Goal: Task Accomplishment & Management: Use online tool/utility

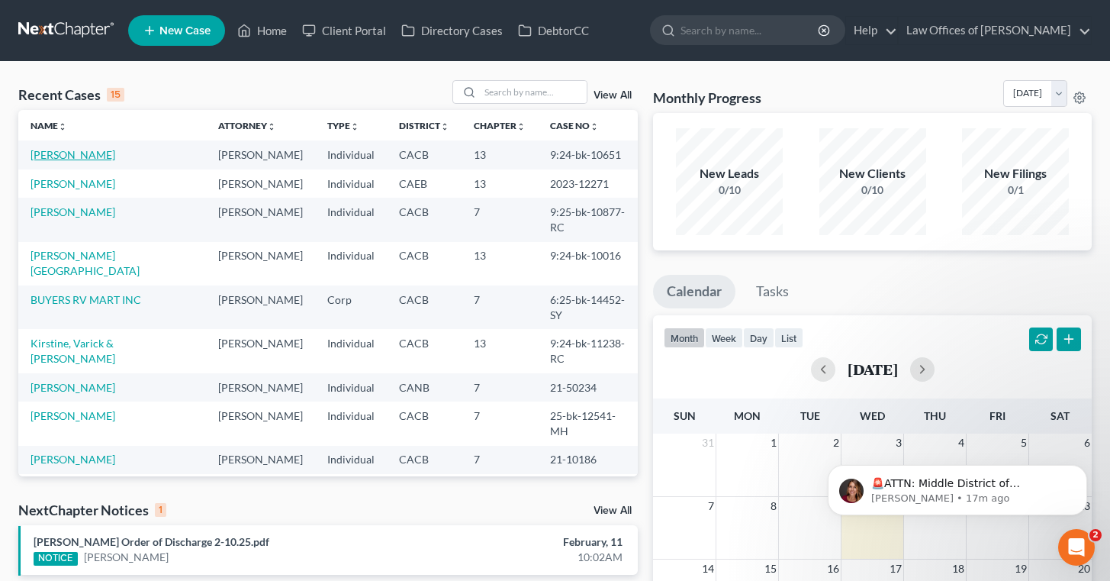
click at [76, 155] on link "[PERSON_NAME]" at bounding box center [73, 154] width 85 height 13
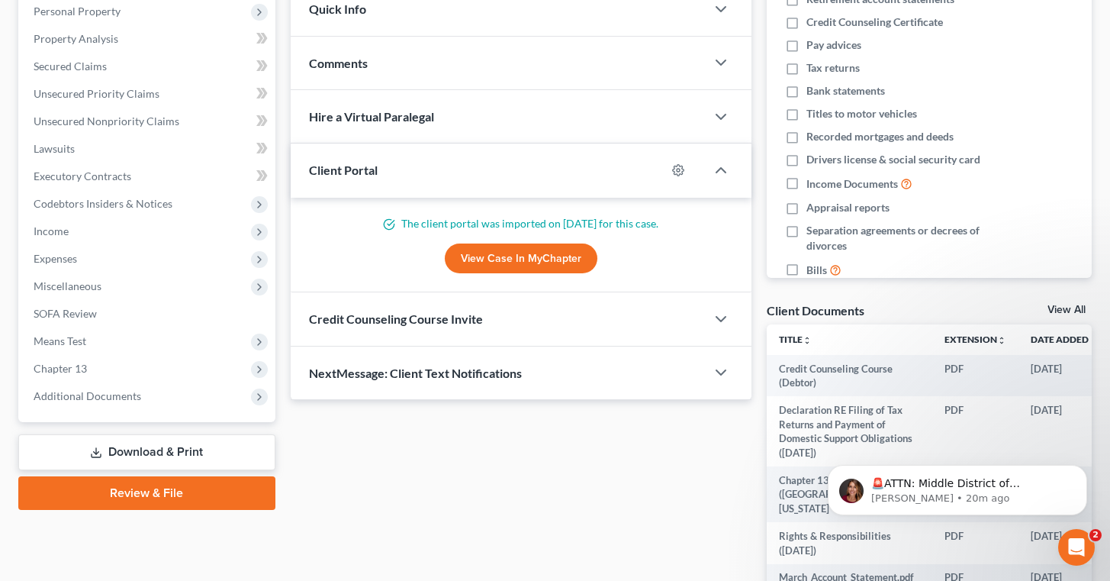
scroll to position [275, 0]
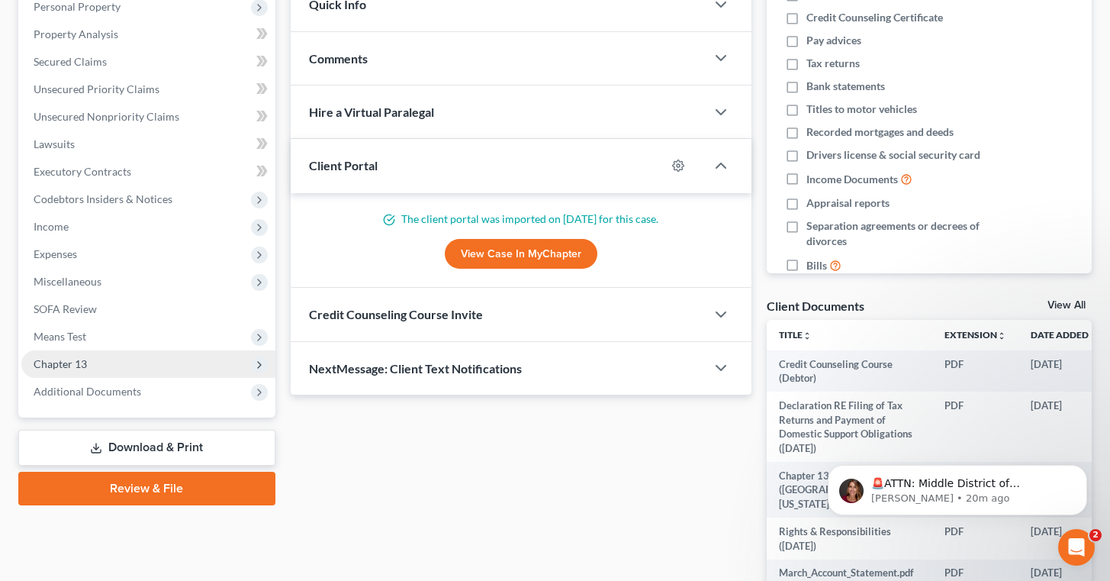
click at [143, 358] on span "Chapter 13" at bounding box center [148, 363] width 254 height 27
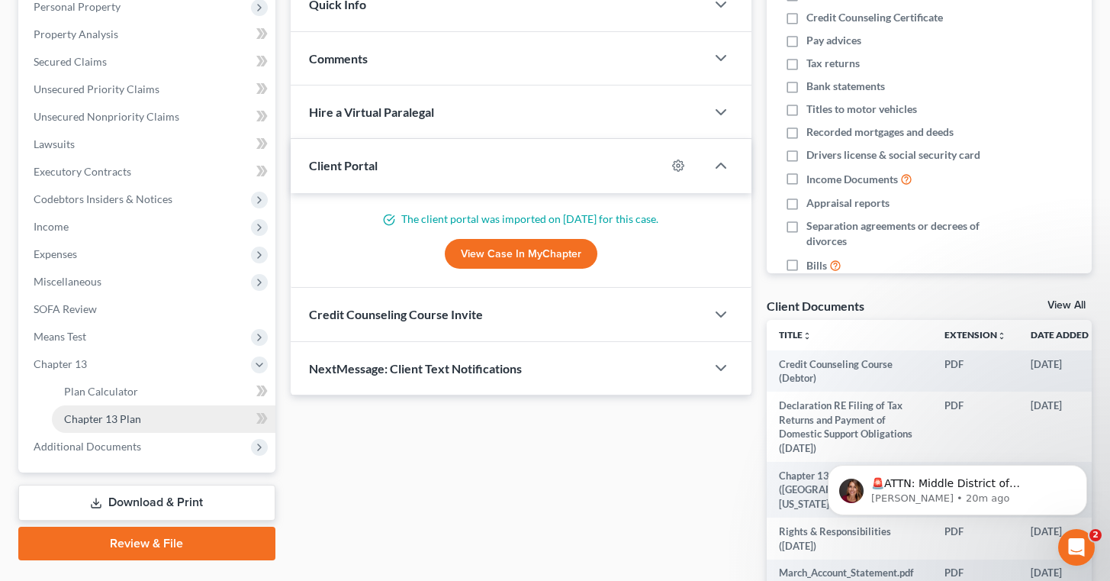
click at [168, 413] on link "Chapter 13 Plan" at bounding box center [164, 418] width 224 height 27
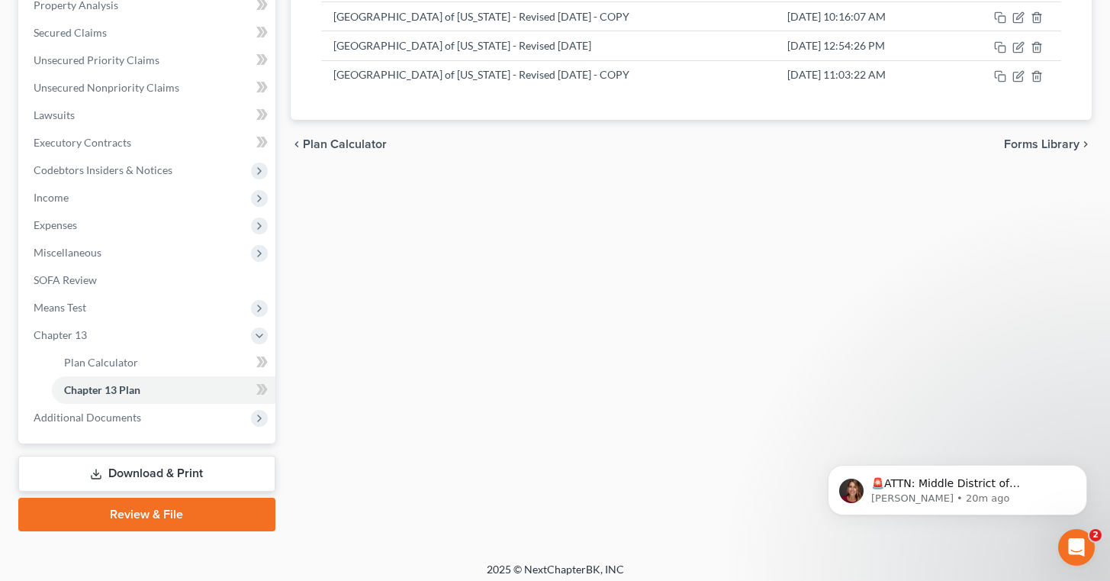
scroll to position [311, 0]
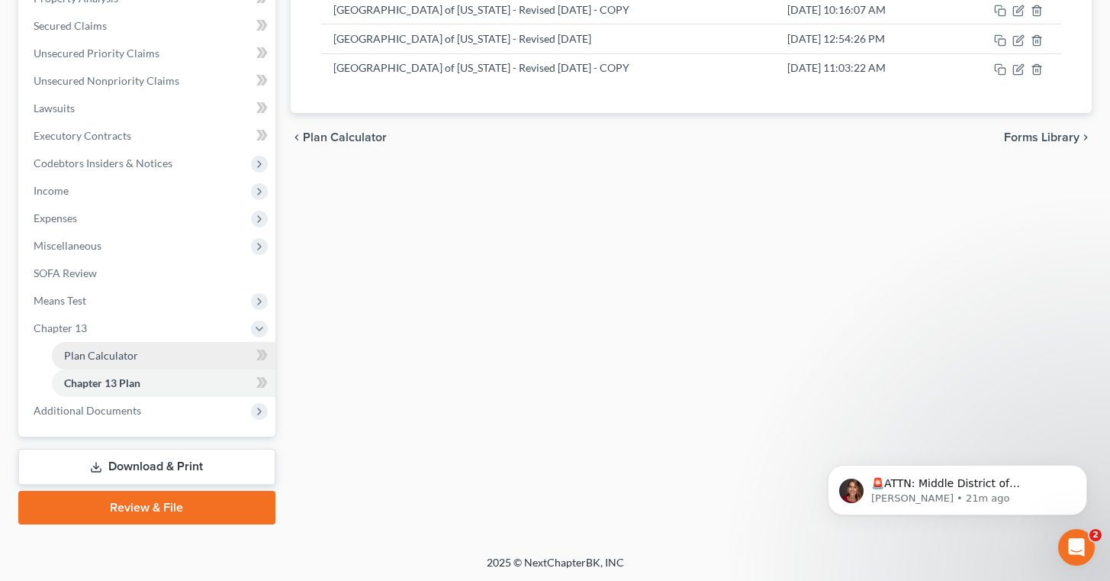
click at [158, 351] on link "Plan Calculator" at bounding box center [164, 355] width 224 height 27
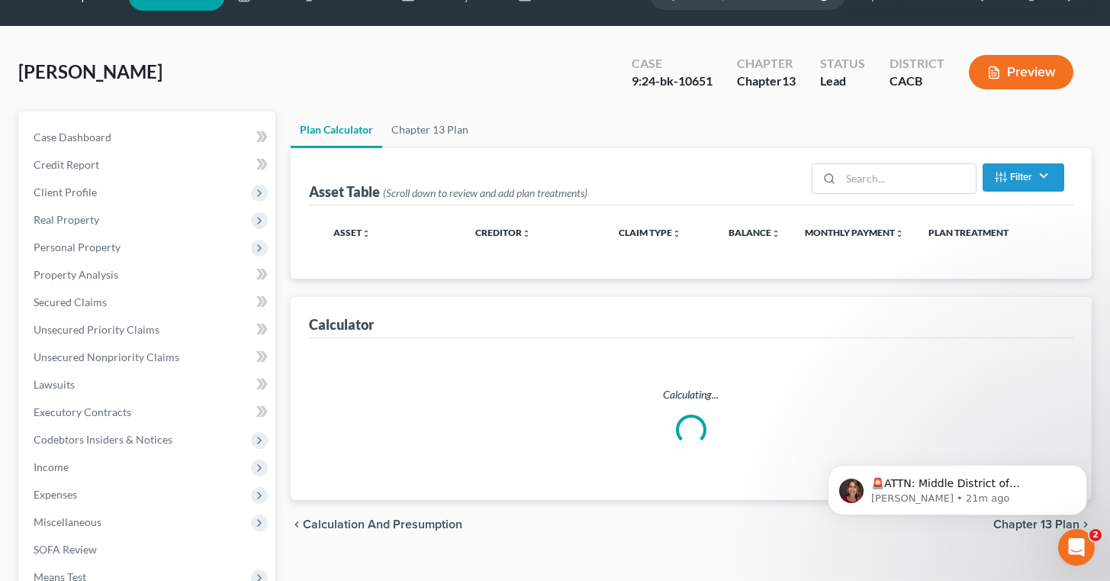
scroll to position [1, 0]
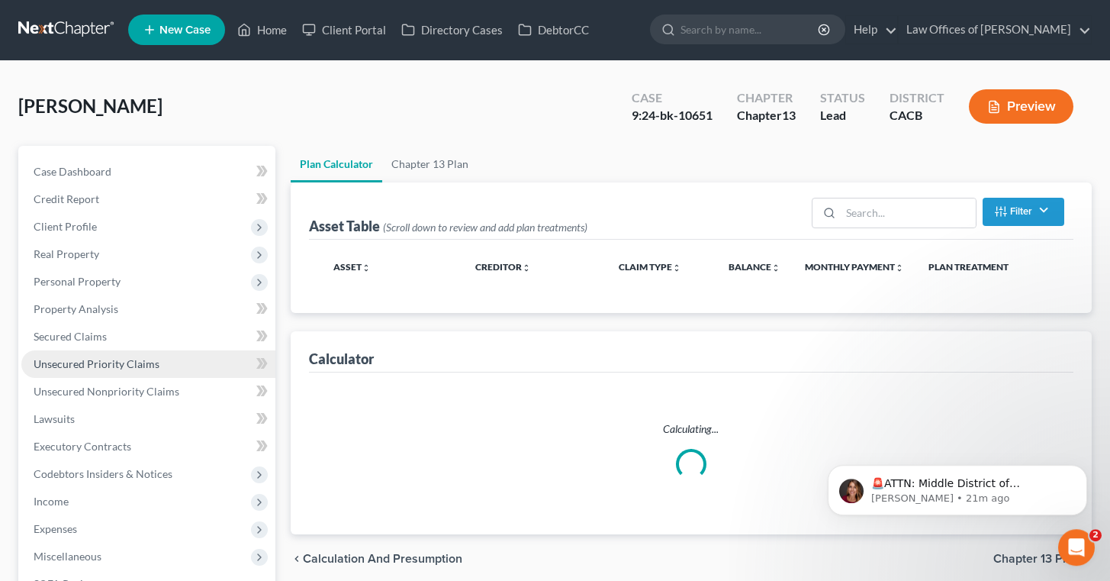
select select "59"
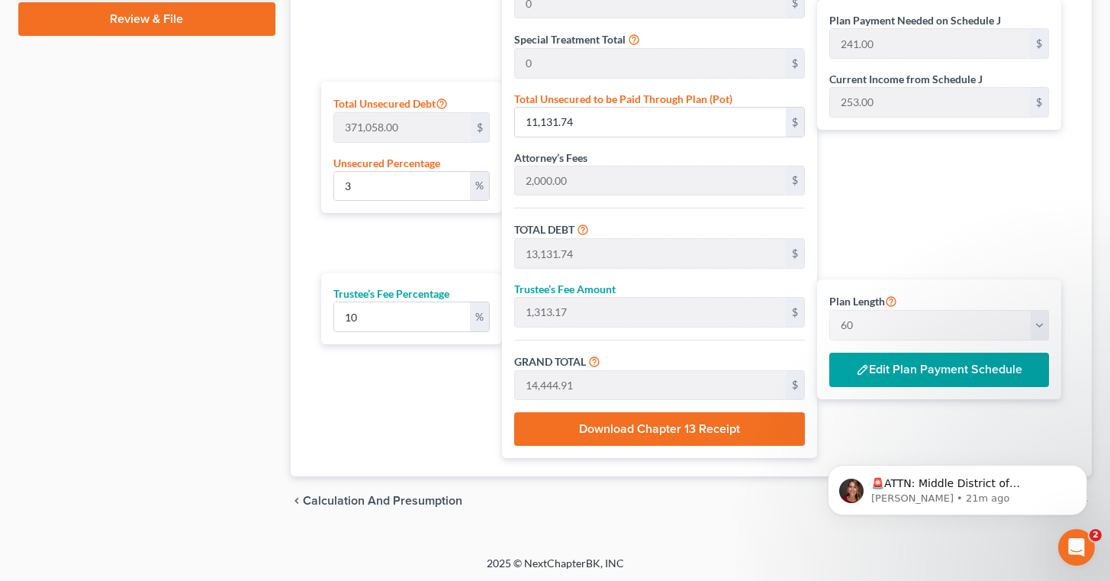
scroll to position [802, 0]
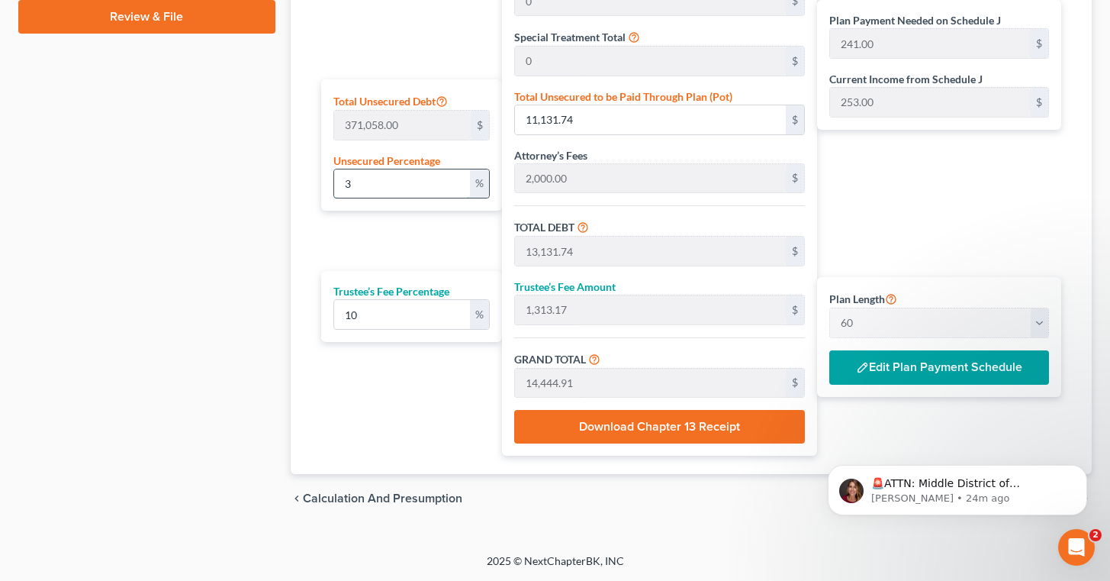
click at [393, 192] on input "3" at bounding box center [402, 183] width 137 height 29
type input "3.5"
type input "12,987.03"
type input "14,987.03"
type input "1,498.70"
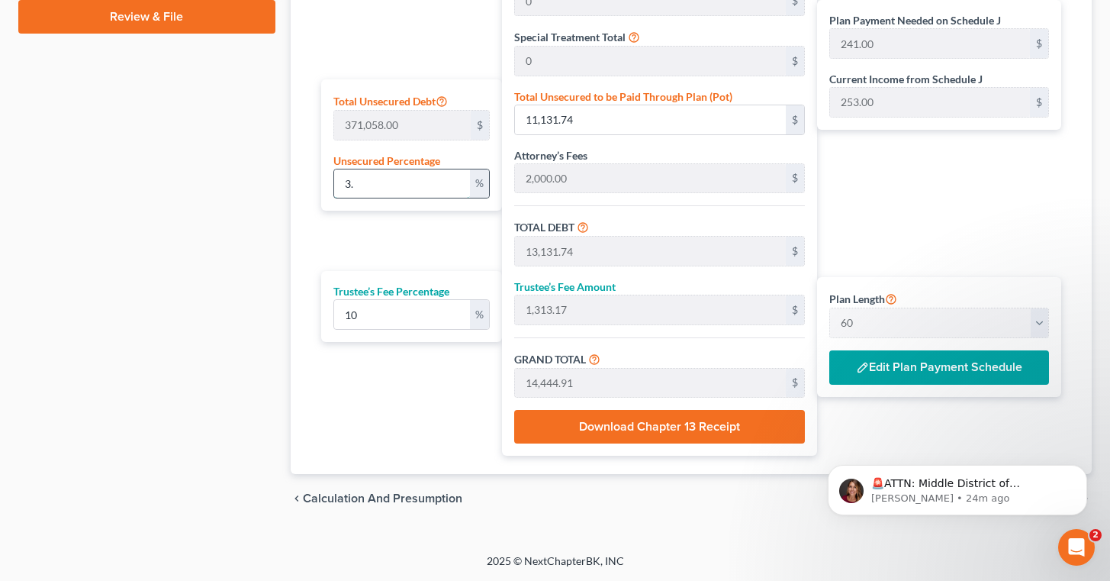
type input "16,485.73"
type input "275.00"
type input "3."
type input "11,131.74"
type input "13,131.74"
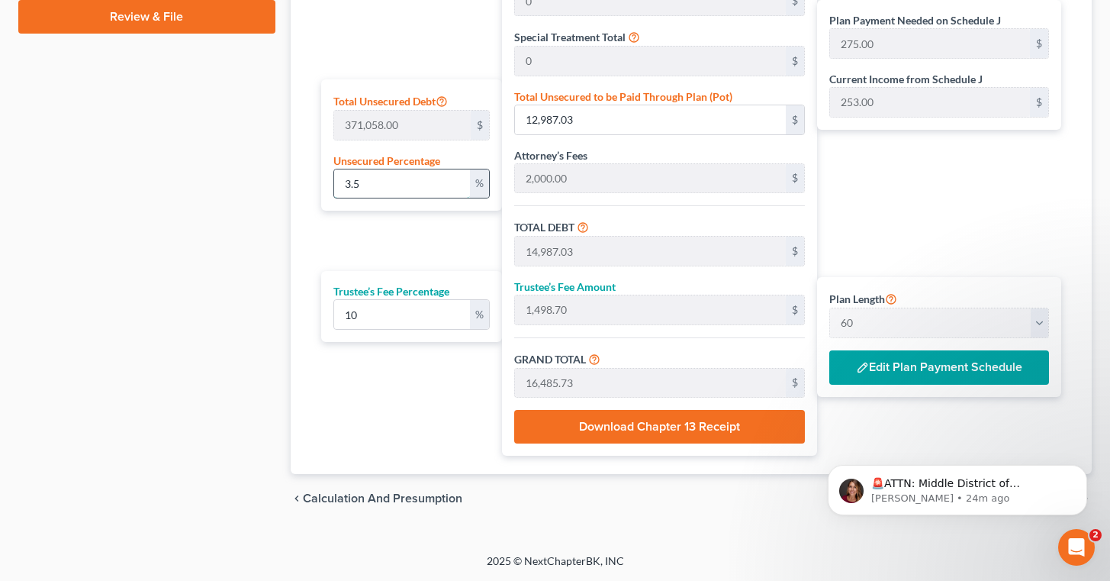
type input "1,313.17"
type input "14,444.91"
type input "241.00"
type input "3"
type input "2,000.00"
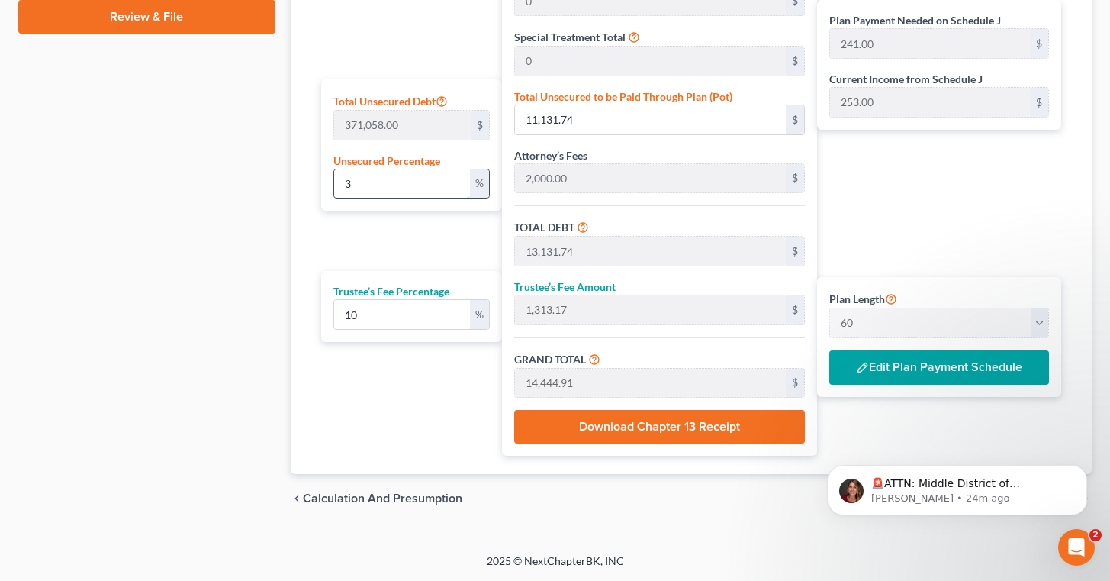
type input "200.00"
type input "2,200.00"
type input "37.00"
type input "4"
type input "14,842.32"
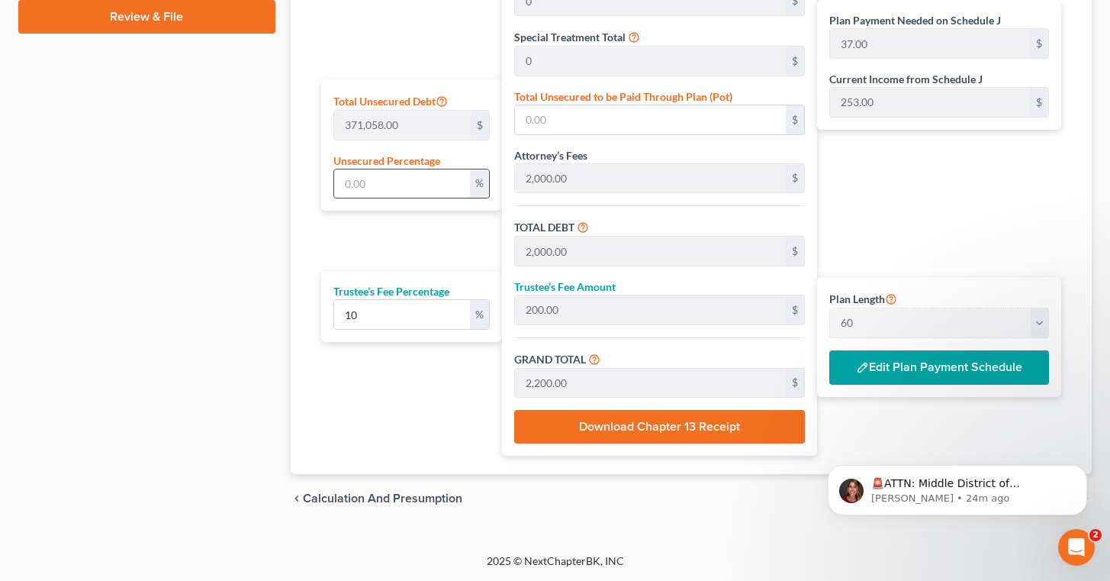
type input "16,842.32"
type input "1,684.23"
type input "18,526.55"
type input "309.00"
type input "4"
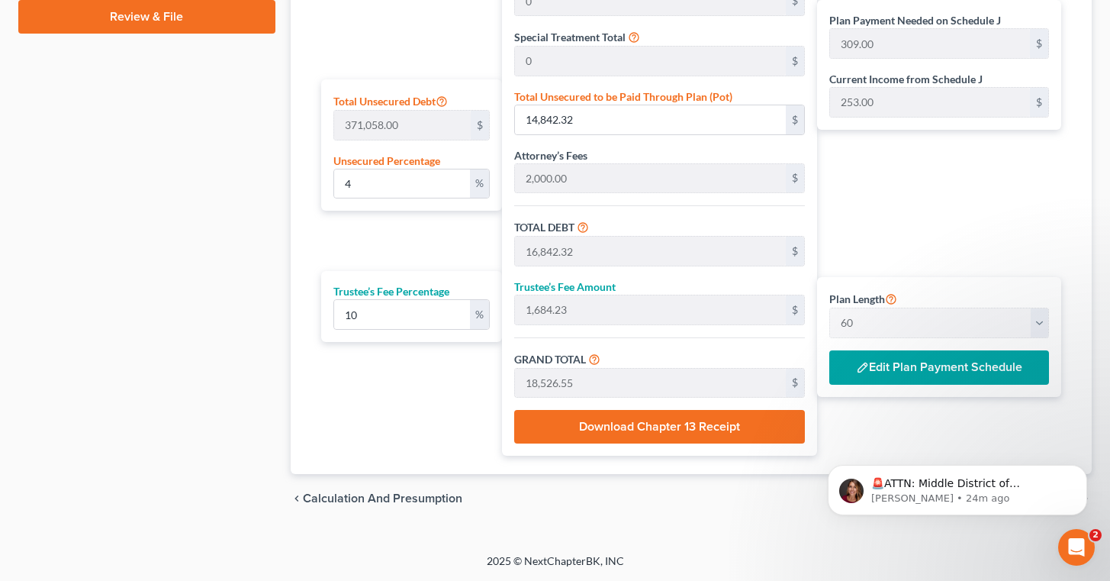
click at [884, 211] on div "Plan Payment Needed on Schedule J 309.00 $ Current Income from Schedule J 253.0…" at bounding box center [943, 146] width 252 height 620
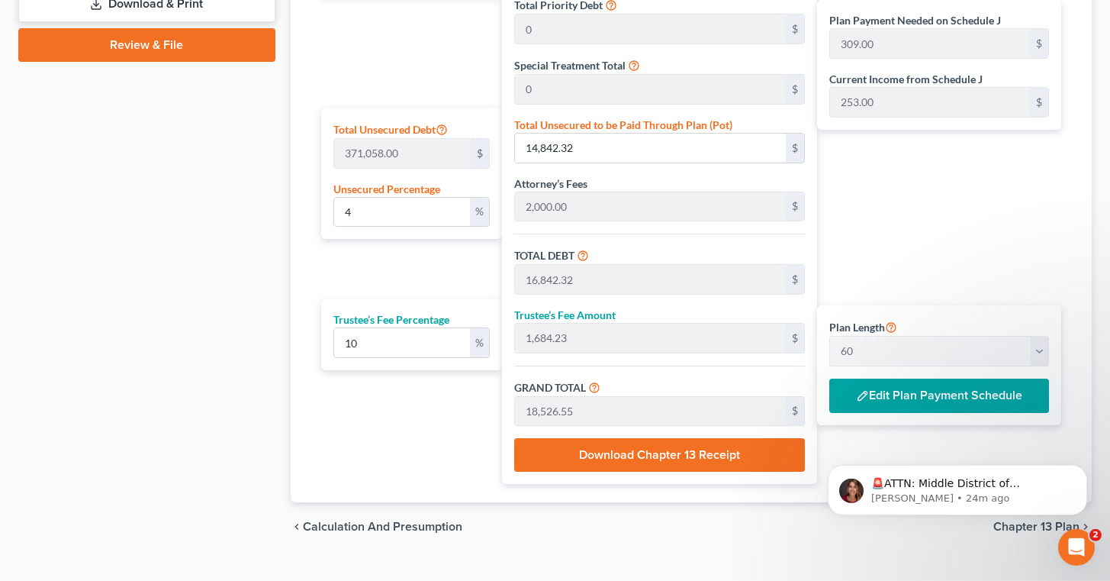
scroll to position [736, 0]
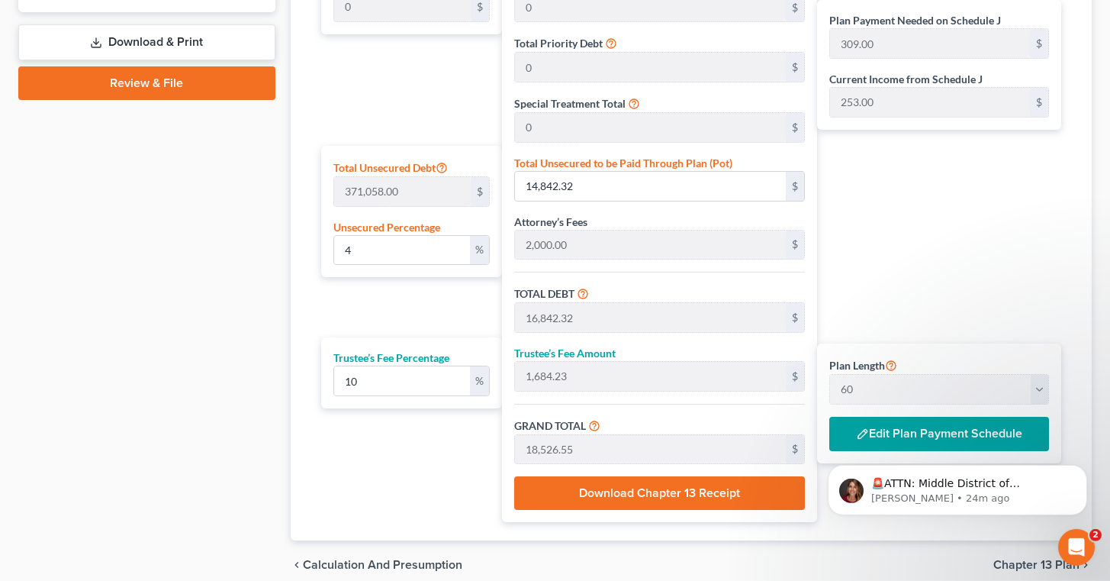
click at [163, 242] on div "Case Dashboard Payments Invoices Payments Payments Credit Report Client Profile" at bounding box center [147, 0] width 272 height 1179
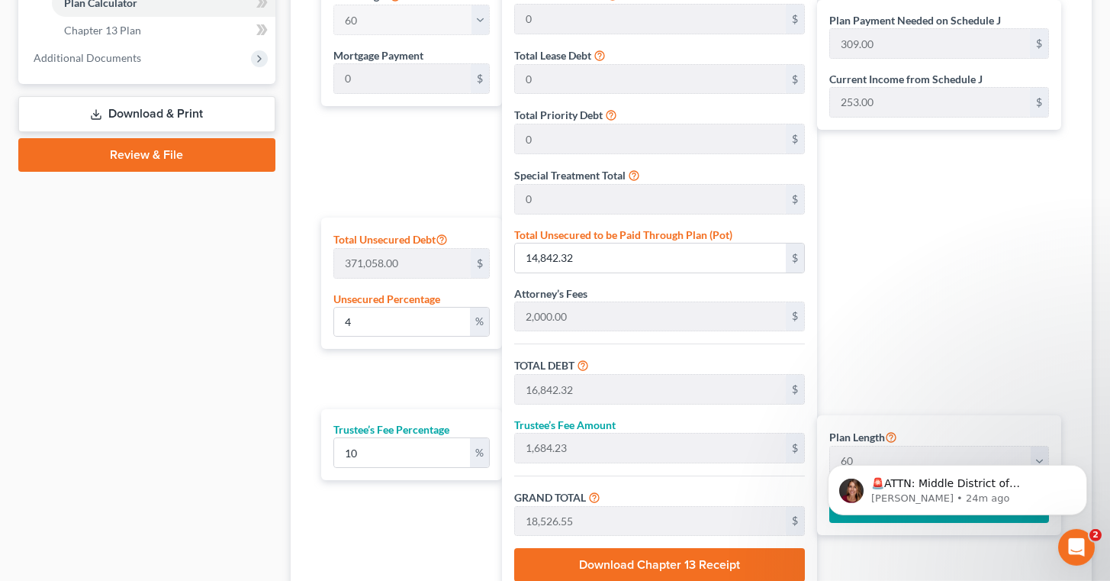
scroll to position [662, 0]
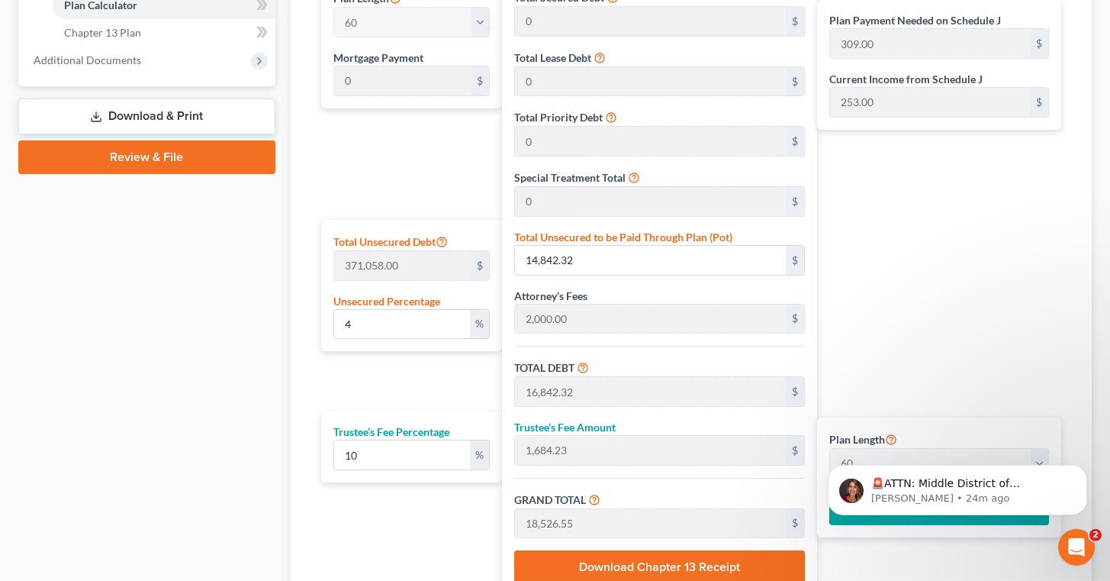
click at [184, 254] on div "Case Dashboard Payments Invoices Payments Payments Credit Report Client Profile" at bounding box center [147, 74] width 272 height 1179
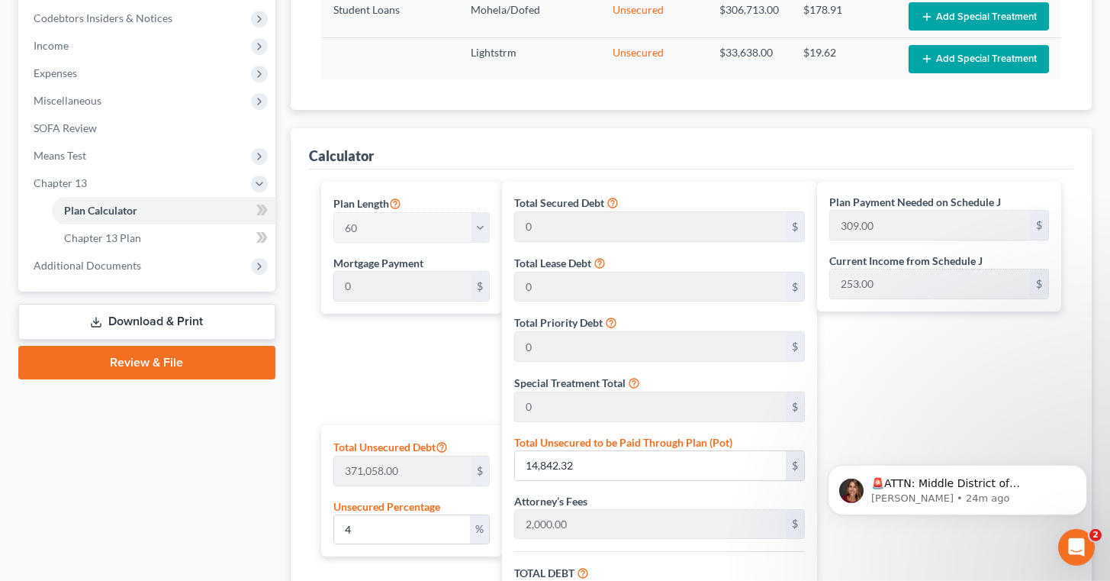
scroll to position [445, 0]
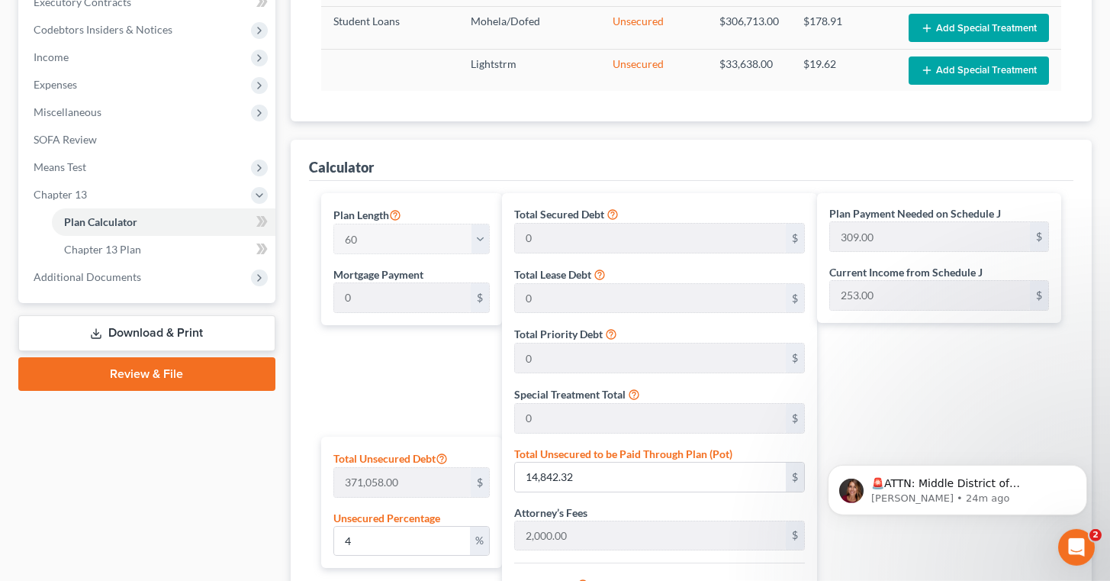
click at [137, 324] on link "Download & Print" at bounding box center [146, 333] width 257 height 36
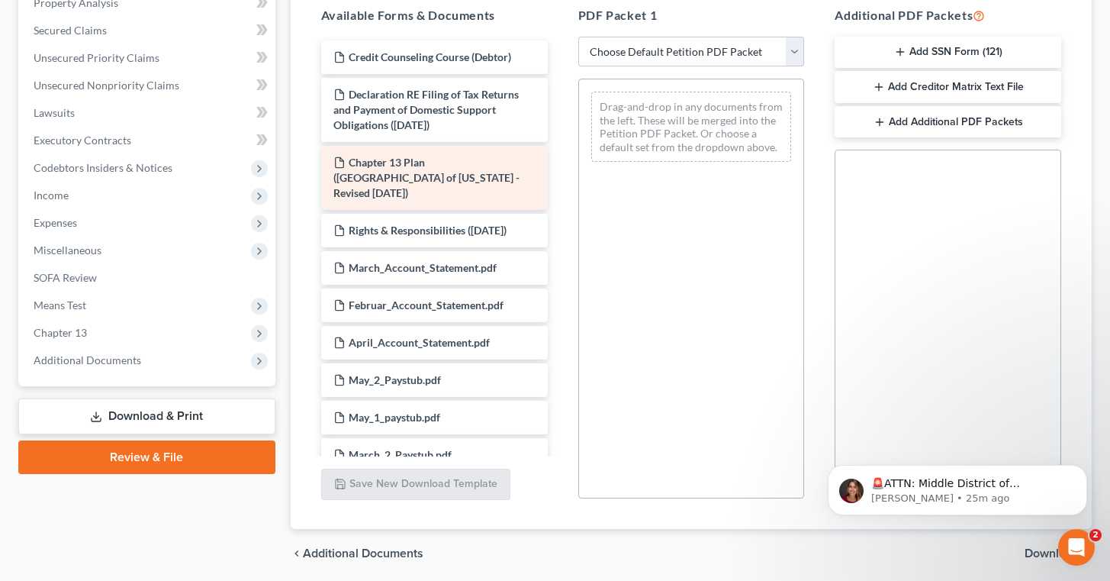
scroll to position [301, 0]
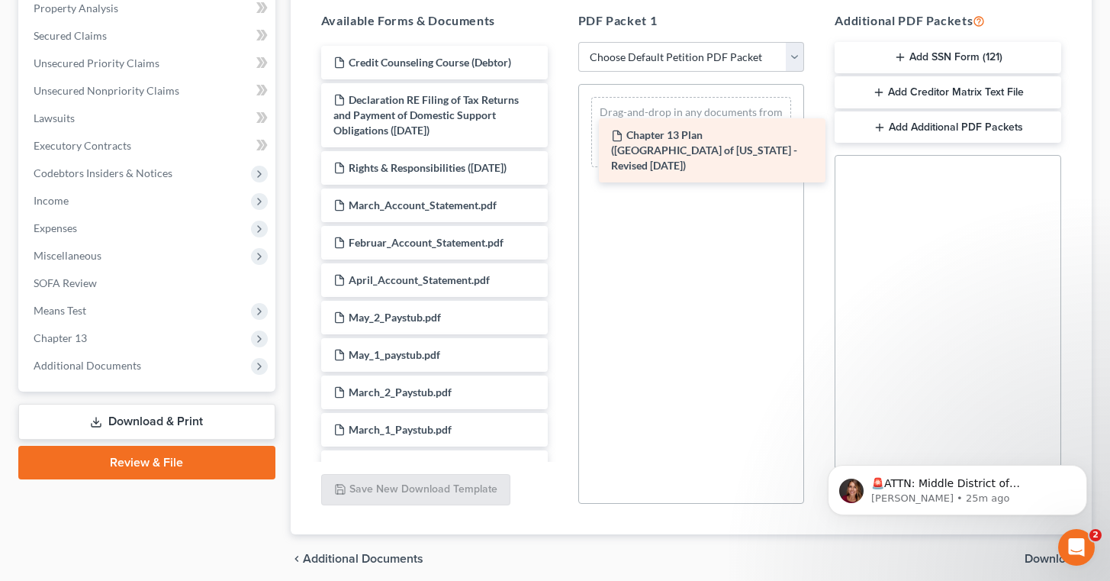
drag, startPoint x: 372, startPoint y: 169, endPoint x: 650, endPoint y: 134, distance: 280.1
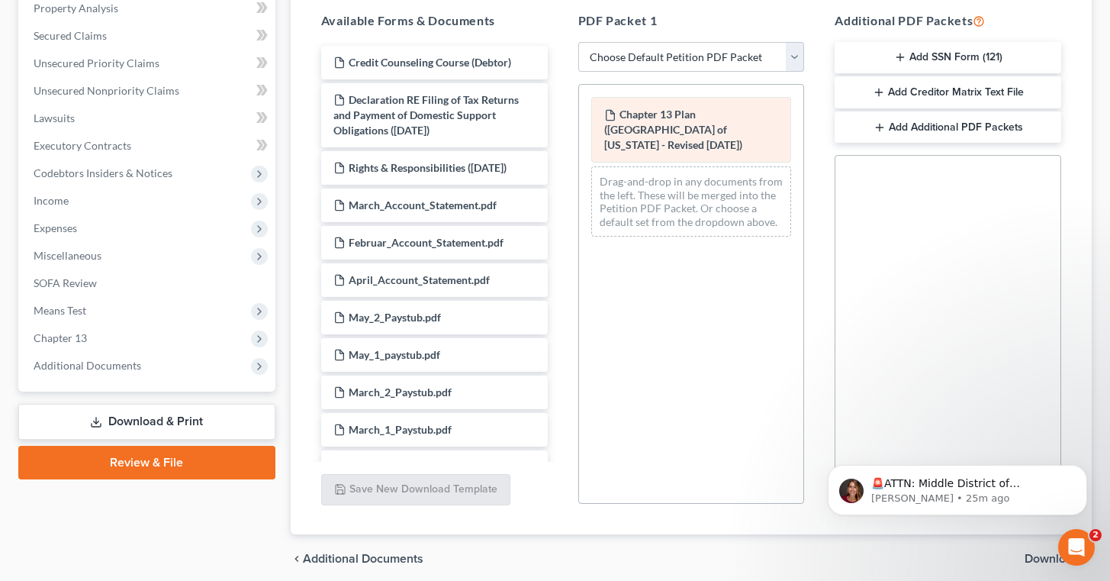
click at [710, 122] on div "Chapter 13 Plan (Central District of California - Revised 4/15/2019)" at bounding box center [691, 130] width 201 height 66
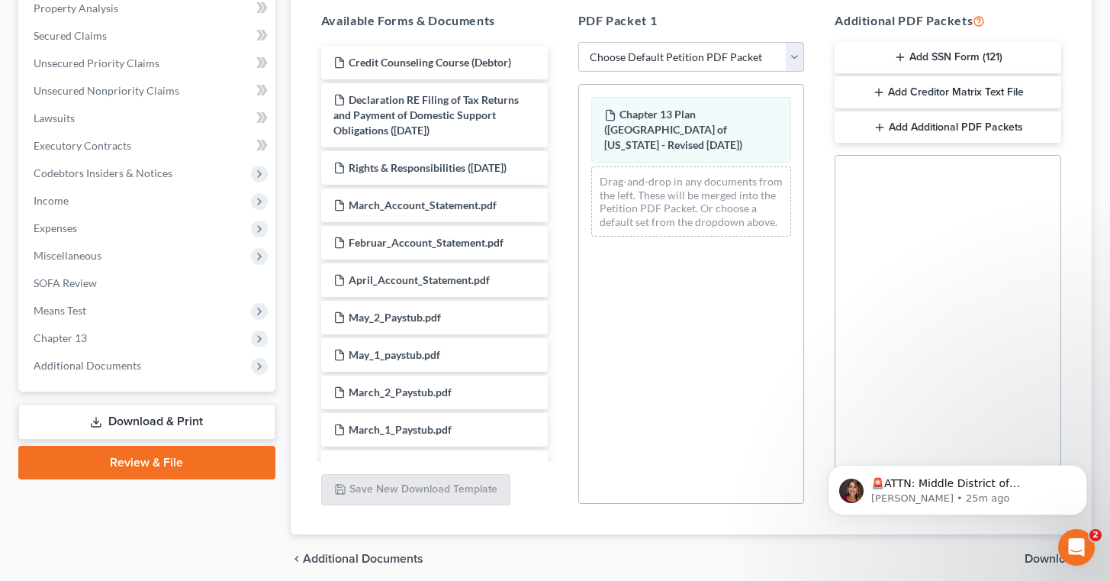
click at [1036, 556] on span "Download" at bounding box center [1052, 559] width 55 height 12
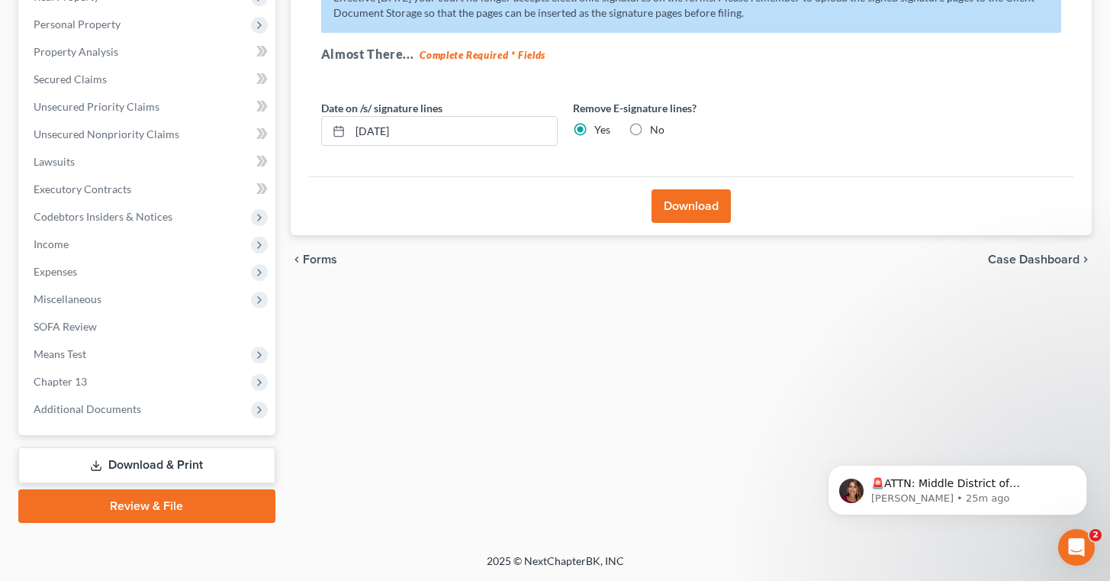
scroll to position [256, 0]
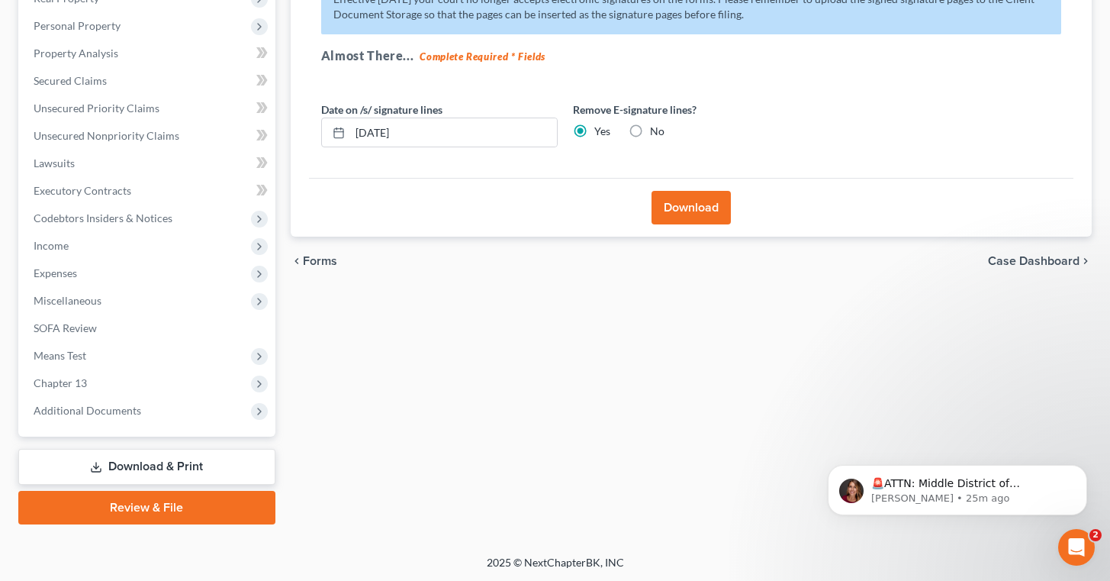
click at [685, 198] on button "Download" at bounding box center [691, 208] width 79 height 34
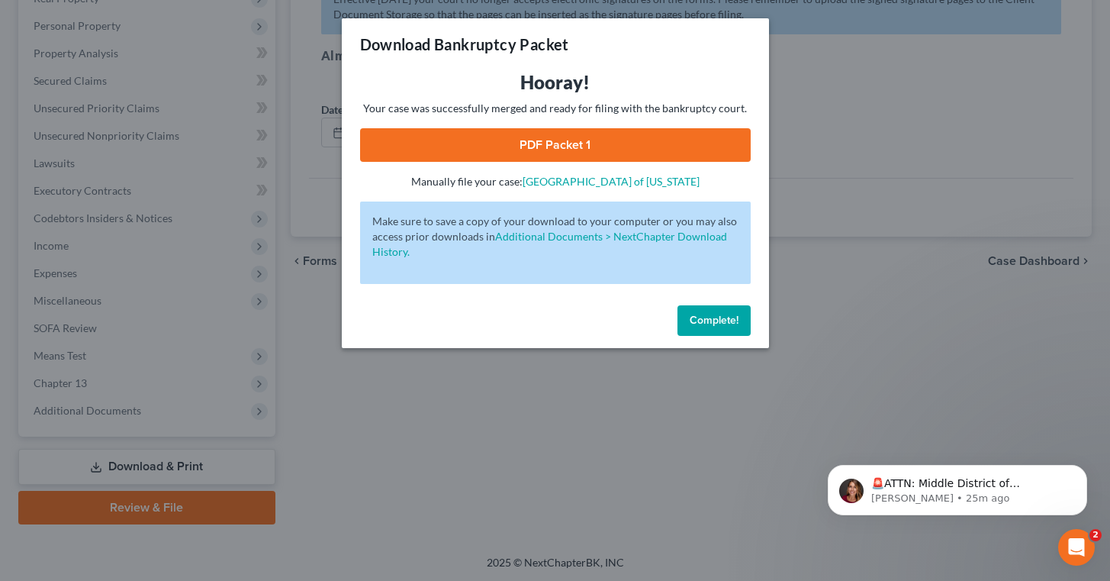
click at [704, 313] on button "Complete!" at bounding box center [714, 320] width 73 height 31
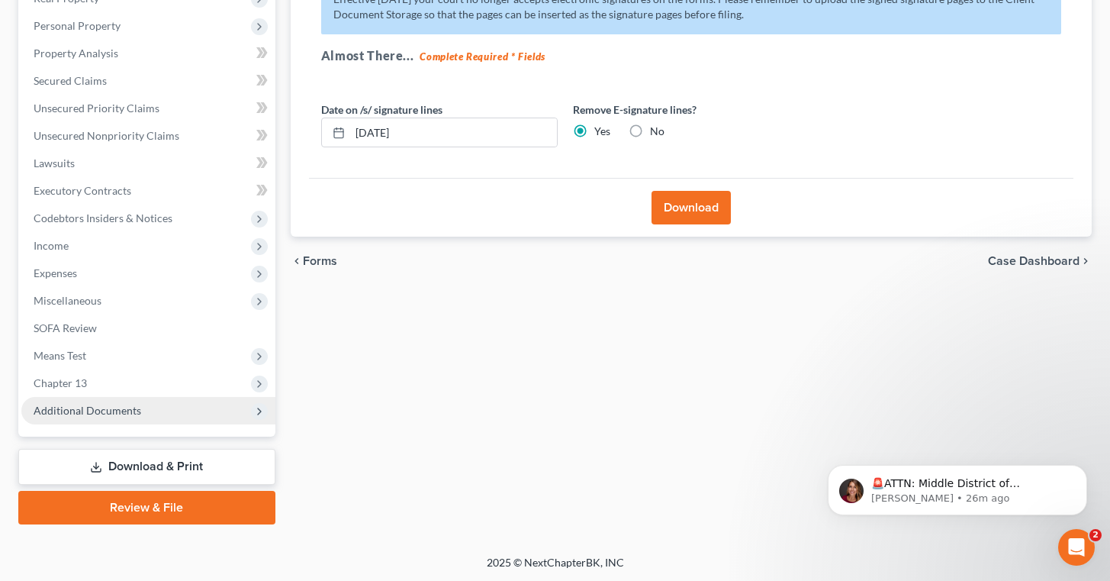
click at [187, 408] on span "Additional Documents" at bounding box center [148, 410] width 254 height 27
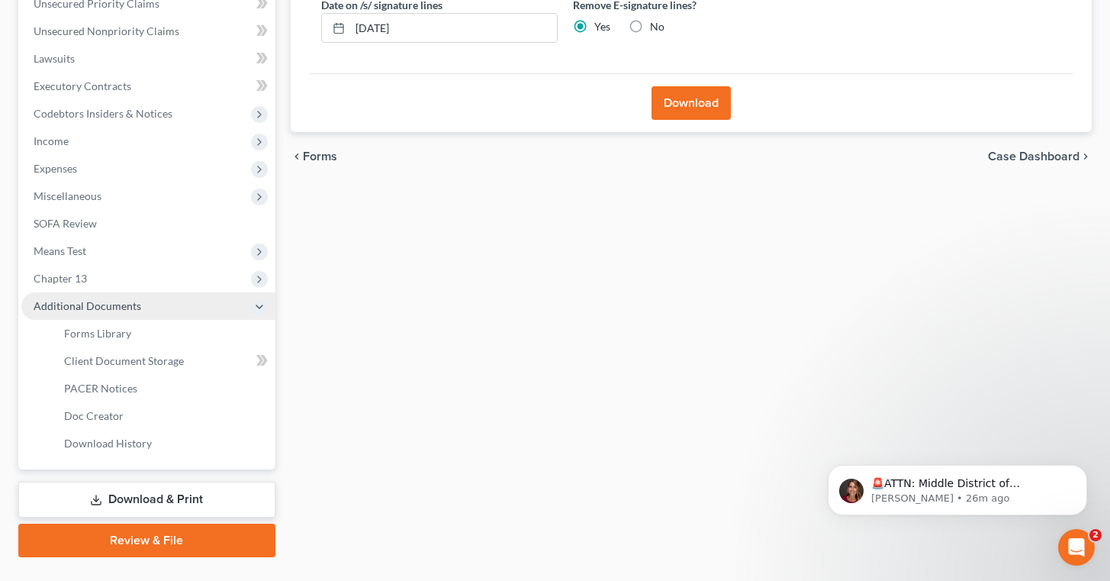
scroll to position [362, 0]
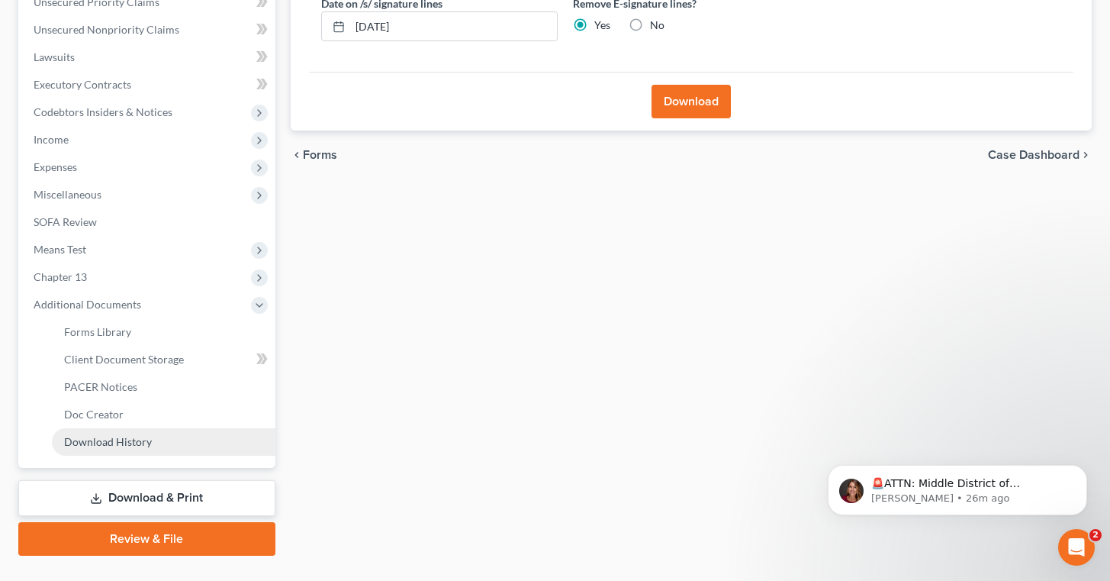
click at [157, 440] on link "Download History" at bounding box center [164, 441] width 224 height 27
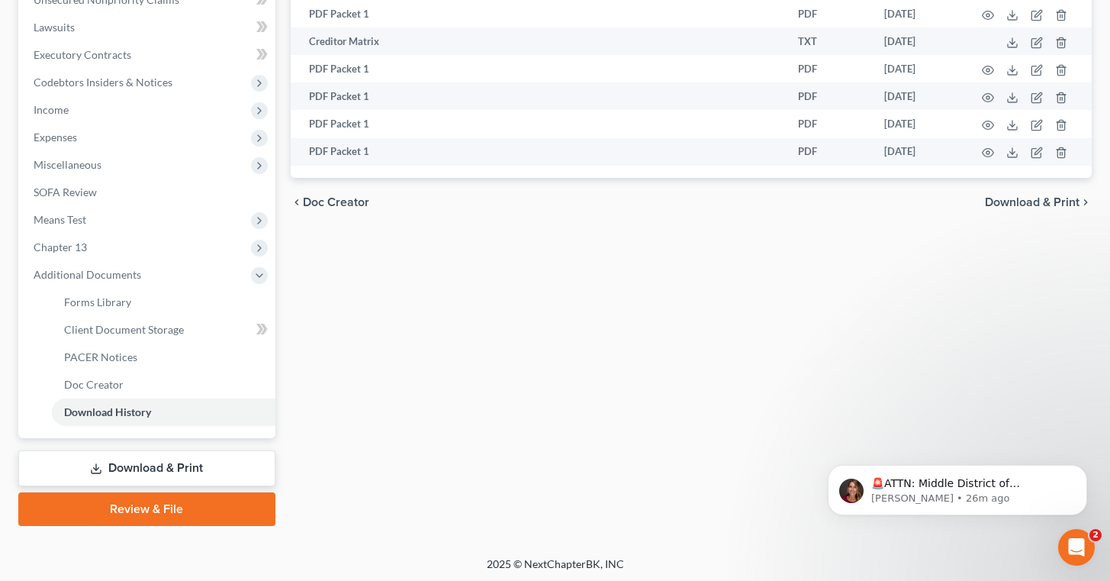
scroll to position [394, 0]
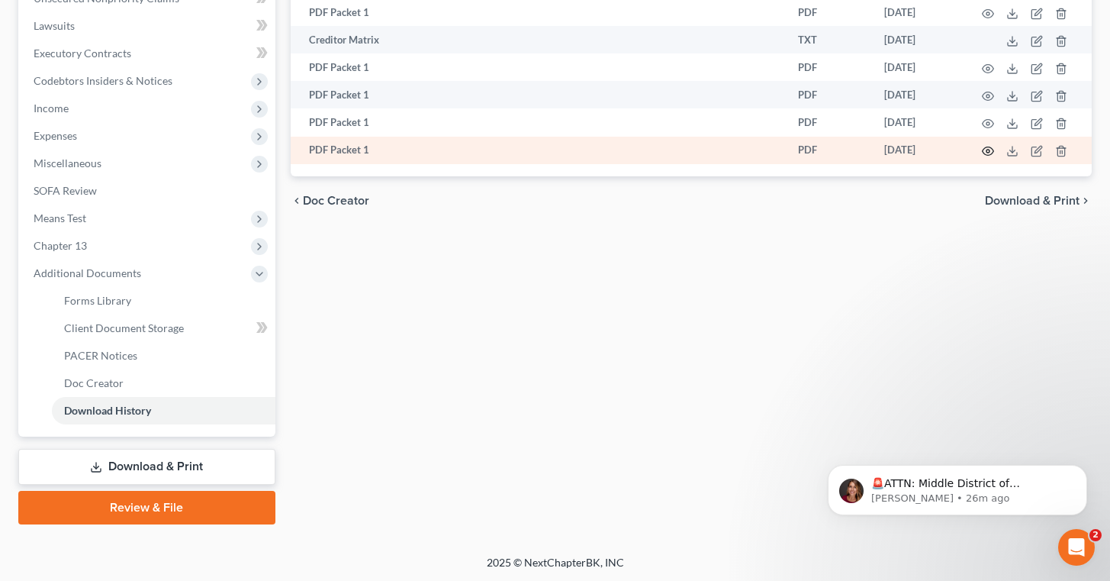
click at [991, 154] on icon "button" at bounding box center [988, 151] width 12 height 12
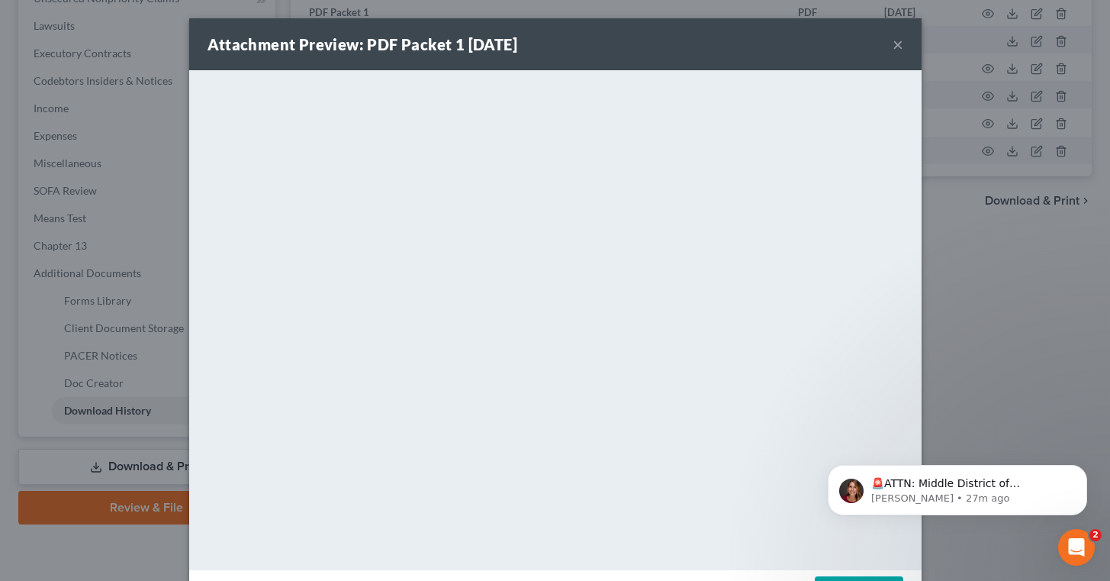
click at [901, 44] on button "×" at bounding box center [898, 44] width 11 height 18
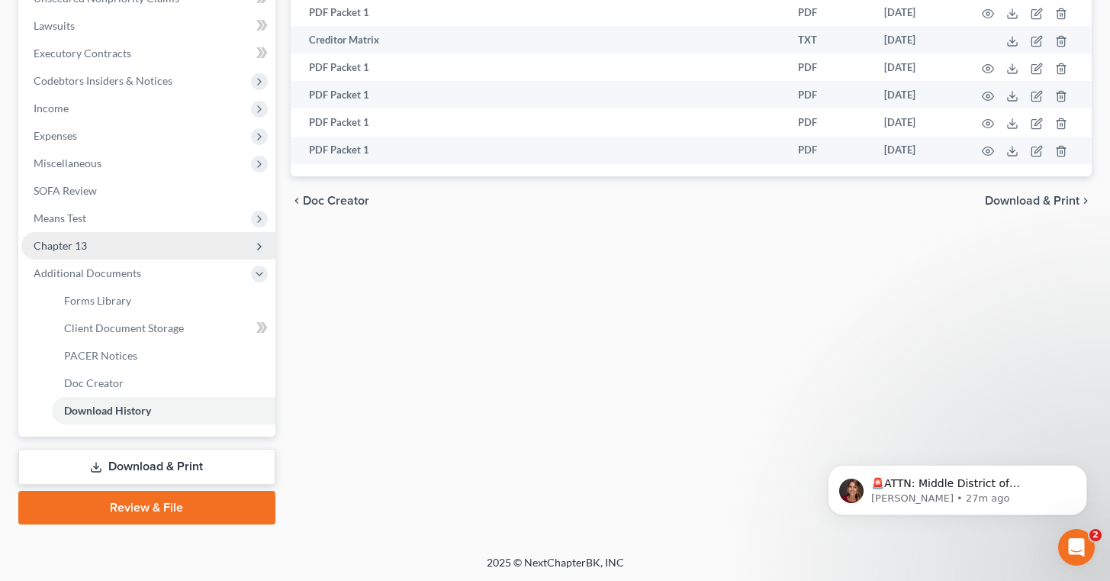
click at [130, 245] on span "Chapter 13" at bounding box center [148, 245] width 254 height 27
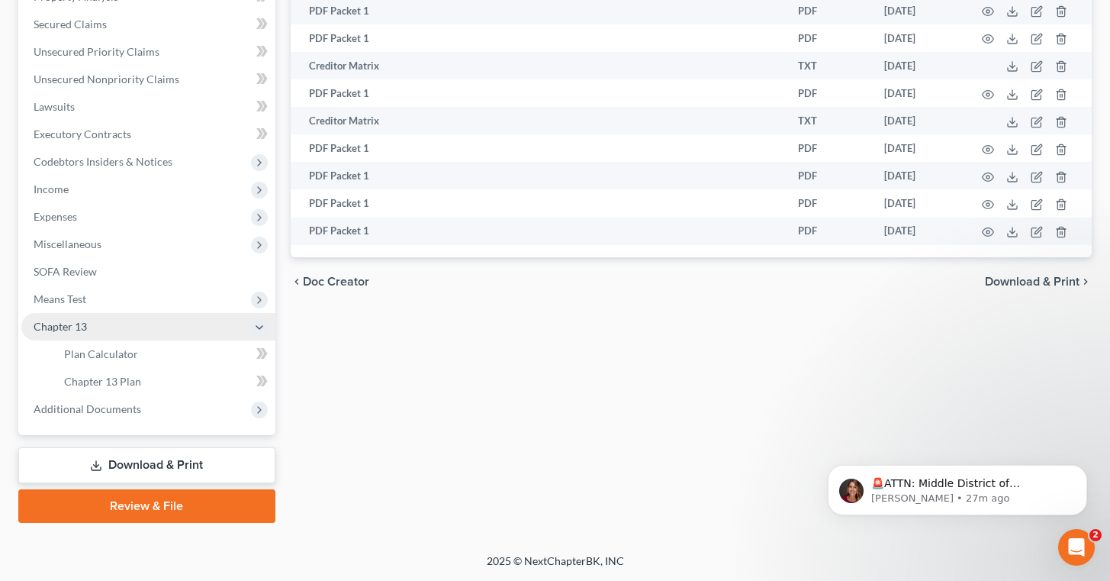
scroll to position [311, 0]
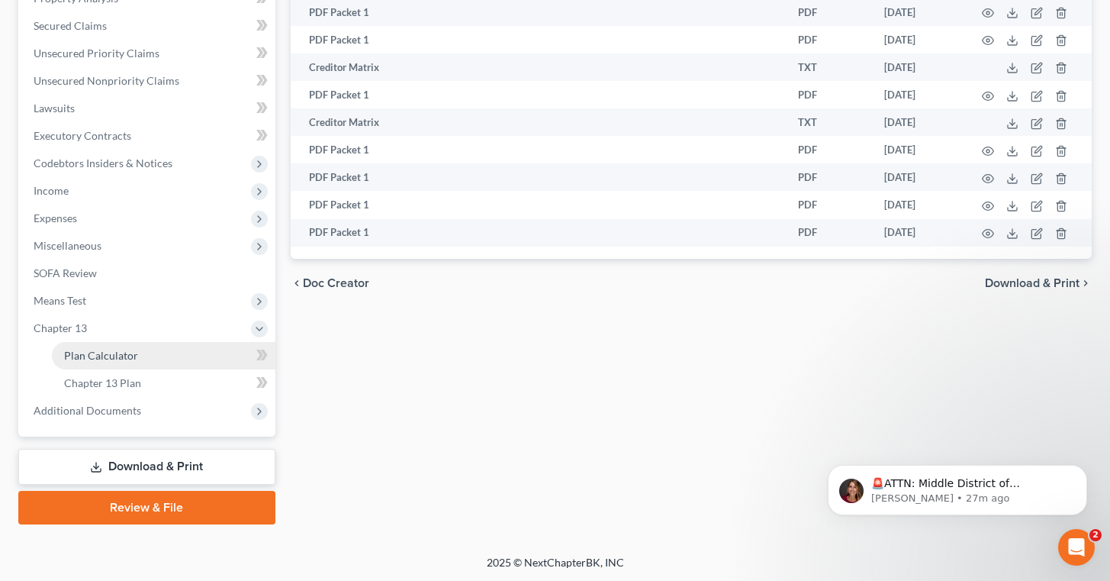
click at [131, 350] on span "Plan Calculator" at bounding box center [101, 355] width 74 height 13
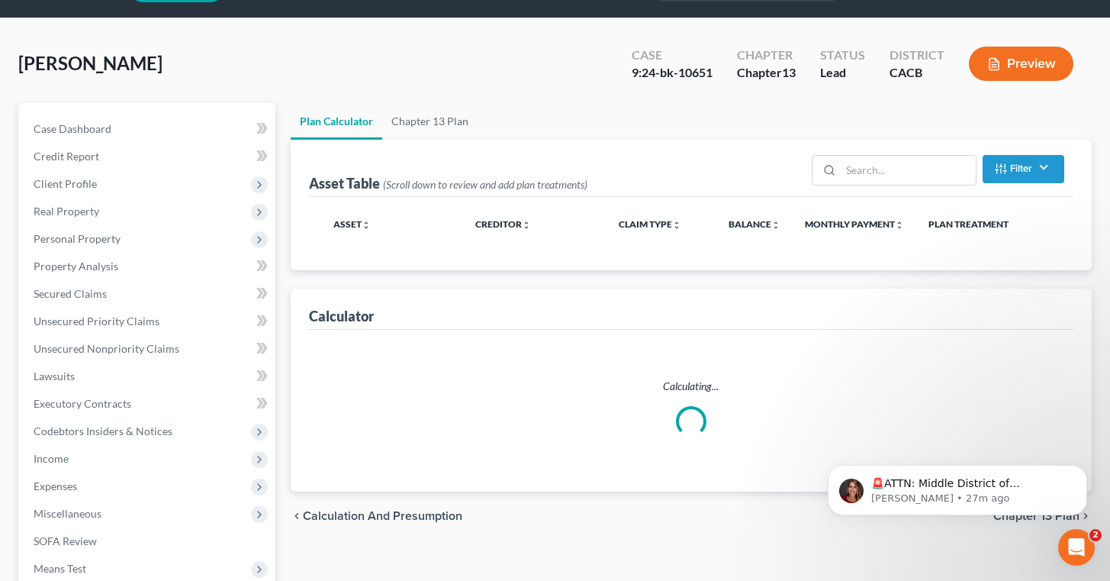
scroll to position [1, 0]
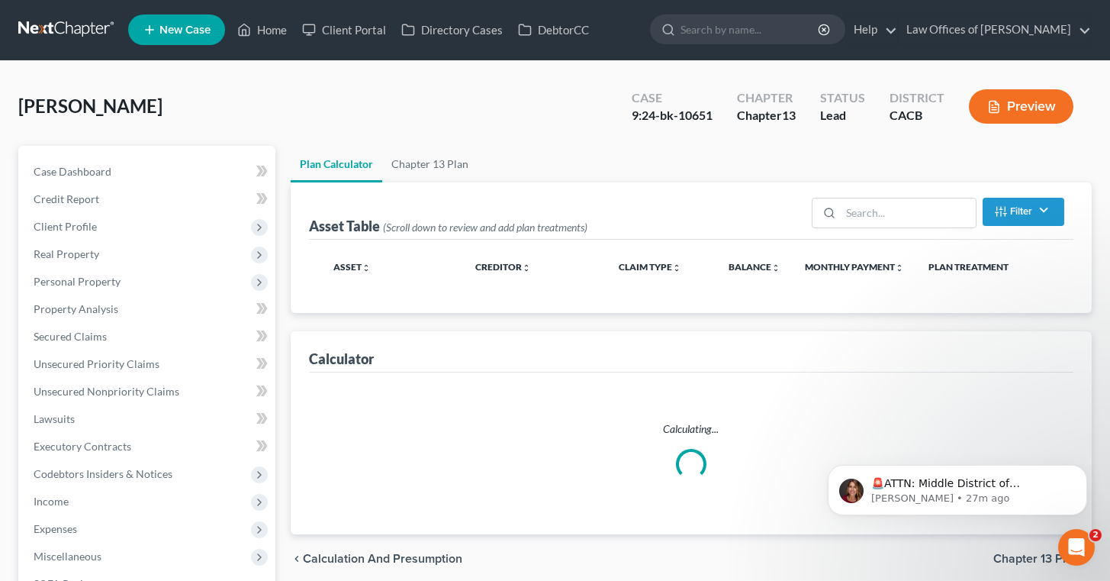
select select "59"
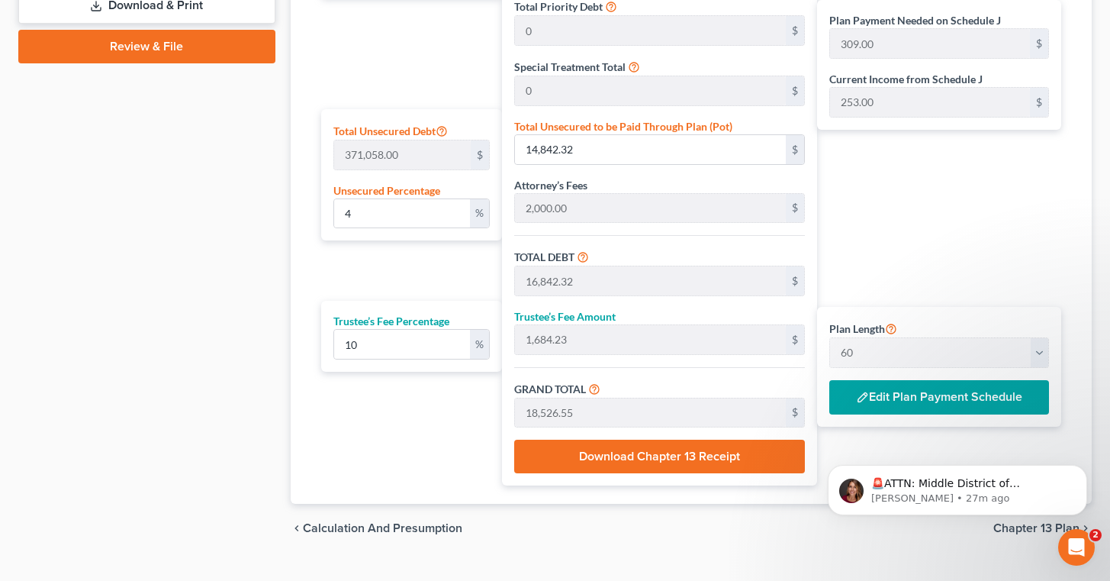
scroll to position [802, 0]
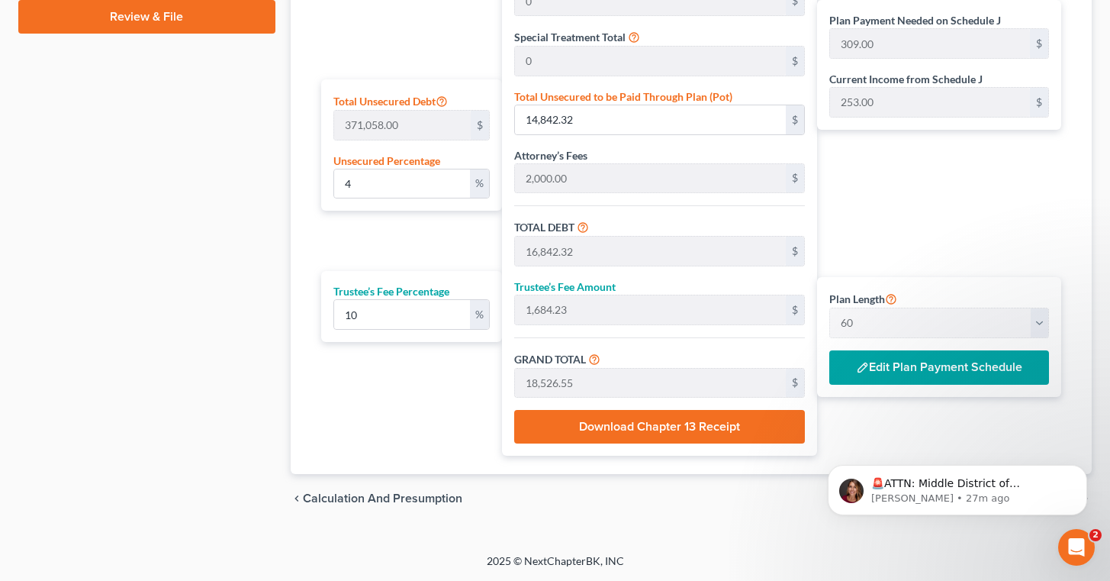
click at [947, 362] on button "Edit Plan Payment Schedule" at bounding box center [940, 367] width 220 height 35
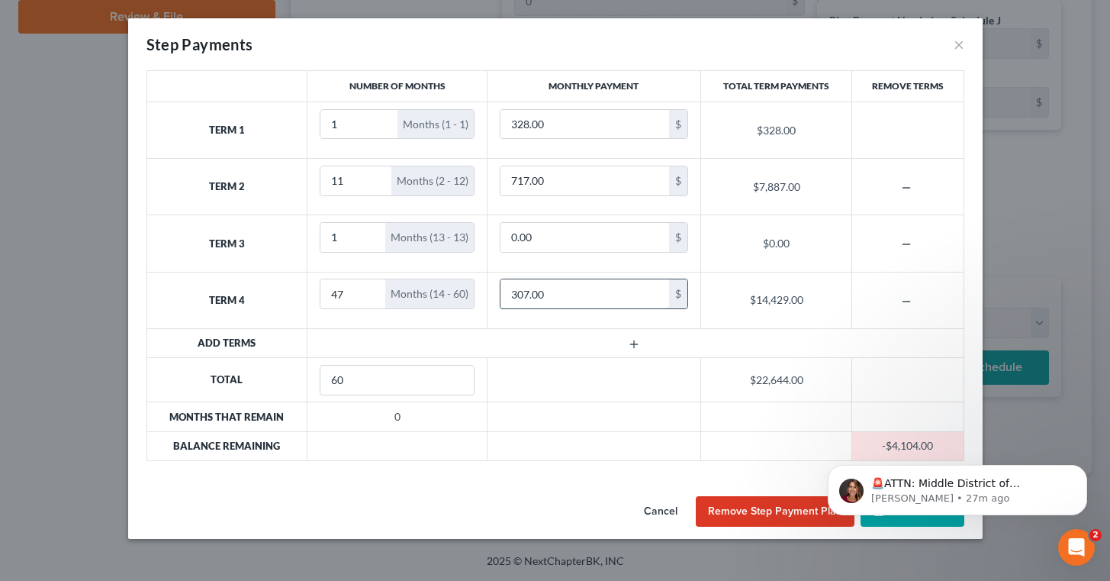
click at [521, 298] on input "307.00" at bounding box center [585, 293] width 169 height 29
type input "309"
click at [534, 325] on td "309 $" at bounding box center [594, 300] width 214 height 56
click at [1083, 474] on button "Dismiss notification" at bounding box center [1083, 469] width 20 height 20
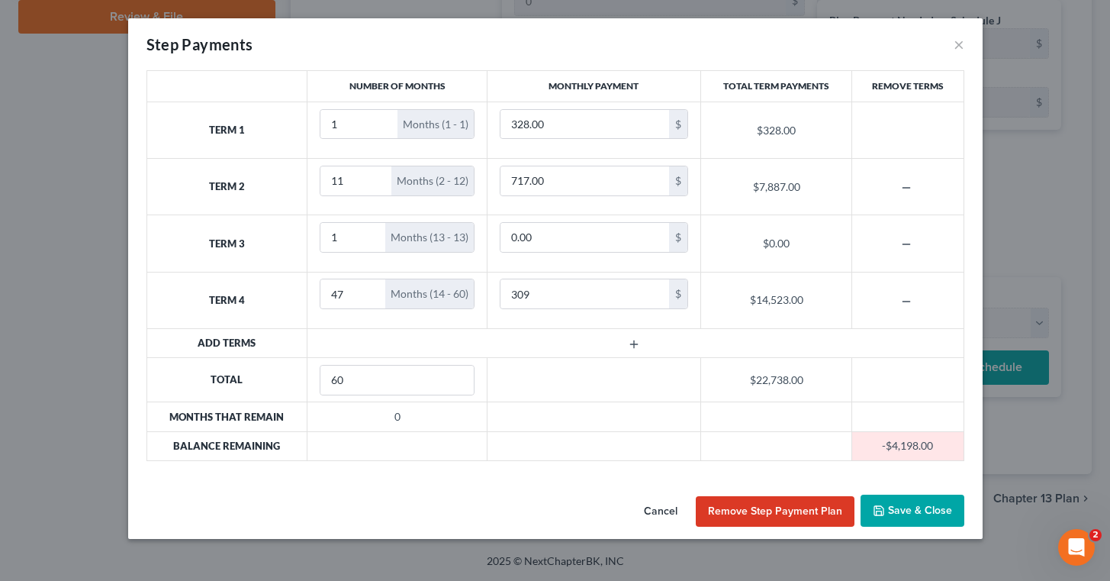
click at [903, 509] on button "Save & Close" at bounding box center [913, 511] width 104 height 32
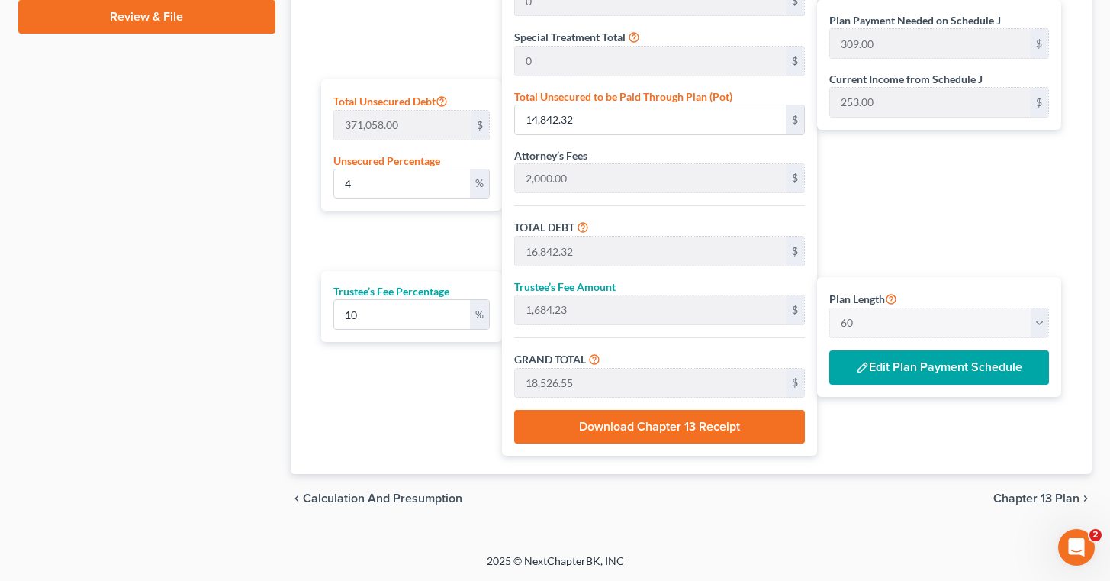
click at [1042, 495] on span "Chapter 13 Plan" at bounding box center [1037, 498] width 86 height 12
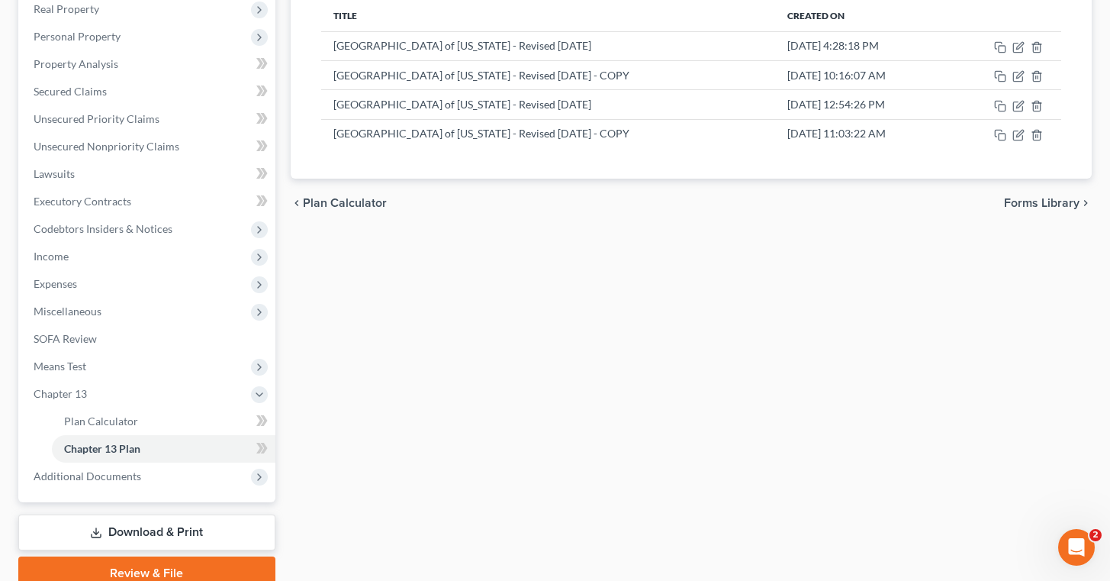
scroll to position [272, 0]
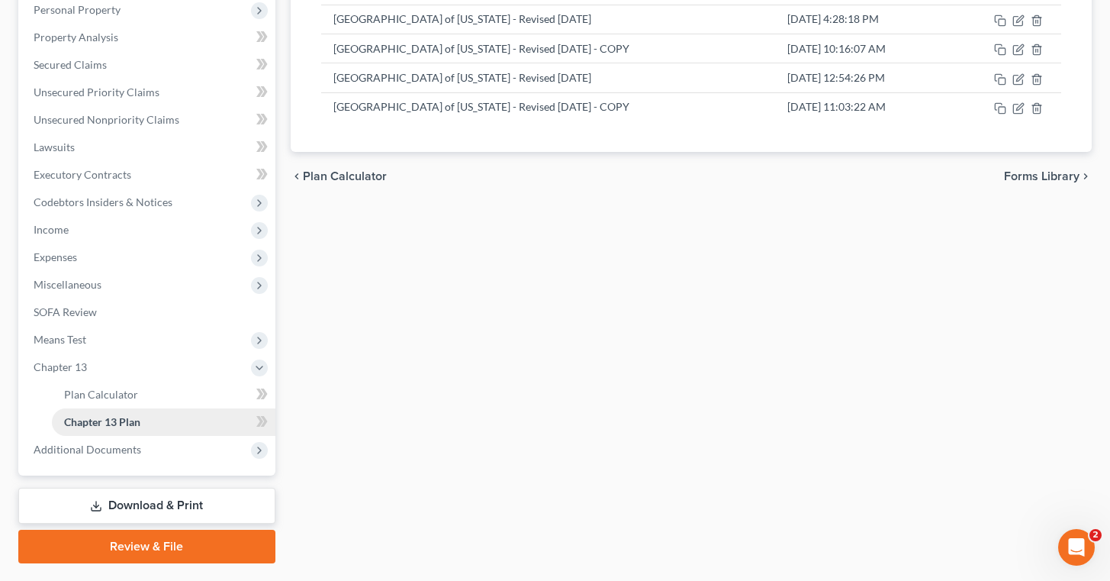
click at [176, 420] on link "Chapter 13 Plan" at bounding box center [164, 421] width 224 height 27
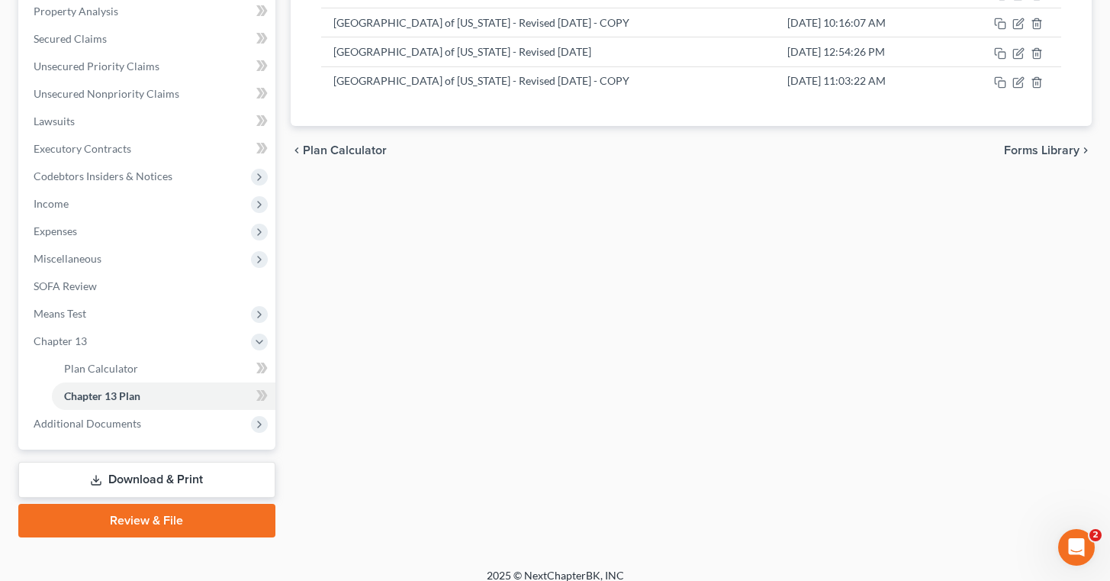
scroll to position [311, 0]
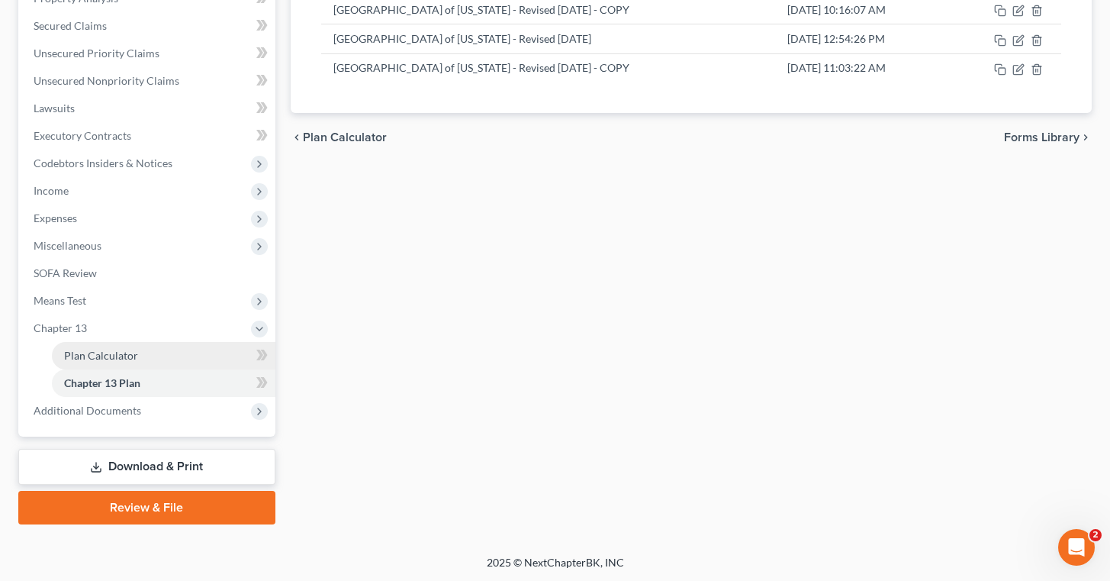
click at [155, 348] on link "Plan Calculator" at bounding box center [164, 355] width 224 height 27
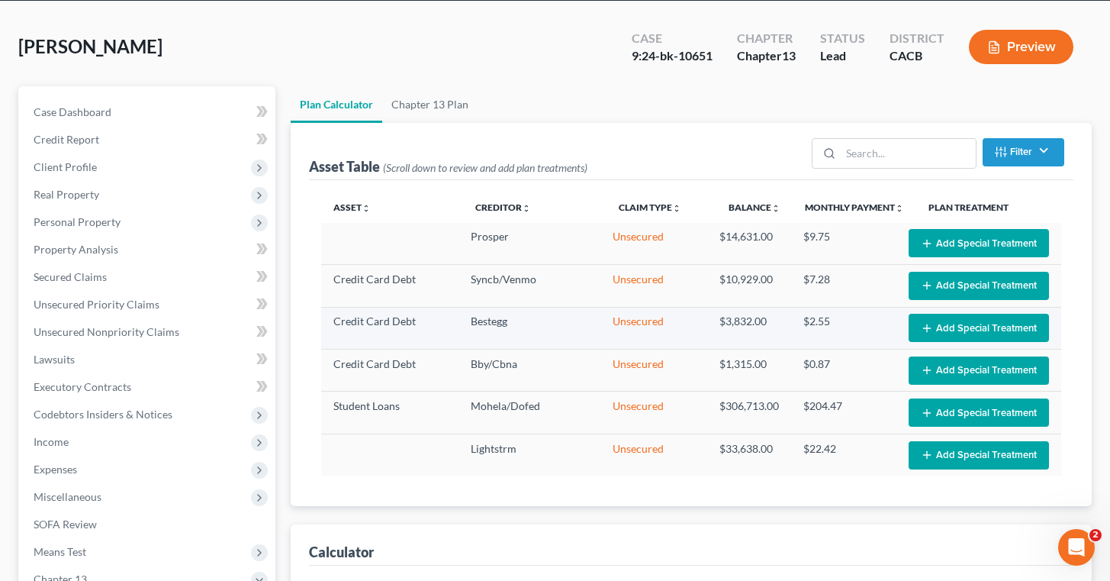
select select "59"
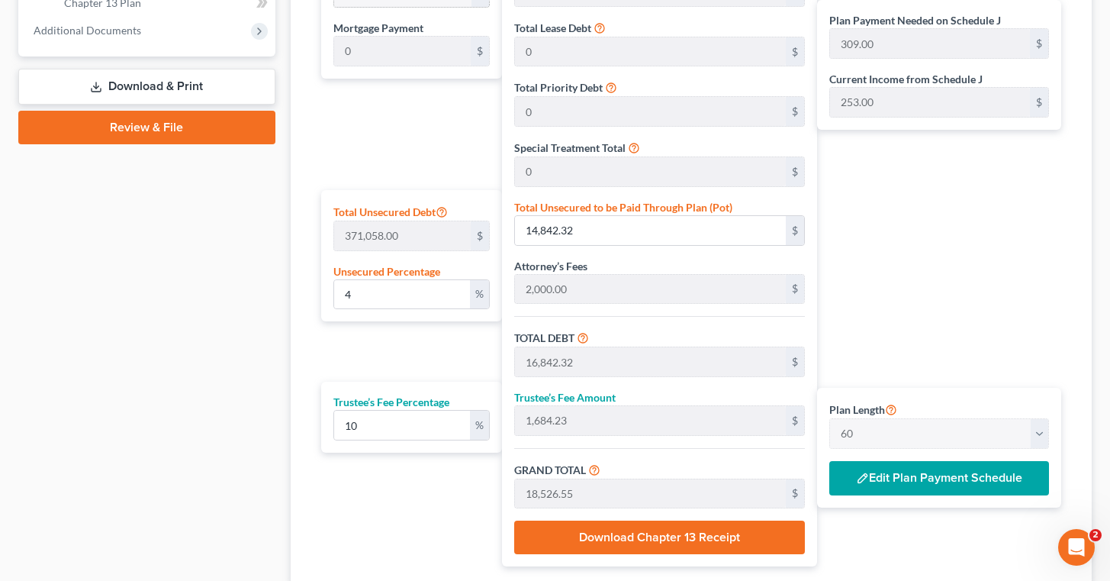
scroll to position [694, 0]
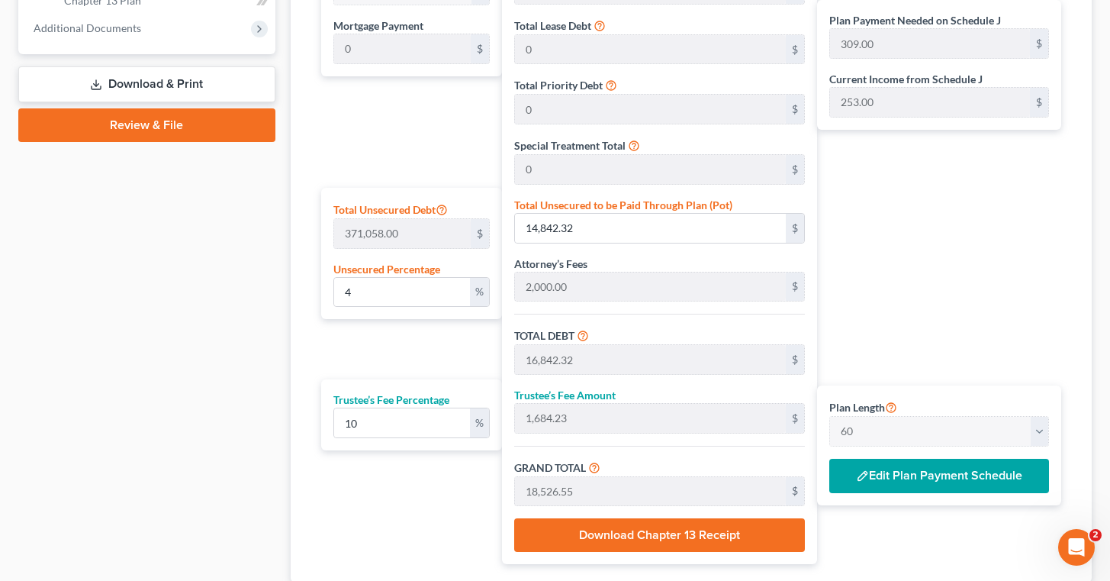
click at [194, 353] on div "Case Dashboard Payments Invoices Payments Payments Credit Report Client Profile" at bounding box center [147, 42] width 272 height 1179
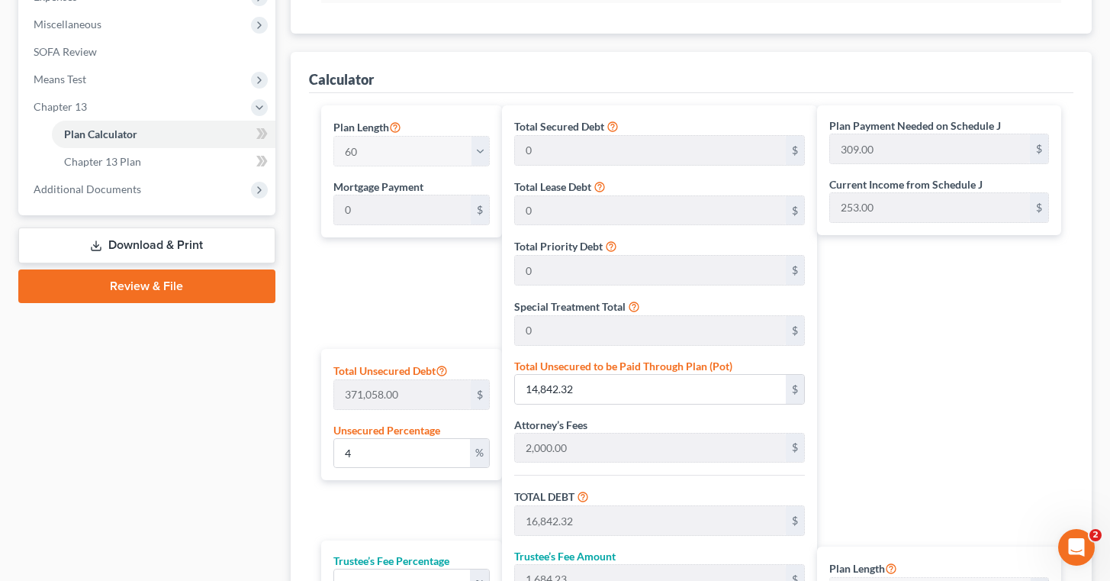
scroll to position [532, 0]
click at [375, 455] on input "4" at bounding box center [402, 454] width 137 height 29
click at [234, 442] on div "Case Dashboard Payments Invoices Payments Payments Credit Report Client Profile" at bounding box center [147, 204] width 272 height 1179
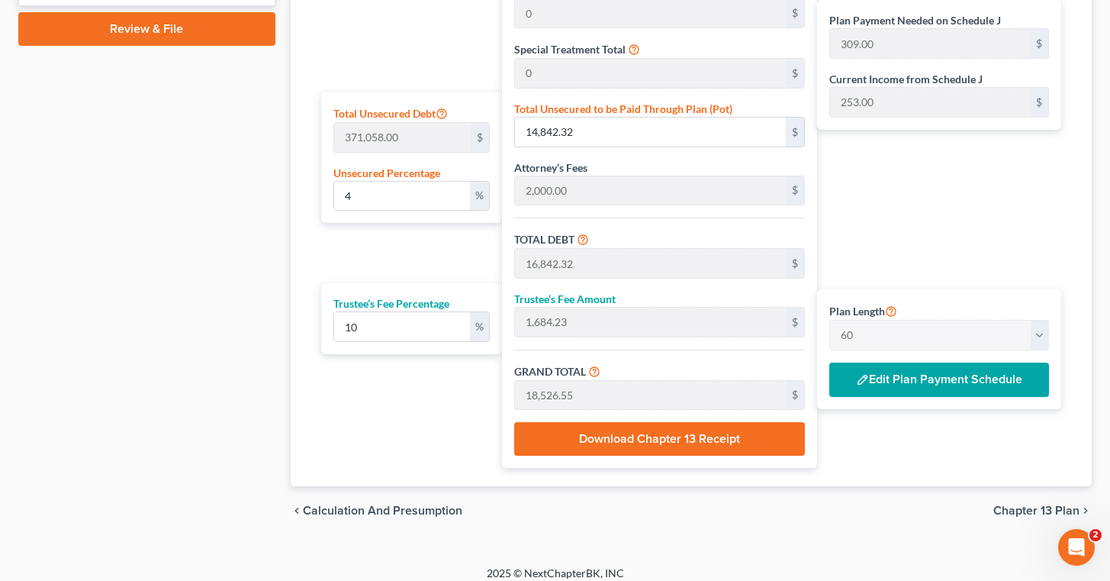
scroll to position [802, 0]
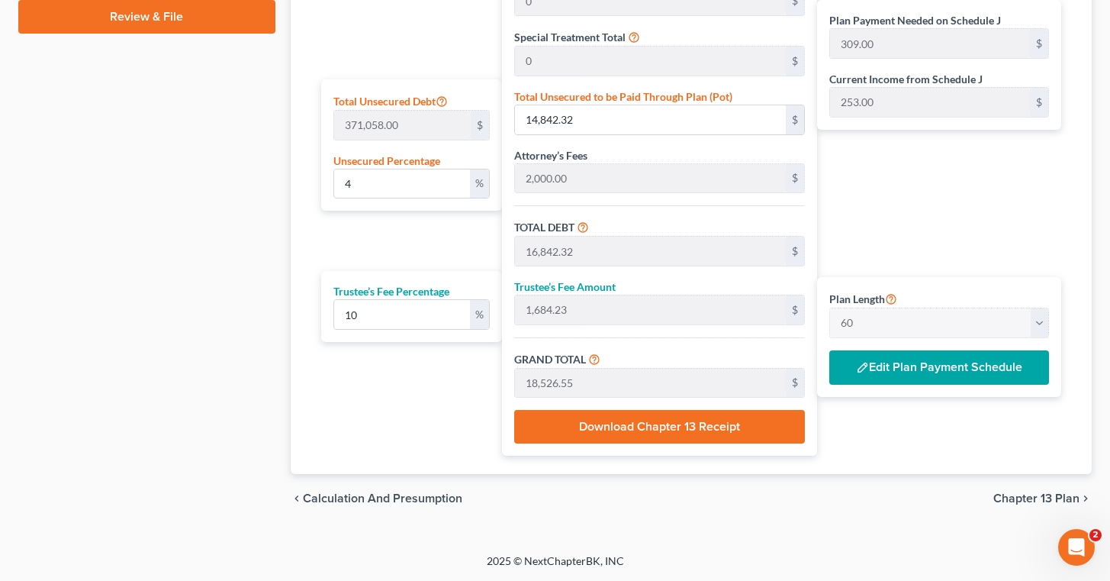
click at [393, 496] on span "Calculation and Presumption" at bounding box center [382, 498] width 159 height 12
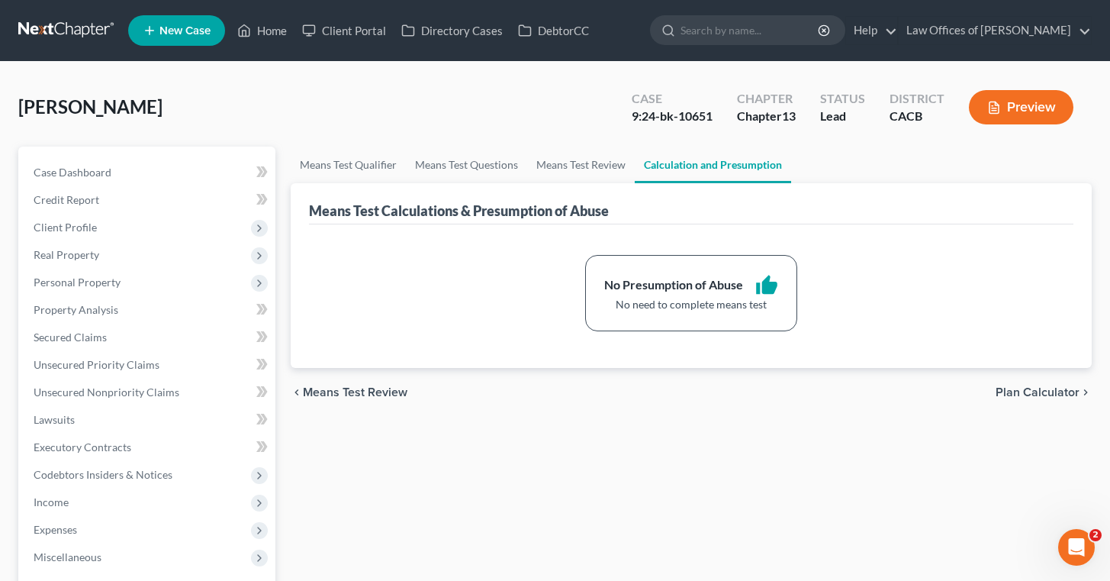
click at [1033, 386] on span "Plan Calculator" at bounding box center [1038, 392] width 84 height 12
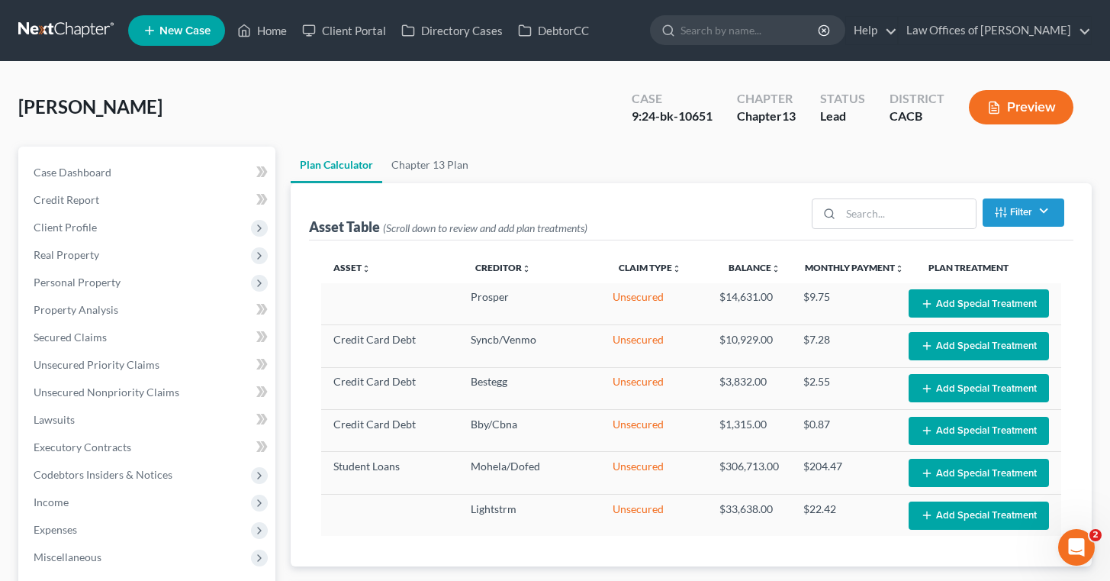
select select "59"
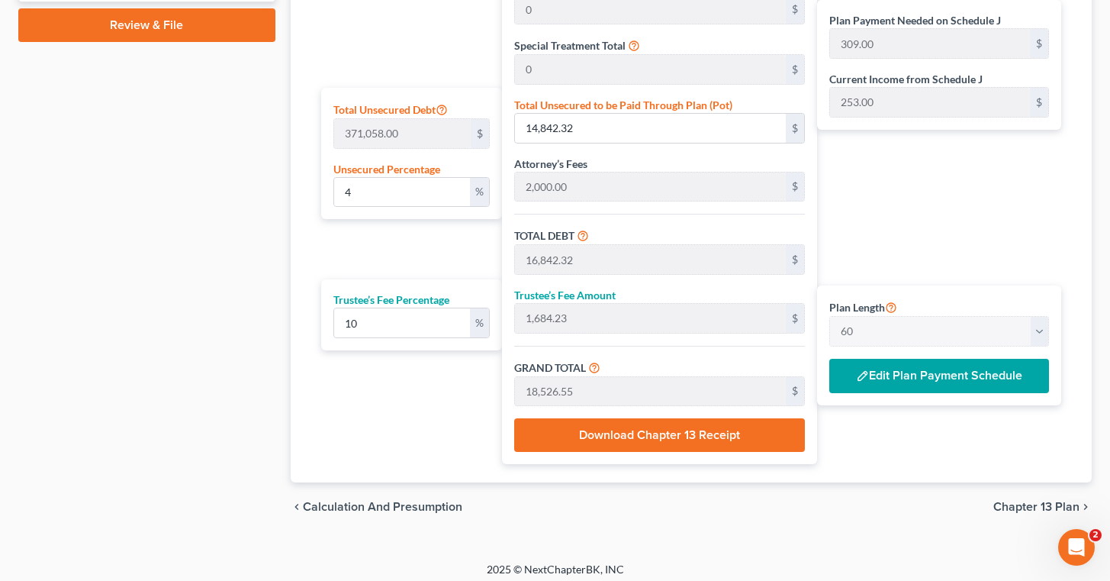
scroll to position [802, 0]
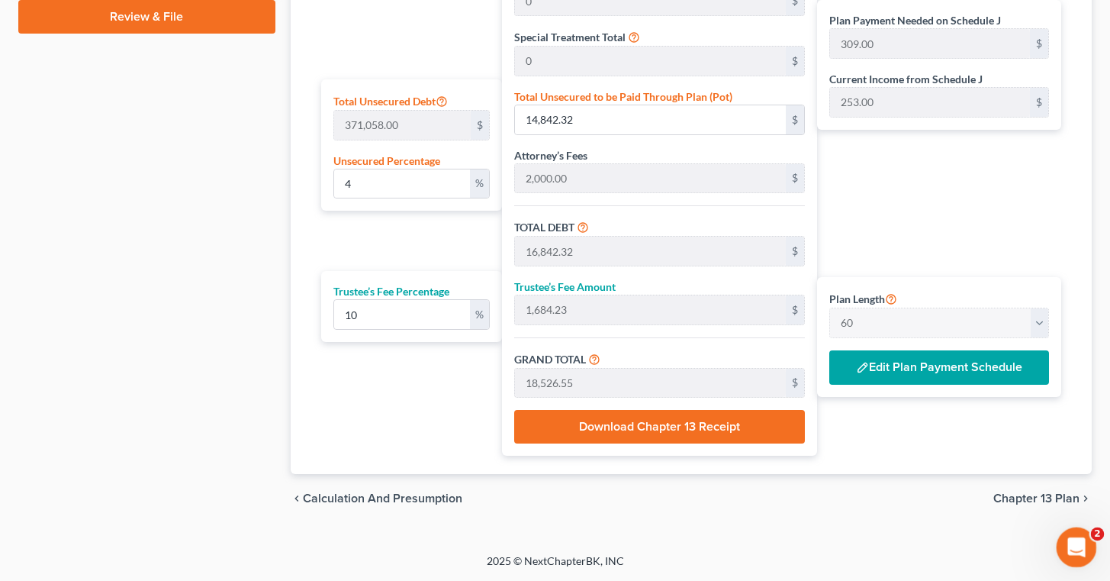
click at [1078, 541] on icon "Open Intercom Messenger" at bounding box center [1074, 545] width 25 height 25
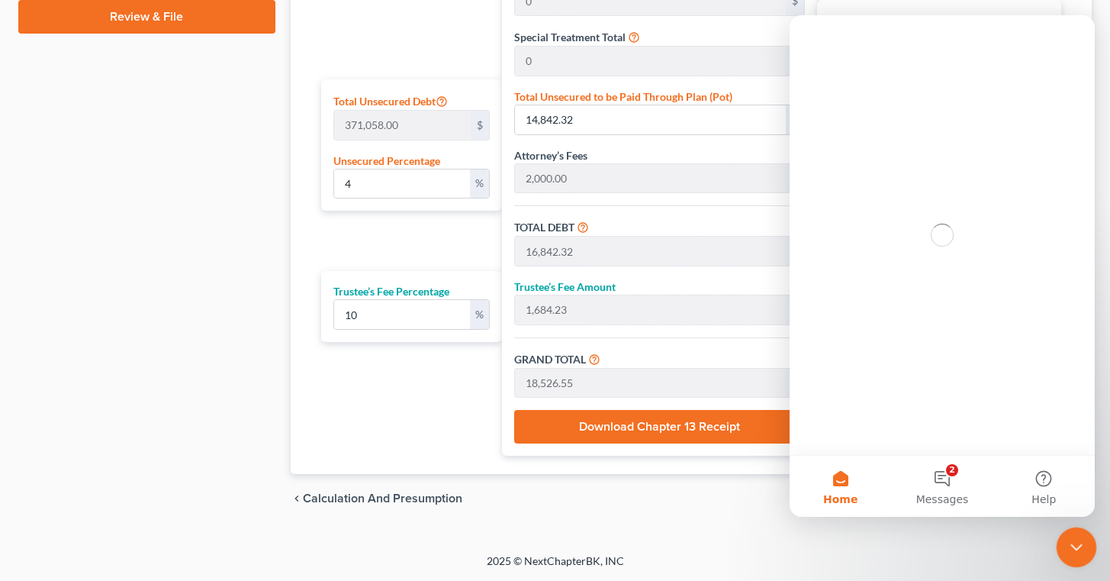
scroll to position [0, 0]
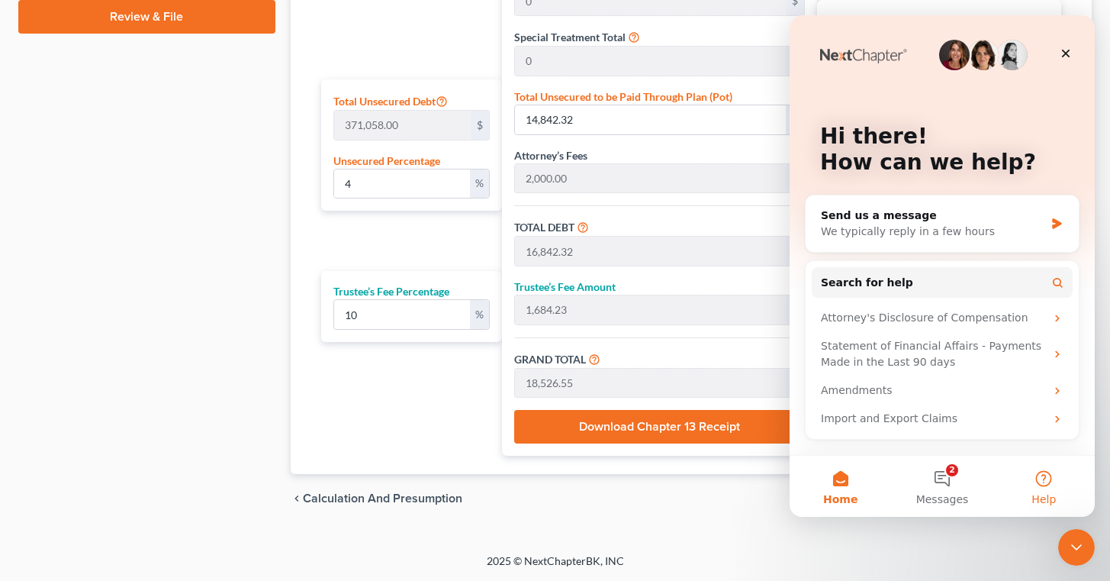
click at [1047, 486] on button "Help" at bounding box center [1044, 486] width 101 height 61
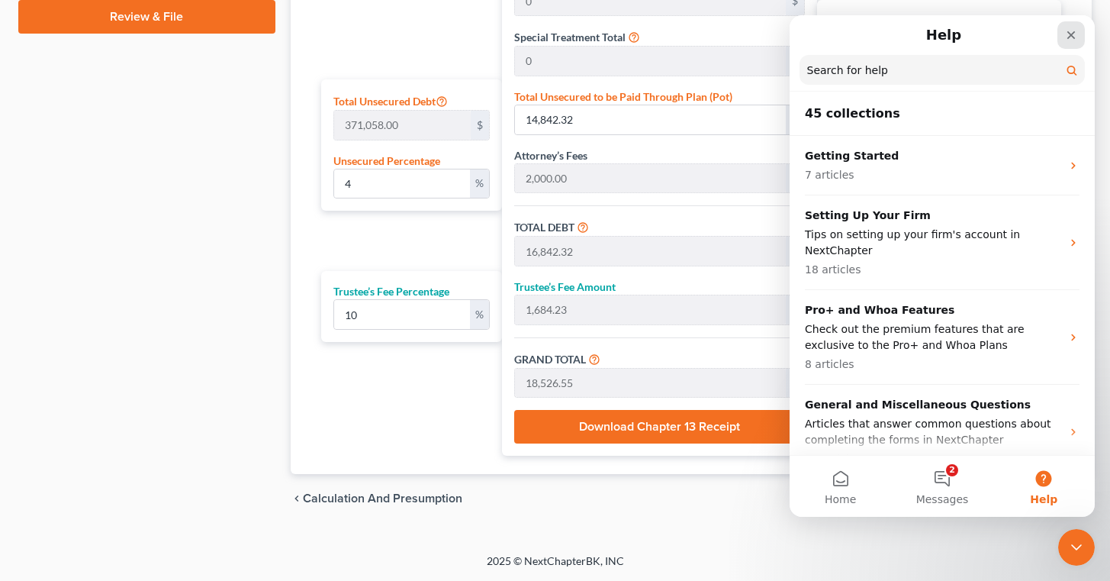
click at [1075, 30] on icon "Close" at bounding box center [1071, 35] width 12 height 12
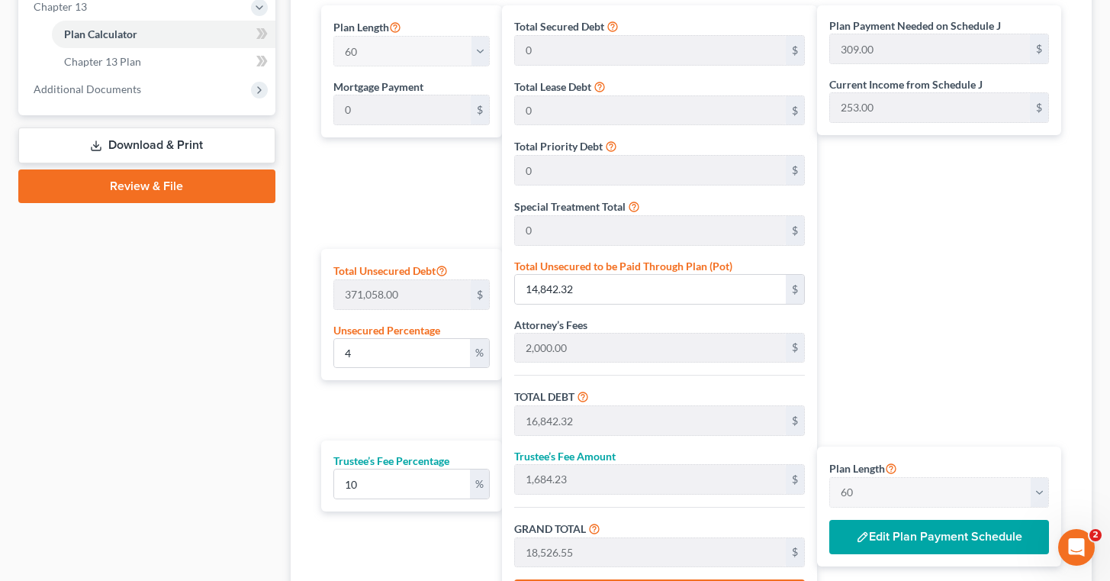
scroll to position [629, 0]
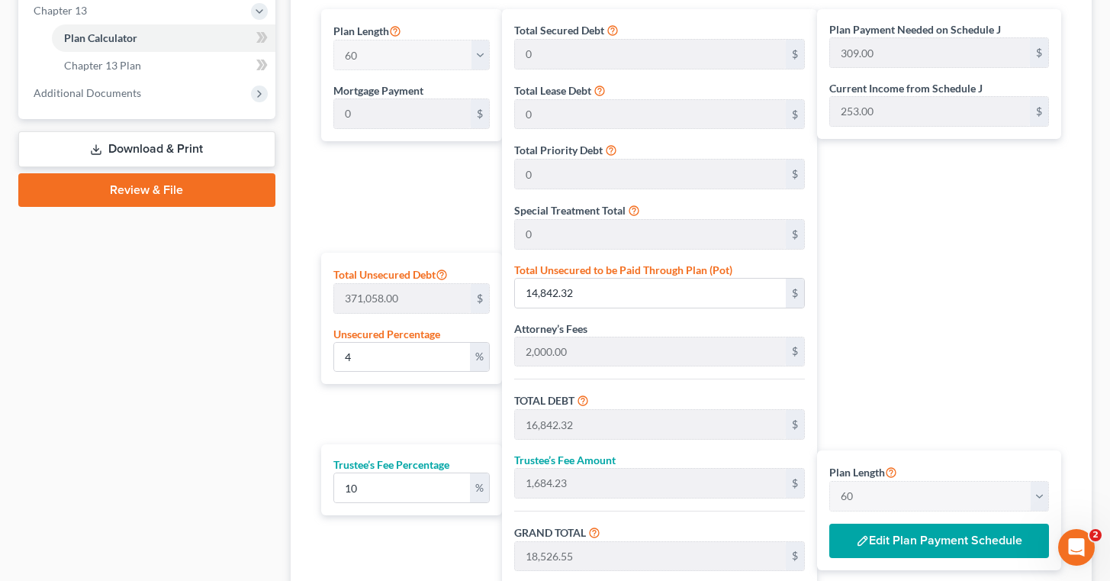
click at [189, 348] on div "Case Dashboard Payments Invoices Payments Payments Credit Report Client Profile" at bounding box center [147, 107] width 272 height 1179
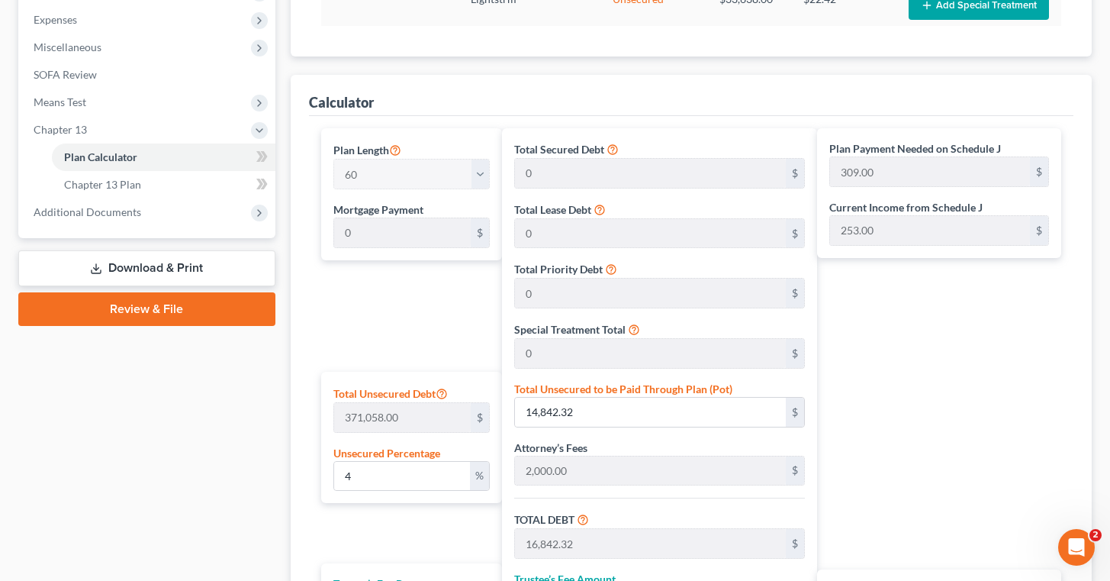
scroll to position [508, 0]
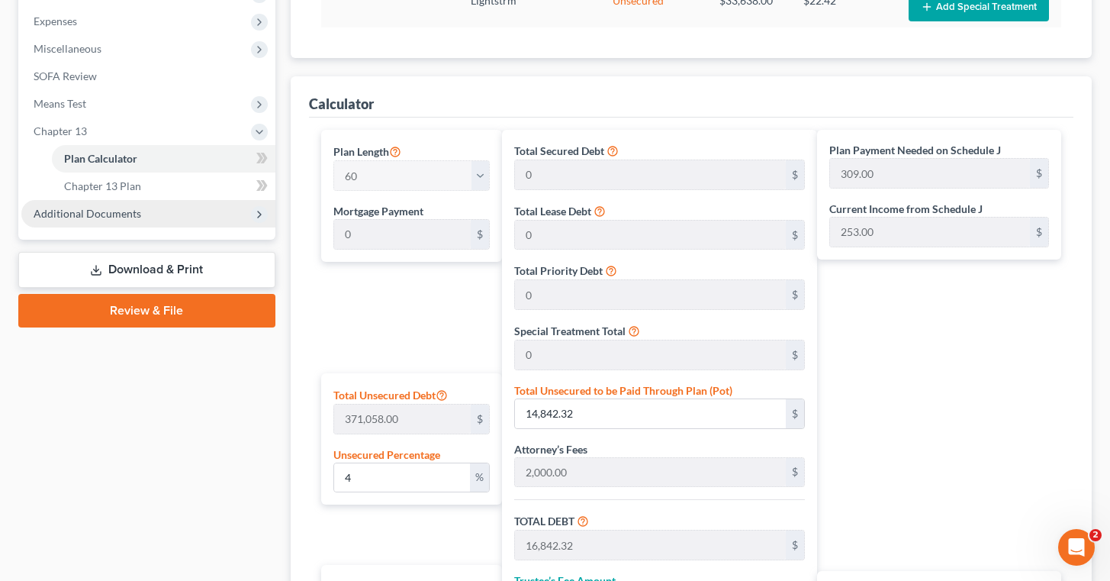
click at [131, 214] on span "Additional Documents" at bounding box center [88, 213] width 108 height 13
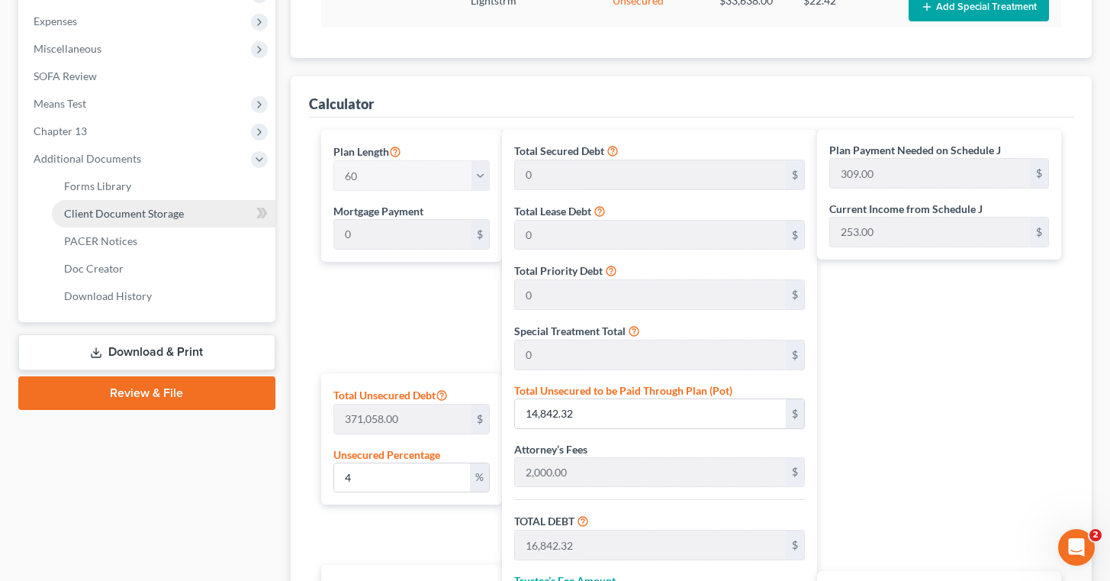
scroll to position [511, 0]
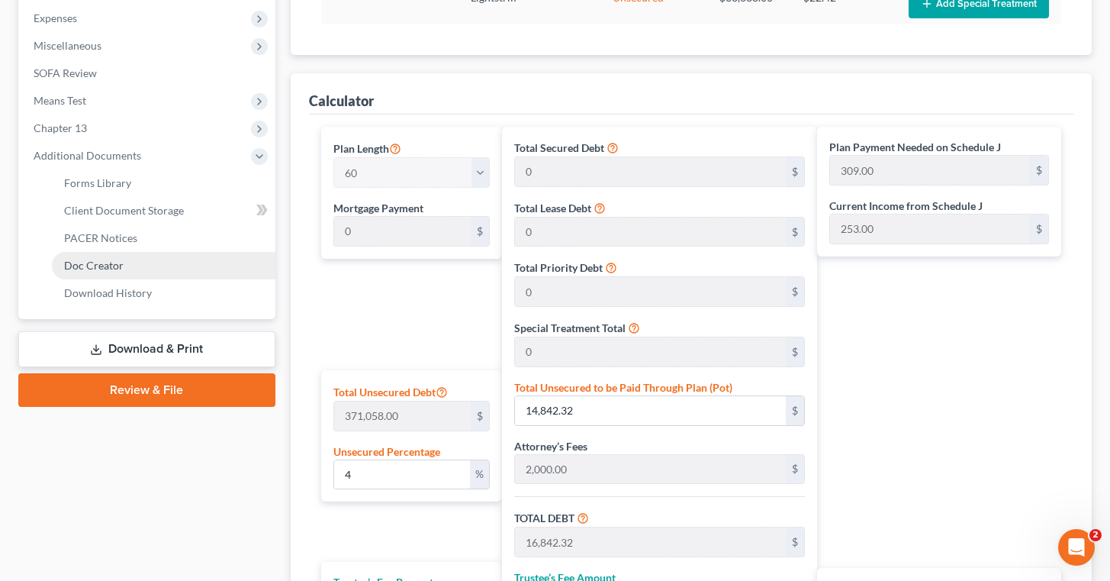
click at [111, 263] on span "Doc Creator" at bounding box center [94, 265] width 60 height 13
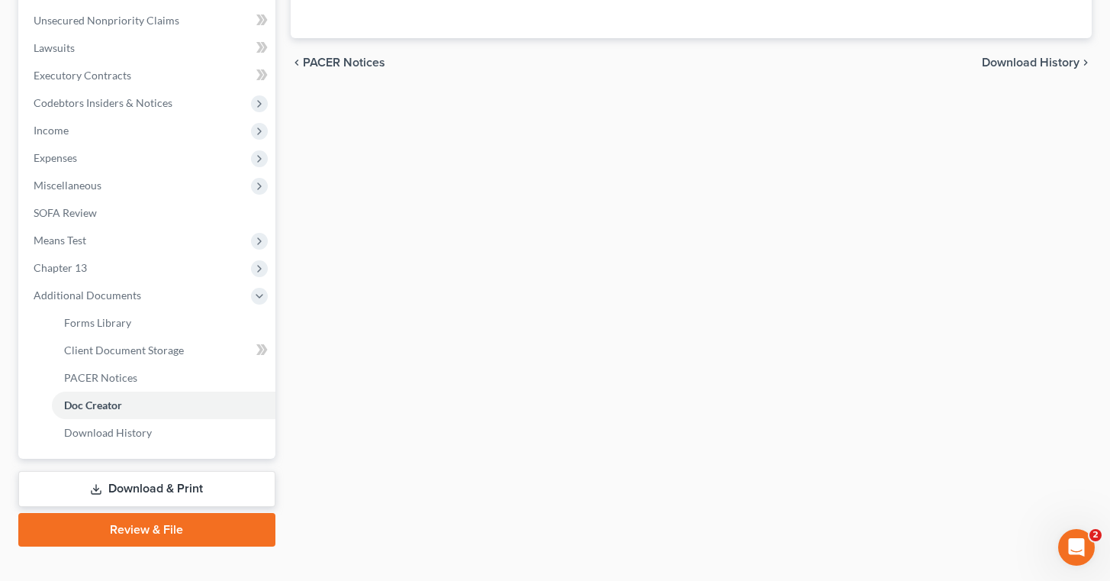
scroll to position [374, 0]
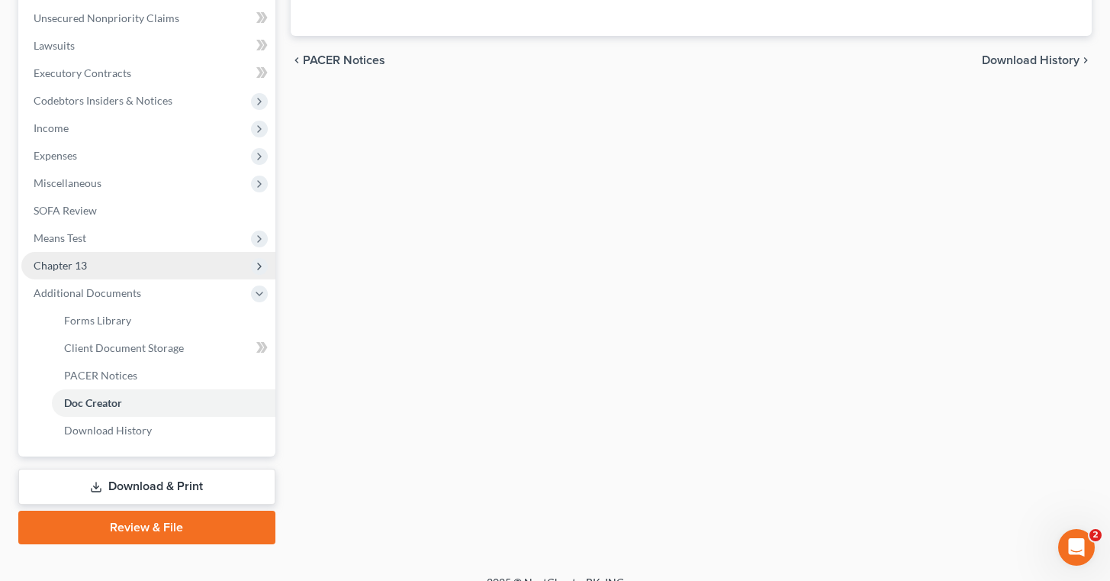
click at [122, 263] on span "Chapter 13" at bounding box center [148, 265] width 254 height 27
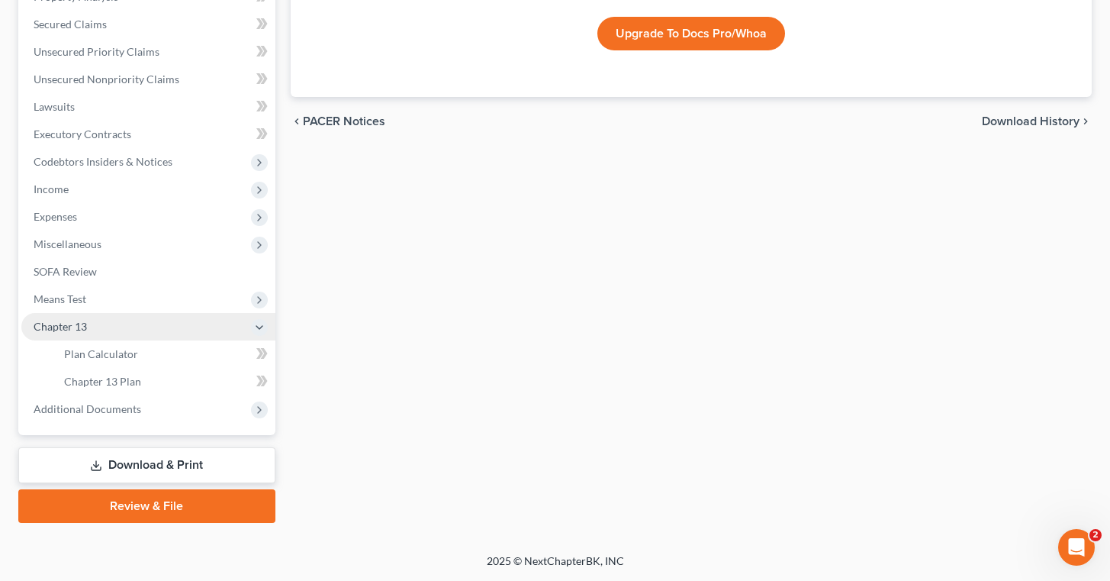
scroll to position [311, 0]
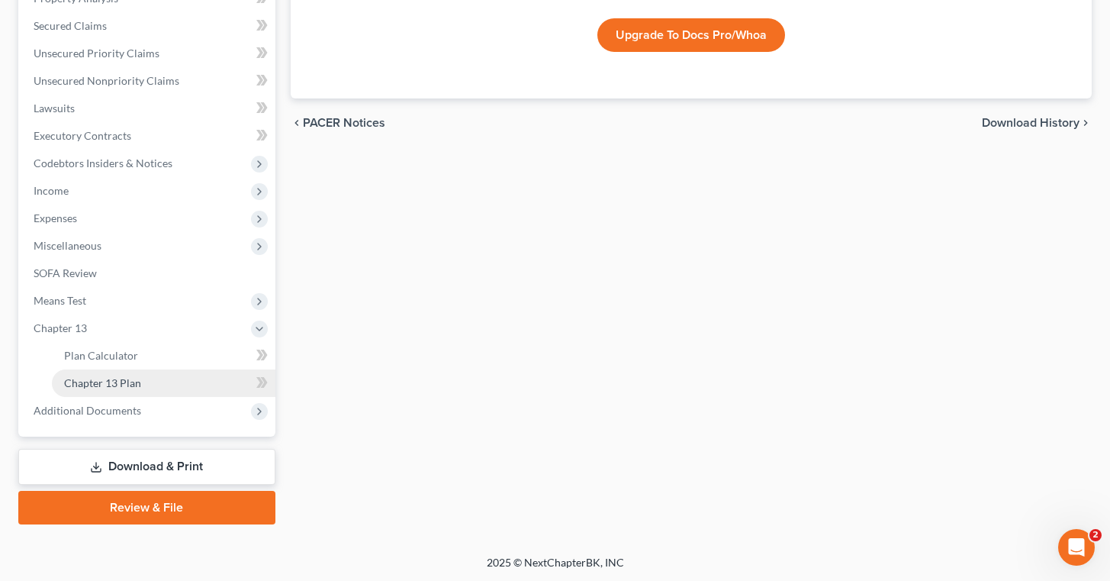
click at [143, 375] on link "Chapter 13 Plan" at bounding box center [164, 382] width 224 height 27
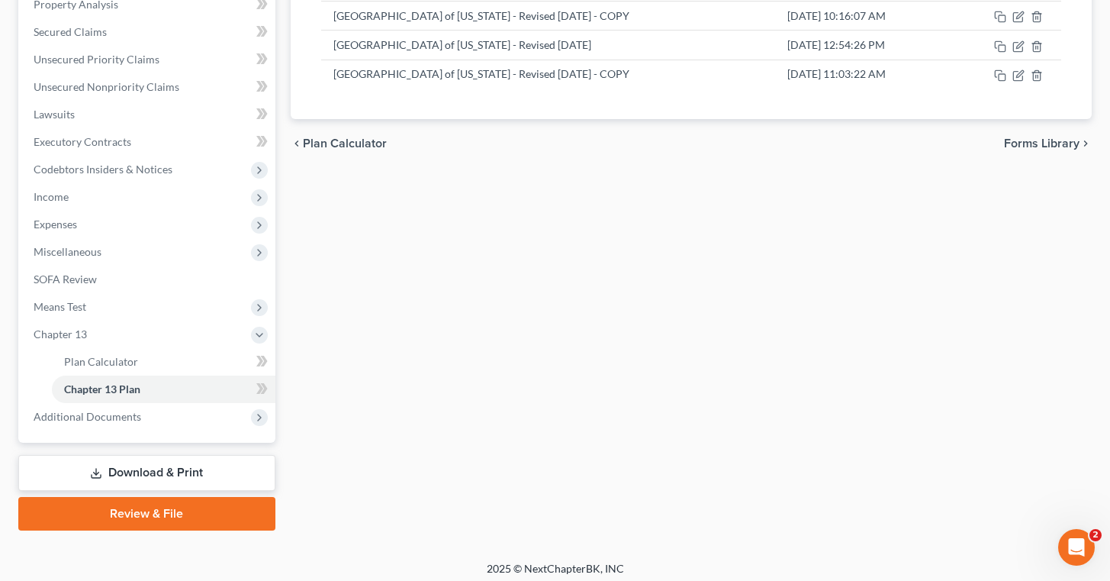
scroll to position [311, 0]
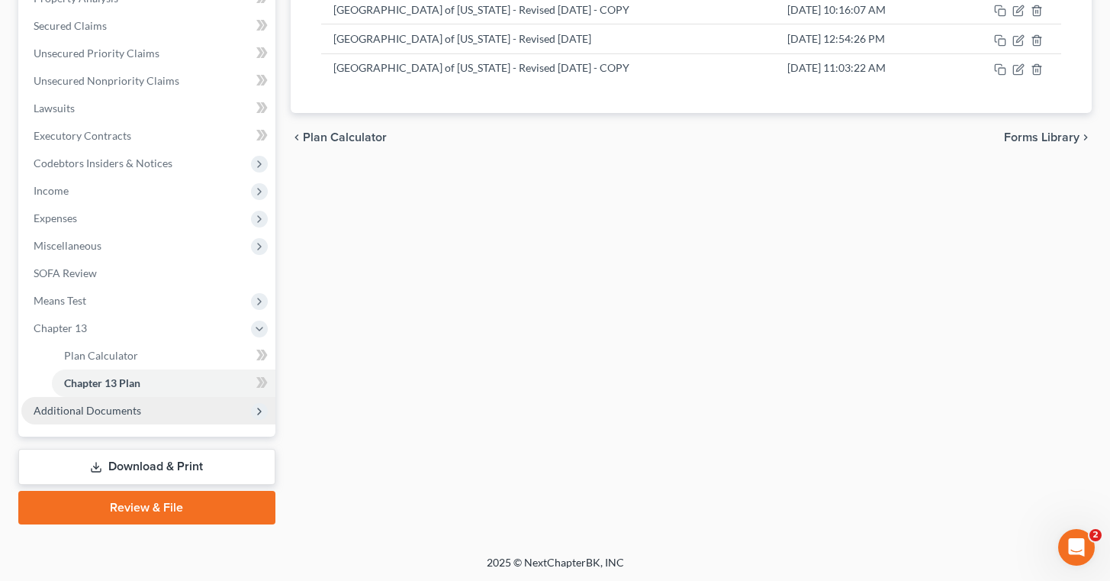
click at [137, 404] on span "Additional Documents" at bounding box center [88, 410] width 108 height 13
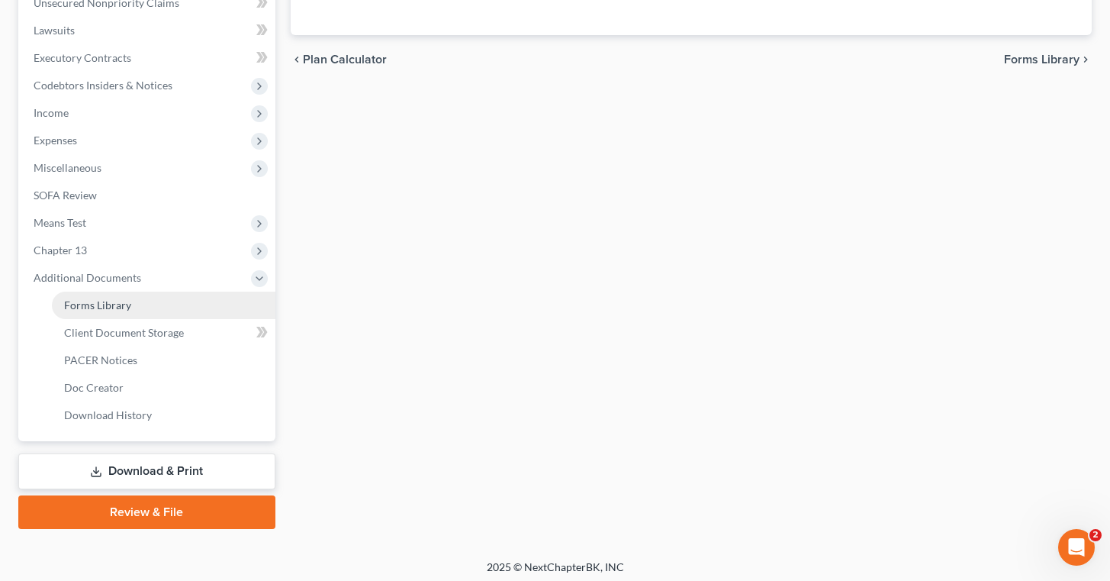
scroll to position [394, 0]
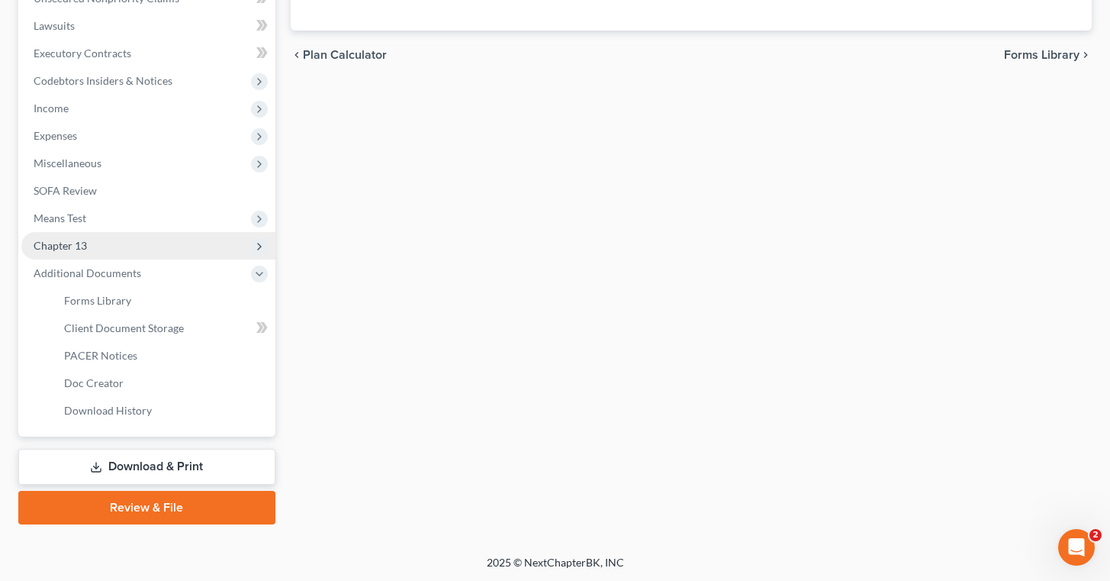
click at [92, 240] on span "Chapter 13" at bounding box center [148, 245] width 254 height 27
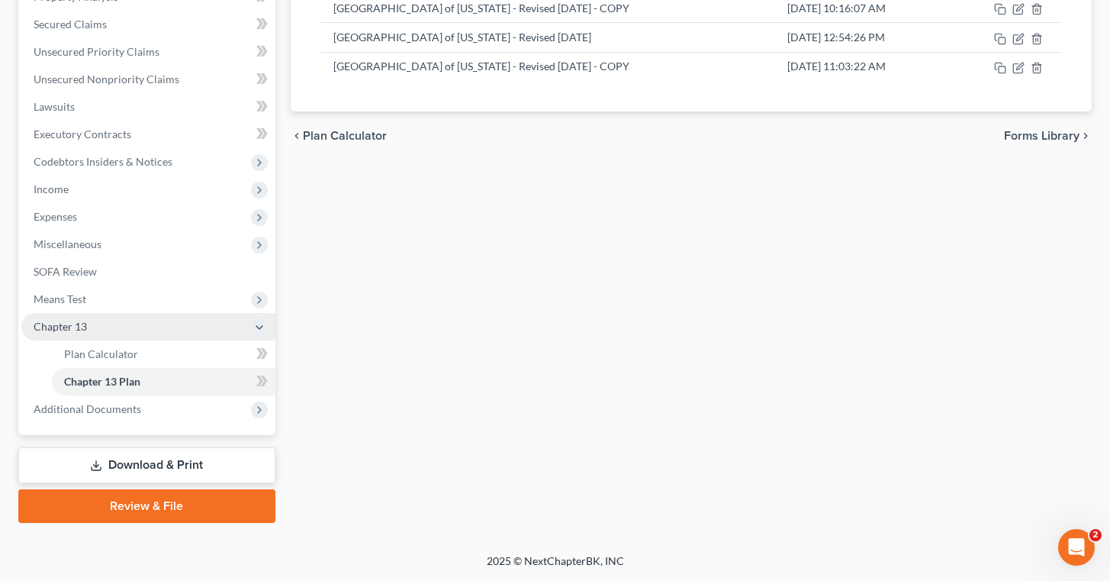
scroll to position [311, 0]
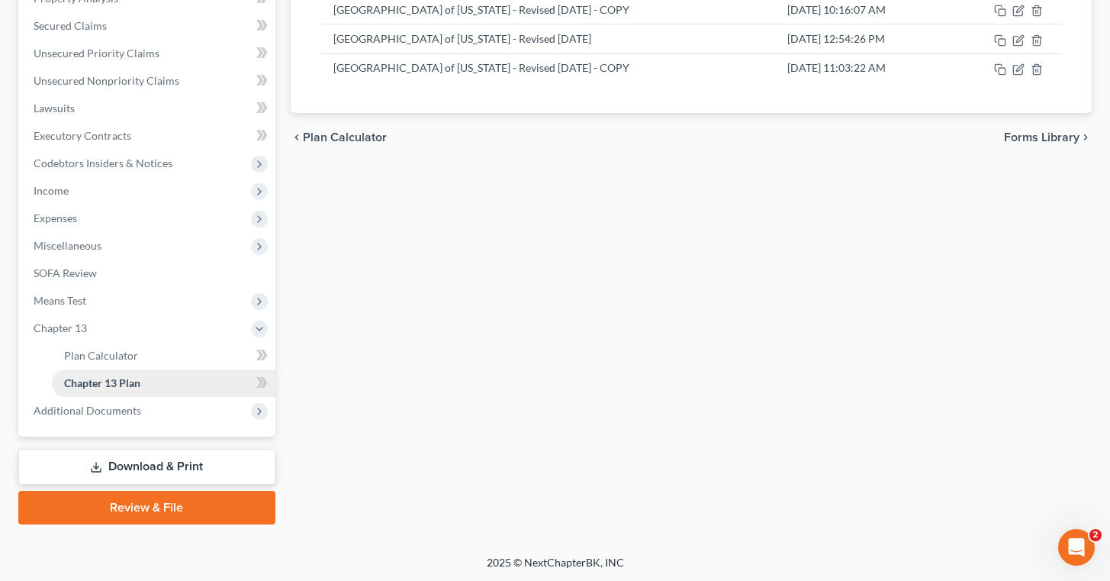
click at [160, 380] on link "Chapter 13 Plan" at bounding box center [164, 382] width 224 height 27
click at [148, 373] on link "Chapter 13 Plan" at bounding box center [164, 382] width 224 height 27
click at [135, 350] on span "Plan Calculator" at bounding box center [101, 355] width 74 height 13
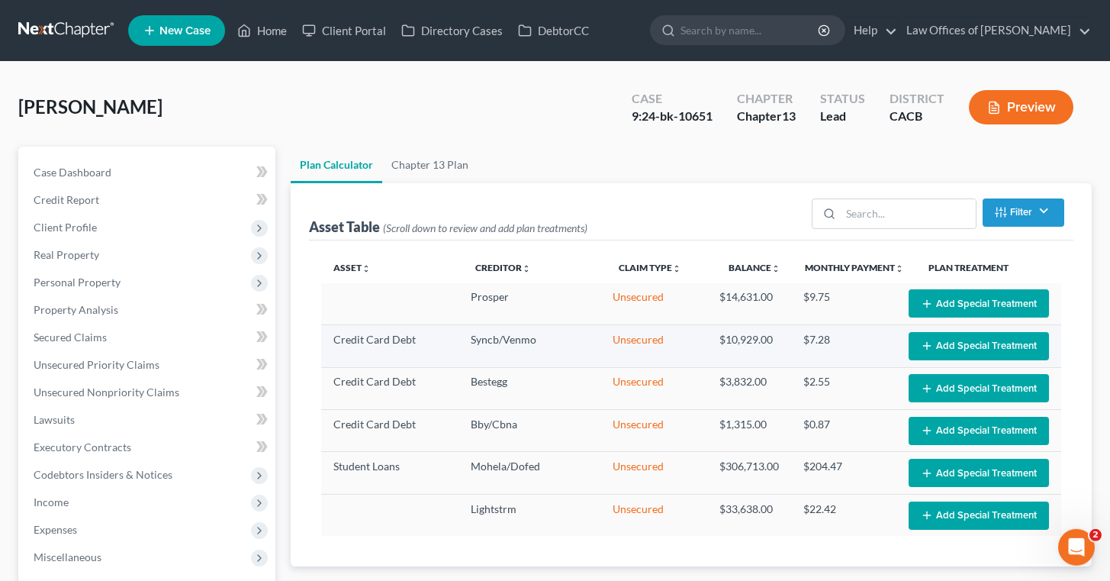
select select "59"
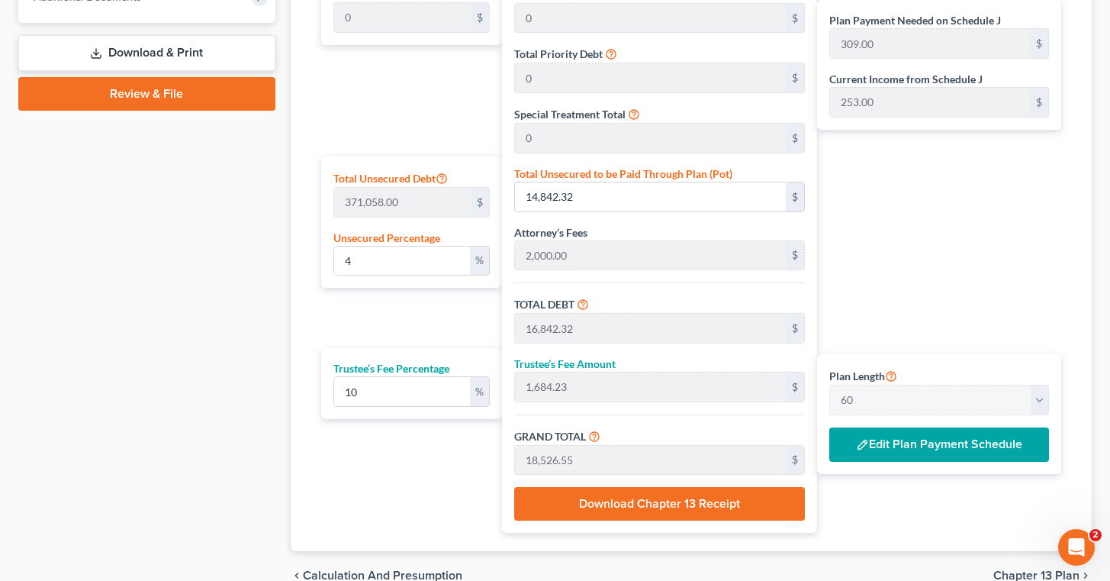
scroll to position [724, 0]
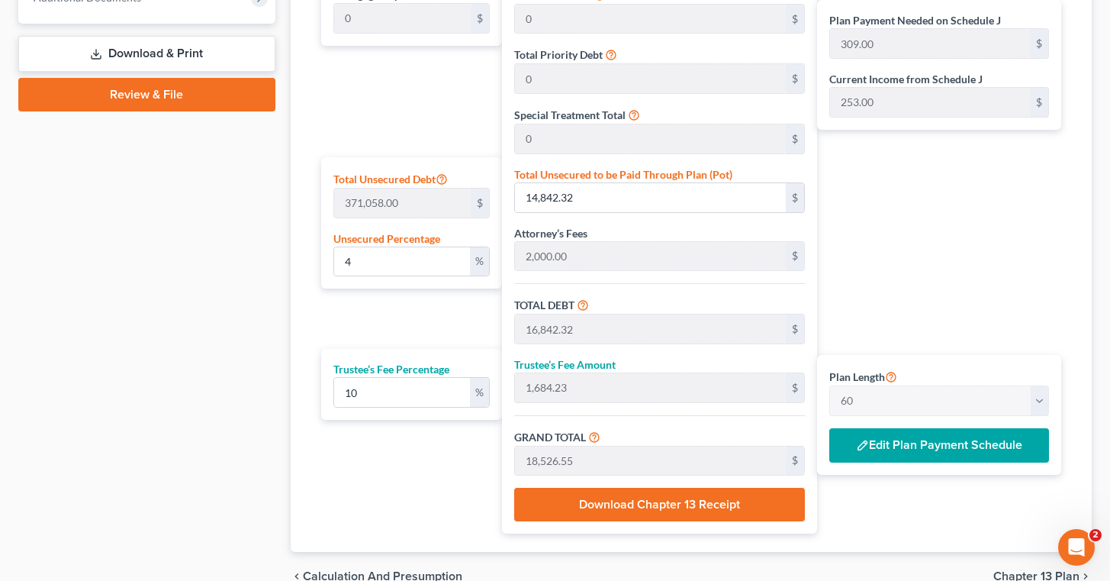
click at [879, 221] on div "Plan Payment Needed on Schedule J 309.00 $ Current Income from Schedule J 253.0…" at bounding box center [943, 224] width 252 height 620
click at [398, 478] on div "Plan Length 1 2 3 4 5 6 7 8 9 10 11 12 13 14 15 16 17 18 19 20 21 22 23 24 25 2…" at bounding box center [408, 224] width 189 height 620
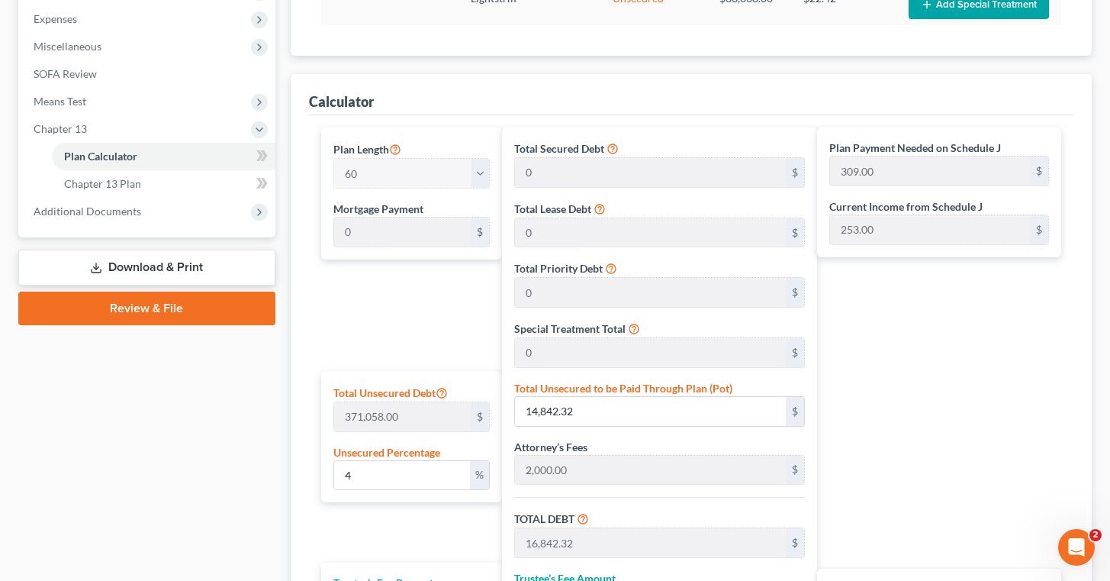
scroll to position [524, 0]
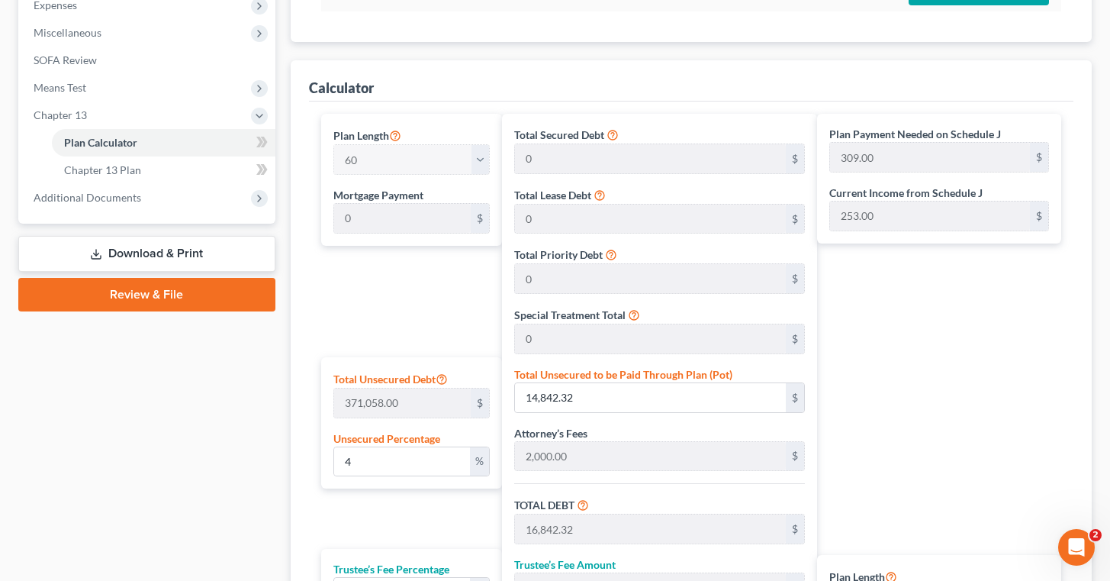
click at [962, 321] on div "Plan Payment Needed on Schedule J 309.00 $ Current Income from Schedule J 253.0…" at bounding box center [943, 424] width 252 height 620
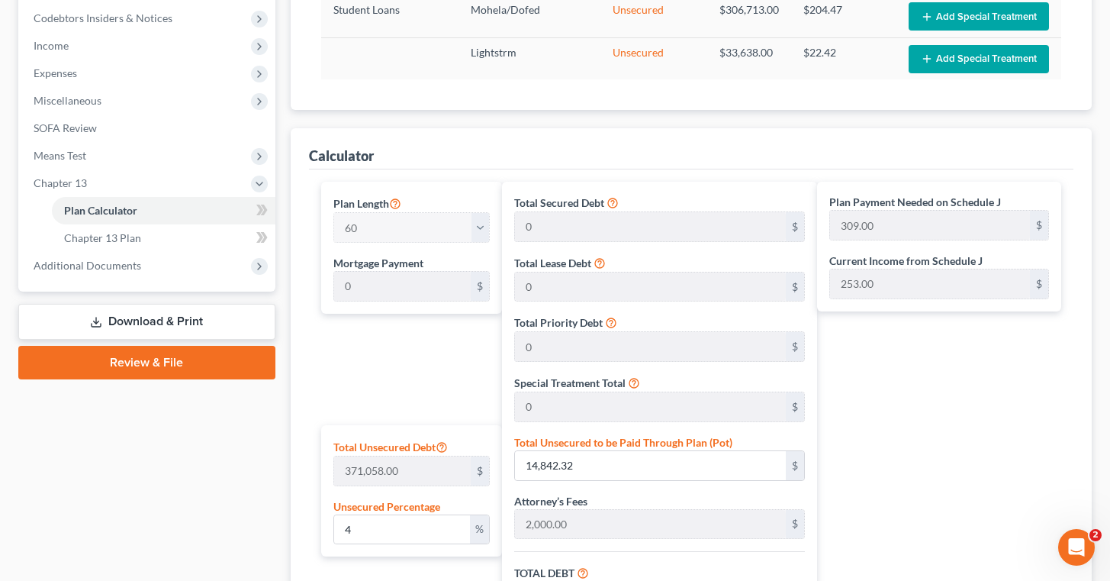
scroll to position [455, 0]
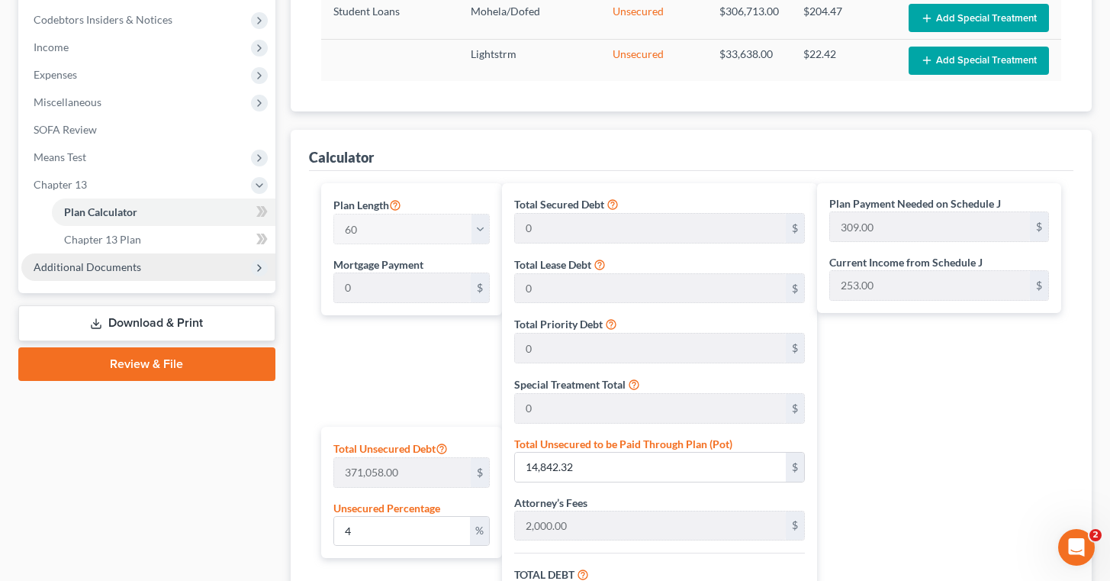
click at [153, 263] on span "Additional Documents" at bounding box center [148, 266] width 254 height 27
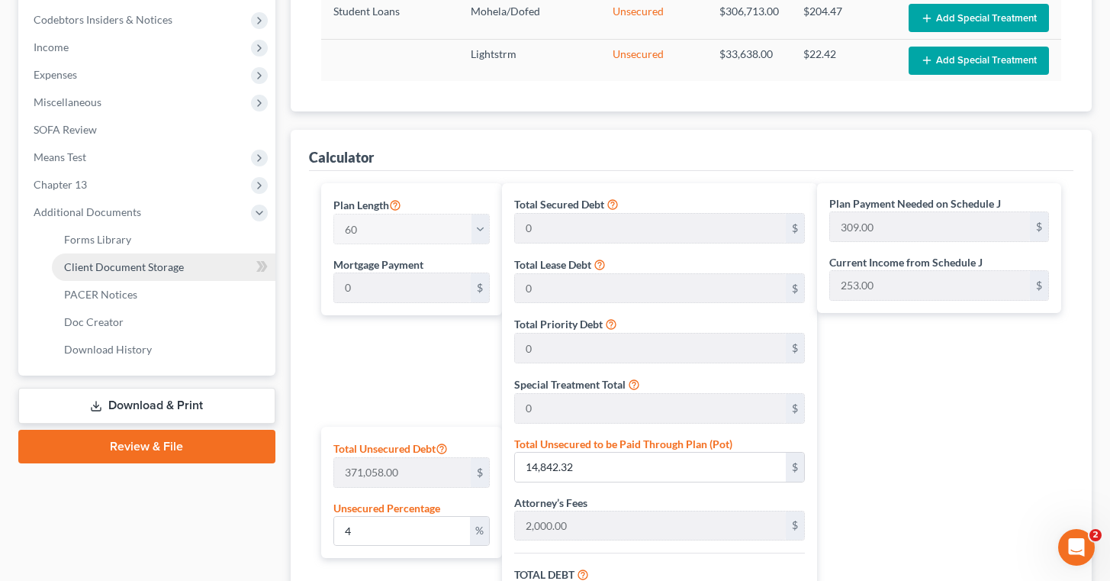
click at [189, 260] on link "Client Document Storage" at bounding box center [164, 266] width 224 height 27
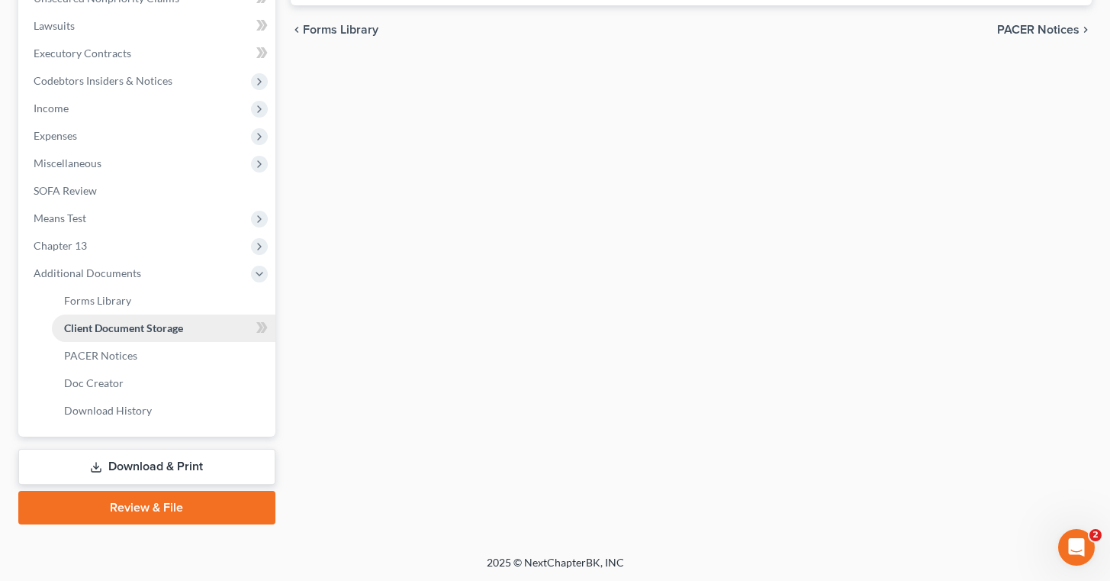
select select "10"
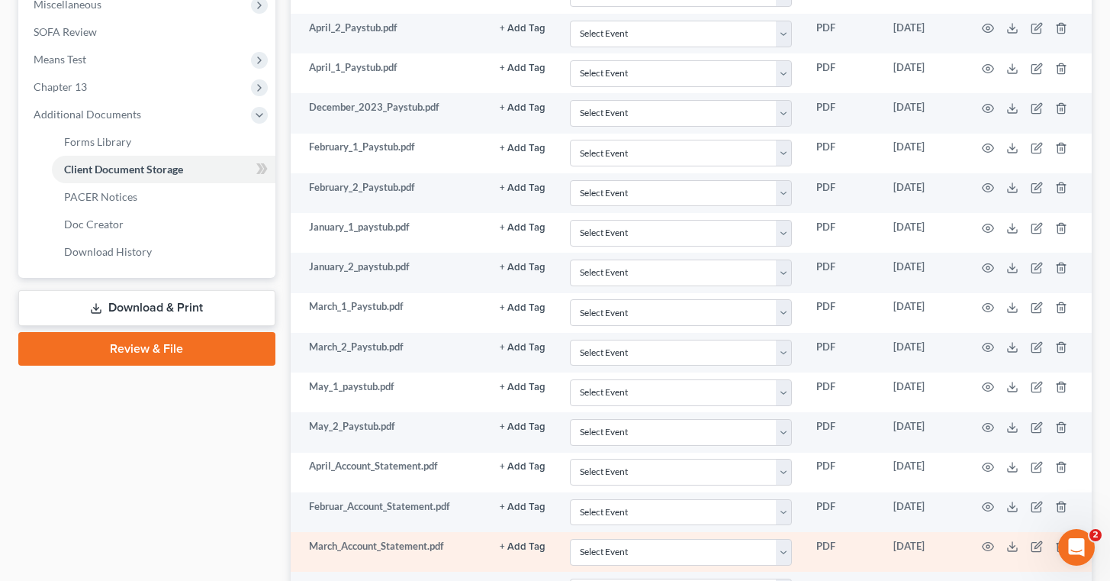
scroll to position [551, 0]
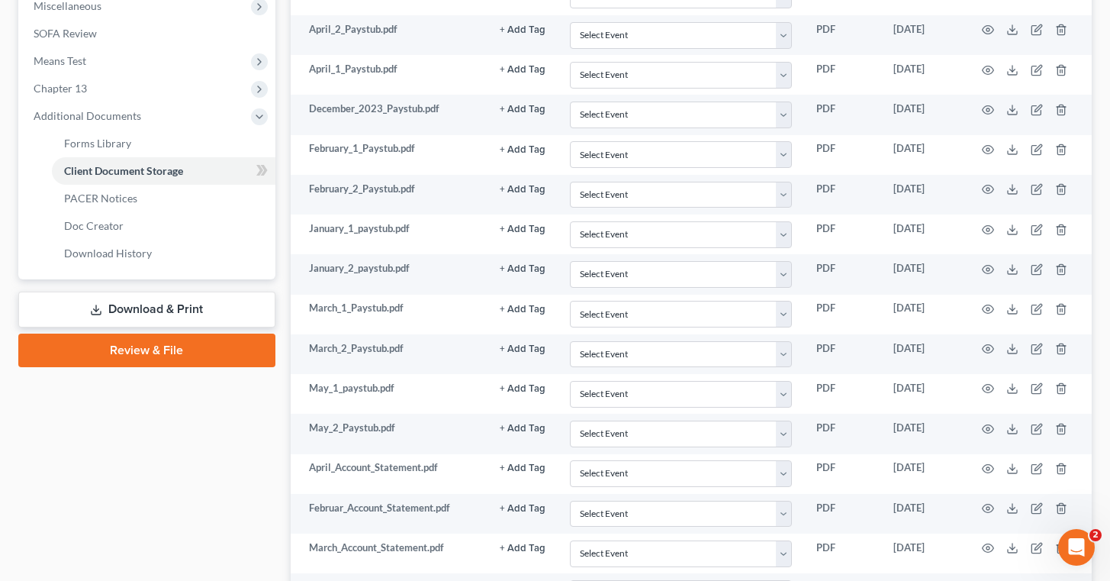
click at [159, 306] on link "Download & Print" at bounding box center [146, 310] width 257 height 36
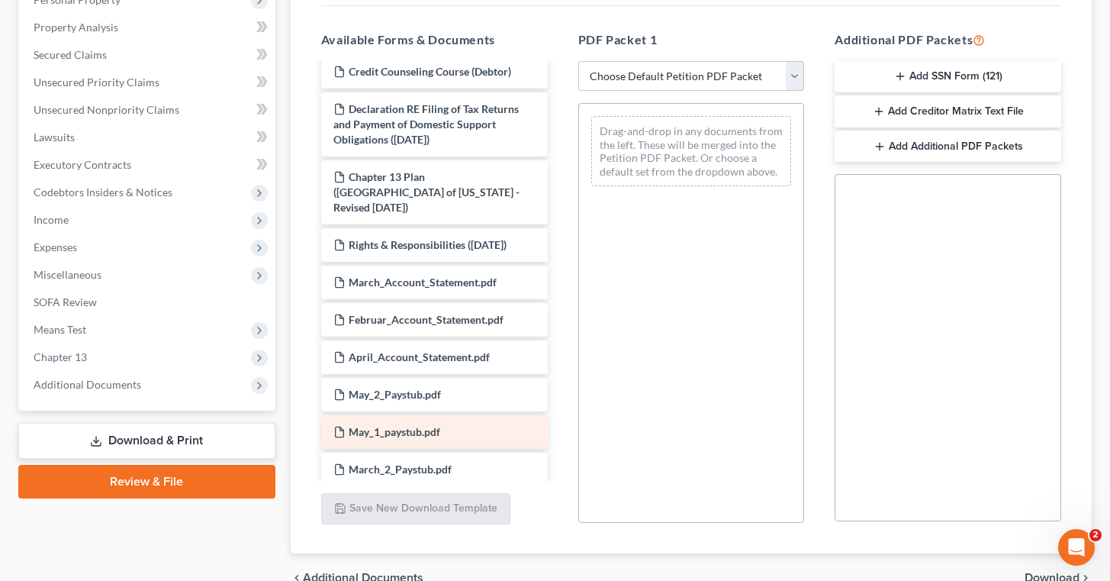
scroll to position [11, 0]
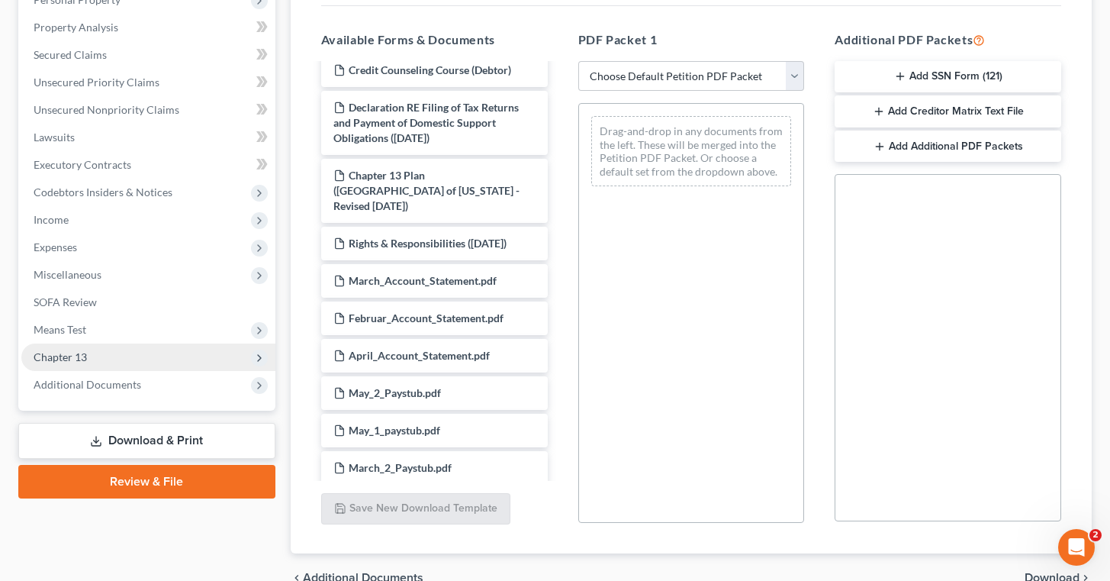
click at [119, 350] on span "Chapter 13" at bounding box center [148, 356] width 254 height 27
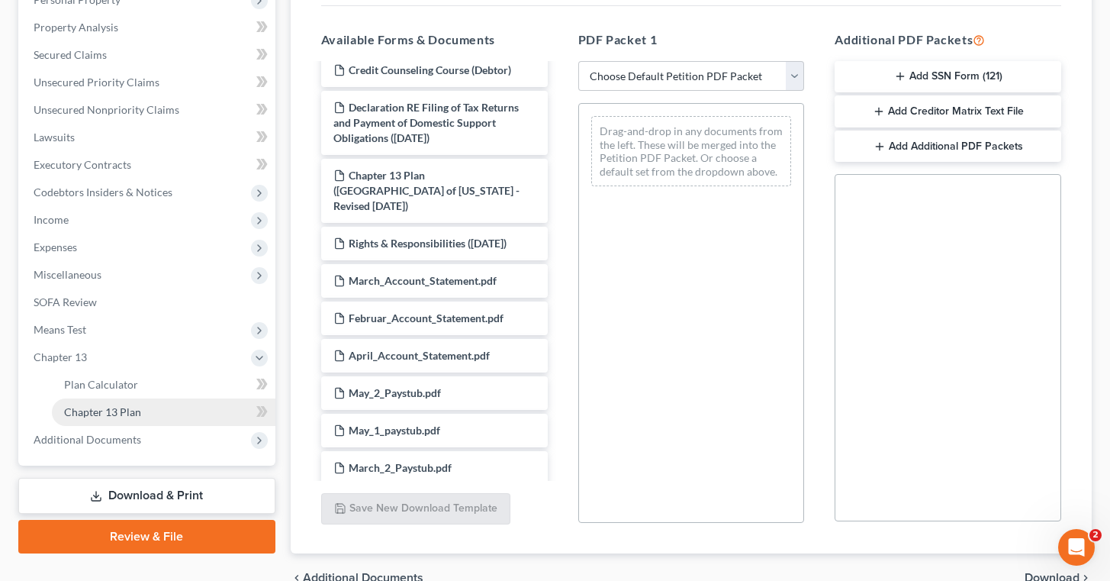
click at [153, 404] on link "Chapter 13 Plan" at bounding box center [164, 411] width 224 height 27
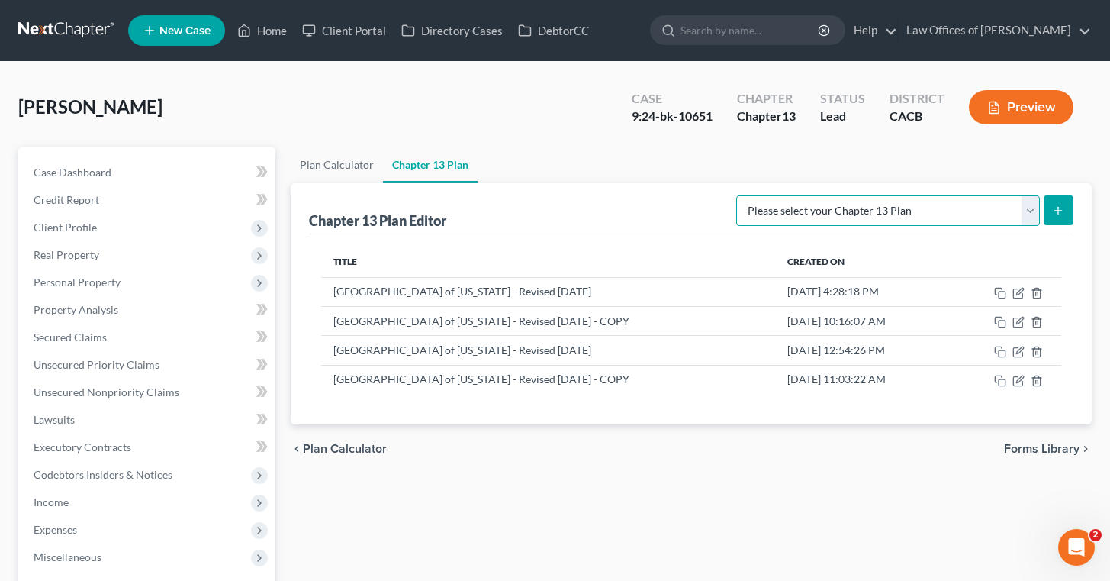
select select "1"
click option "[GEOGRAPHIC_DATA] of [US_STATE] - Revised [DATE]" at bounding box center [0, 0] width 0 height 0
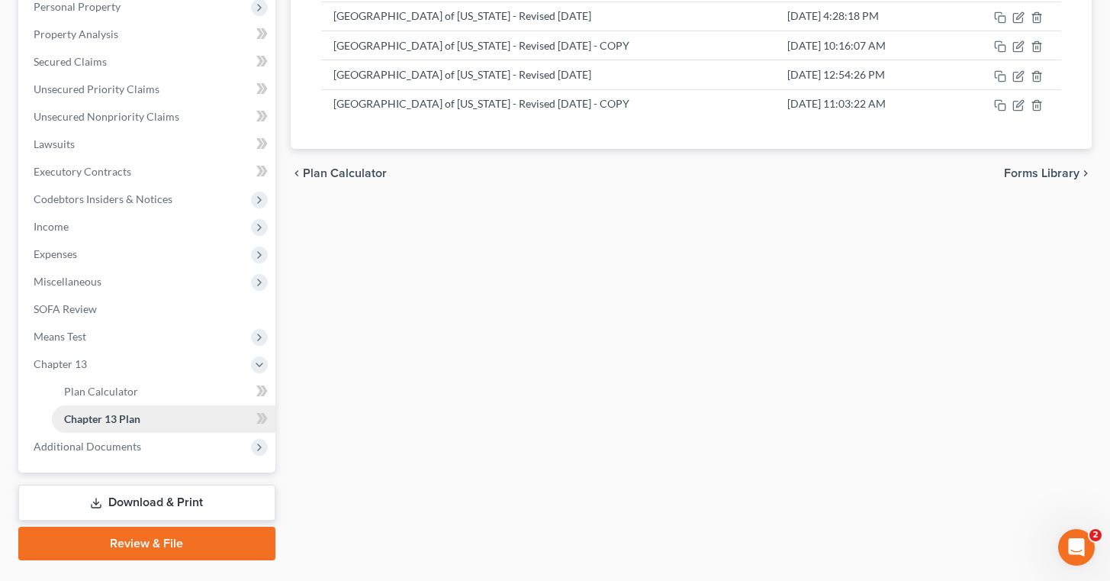
scroll to position [298, 0]
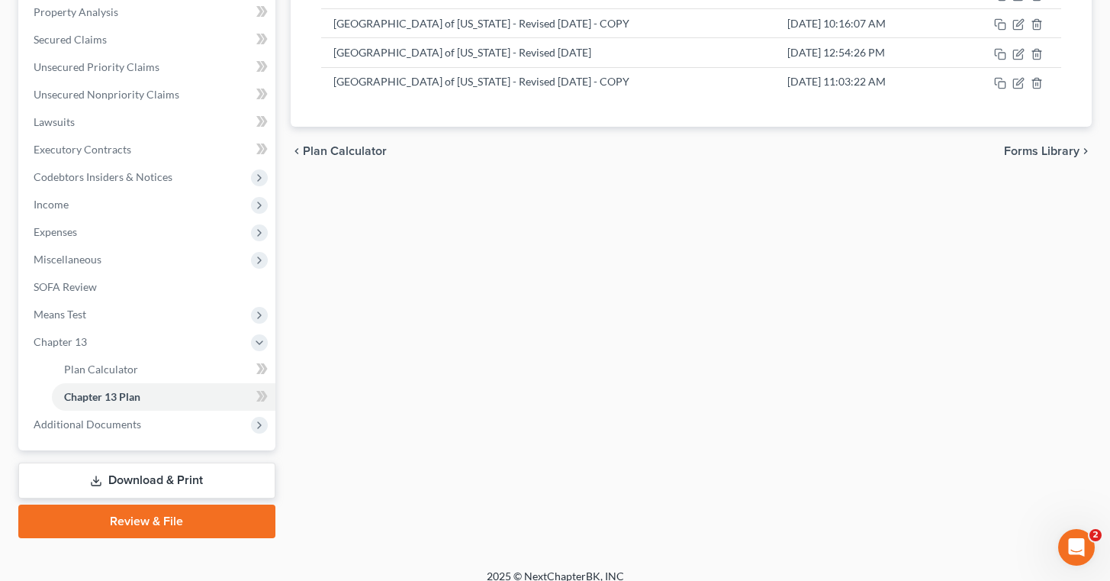
click at [124, 476] on link "Download & Print" at bounding box center [146, 480] width 257 height 36
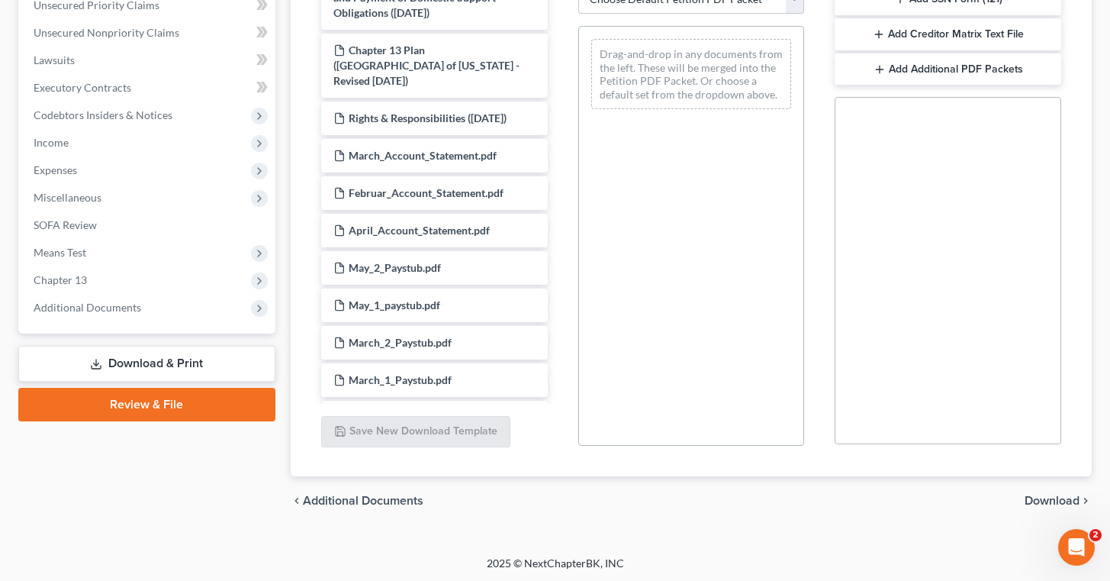
scroll to position [361, 0]
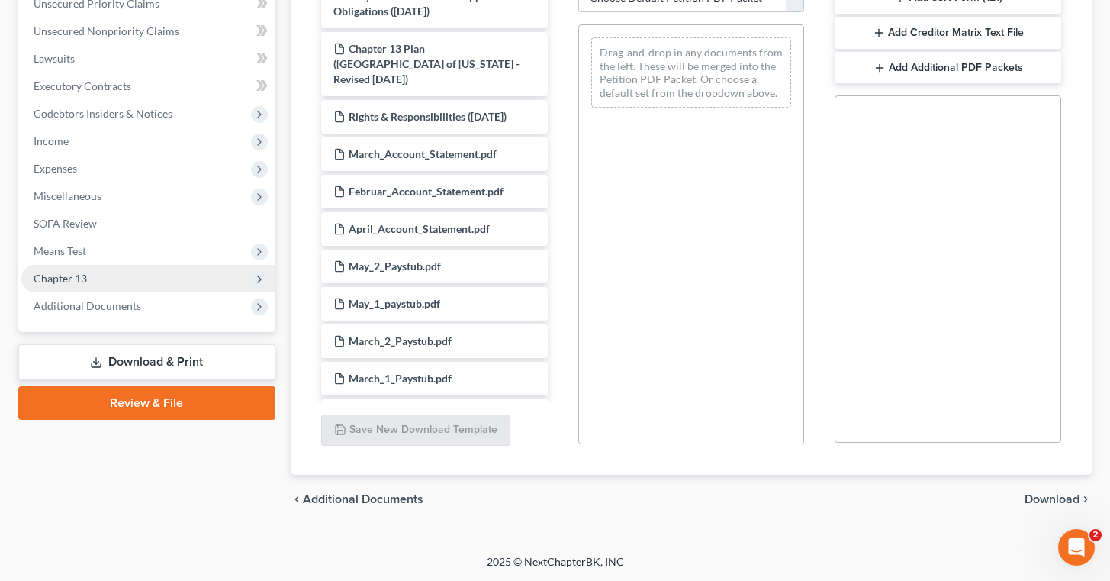
click at [112, 272] on span "Chapter 13" at bounding box center [148, 278] width 254 height 27
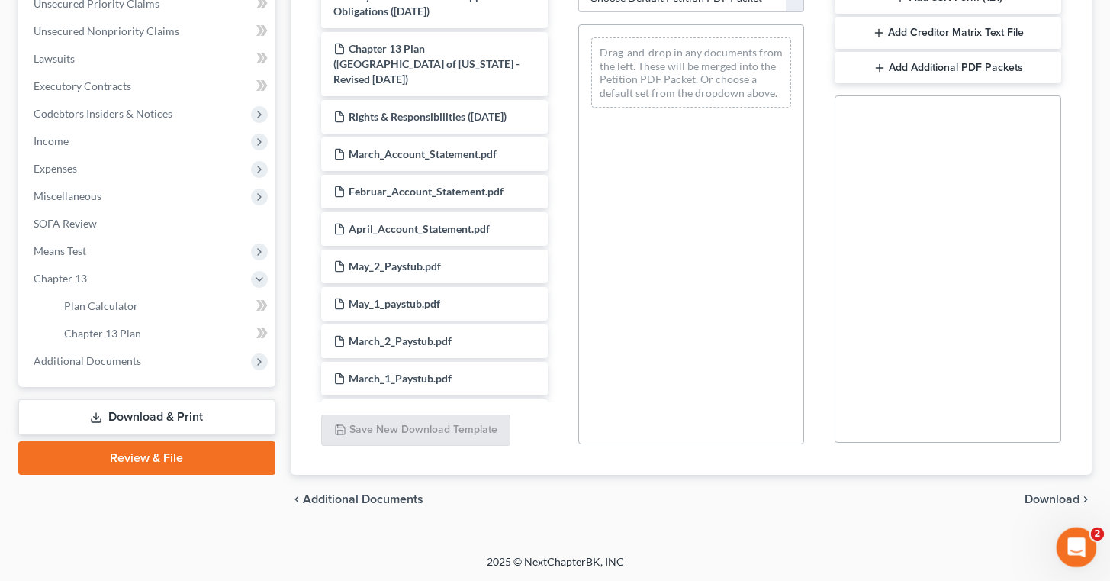
click at [1071, 542] on icon "Open Intercom Messenger" at bounding box center [1074, 545] width 25 height 25
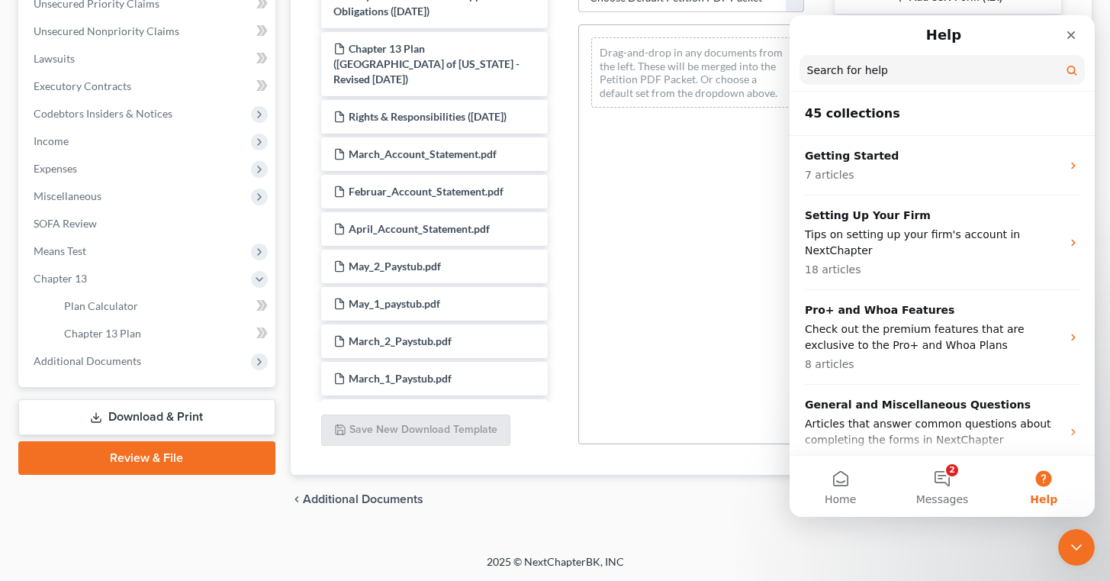
click at [1046, 486] on button "Help" at bounding box center [1044, 486] width 101 height 61
click at [946, 481] on button "2 Messages" at bounding box center [941, 486] width 101 height 61
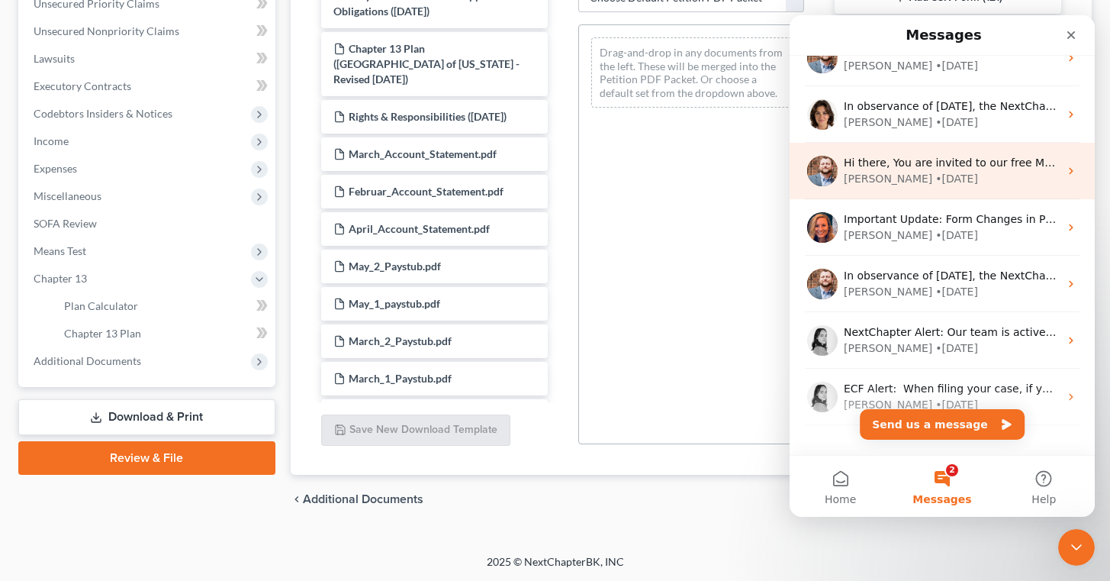
scroll to position [227, 0]
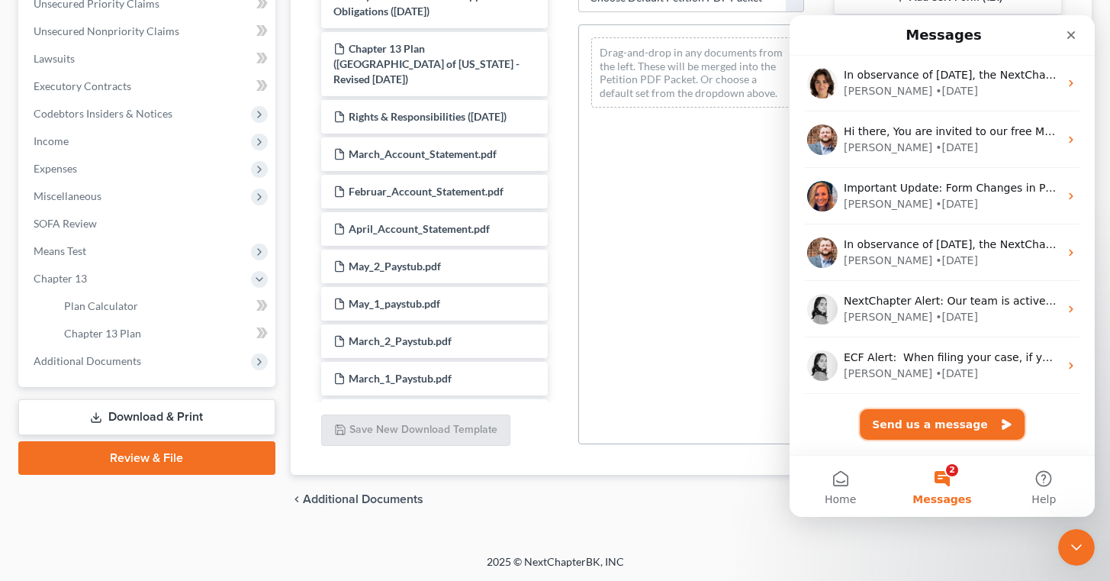
click at [929, 422] on button "Send us a message" at bounding box center [942, 424] width 165 height 31
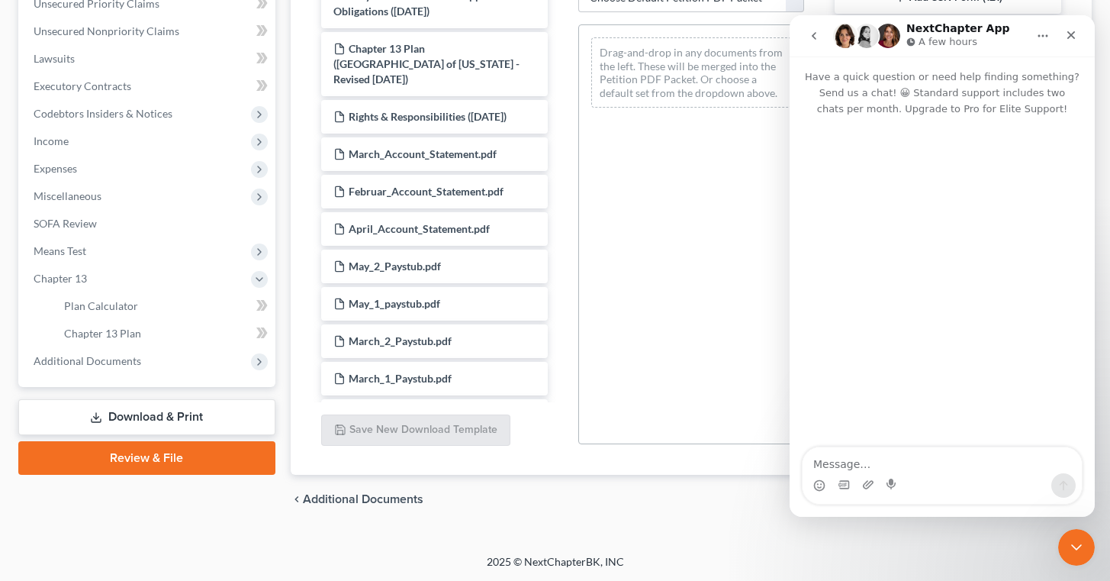
click at [896, 466] on textarea "Message…" at bounding box center [942, 460] width 279 height 26
type textarea "How to I go about amending a Chapter 13 plan?"
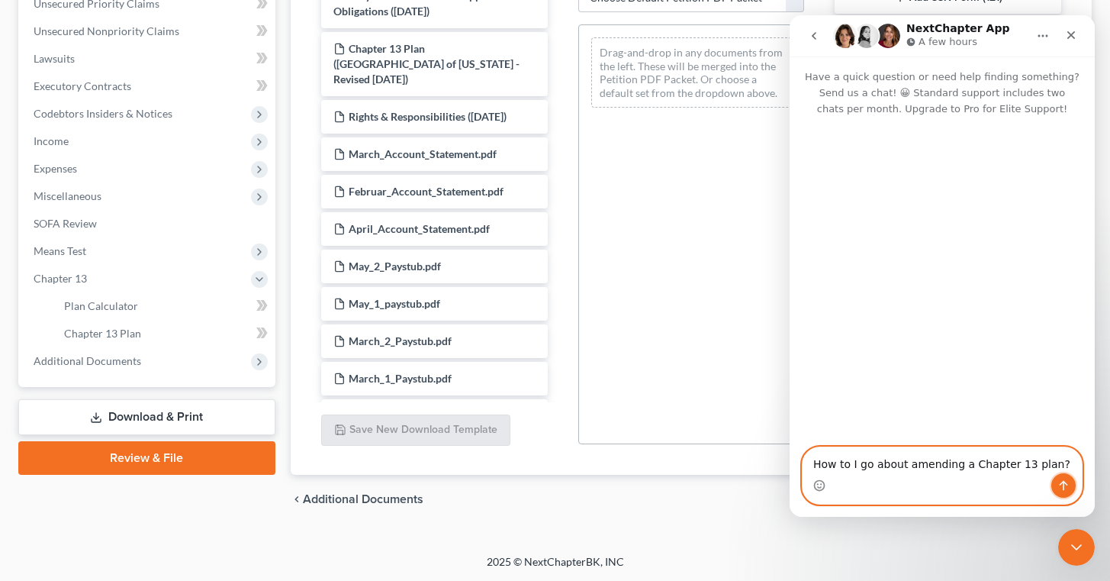
click at [1061, 485] on icon "Send a message…" at bounding box center [1064, 485] width 12 height 12
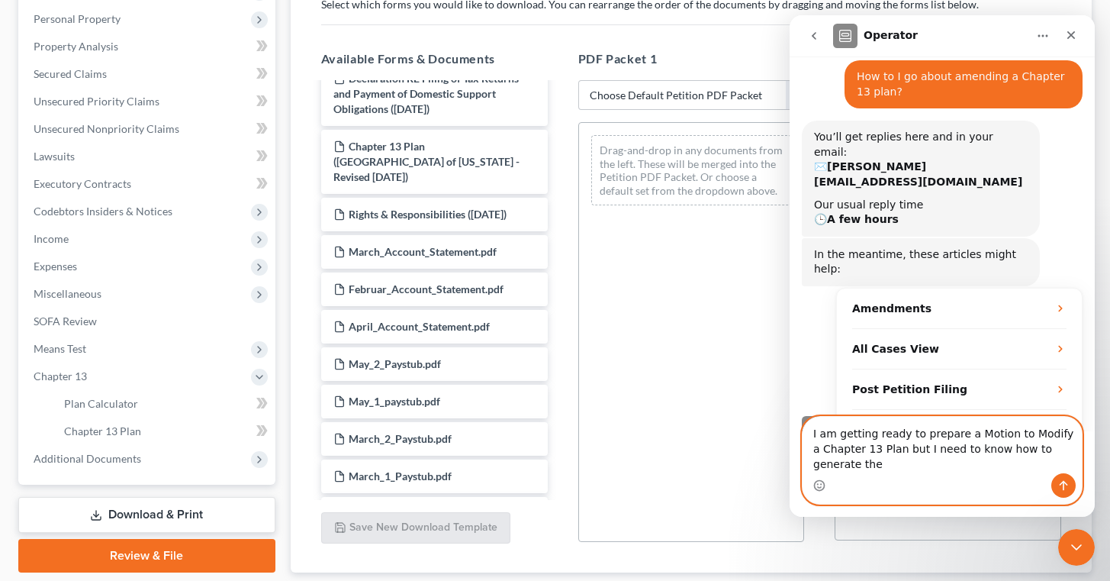
scroll to position [78, 0]
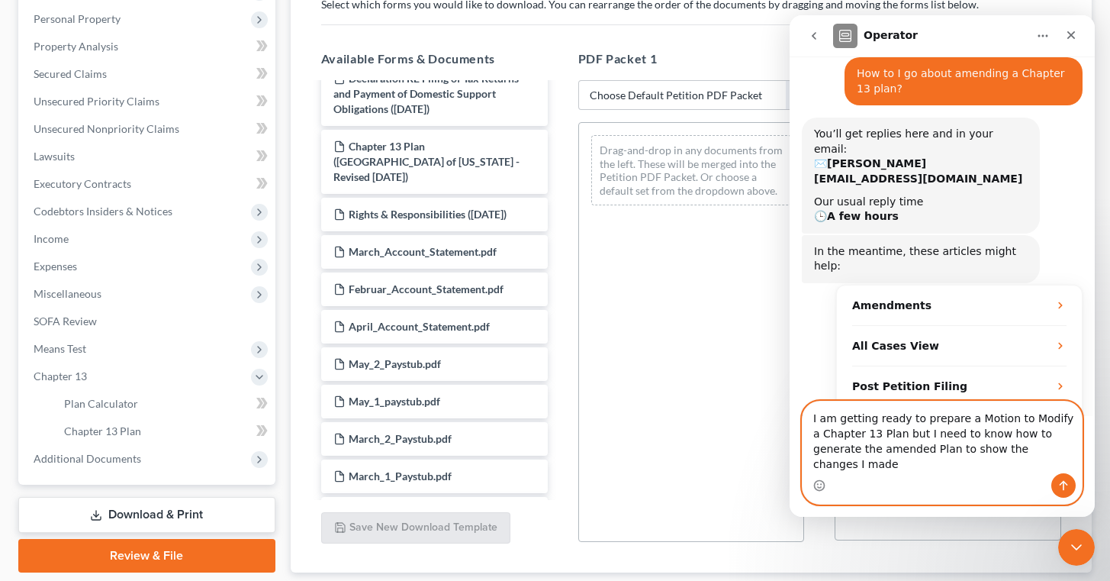
type textarea "I am getting ready to prepare a Motion to Modify a Chapter 13 Plan but I need t…"
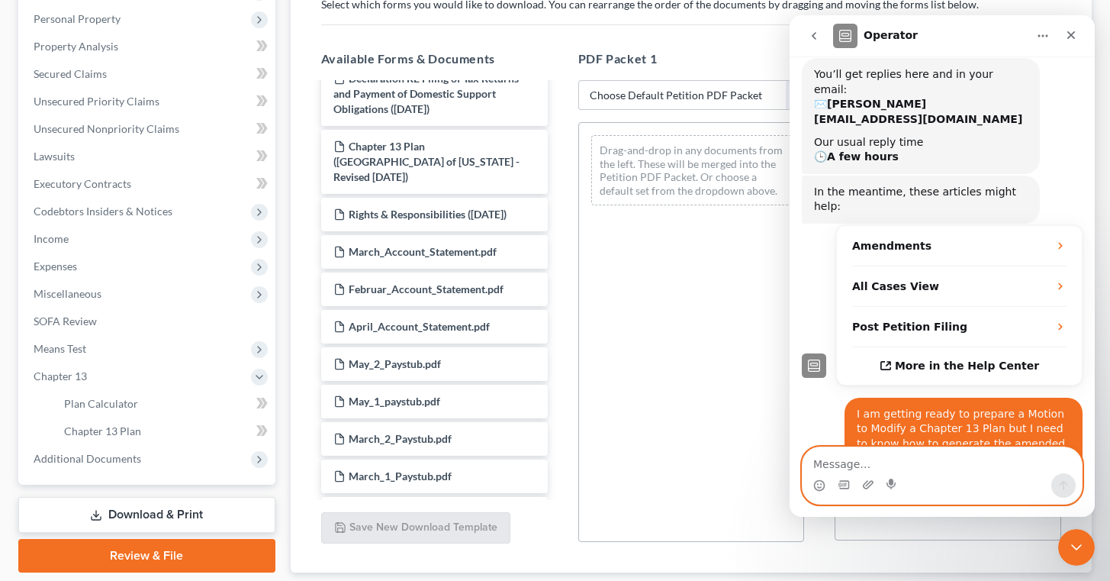
scroll to position [138, 0]
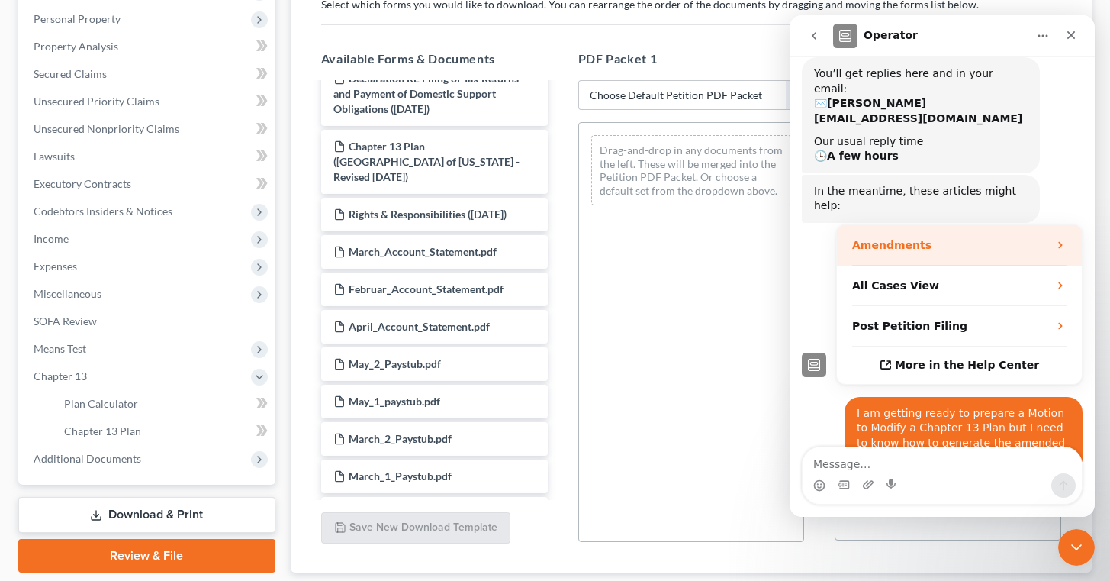
click at [1039, 237] on div "Amendments" at bounding box center [950, 245] width 196 height 16
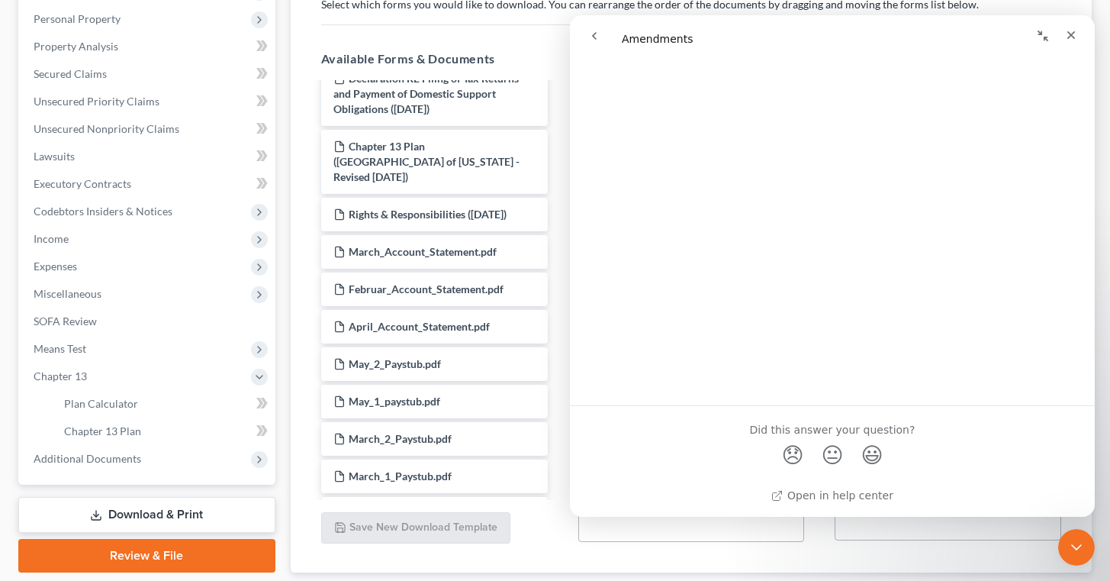
scroll to position [2128, 0]
click at [792, 454] on span "😞" at bounding box center [793, 453] width 30 height 40
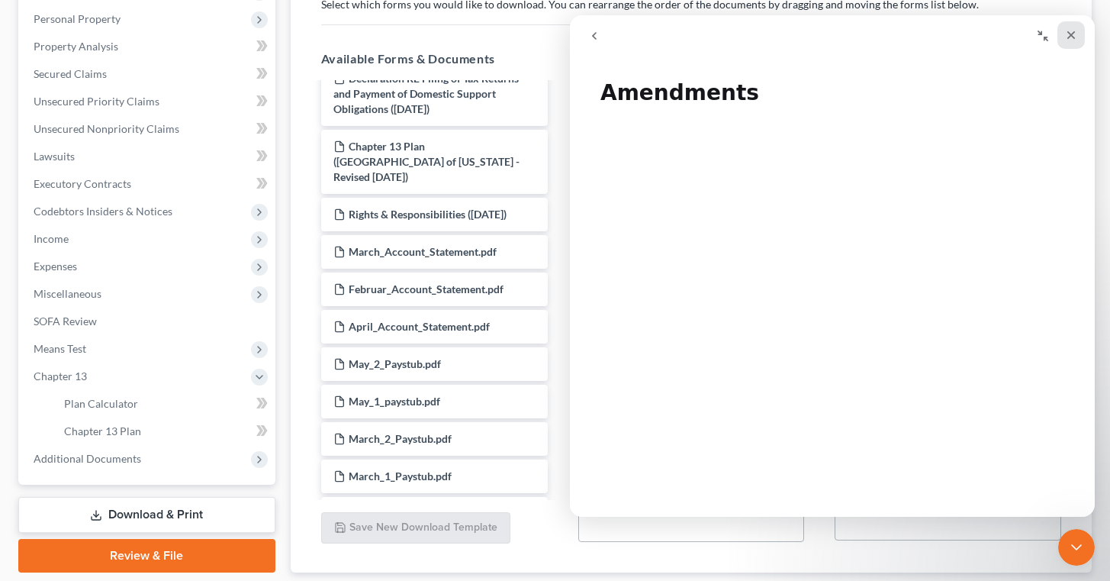
drag, startPoint x: 1076, startPoint y: 35, endPoint x: 1646, endPoint y: 50, distance: 570.3
click at [1076, 35] on icon "Close" at bounding box center [1071, 35] width 12 height 12
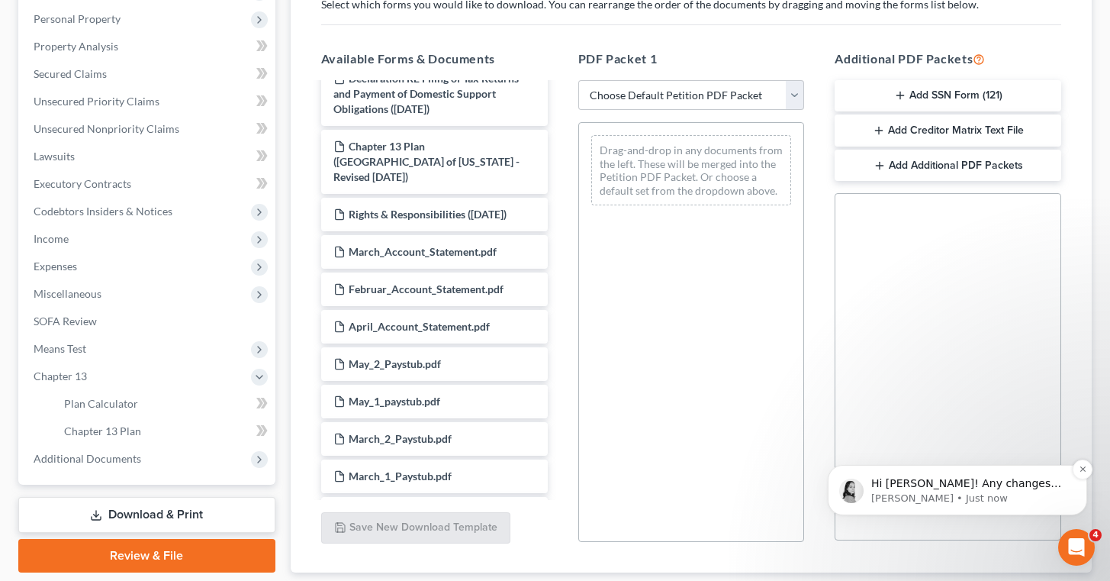
click at [948, 488] on p "Hi Sylvia! Any changes you make in the case/ Chapter 13 calculator should refle…" at bounding box center [970, 483] width 197 height 15
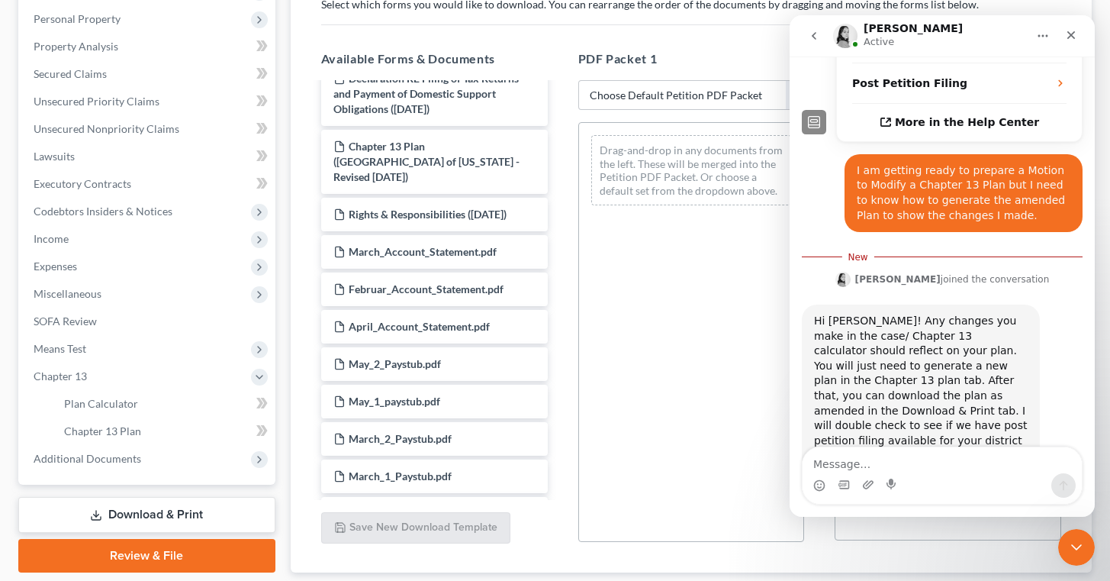
scroll to position [379, 0]
click at [163, 398] on link "Plan Calculator" at bounding box center [164, 403] width 224 height 27
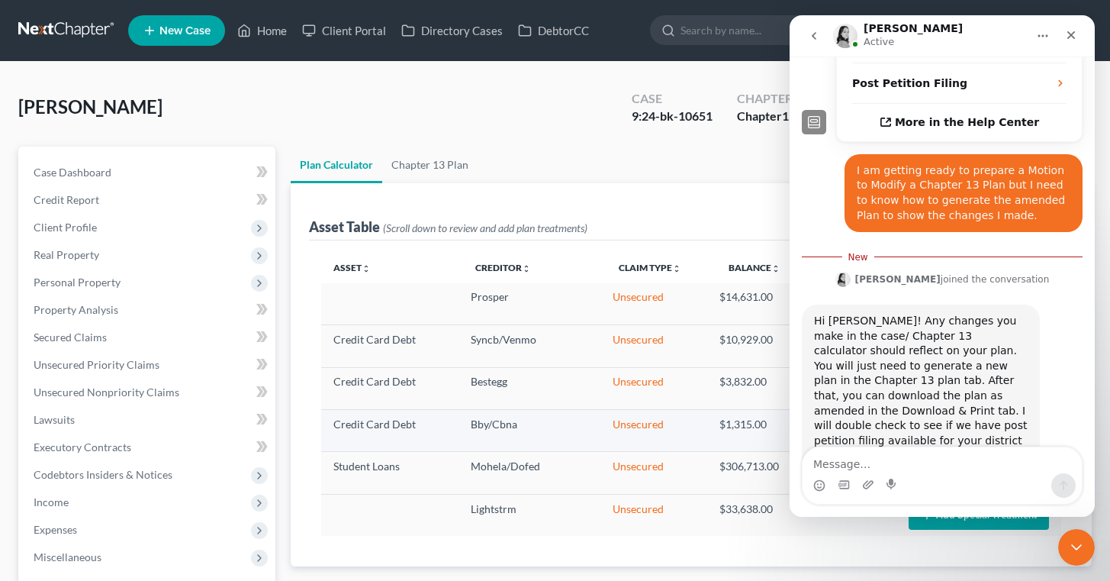
select select "59"
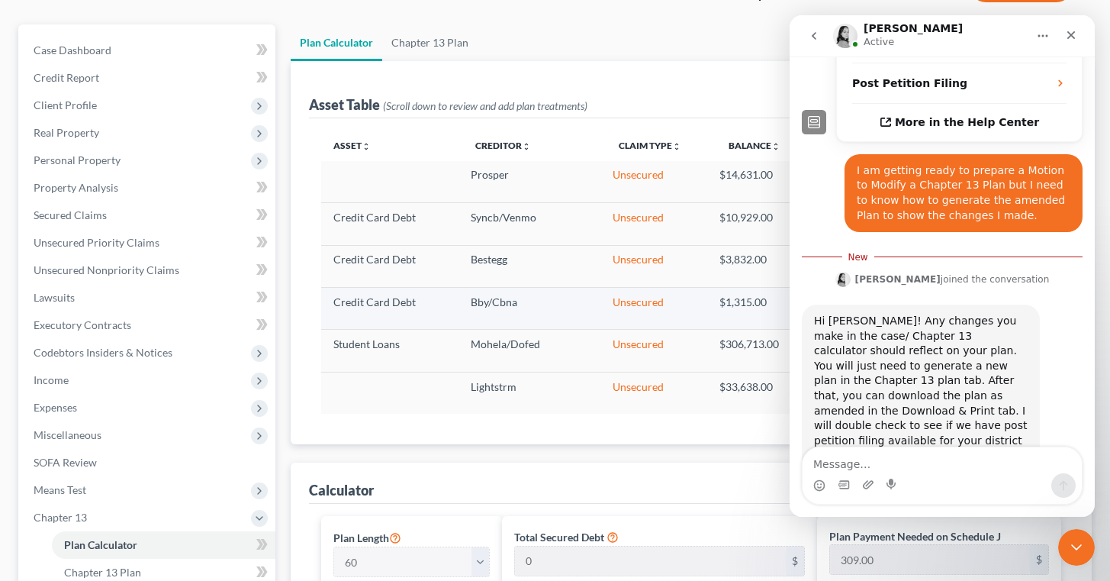
scroll to position [185, 0]
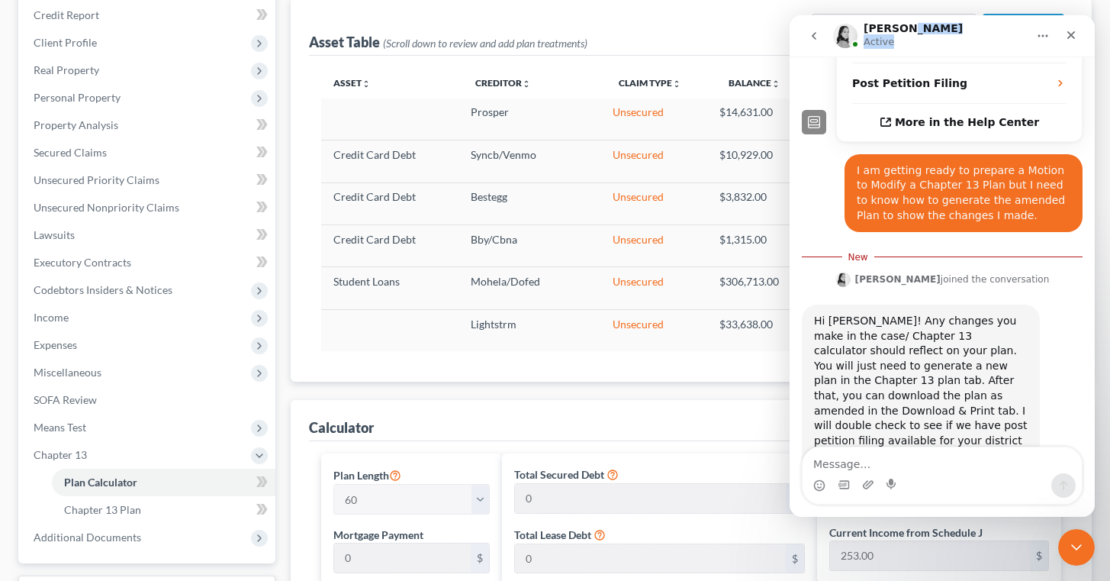
drag, startPoint x: 955, startPoint y: 37, endPoint x: 957, endPoint y: 56, distance: 19.1
click at [957, 56] on nav "[PERSON_NAME] Active" at bounding box center [942, 35] width 305 height 41
drag, startPoint x: 961, startPoint y: 21, endPoint x: 894, endPoint y: 22, distance: 66.4
click at [894, 22] on div "[PERSON_NAME] Active" at bounding box center [942, 35] width 285 height 29
click at [1068, 35] on icon "Close" at bounding box center [1071, 35] width 12 height 12
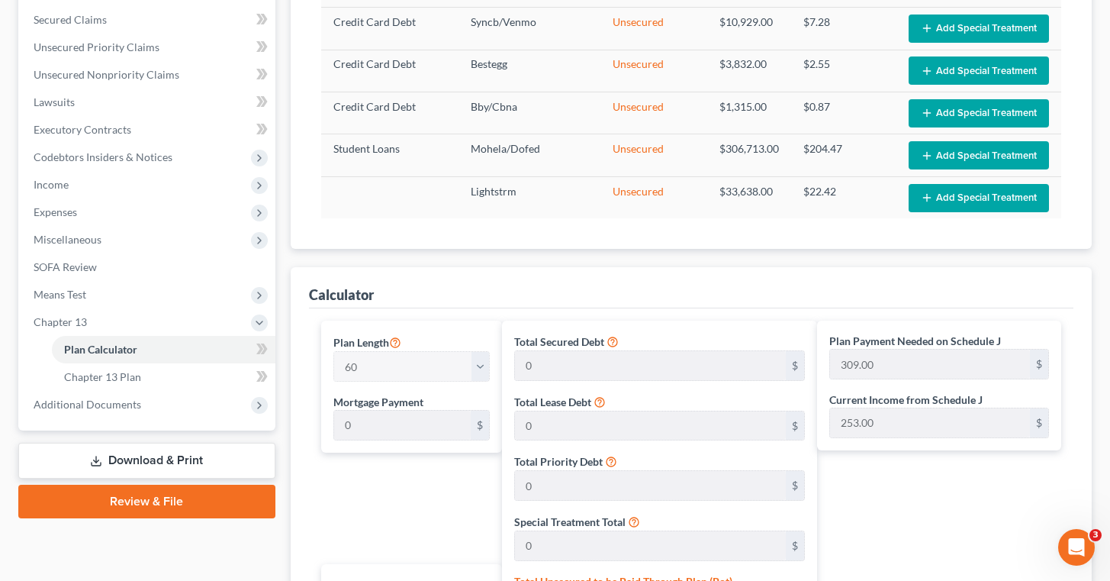
scroll to position [311, 0]
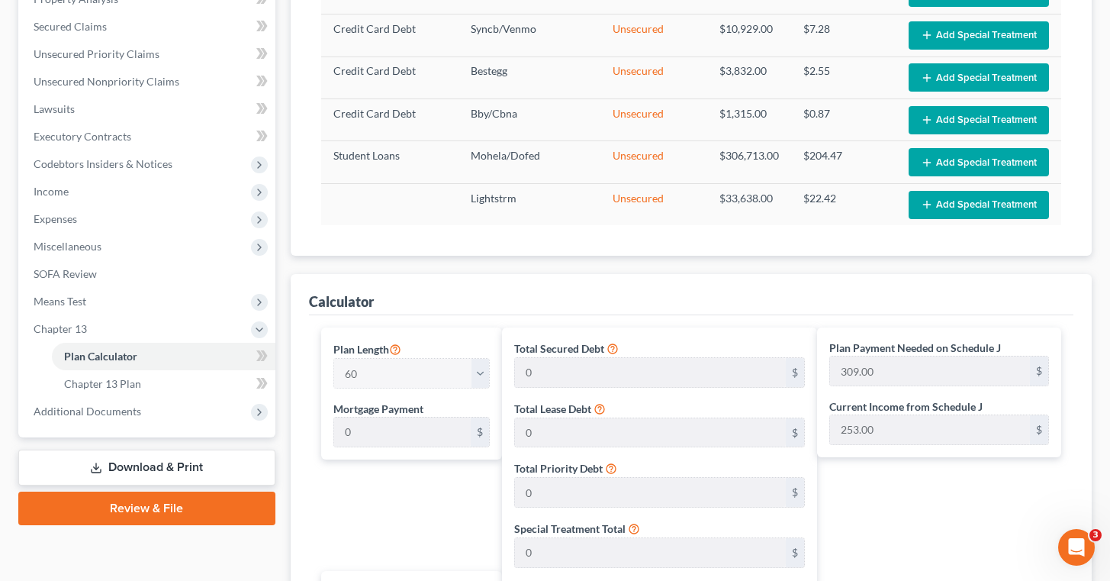
click at [181, 455] on link "Download & Print" at bounding box center [146, 467] width 257 height 36
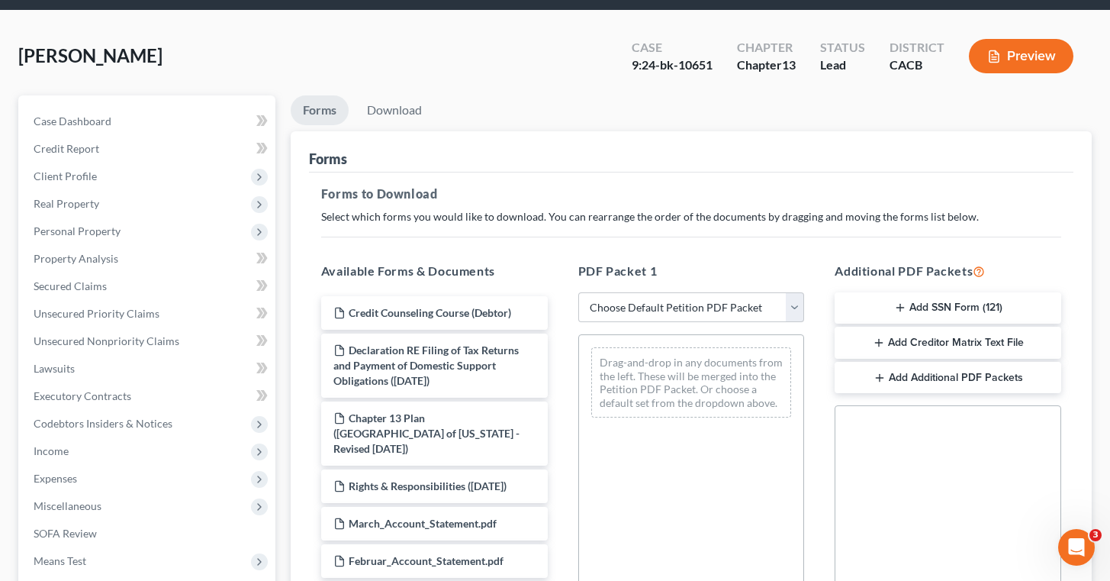
scroll to position [55, 0]
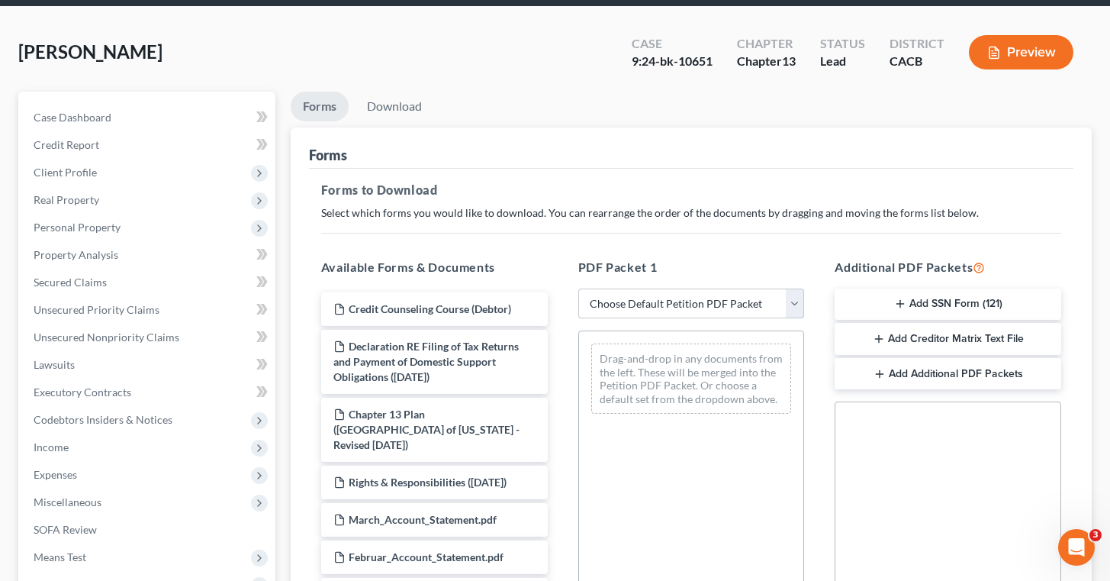
select select "2"
click option "Amended Forms" at bounding box center [0, 0] width 0 height 0
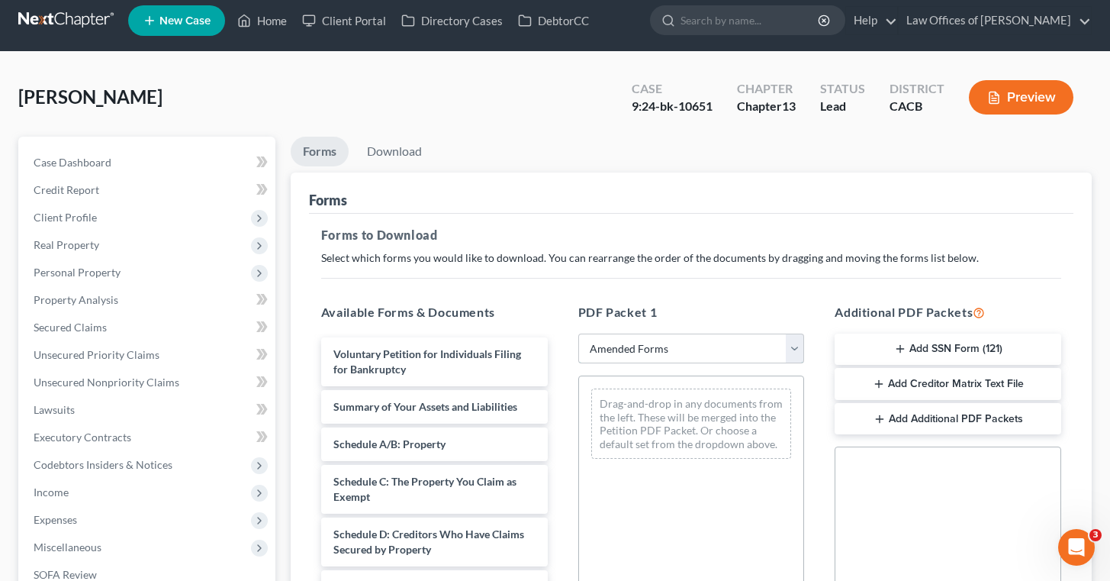
scroll to position [0, 0]
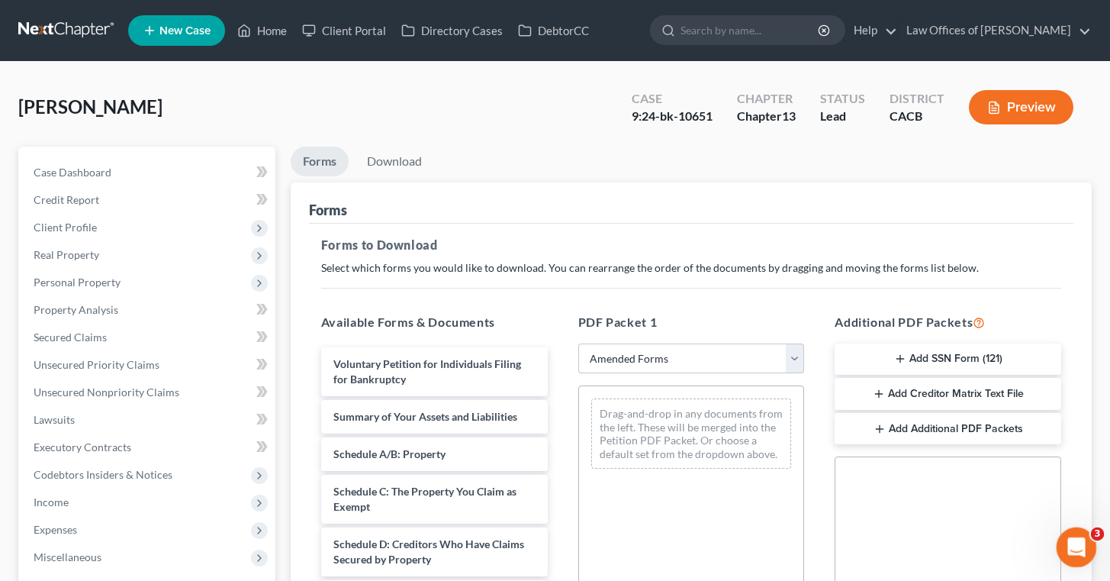
click at [1072, 545] on icon "Open Intercom Messenger" at bounding box center [1074, 545] width 25 height 25
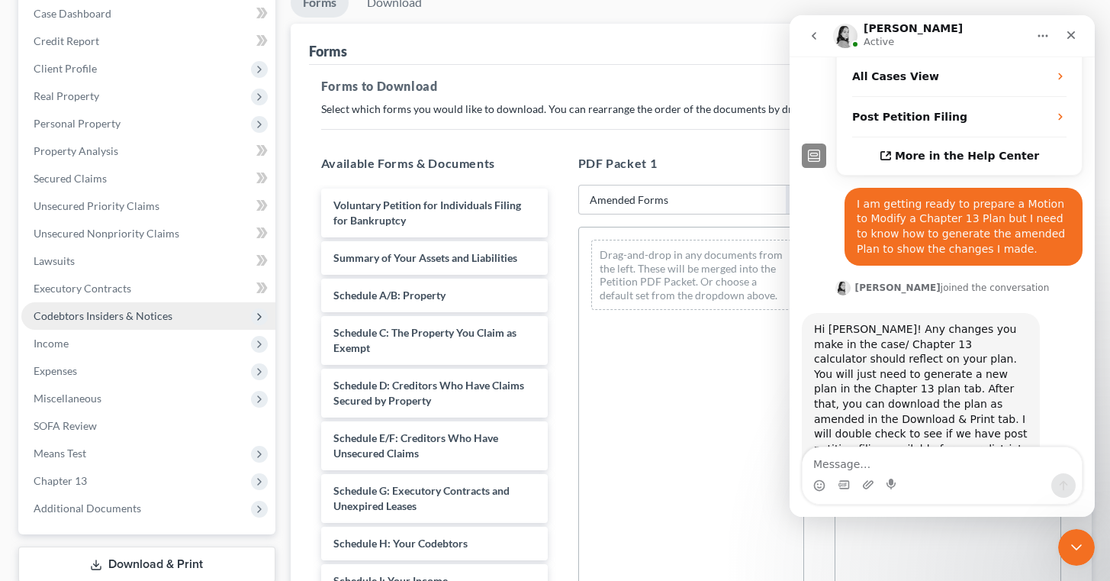
scroll to position [168, 0]
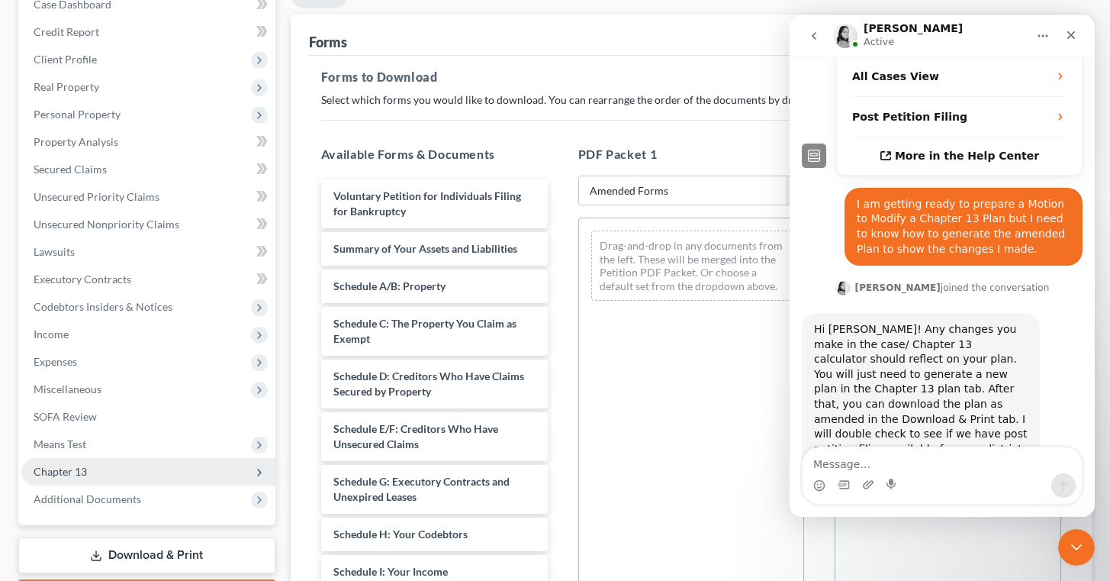
click at [150, 469] on span "Chapter 13" at bounding box center [148, 471] width 254 height 27
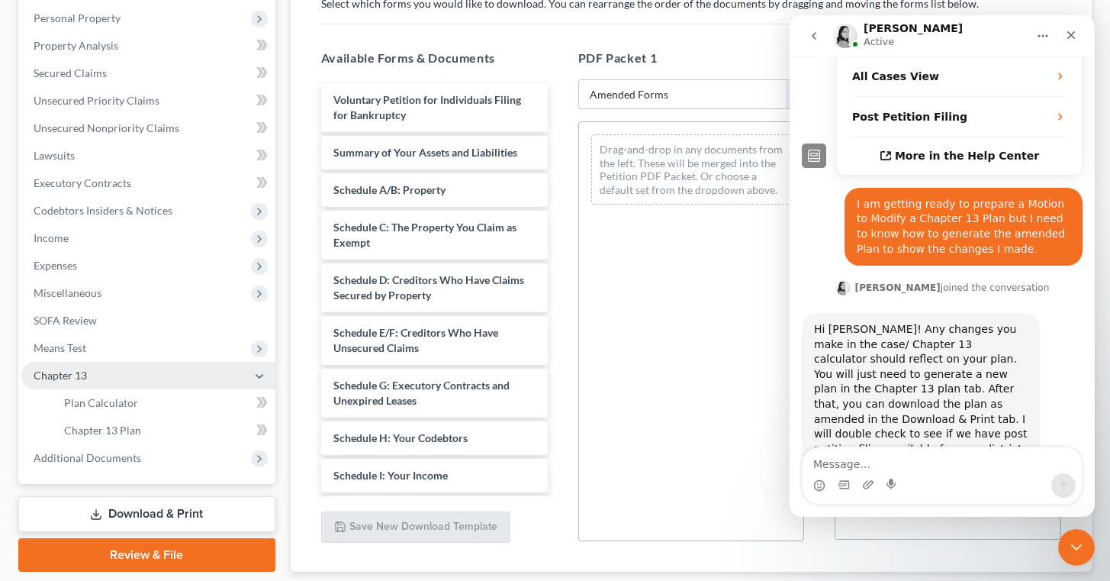
scroll to position [266, 0]
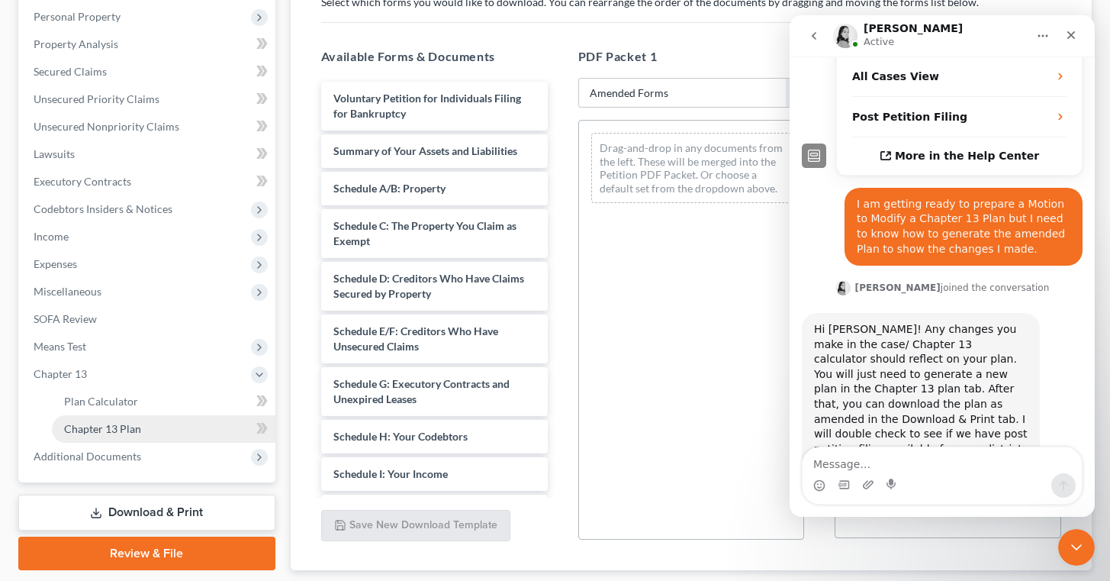
click at [205, 423] on link "Chapter 13 Plan" at bounding box center [164, 428] width 224 height 27
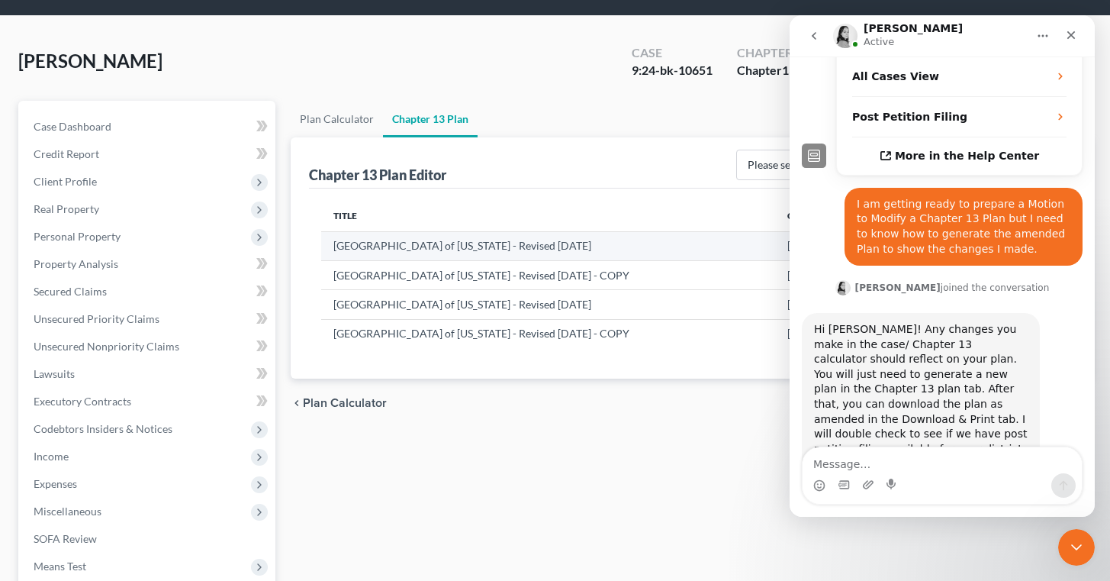
scroll to position [58, 0]
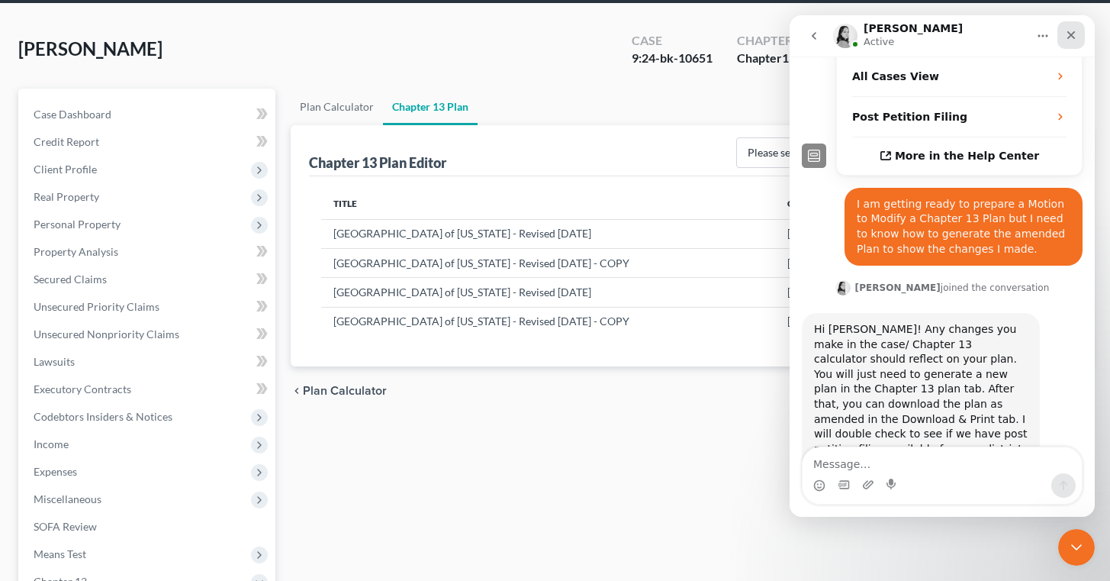
click at [1071, 33] on icon "Close" at bounding box center [1071, 35] width 12 height 12
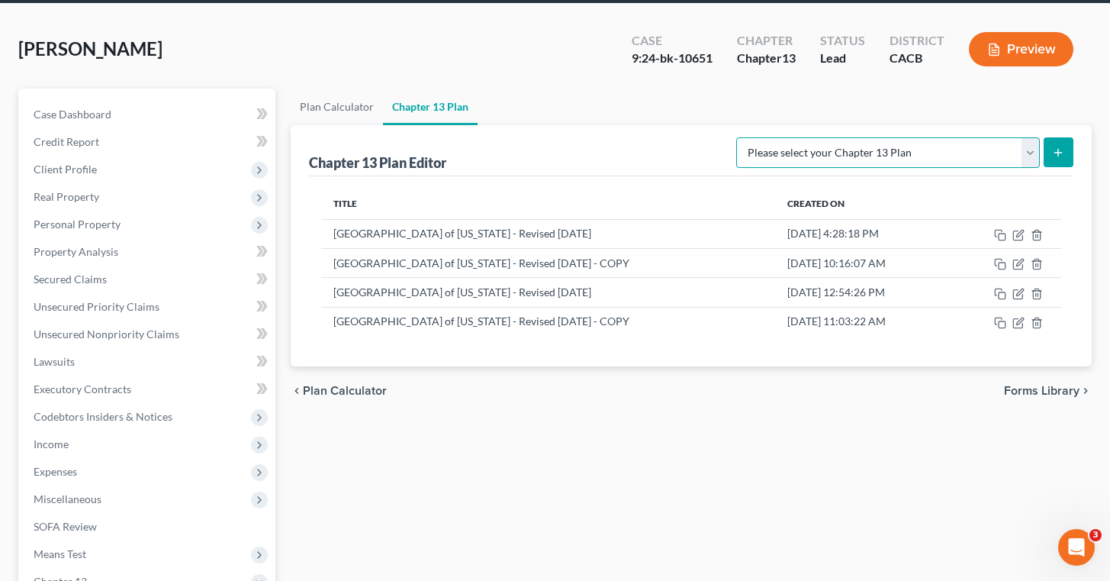
select select "1"
click option "[GEOGRAPHIC_DATA] of [US_STATE] - Revised [DATE]" at bounding box center [0, 0] width 0 height 0
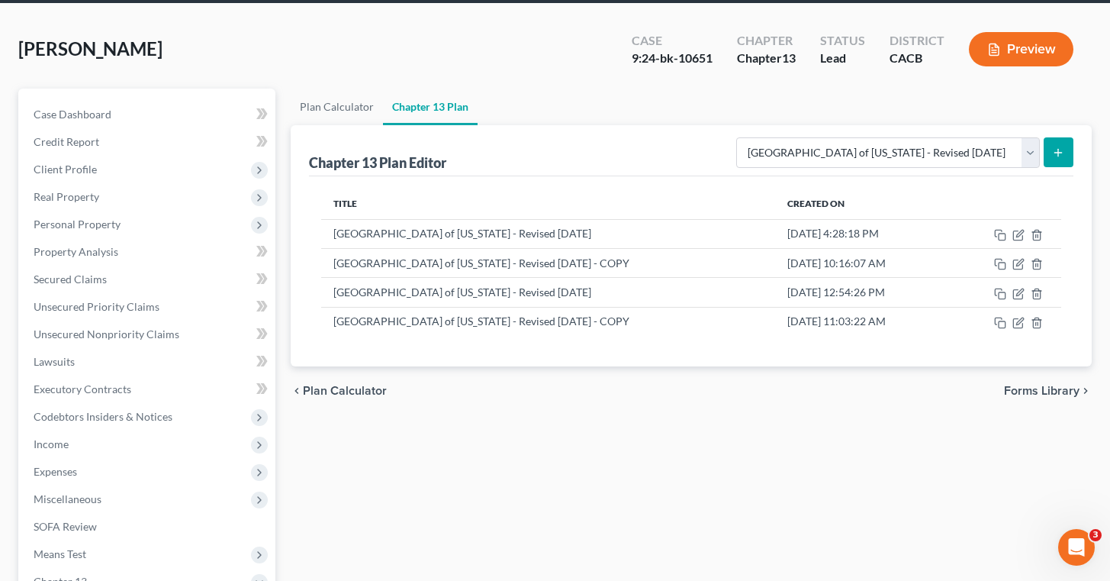
click at [678, 138] on div "Chapter 13 Plan Editor Please select your Chapter 13 Plan Central District of C…" at bounding box center [691, 150] width 765 height 51
click at [1034, 388] on span "Forms Library" at bounding box center [1042, 391] width 76 height 12
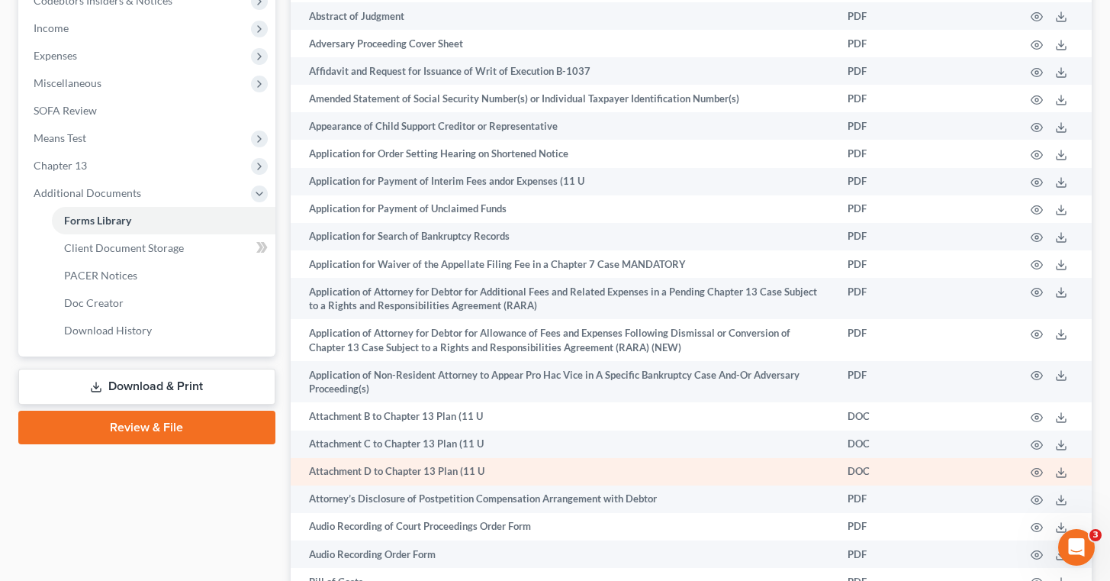
scroll to position [459, 0]
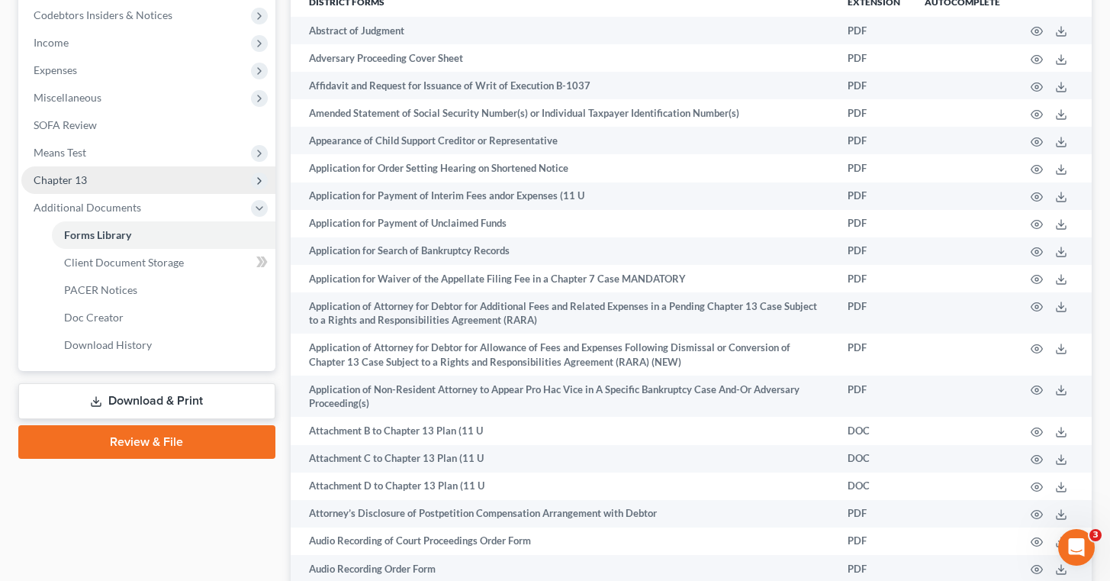
click at [76, 172] on span "Chapter 13" at bounding box center [148, 179] width 254 height 27
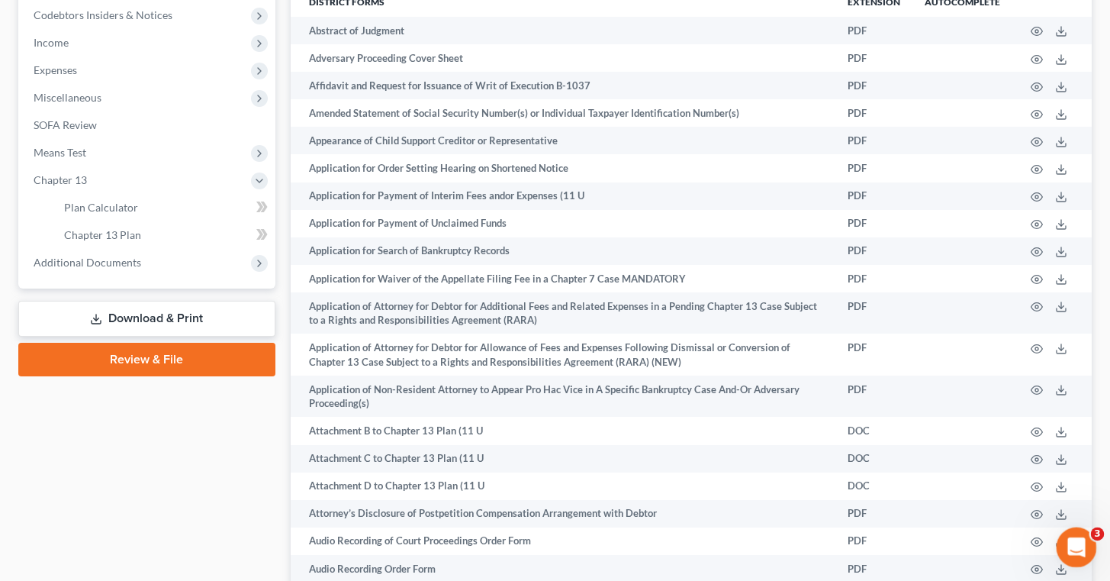
click at [1075, 535] on icon "Open Intercom Messenger" at bounding box center [1074, 545] width 25 height 25
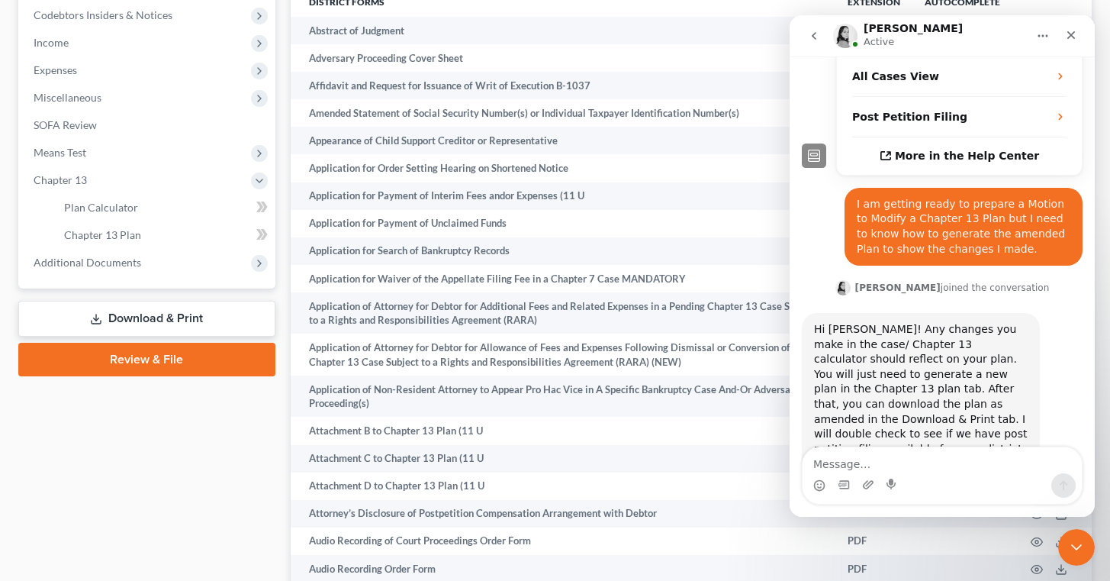
scroll to position [353, 0]
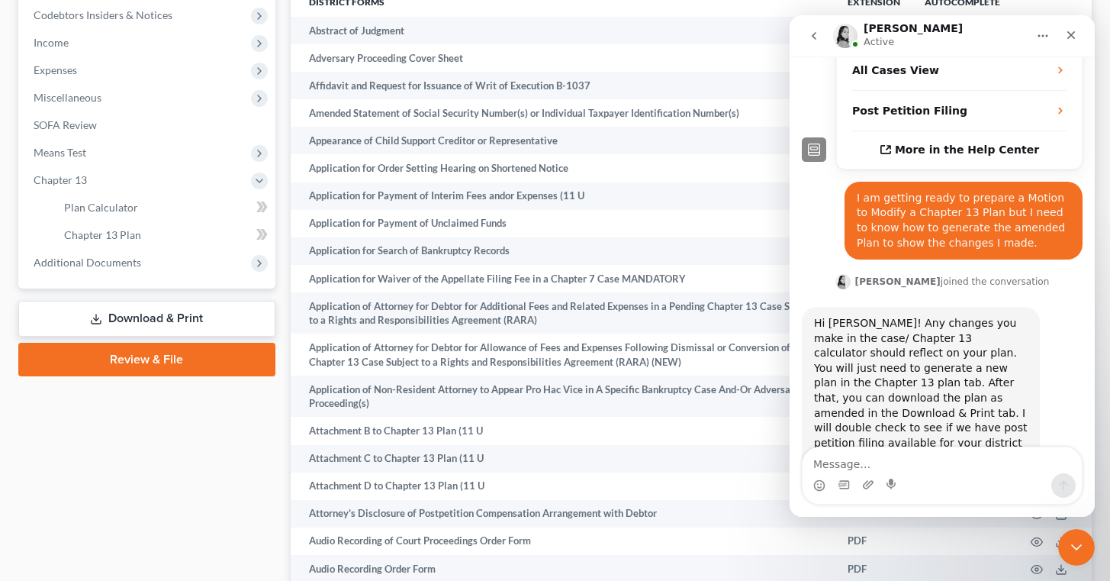
click at [103, 312] on link "Download & Print" at bounding box center [146, 319] width 257 height 36
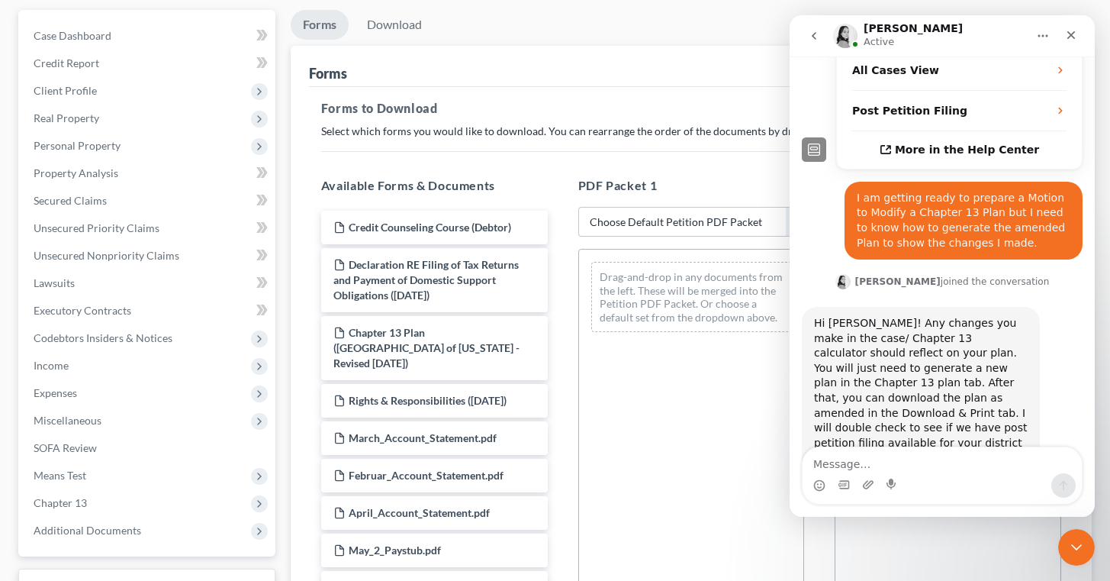
scroll to position [119, 0]
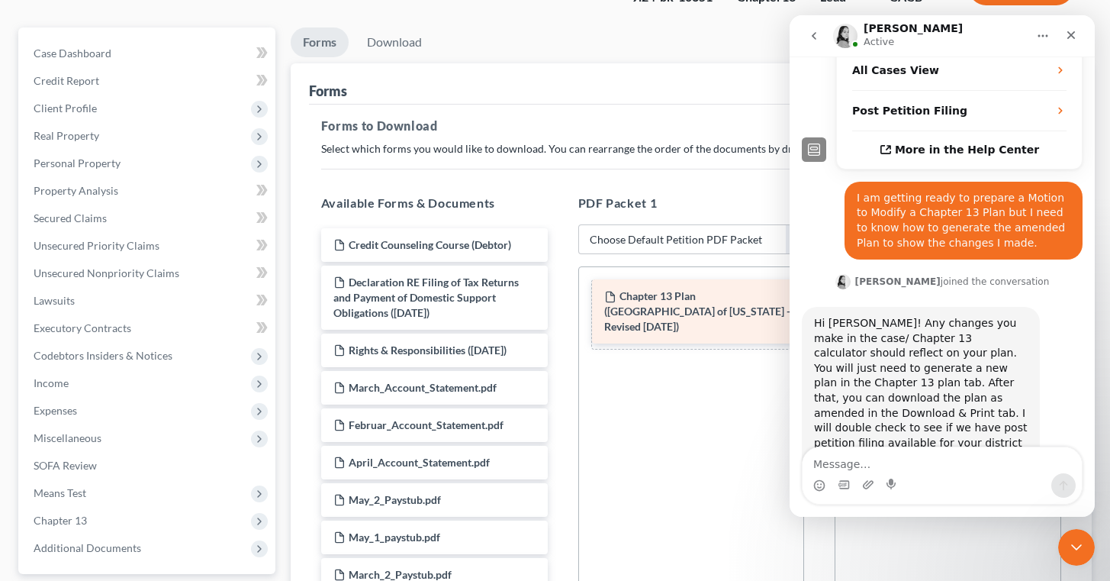
drag, startPoint x: 379, startPoint y: 351, endPoint x: 649, endPoint y: 297, distance: 276.3
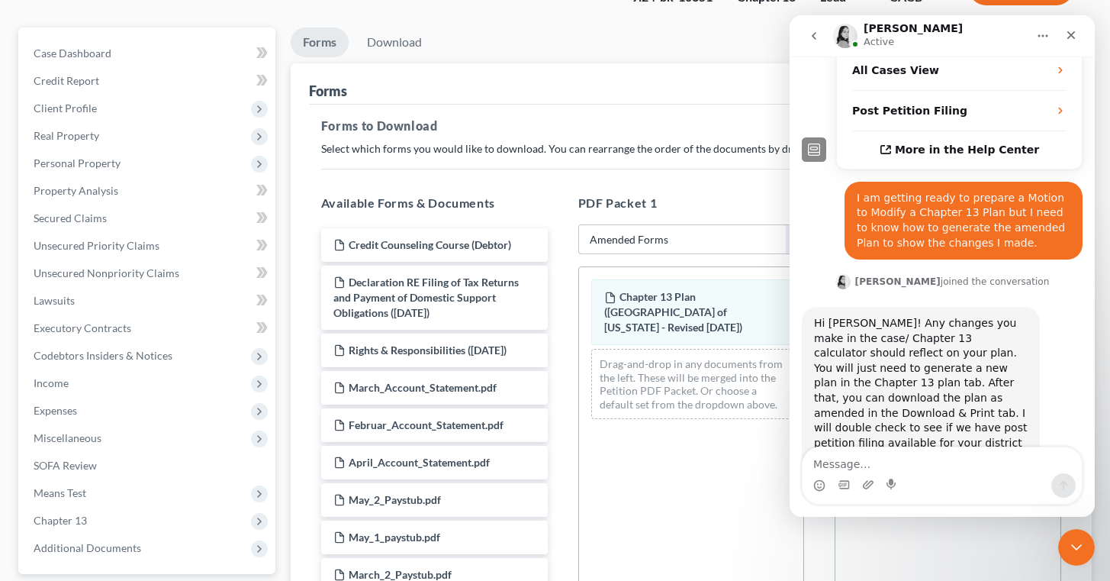
click option "Amended Forms" at bounding box center [0, 0] width 0 height 0
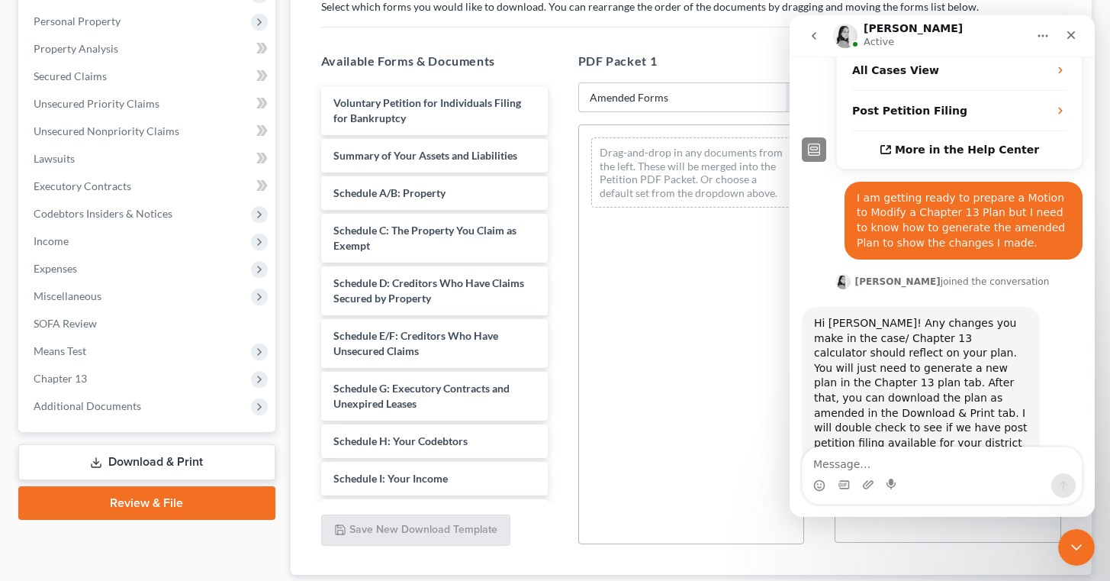
scroll to position [271, 0]
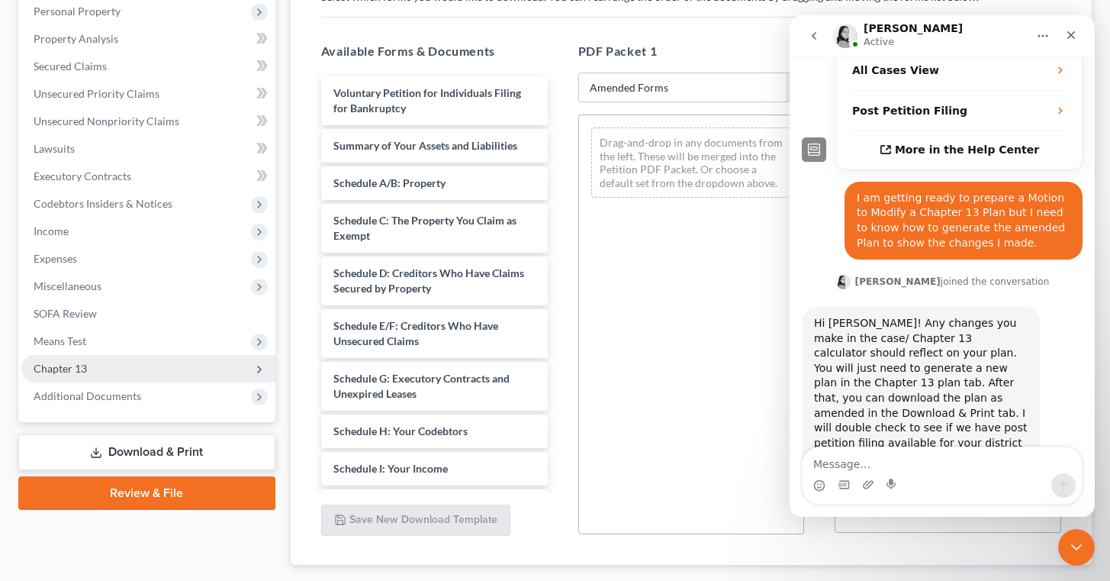
click at [169, 365] on span "Chapter 13" at bounding box center [148, 368] width 254 height 27
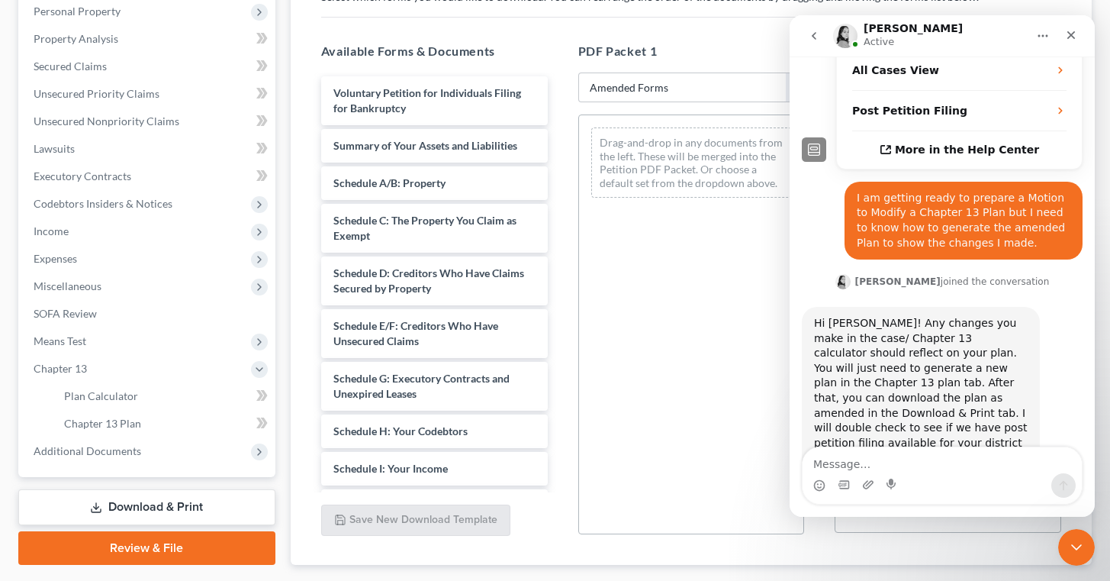
click at [137, 510] on link "Download & Print" at bounding box center [146, 507] width 257 height 36
click at [143, 498] on link "Download & Print" at bounding box center [146, 507] width 257 height 36
select select "0"
click option "Complete Bankruptcy Petition (all forms and schedules)" at bounding box center [0, 0] width 0 height 0
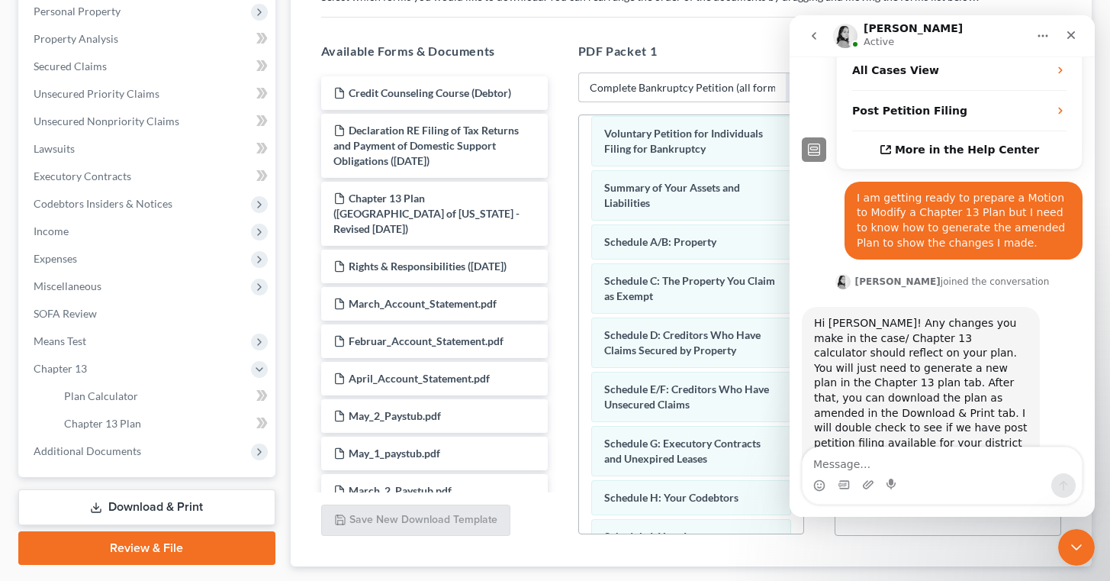
scroll to position [0, 0]
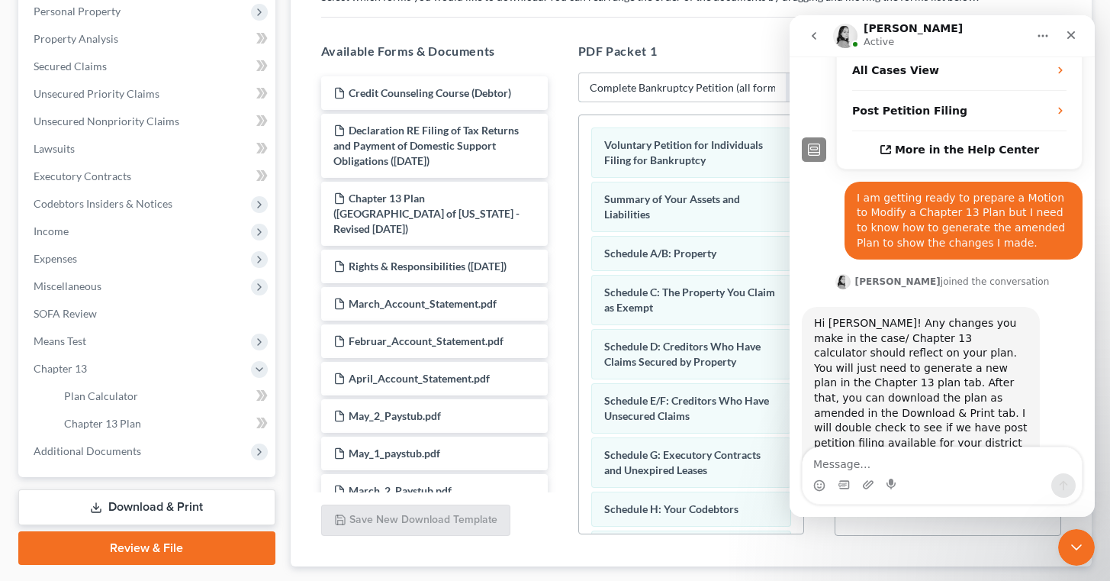
select select
click option "Choose Default Petition PDF Packet" at bounding box center [0, 0] width 0 height 0
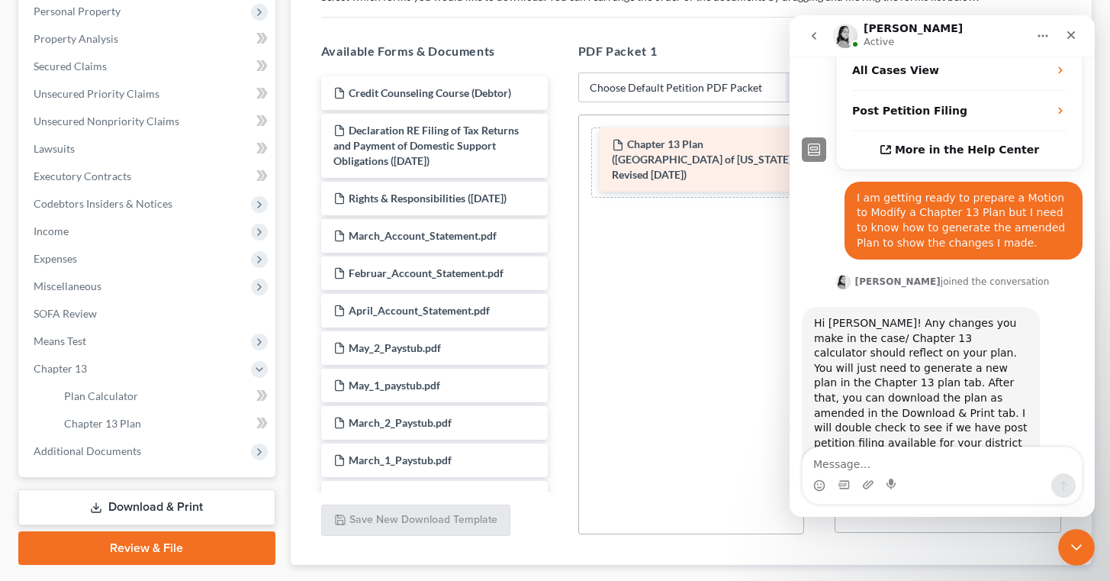
drag, startPoint x: 375, startPoint y: 205, endPoint x: 655, endPoint y: 150, distance: 284.8
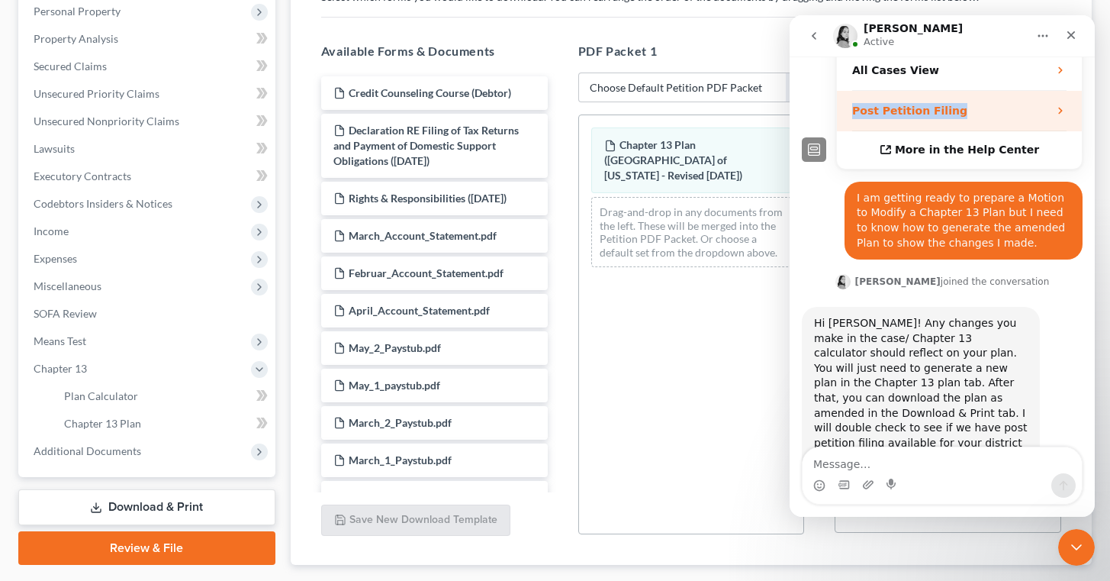
drag, startPoint x: 968, startPoint y: 21, endPoint x: 971, endPoint y: 60, distance: 39.0
click at [971, 61] on div "Lindsey Active Have a quick question or need help finding something? Send us a …" at bounding box center [942, 265] width 305 height 501
click at [716, 320] on div "Chapter 13 Plan (Central District of California - Revised 4/15/2019) Drag-and-d…" at bounding box center [691, 324] width 227 height 420
click at [733, 460] on div "Chapter 13 Plan (Central District of California - Revised 4/15/2019) Drag-and-d…" at bounding box center [691, 324] width 227 height 420
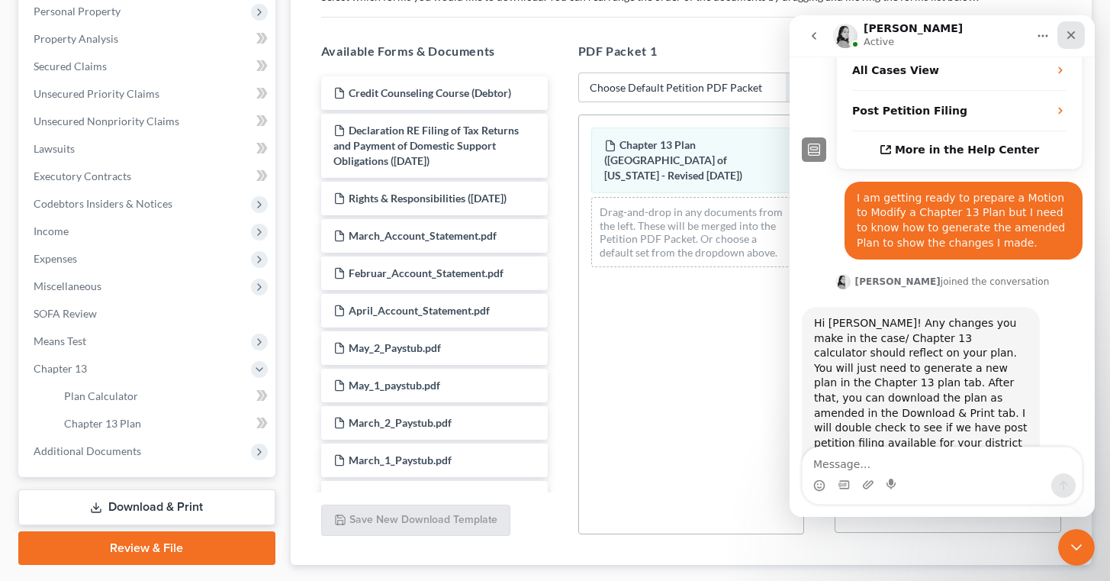
click at [1074, 36] on icon "Close" at bounding box center [1071, 35] width 12 height 12
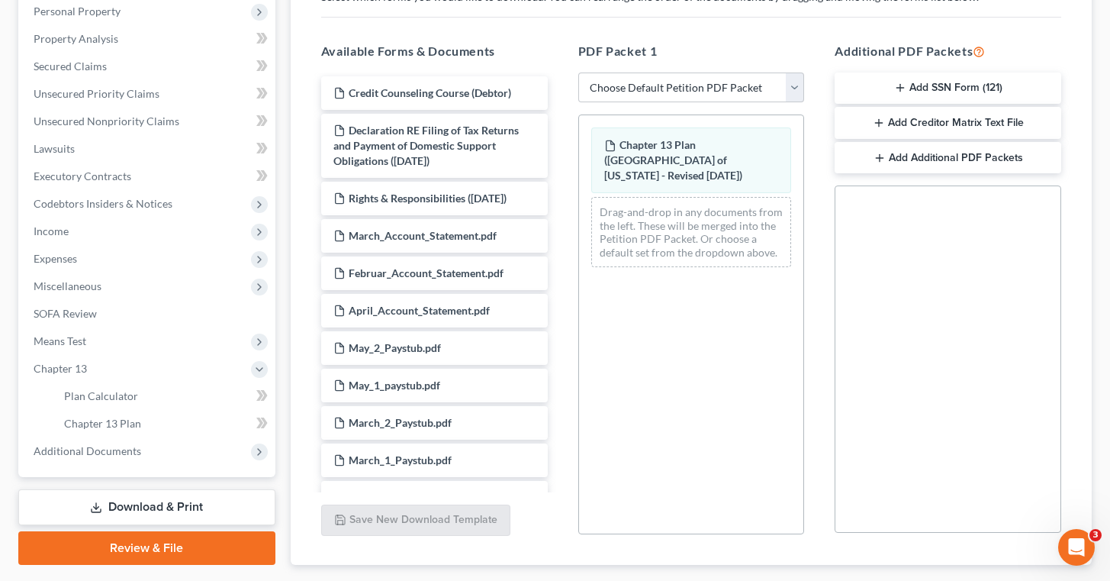
click at [740, 356] on div "Chapter 13 Plan (Central District of California - Revised 4/15/2019) Drag-and-d…" at bounding box center [691, 324] width 227 height 420
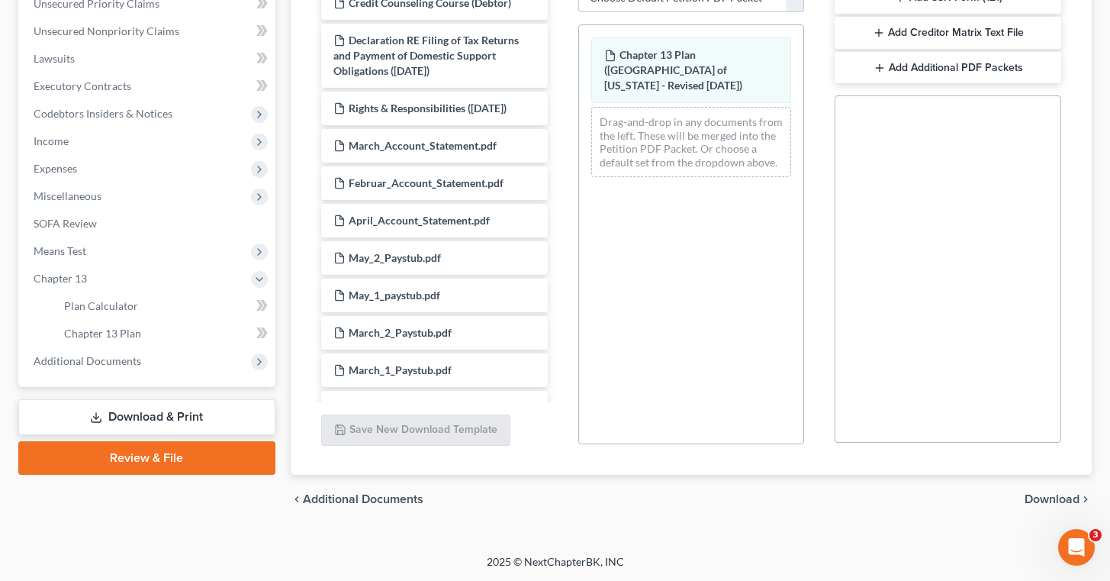
click at [1056, 495] on span "Download" at bounding box center [1052, 499] width 55 height 12
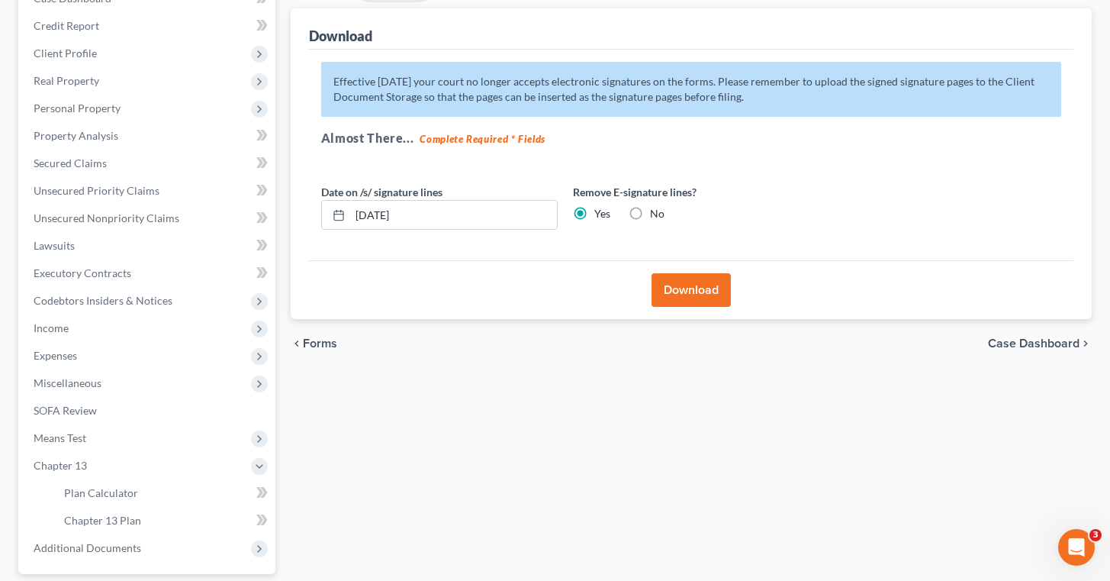
scroll to position [175, 0]
click at [683, 284] on button "Download" at bounding box center [691, 289] width 79 height 34
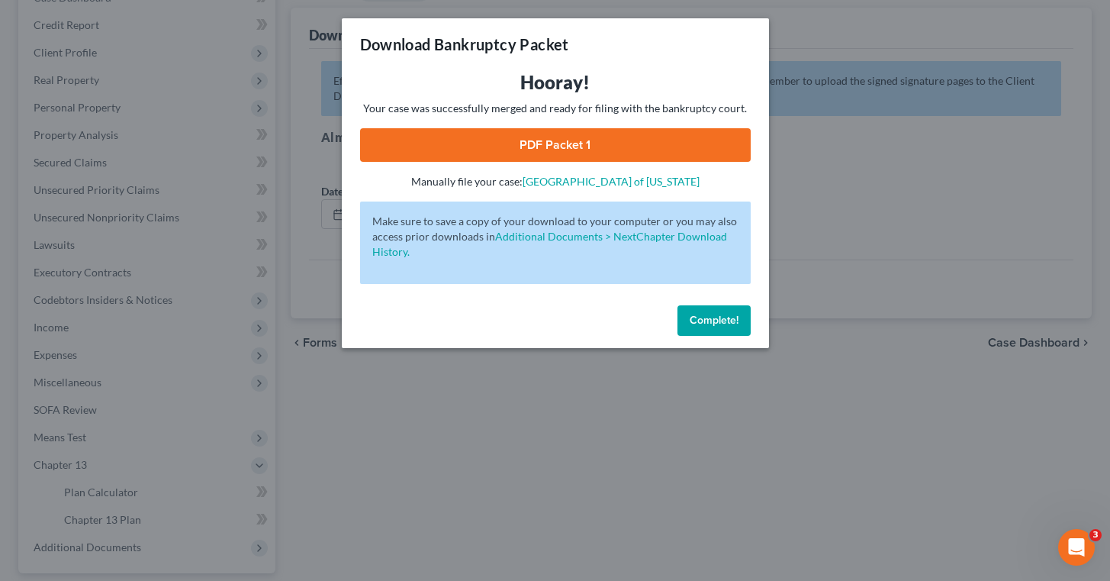
click at [717, 319] on span "Complete!" at bounding box center [714, 320] width 49 height 13
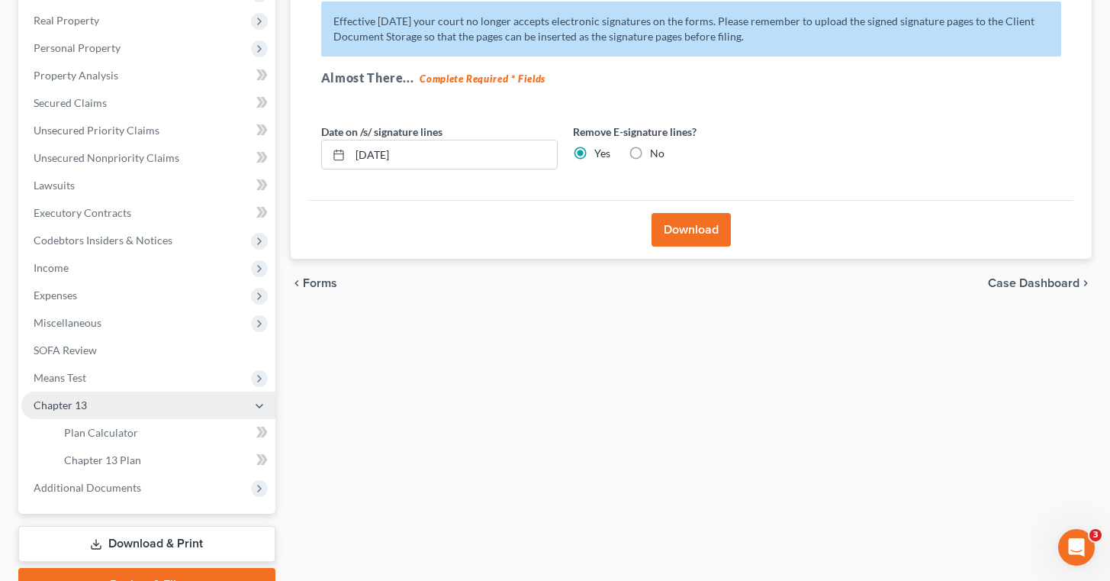
scroll to position [249, 0]
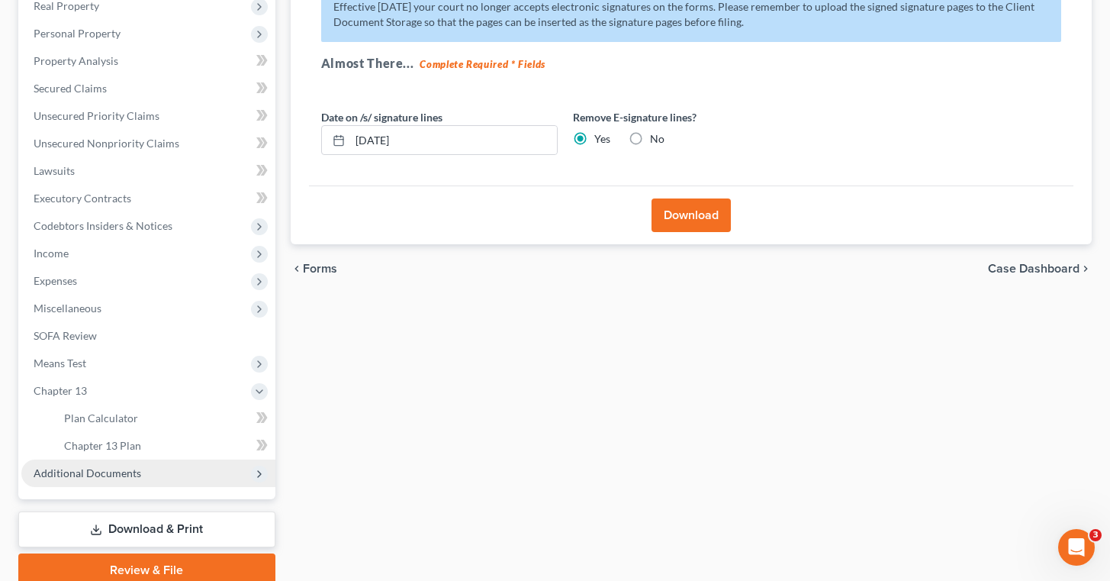
click at [142, 476] on span "Additional Documents" at bounding box center [148, 472] width 254 height 27
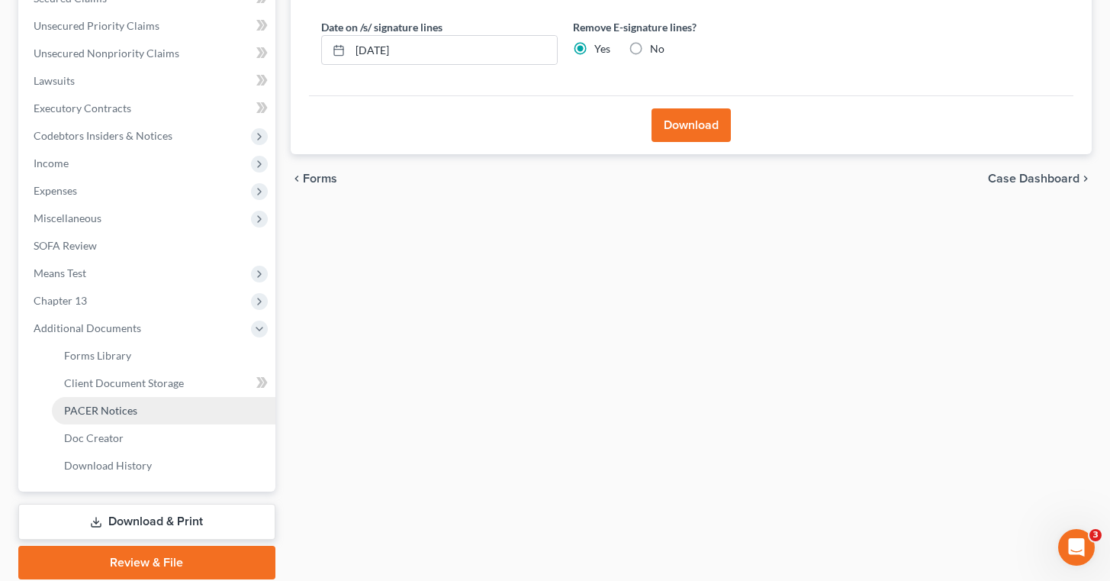
scroll to position [340, 0]
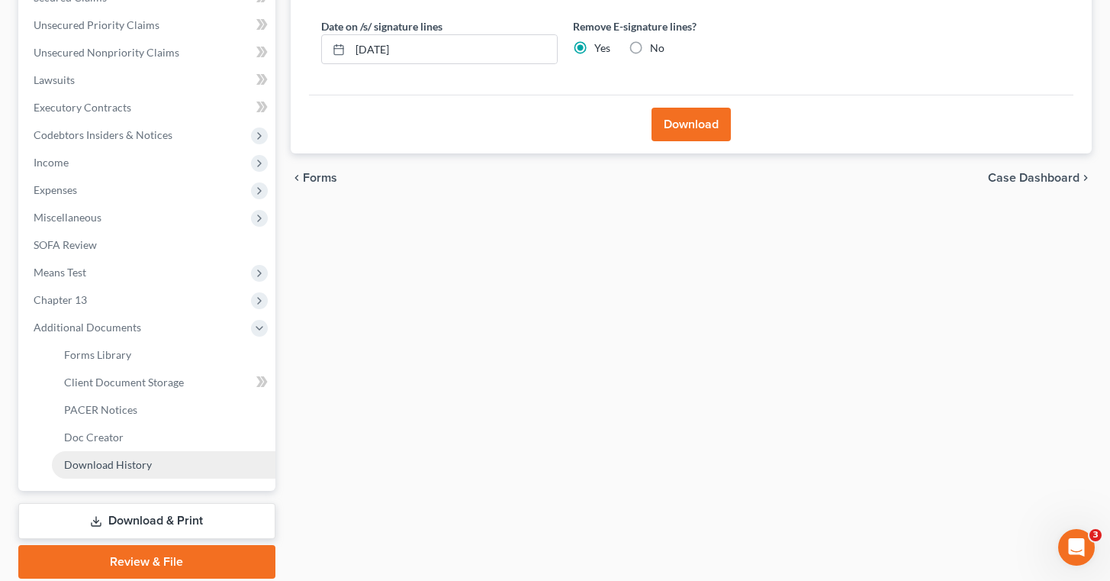
click at [141, 461] on span "Download History" at bounding box center [108, 464] width 88 height 13
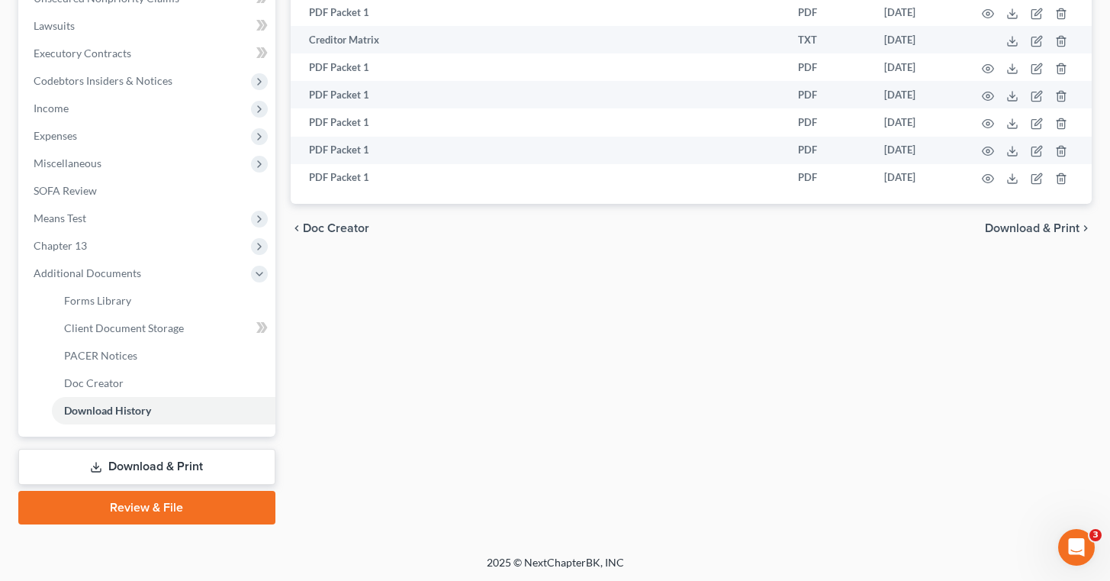
scroll to position [392, 0]
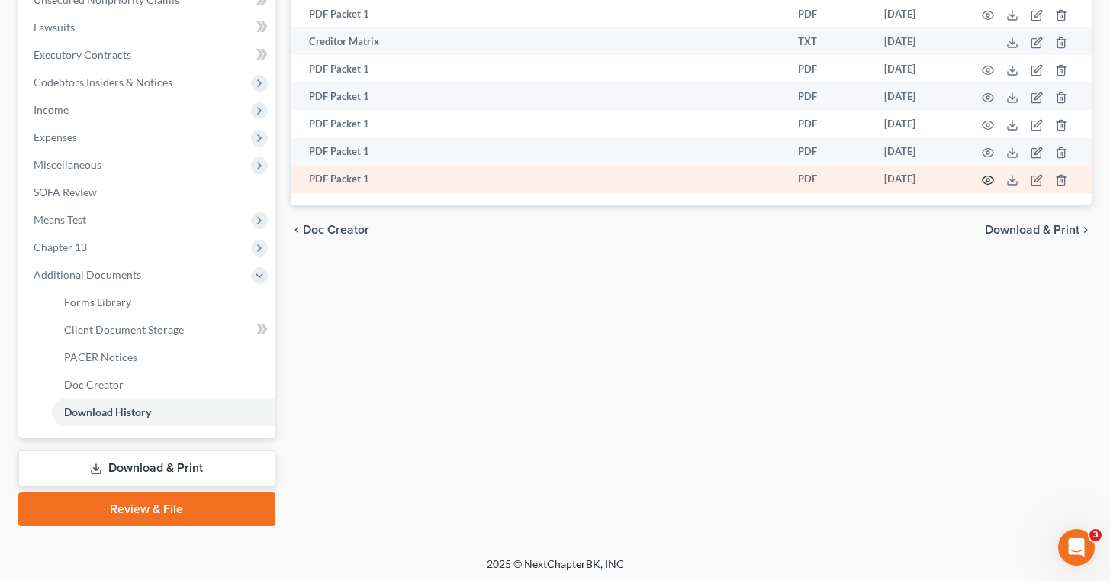
click at [991, 185] on icon "button" at bounding box center [988, 180] width 11 height 8
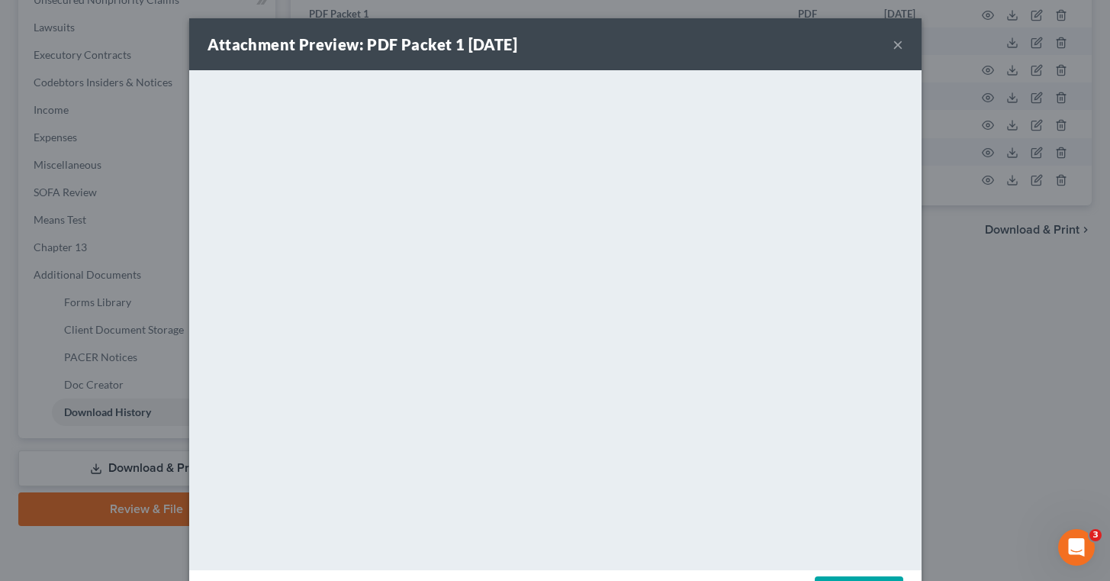
scroll to position [353, 0]
click at [899, 41] on button "×" at bounding box center [898, 44] width 11 height 18
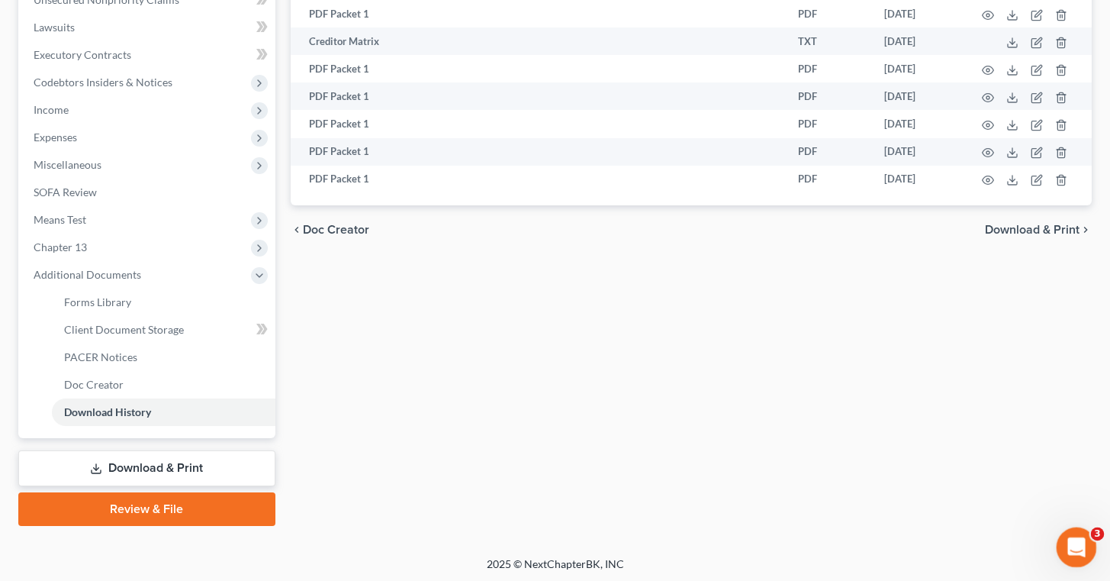
click at [1079, 547] on icon "Open Intercom Messenger" at bounding box center [1074, 545] width 25 height 25
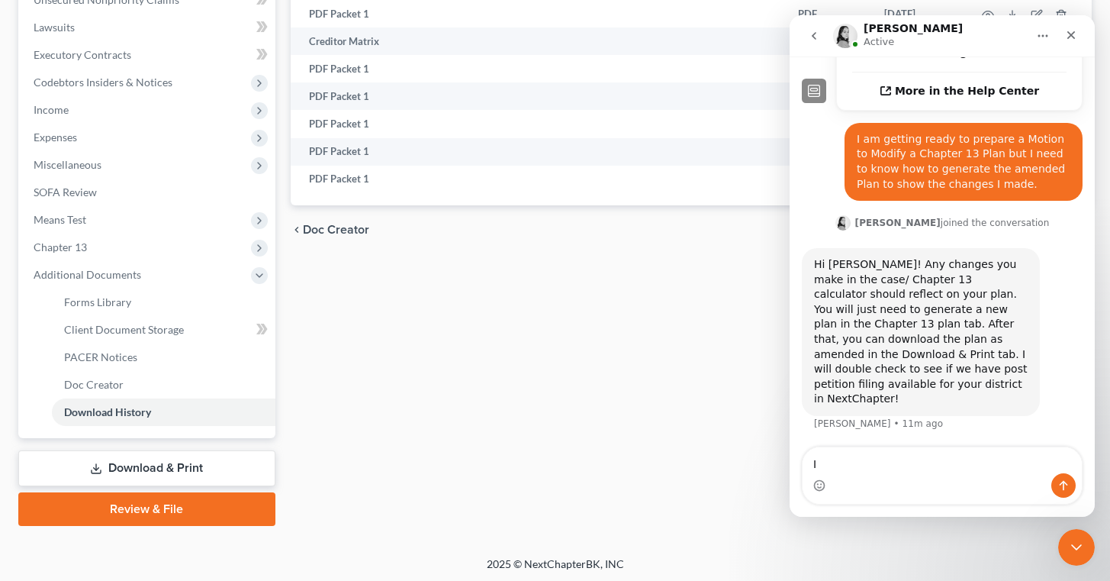
scroll to position [412, 0]
type textarea "It does not reflect the changes I made"
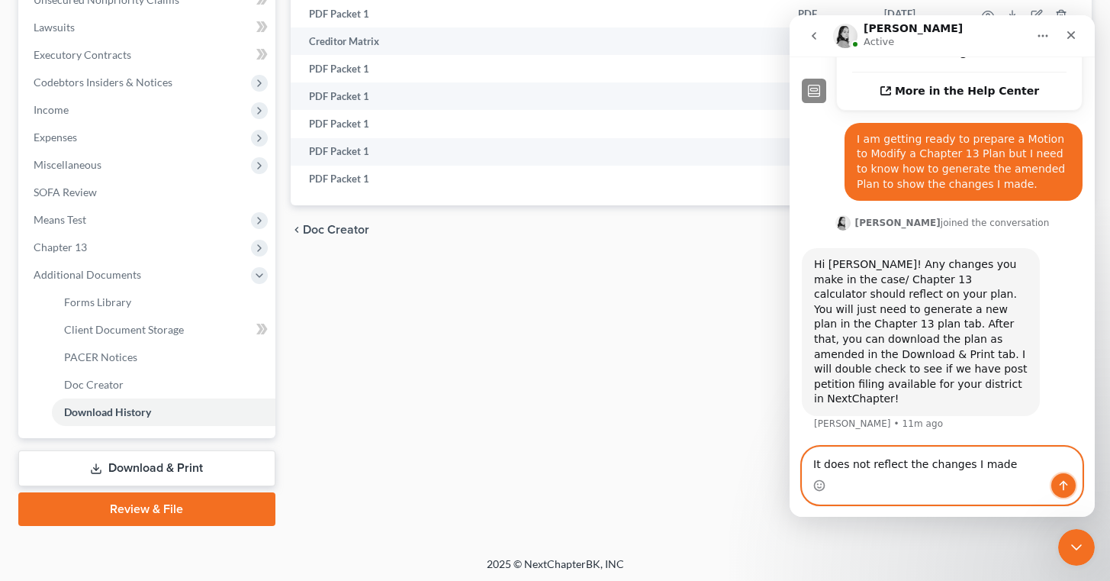
click at [1068, 482] on icon "Send a message…" at bounding box center [1064, 485] width 12 height 12
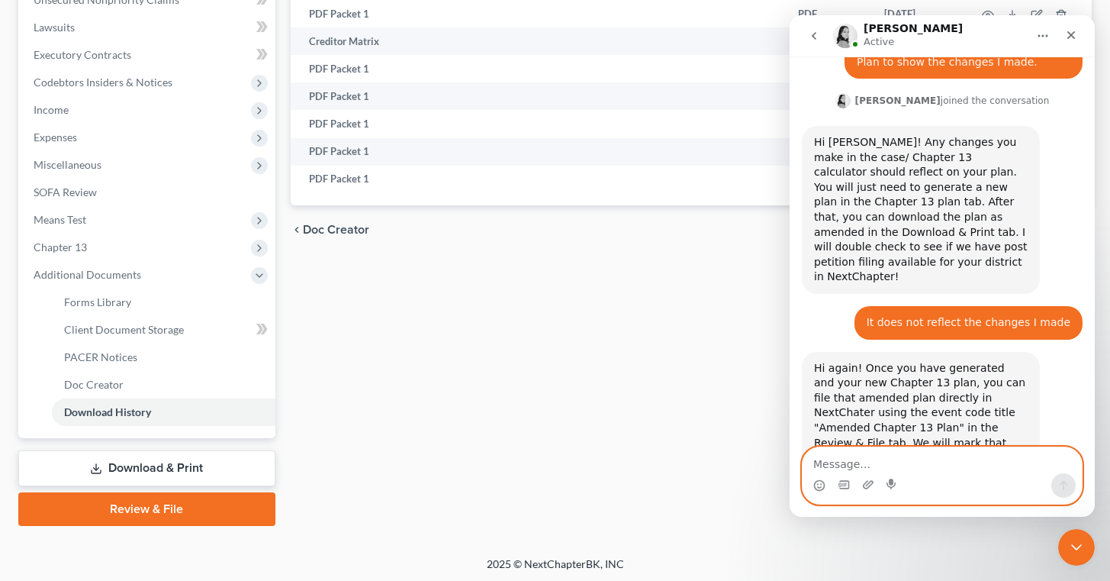
scroll to position [593, 0]
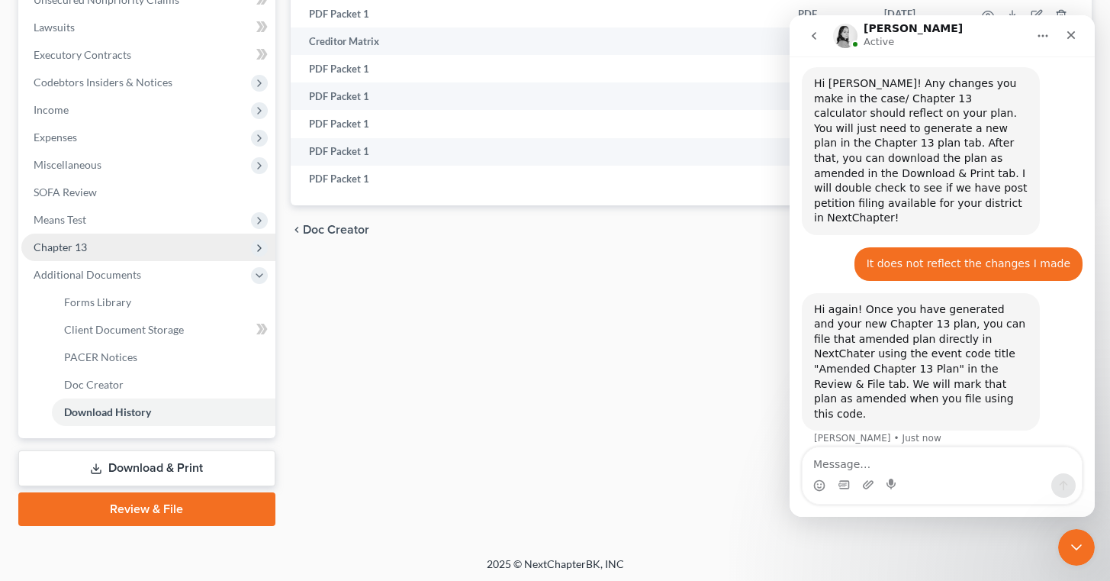
click at [88, 240] on span "Chapter 13" at bounding box center [148, 247] width 254 height 27
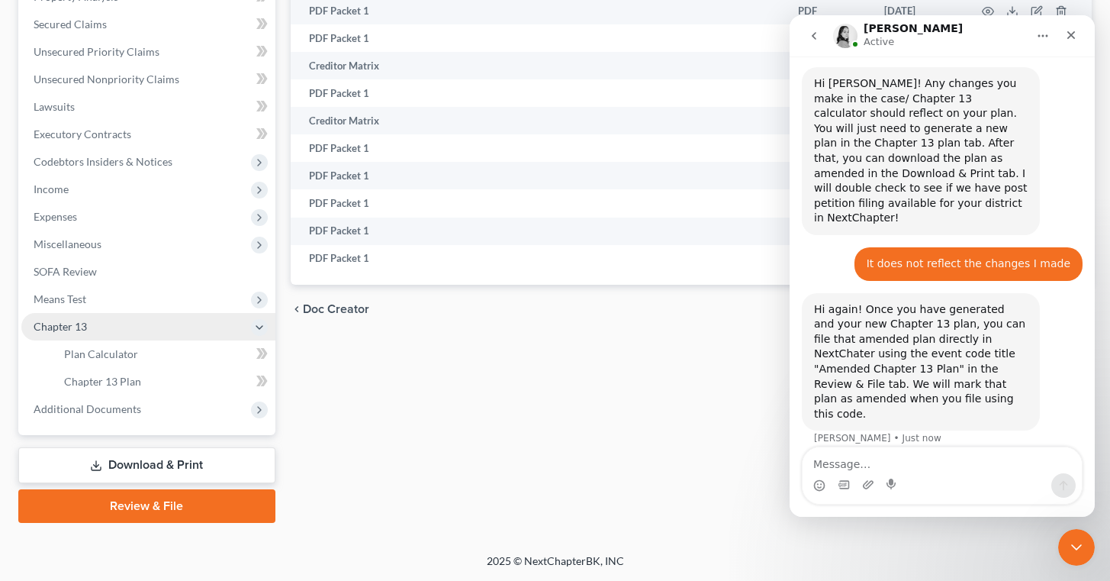
scroll to position [311, 0]
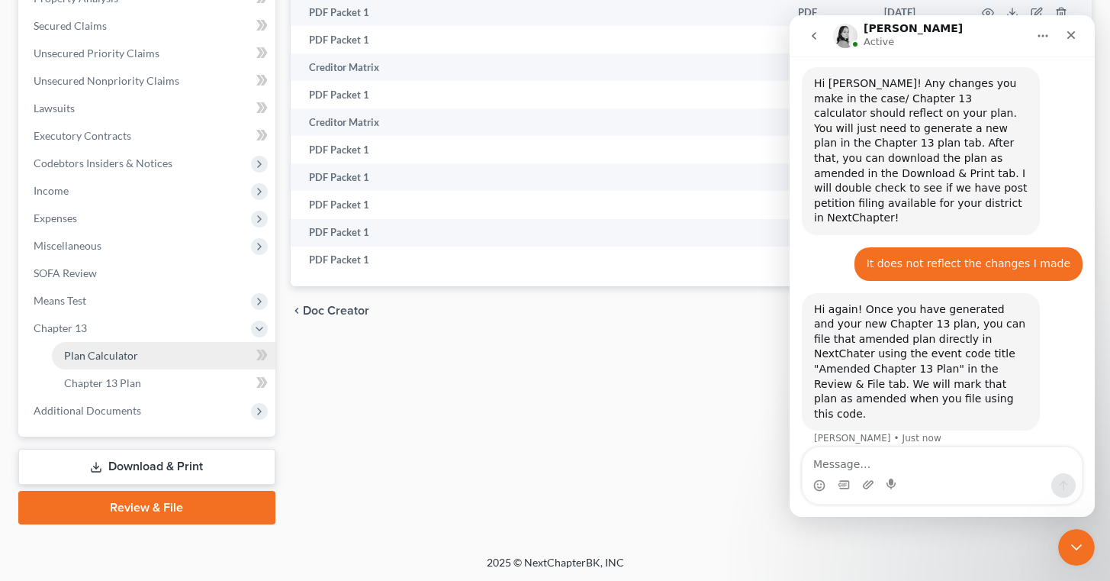
click at [156, 349] on link "Plan Calculator" at bounding box center [164, 355] width 224 height 27
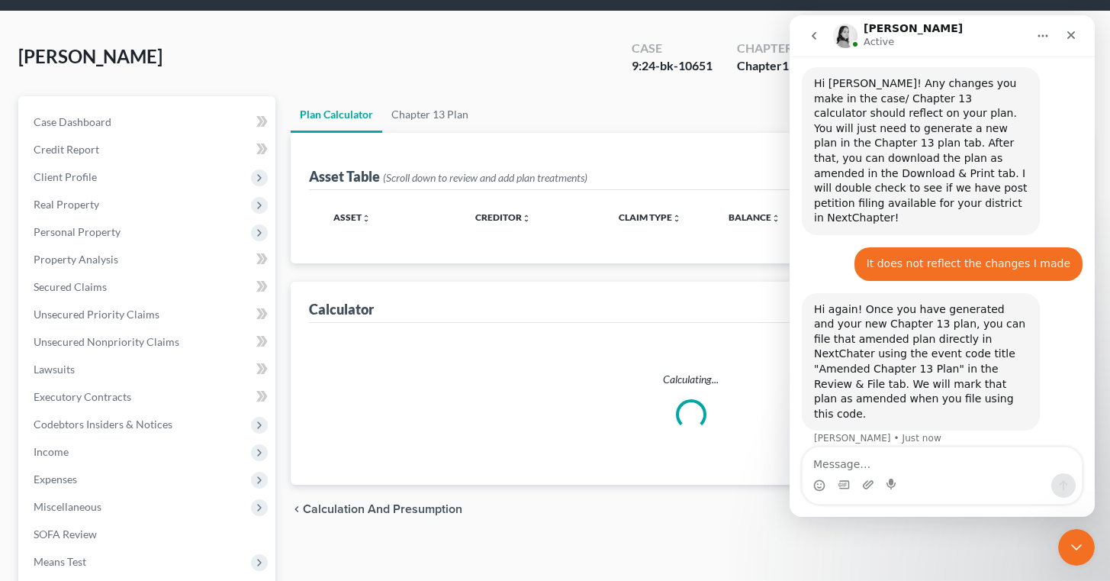
scroll to position [2, 0]
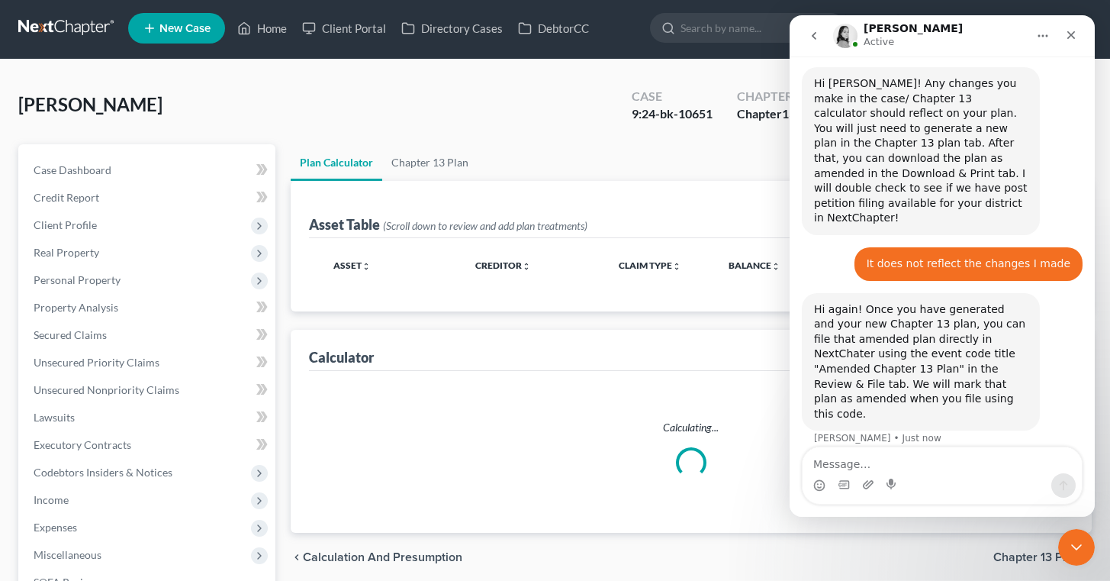
select select "59"
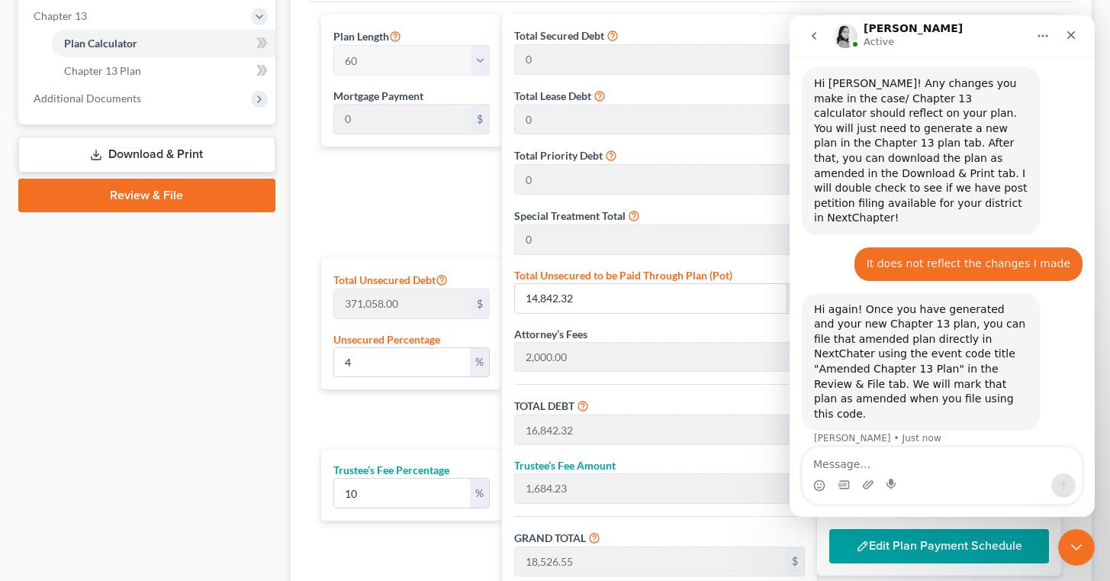
scroll to position [665, 0]
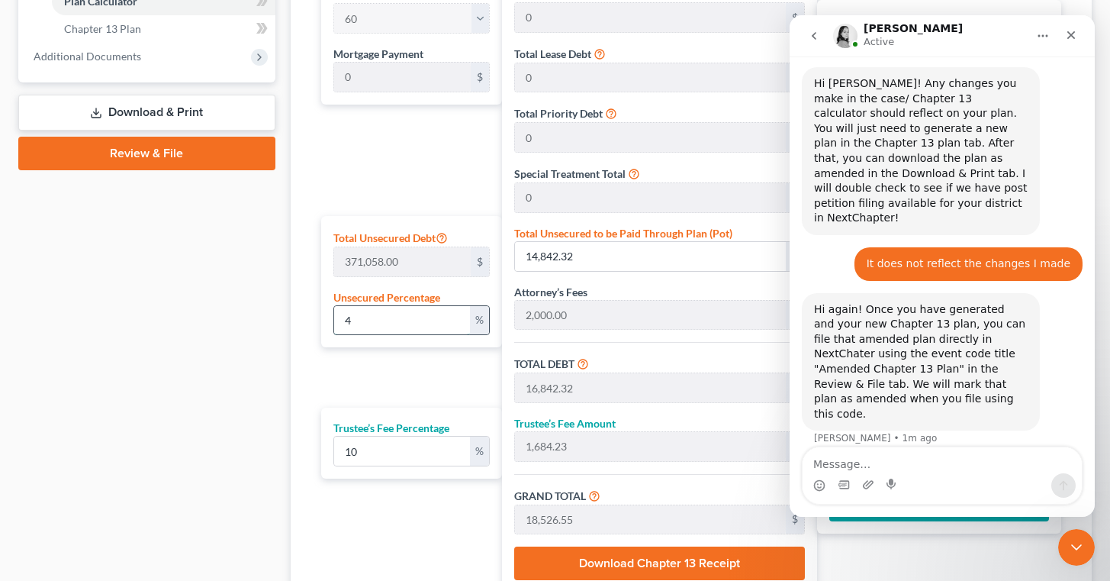
click at [362, 328] on input "4" at bounding box center [402, 320] width 137 height 29
type input "2,000.00"
type input "200.00"
type input "2,200.00"
type input "37.00"
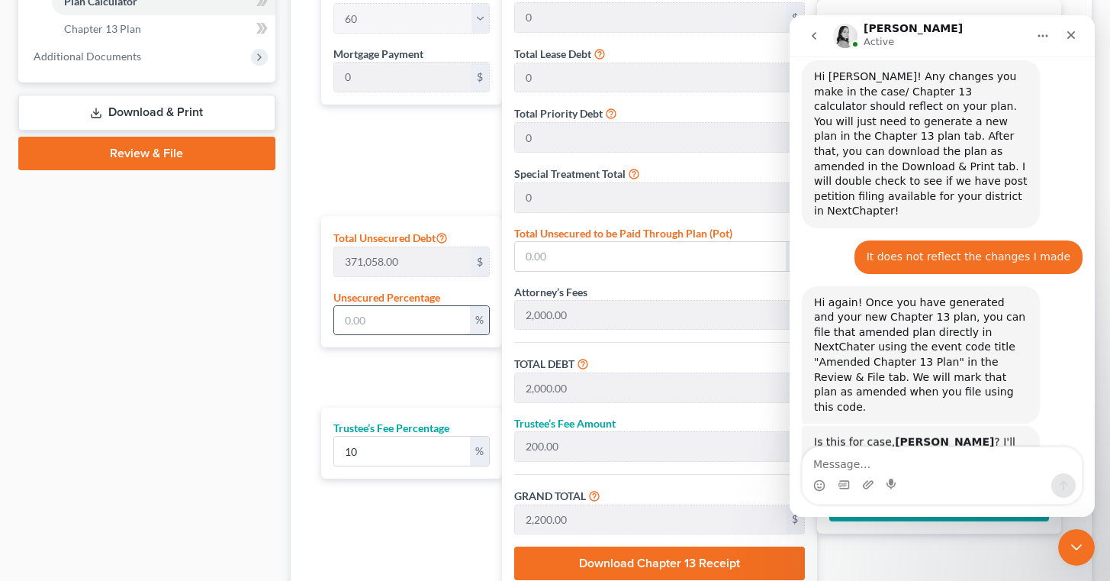
scroll to position [599, 0]
type input "1"
type input "3,710.58"
type input "5,710.58"
type input "571.05"
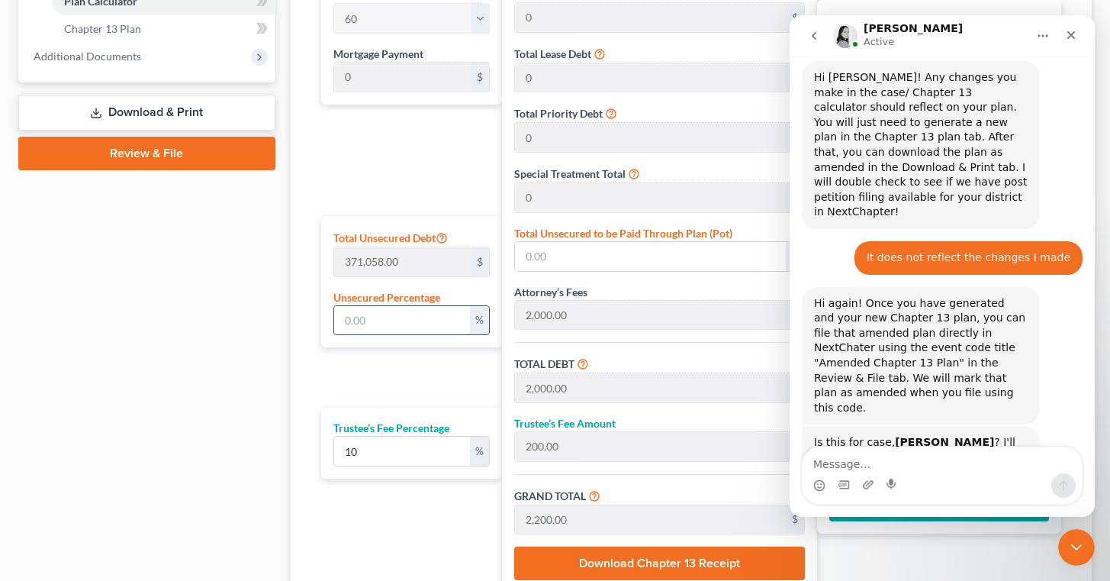
type input "6,281.63"
type input "105.00"
type input "10"
type input "37,105.80"
type input "39,105.80"
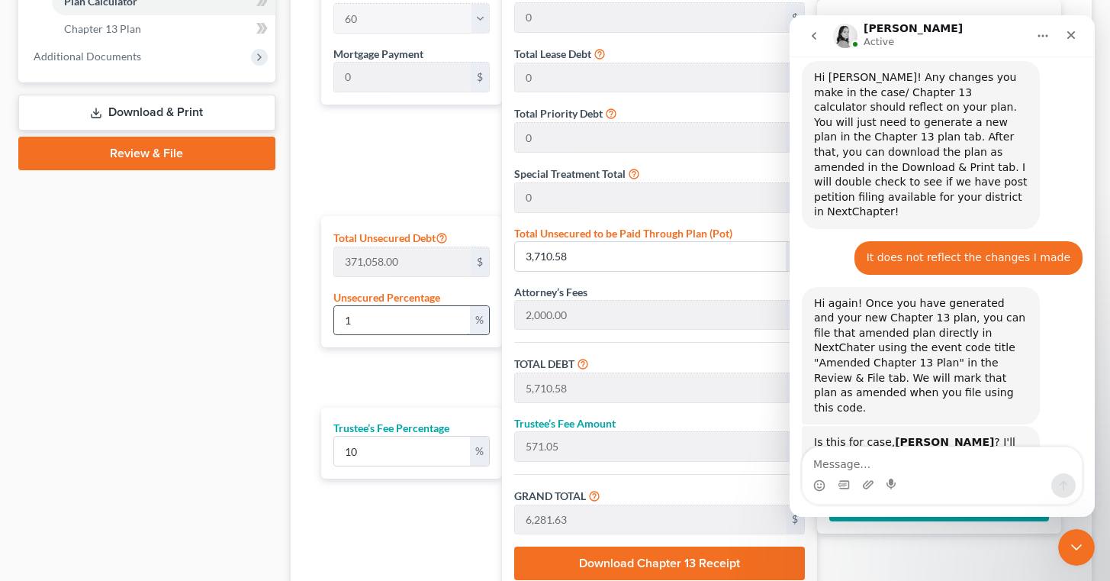
type input "3,910.58"
type input "43,016.38"
type input "717.00"
click at [362, 328] on input "10" at bounding box center [402, 320] width 137 height 29
type input "10"
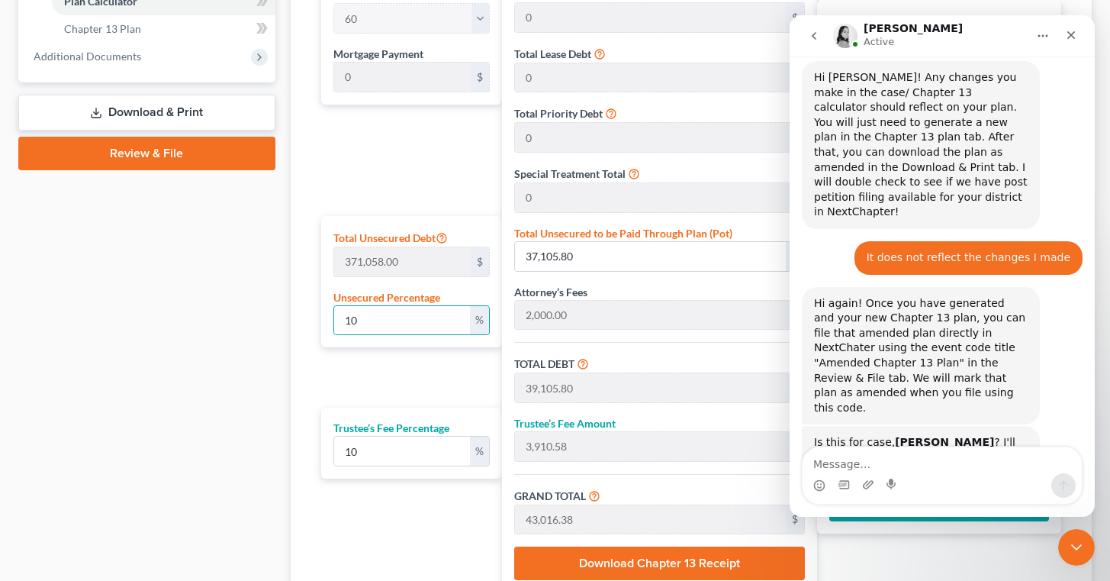
click at [382, 360] on div "Plan Length 1 2 3 4 5 6 7 8 9 10 11 12 13 14 15 16 17 18 19 20 21 22 23 24 25 2…" at bounding box center [408, 283] width 189 height 620
click at [981, 474] on div "Intercom messenger" at bounding box center [942, 485] width 279 height 24
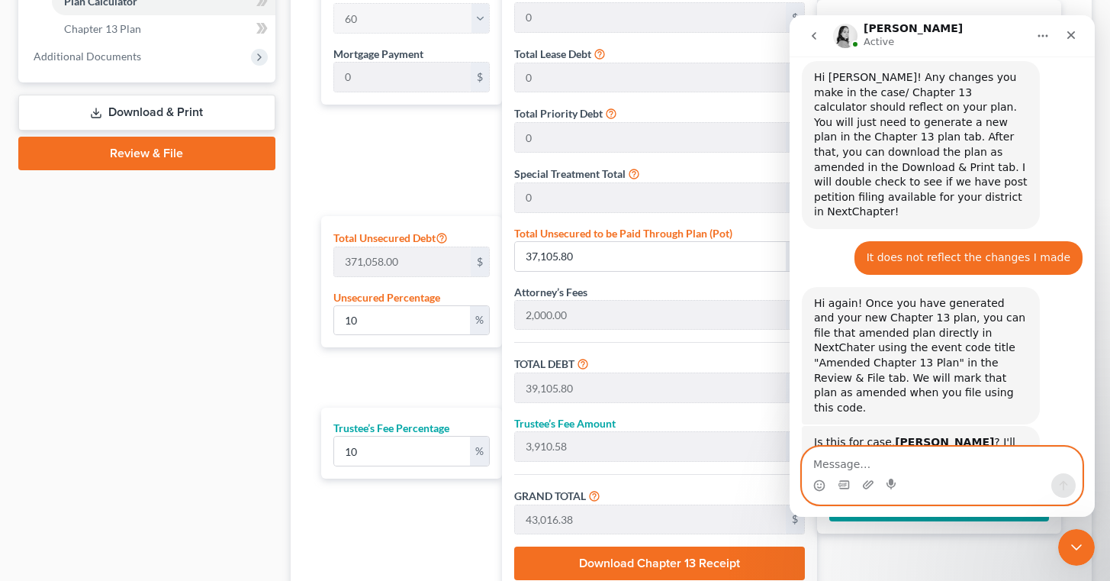
click at [860, 465] on textarea "Message…" at bounding box center [942, 460] width 279 height 26
type textarea "Yes"
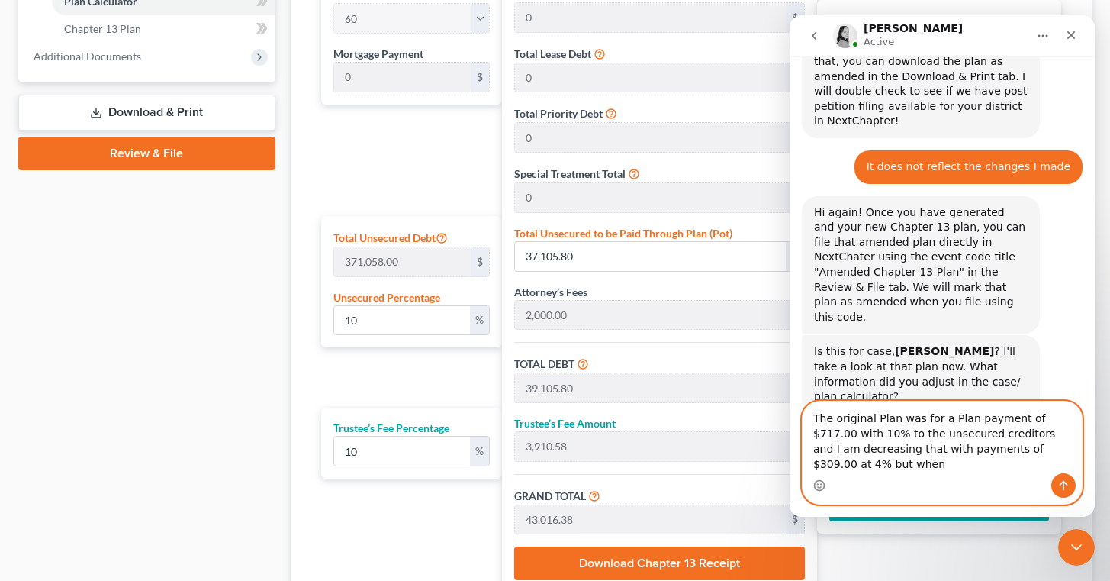
scroll to position [690, 0]
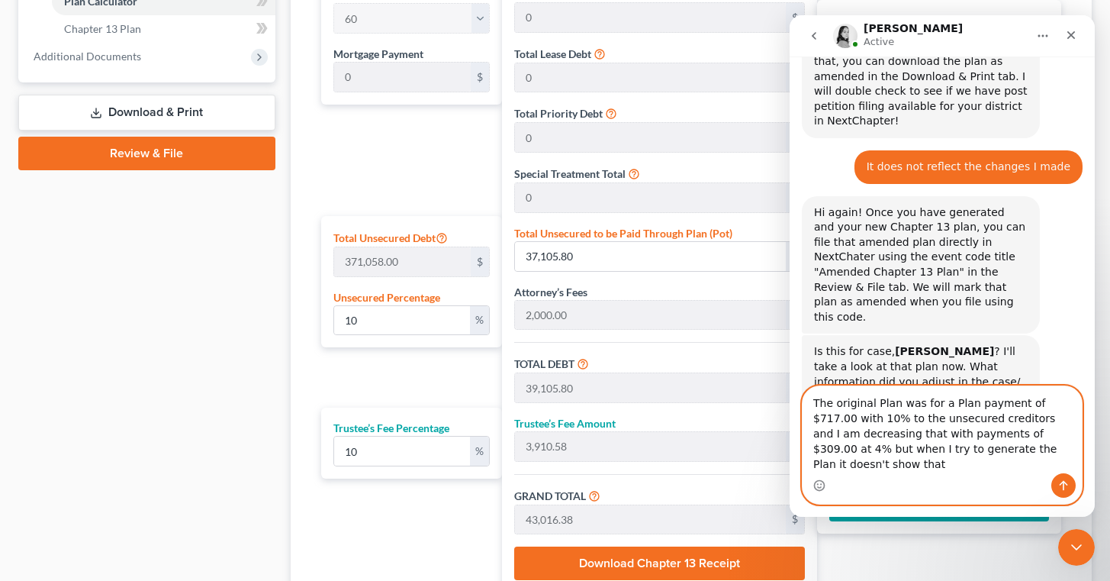
type textarea "The original Plan was for a Plan payment of $717.00 with 10% to the unsecured c…"
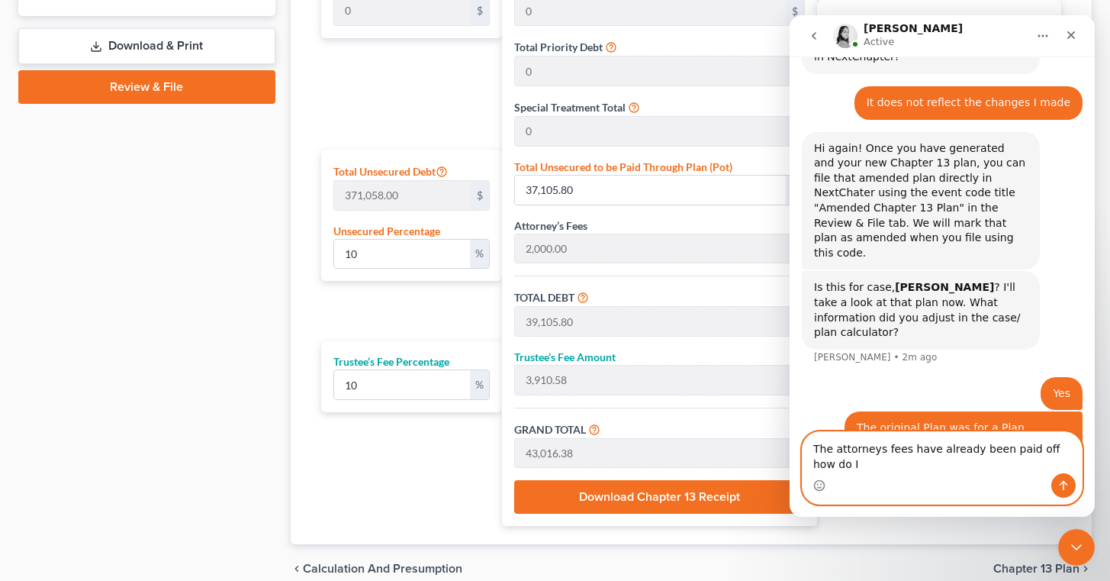
scroll to position [754, 0]
type textarea "The attorneys fees have already been paid off how do I indicate that on the Pla…"
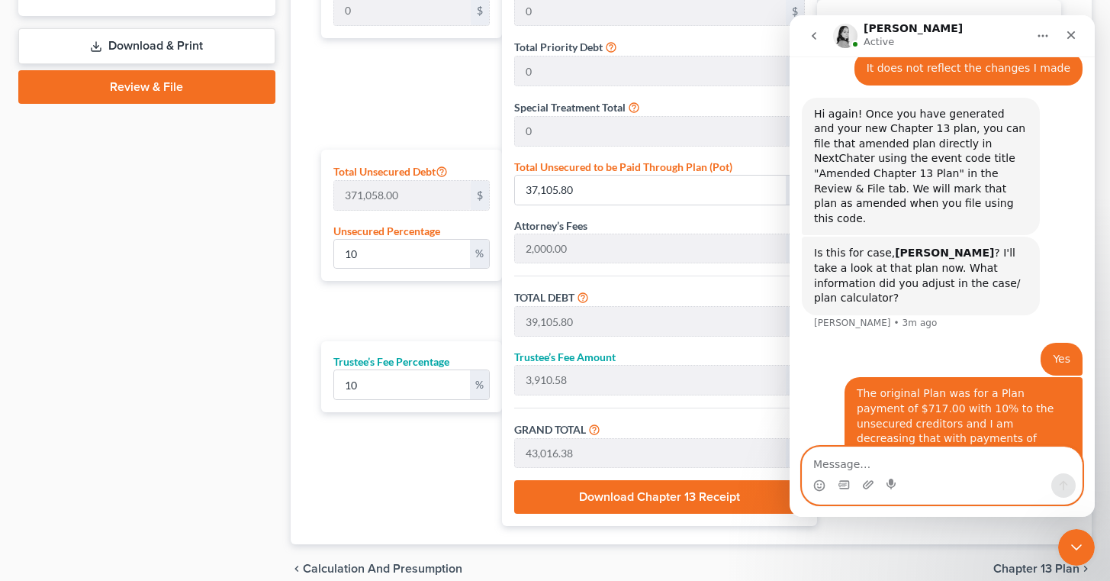
scroll to position [788, 0]
click at [375, 254] on input "10" at bounding box center [402, 254] width 137 height 29
type input "1"
type input "3,710.58"
type input "5,710.58"
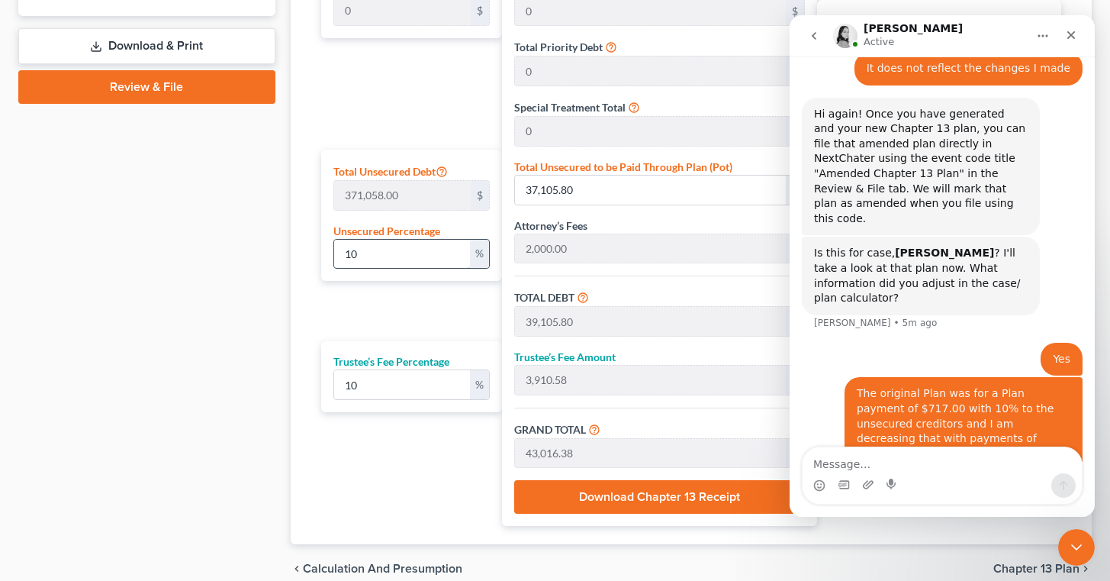
type input "571.05"
type input "6,281.63"
type input "105.00"
type input "2,000.00"
type input "200.00"
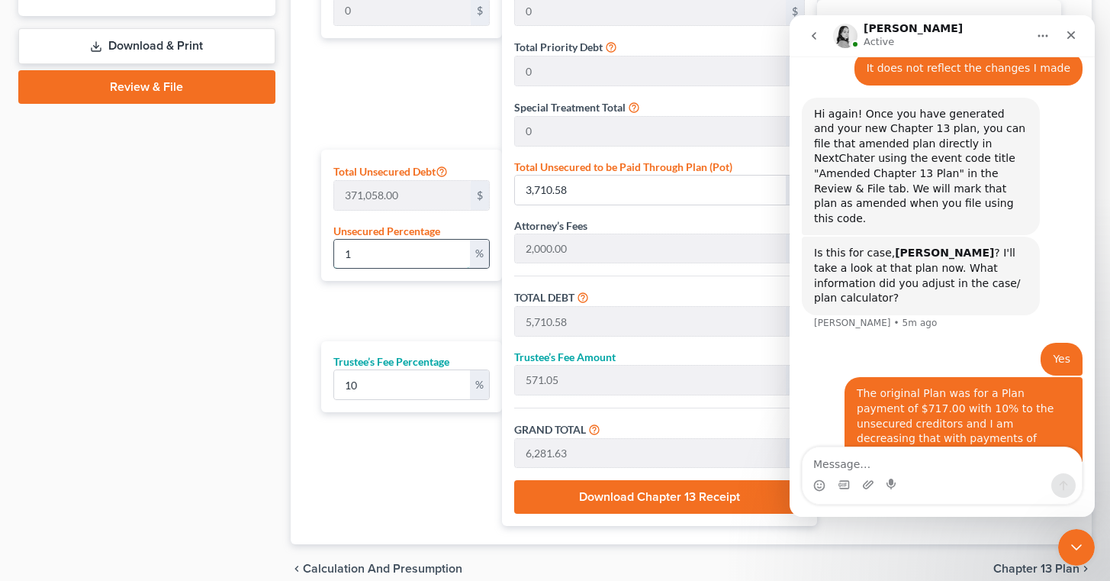
type input "2,200.00"
type input "37.00"
type input "4"
type input "14,842.32"
type input "16,842.32"
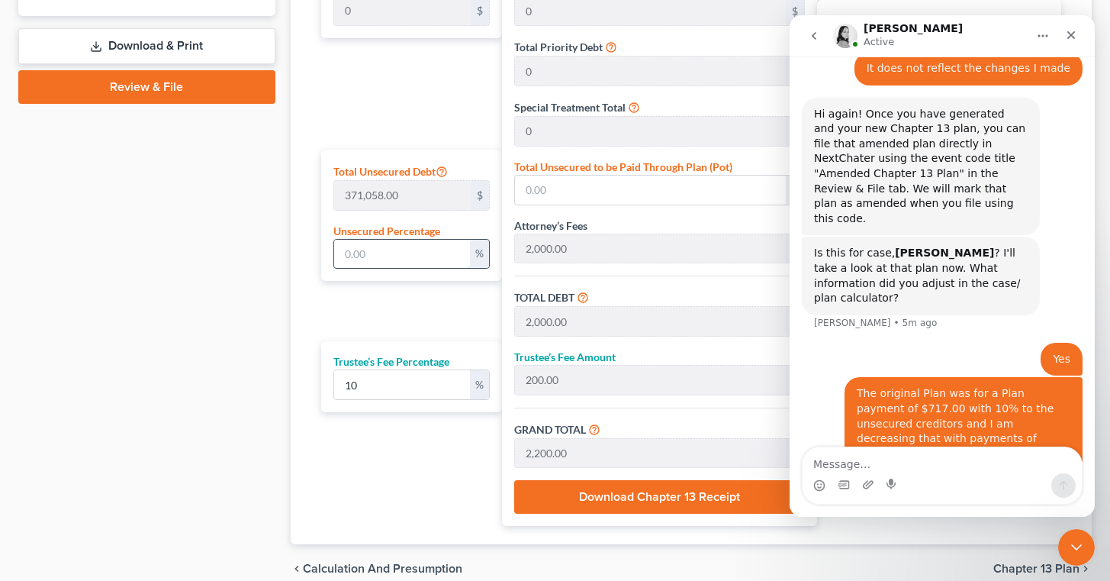
type input "1,684.23"
type input "18,526.55"
type input "309.00"
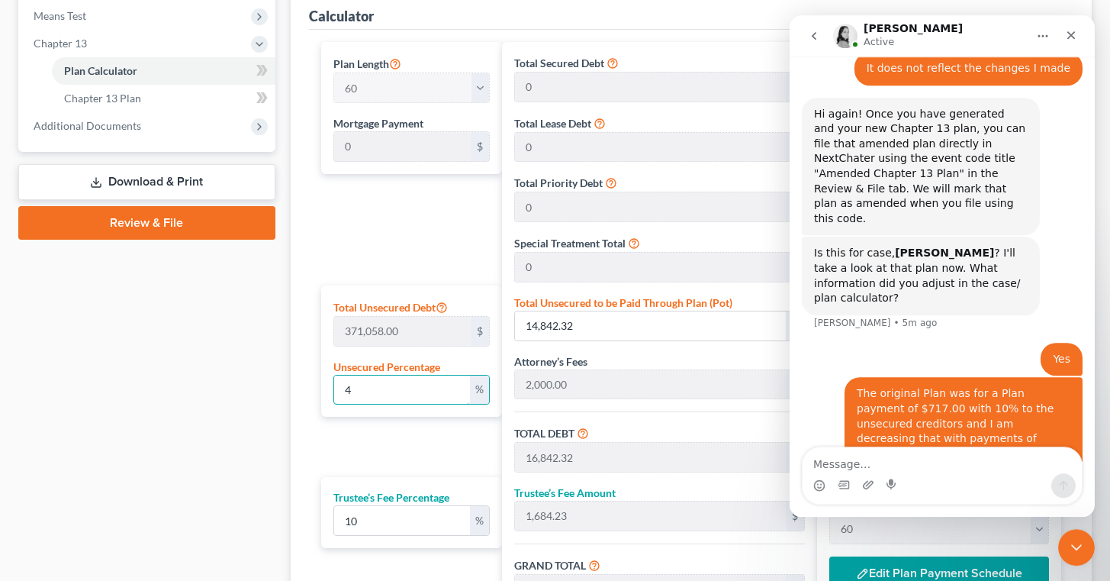
scroll to position [595, 0]
type input "4"
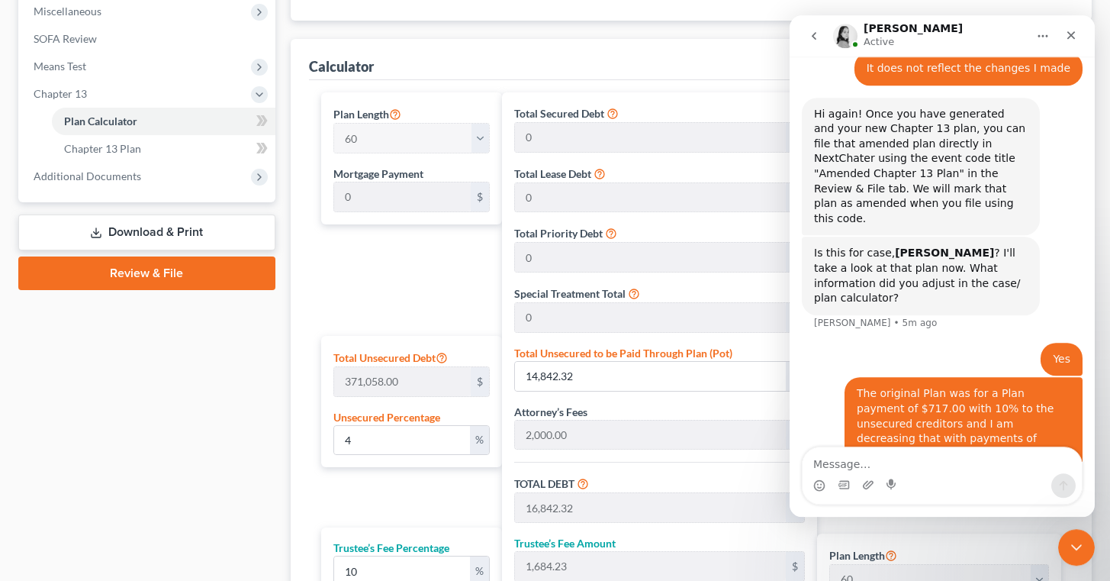
scroll to position [545, 0]
click at [1071, 31] on icon "Close" at bounding box center [1071, 35] width 12 height 12
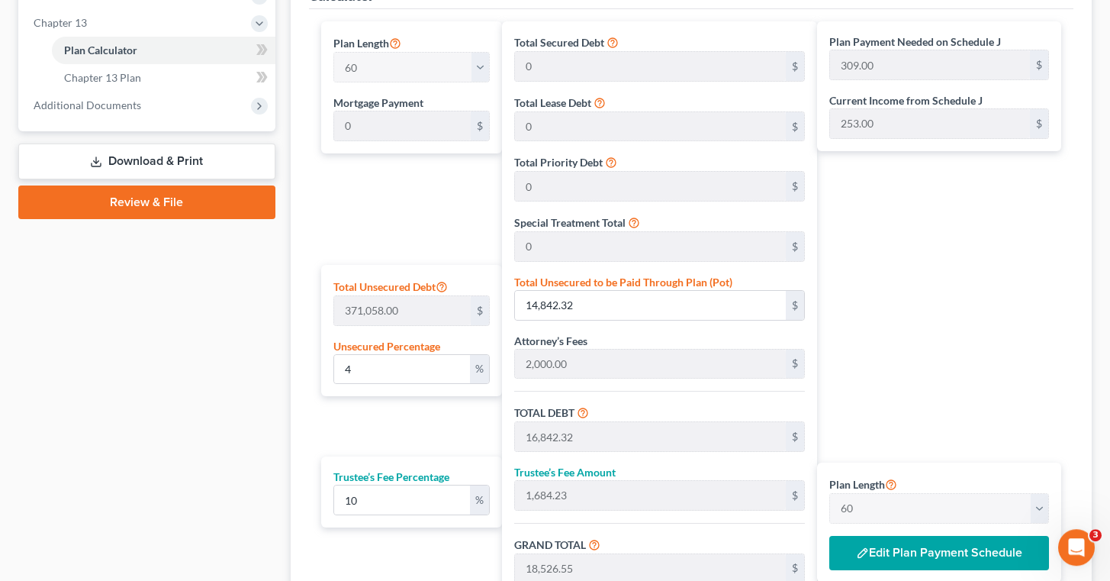
scroll to position [643, 0]
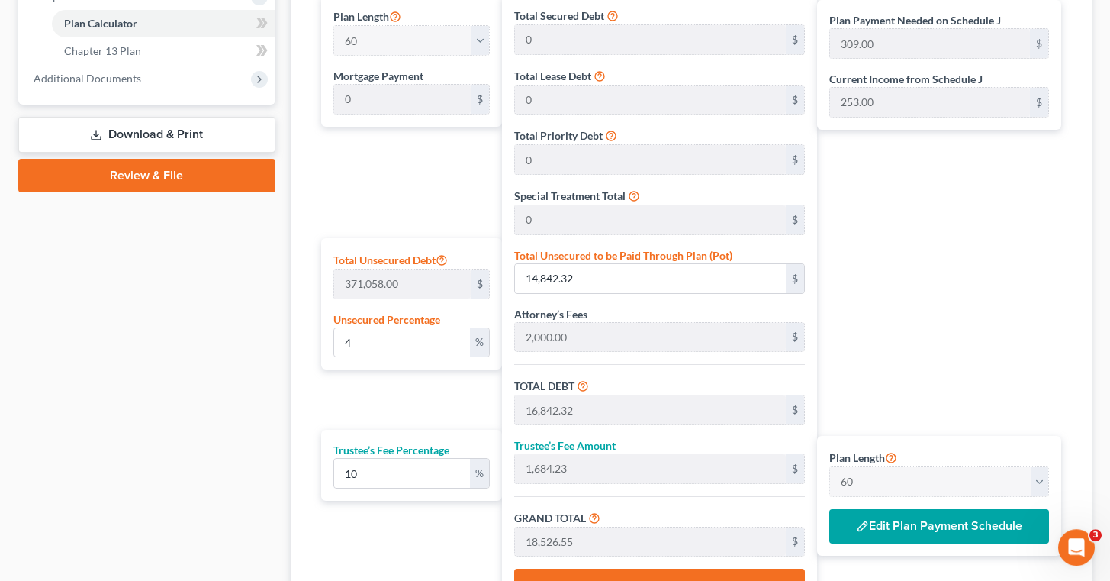
click at [981, 517] on button "Edit Plan Payment Schedule" at bounding box center [940, 526] width 220 height 35
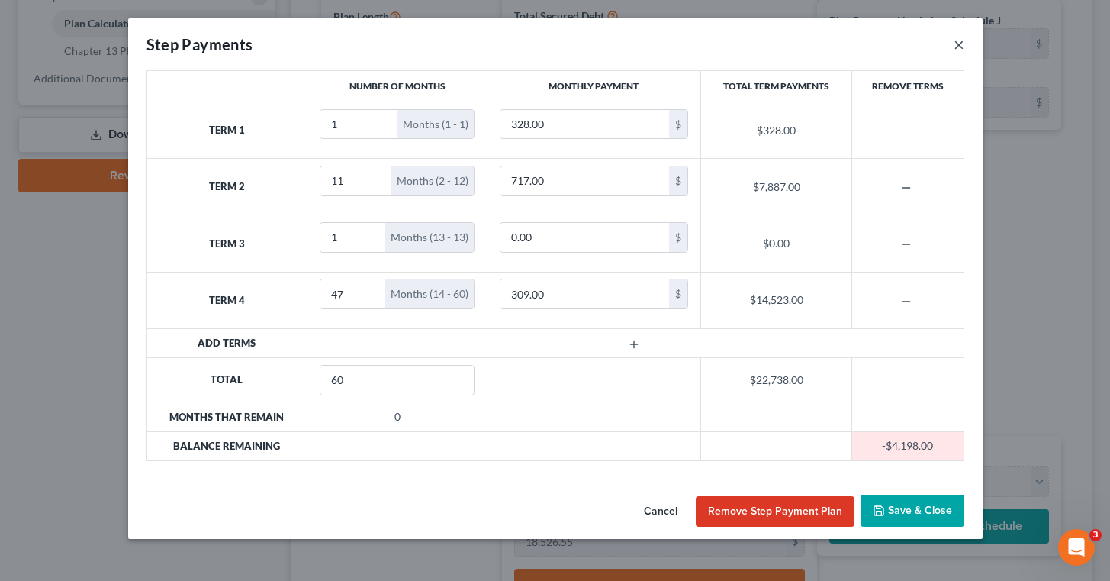
click at [961, 43] on button "×" at bounding box center [959, 44] width 11 height 18
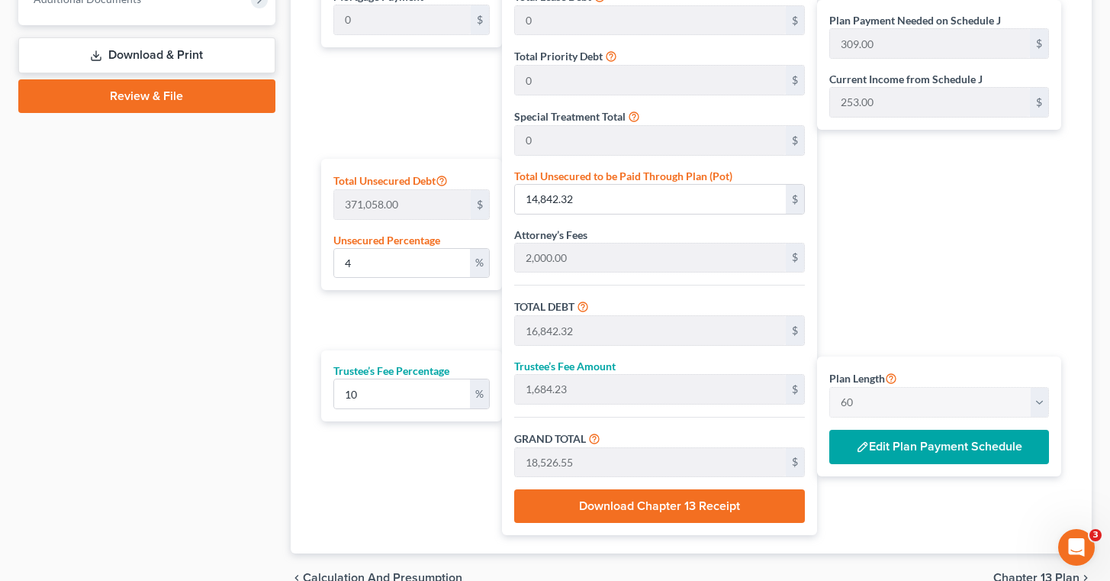
scroll to position [727, 0]
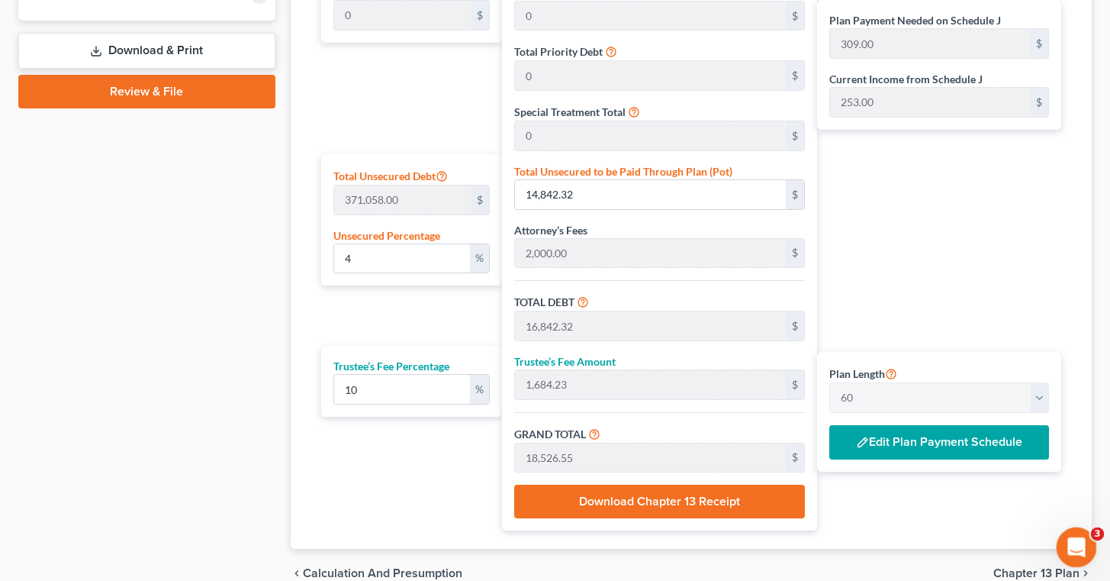
click at [1081, 537] on div "Open Intercom Messenger" at bounding box center [1074, 545] width 50 height 50
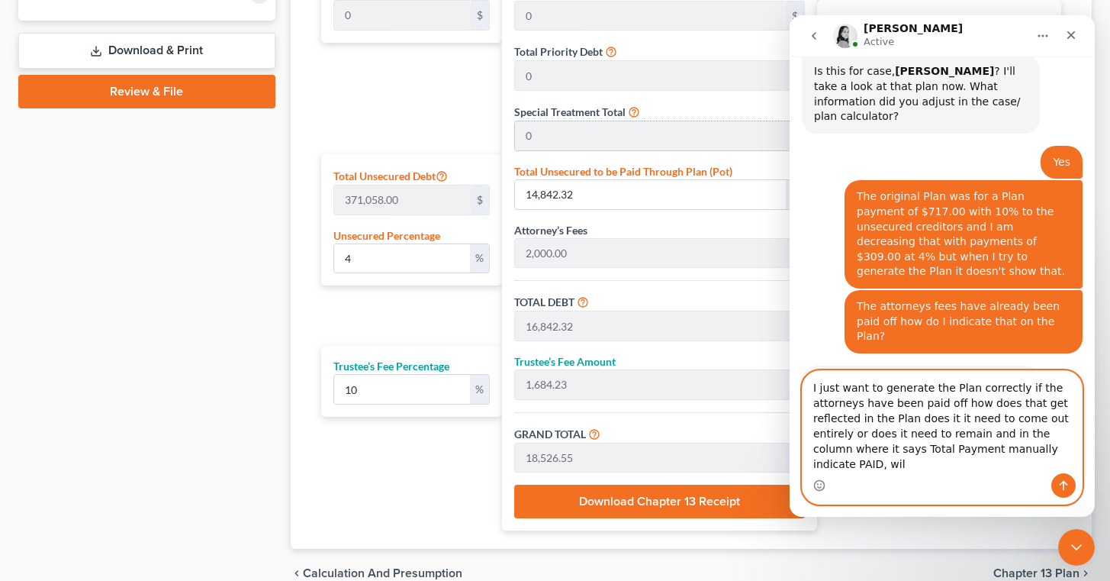
scroll to position [970, 0]
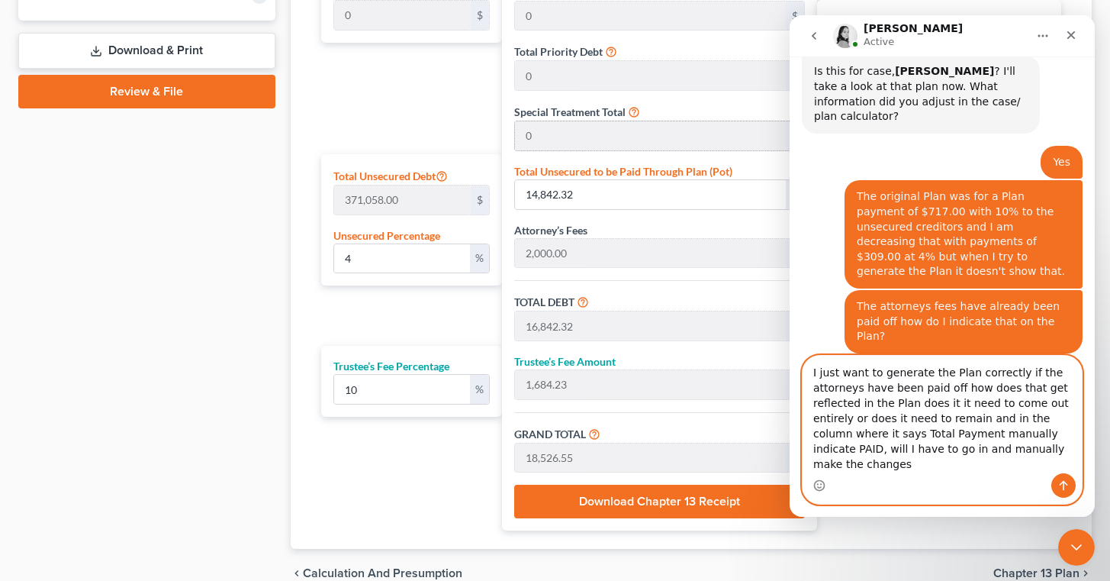
type textarea "I just want to generate the Plan correctly if the attorneys have been paid off …"
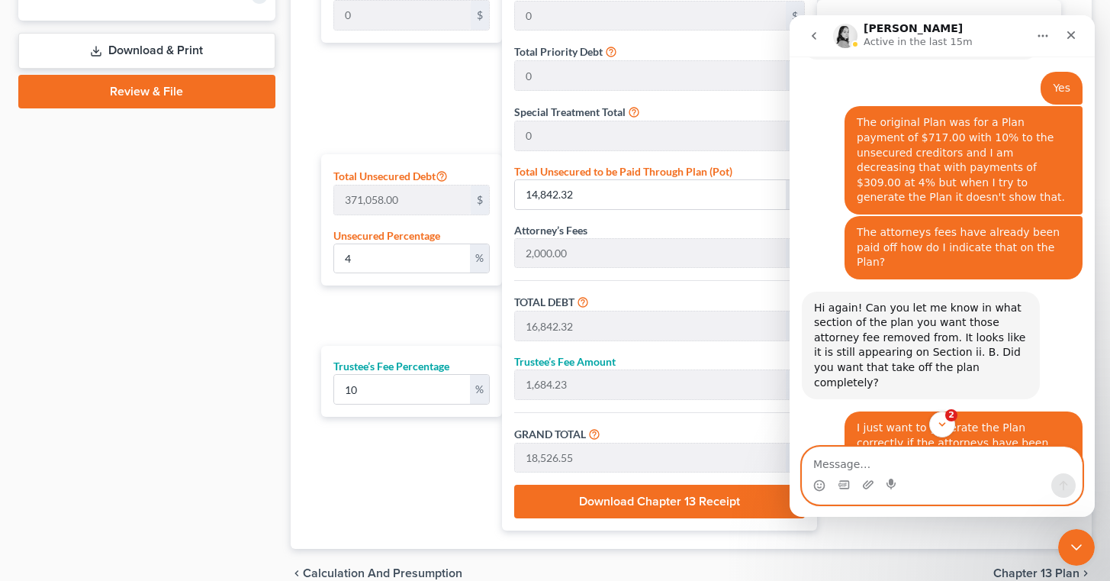
scroll to position [1135, 0]
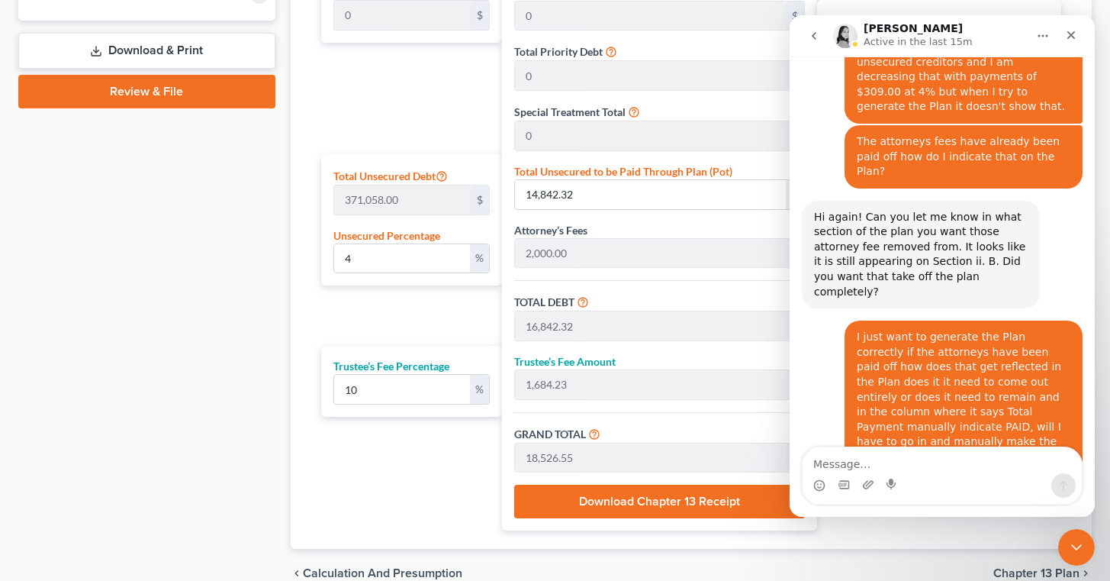
click at [186, 196] on div "Case Dashboard Payments Invoices Payments Payments Credit Report Client Profile" at bounding box center [147, 8] width 272 height 1179
click at [151, 279] on div "Case Dashboard Payments Invoices Payments Payments Credit Report Client Profile" at bounding box center [147, 8] width 272 height 1179
click at [194, 277] on div "Case Dashboard Payments Invoices Payments Payments Credit Report Client Profile" at bounding box center [147, 8] width 272 height 1179
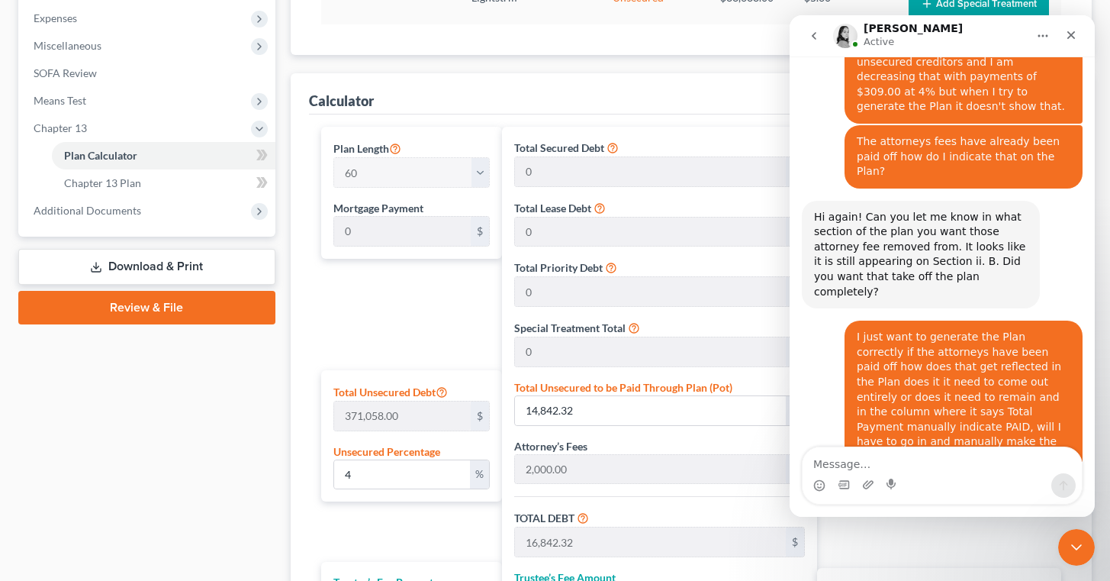
scroll to position [510, 0]
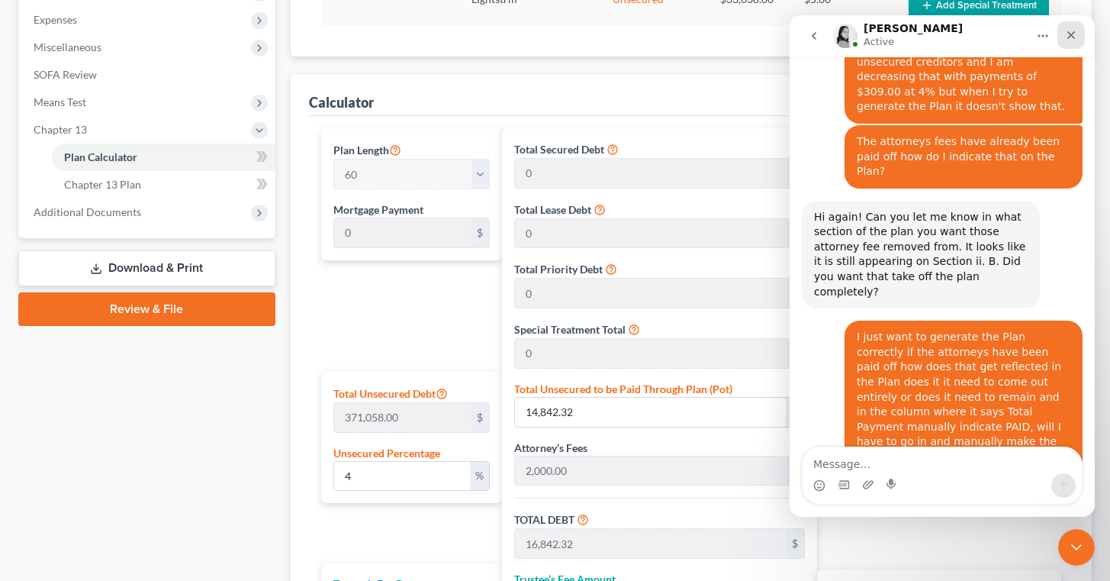
drag, startPoint x: 1071, startPoint y: 41, endPoint x: 1861, endPoint y: 55, distance: 790.0
click at [1071, 41] on div "Close" at bounding box center [1071, 34] width 27 height 27
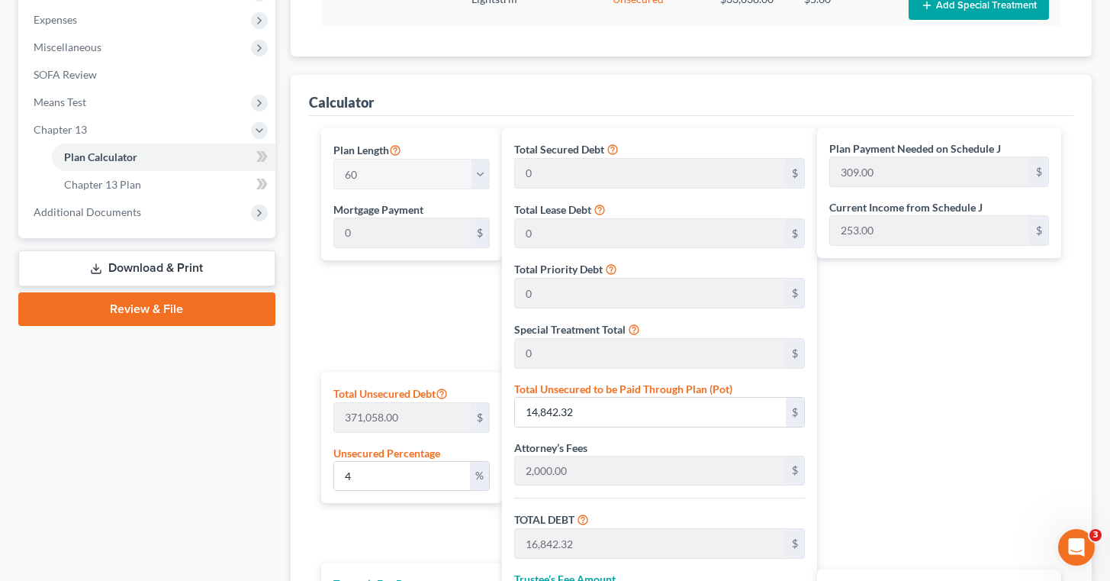
click at [717, 489] on div "Total Secured Debt 0 $ Total Lease Debt 0 $ Total Priority Debt 0 $ Special Tre…" at bounding box center [659, 438] width 315 height 620
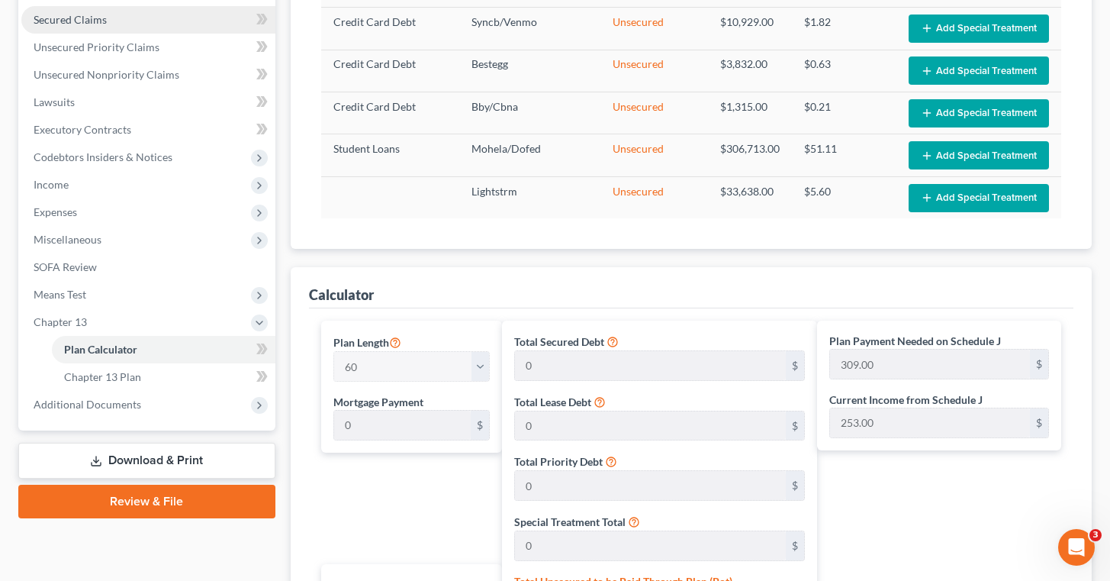
scroll to position [320, 0]
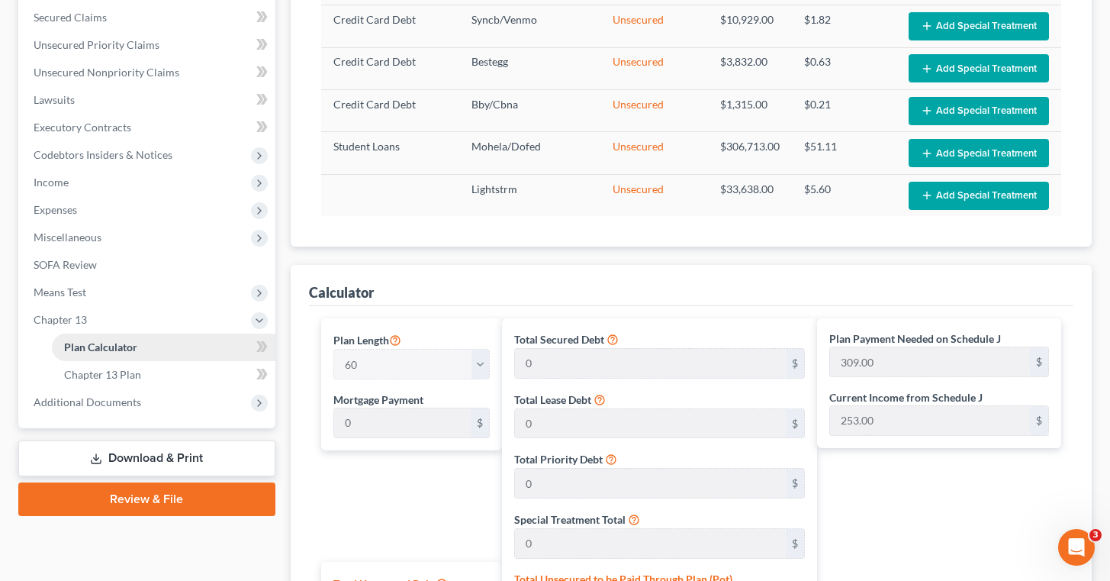
click at [150, 343] on link "Plan Calculator" at bounding box center [164, 346] width 224 height 27
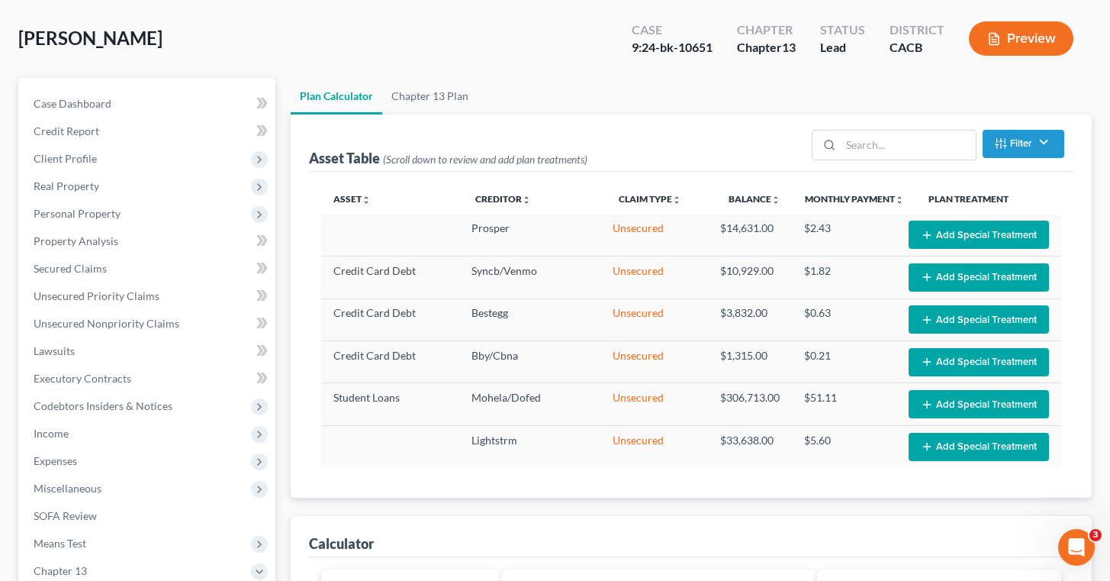
scroll to position [66, 0]
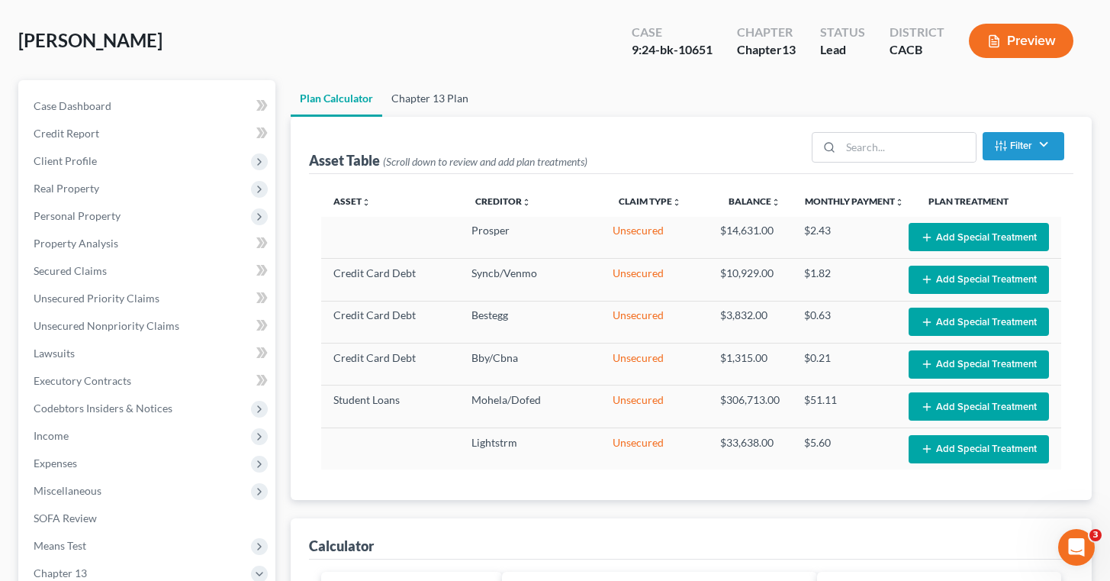
click at [445, 95] on link "Chapter 13 Plan" at bounding box center [429, 98] width 95 height 37
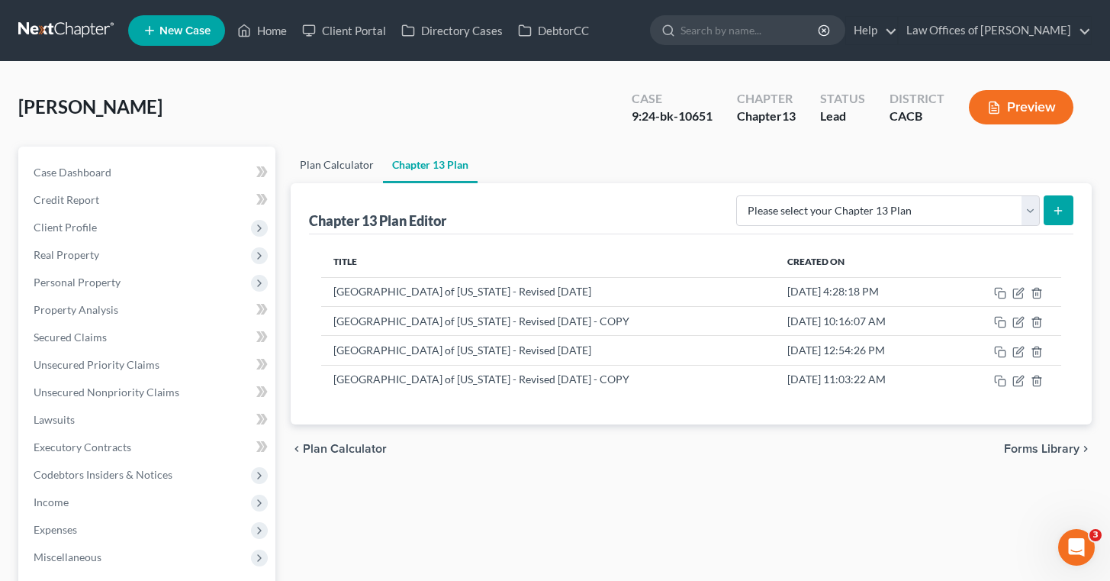
click at [330, 160] on link "Plan Calculator" at bounding box center [337, 165] width 92 height 37
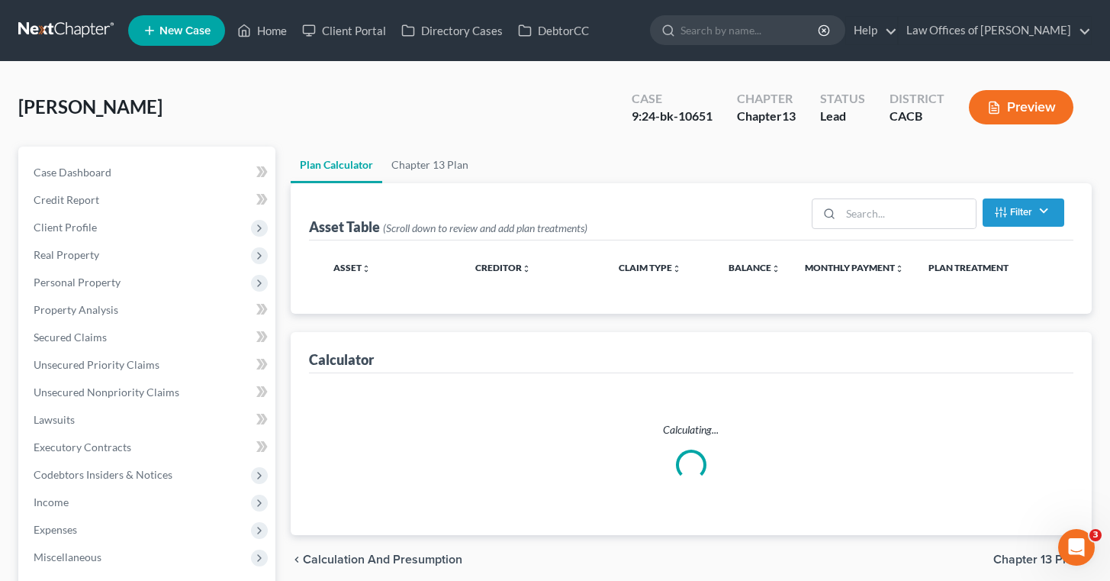
select select "59"
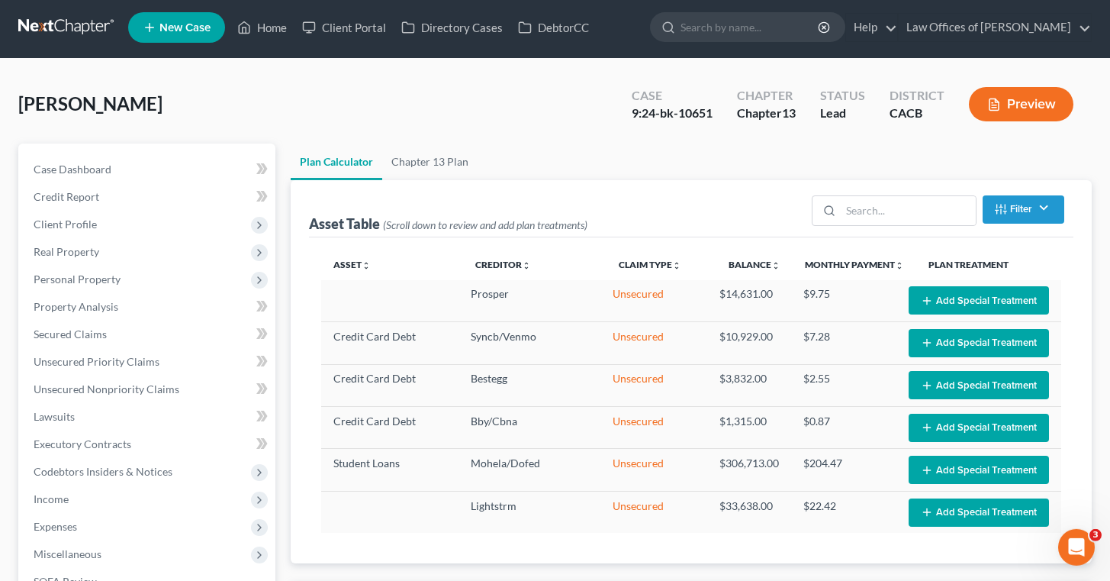
scroll to position [5, 0]
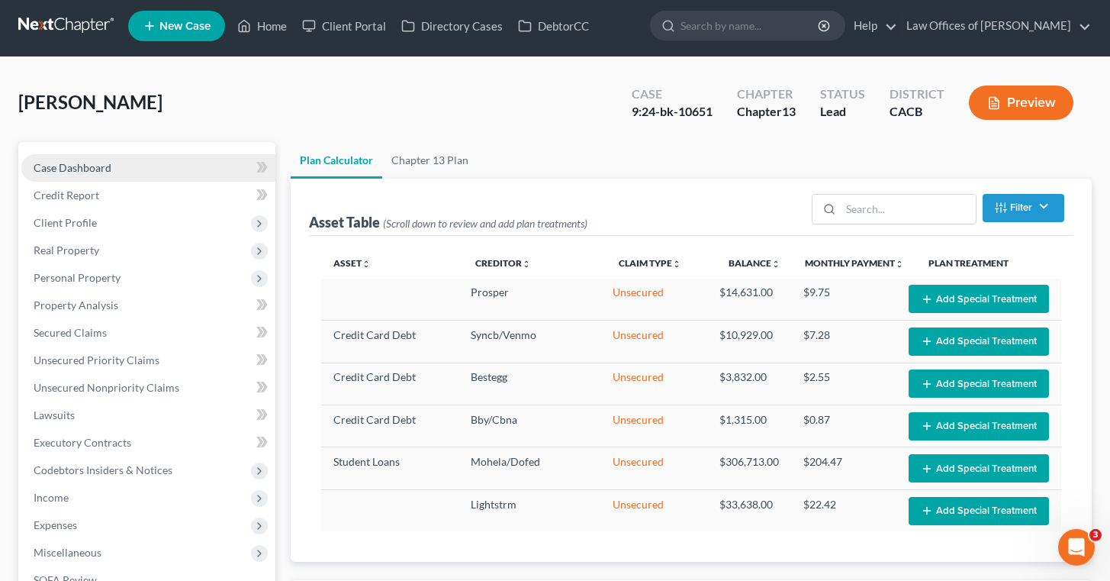
click at [111, 163] on link "Case Dashboard" at bounding box center [148, 167] width 254 height 27
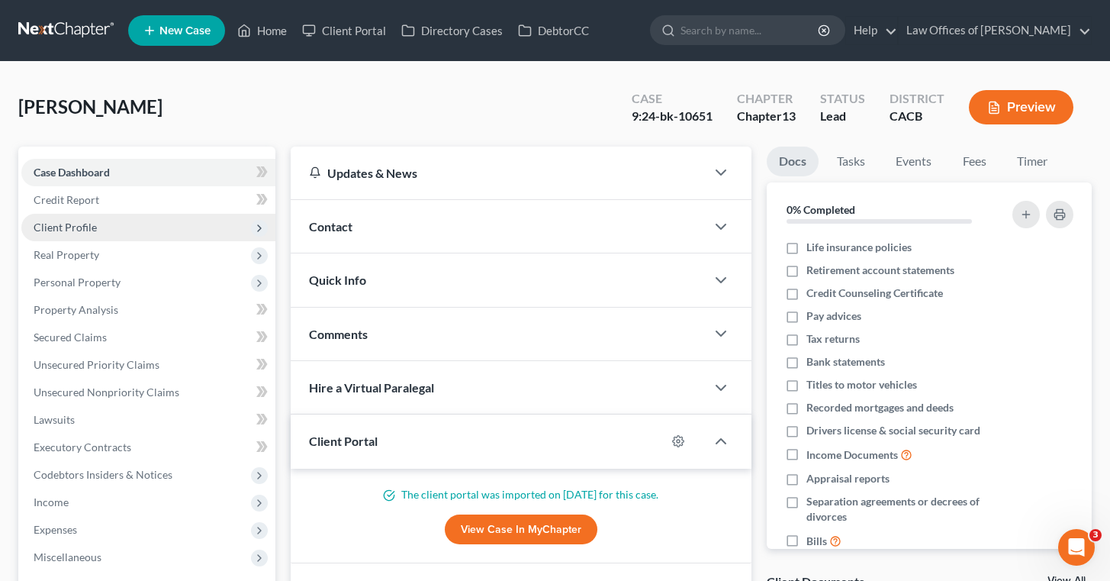
click at [120, 221] on span "Client Profile" at bounding box center [148, 227] width 254 height 27
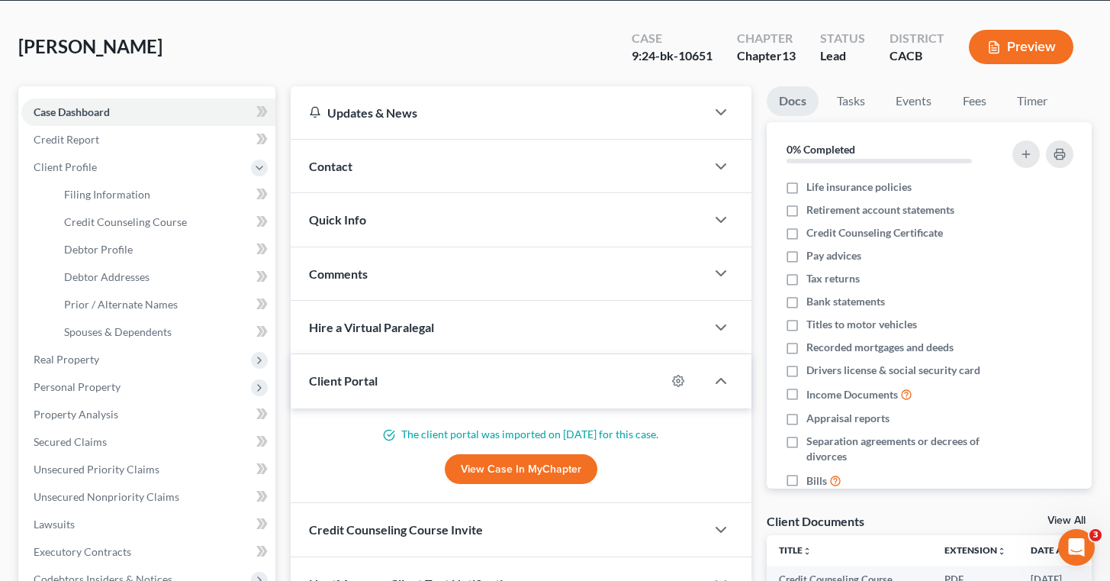
scroll to position [72, 0]
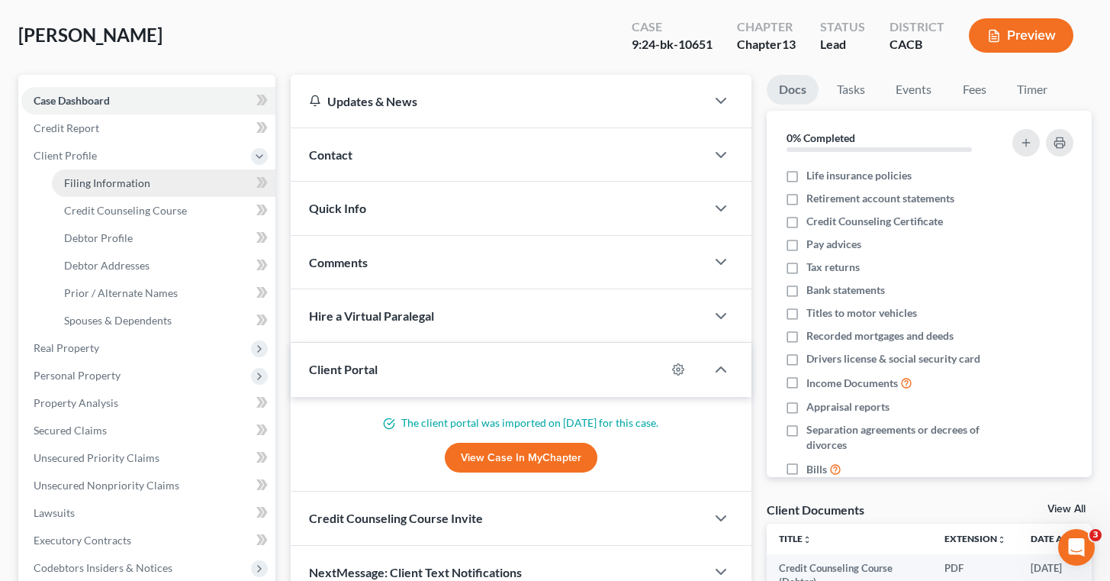
click at [172, 183] on link "Filing Information" at bounding box center [164, 182] width 224 height 27
select select "1"
select select "0"
select select "3"
select select "4"
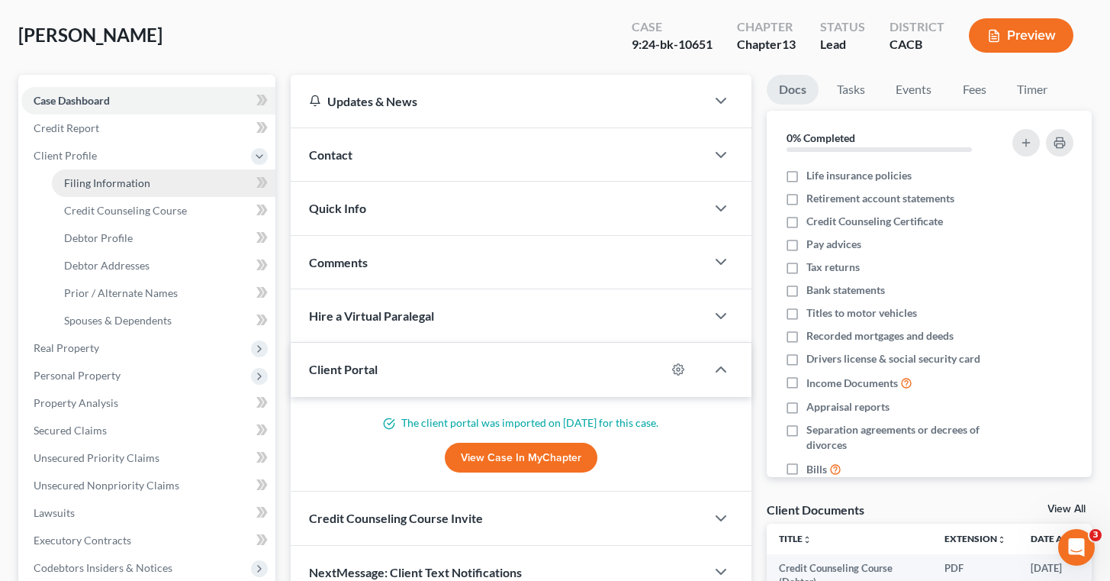
select select "0"
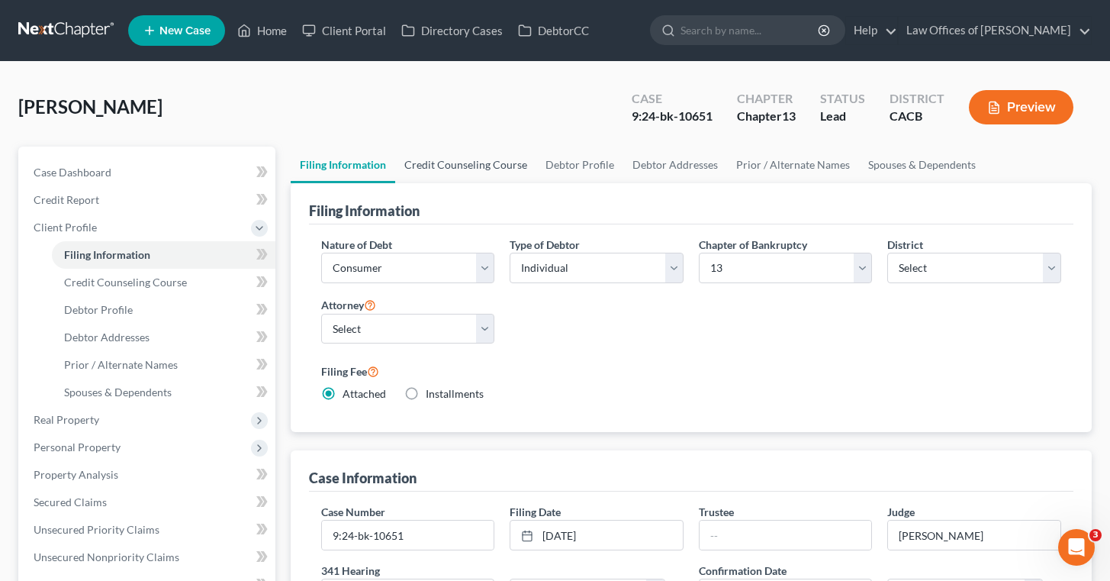
click at [479, 165] on link "Credit Counseling Course" at bounding box center [465, 165] width 141 height 37
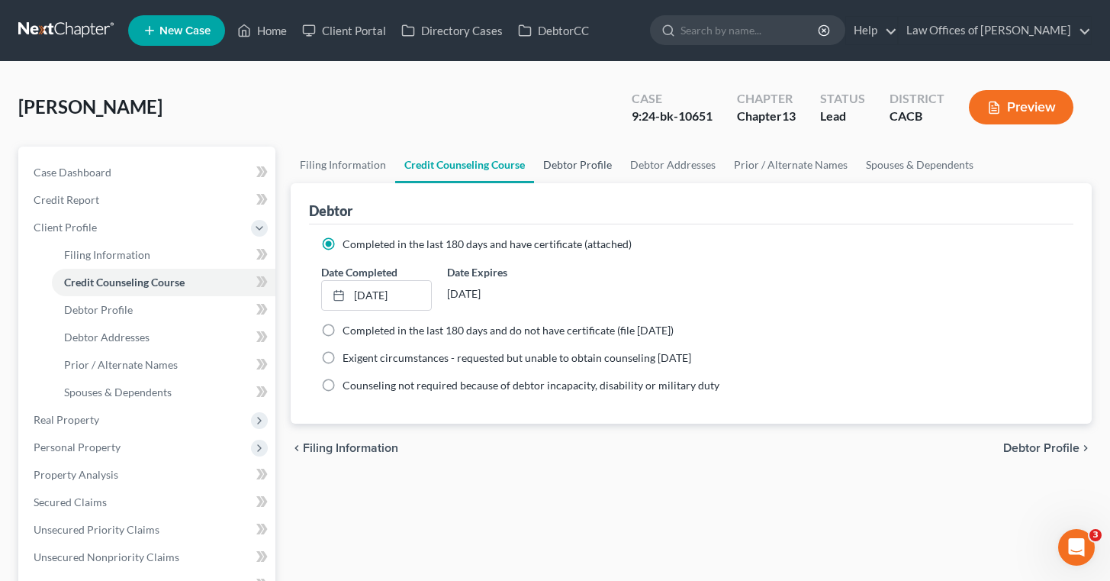
click at [590, 168] on link "Debtor Profile" at bounding box center [577, 165] width 87 height 37
select select "3"
select select "1"
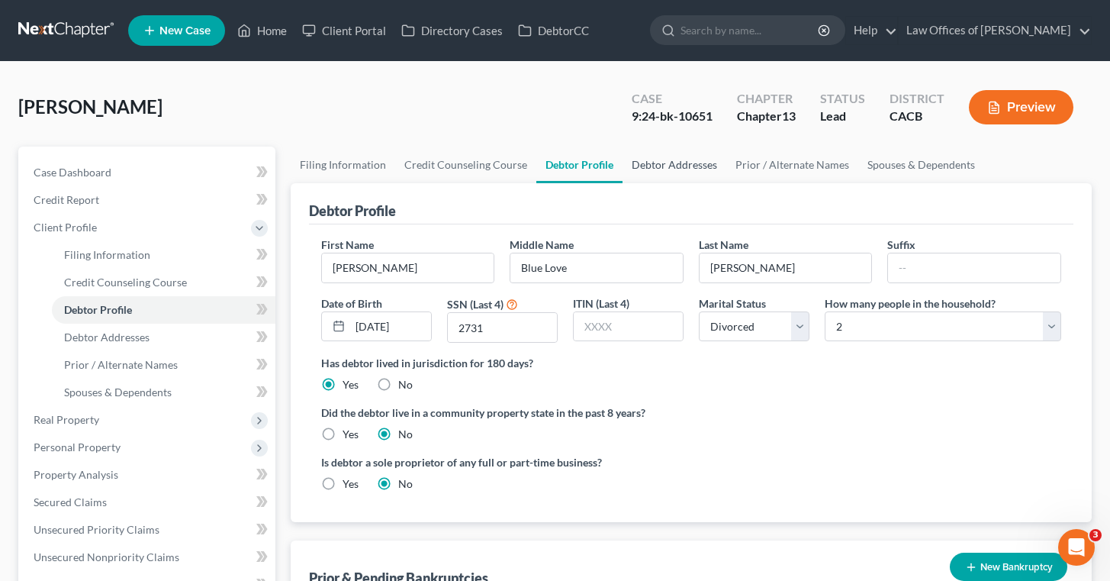
click at [662, 163] on link "Debtor Addresses" at bounding box center [675, 165] width 104 height 37
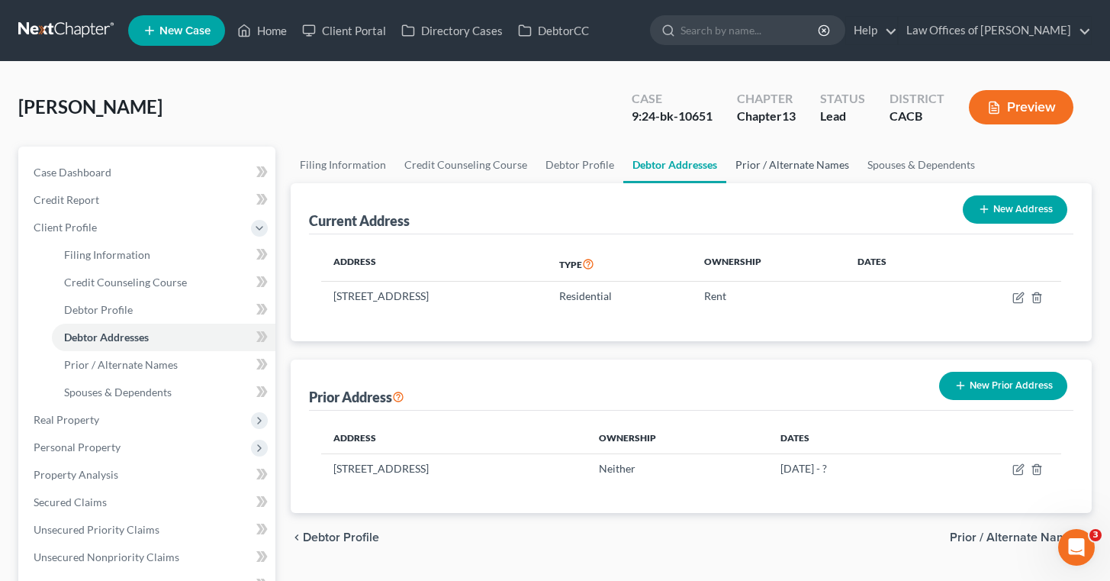
click at [760, 166] on link "Prior / Alternate Names" at bounding box center [793, 165] width 132 height 37
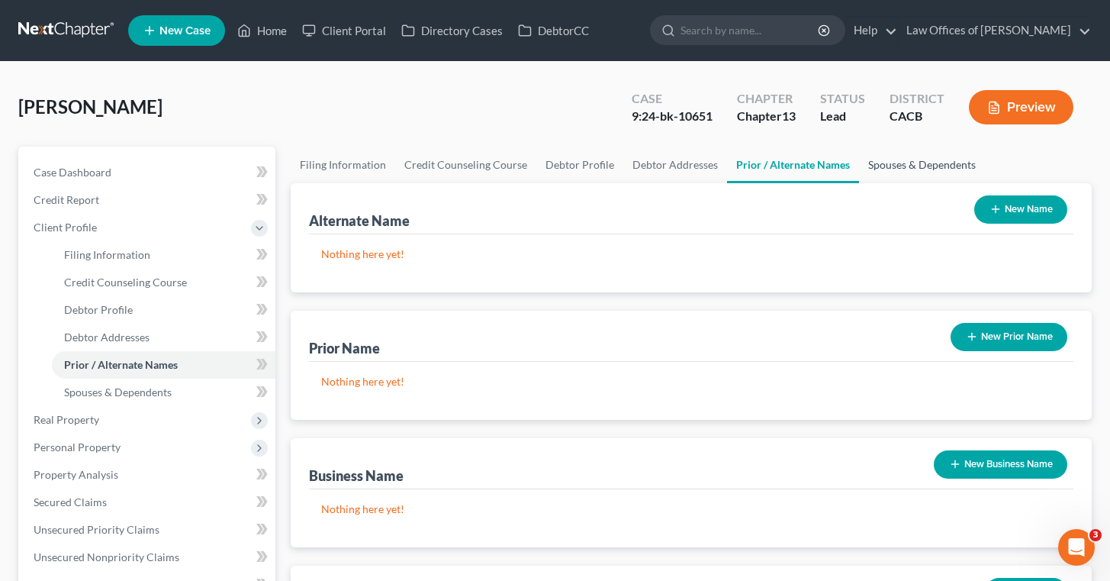
click at [929, 159] on link "Spouses & Dependents" at bounding box center [922, 165] width 126 height 37
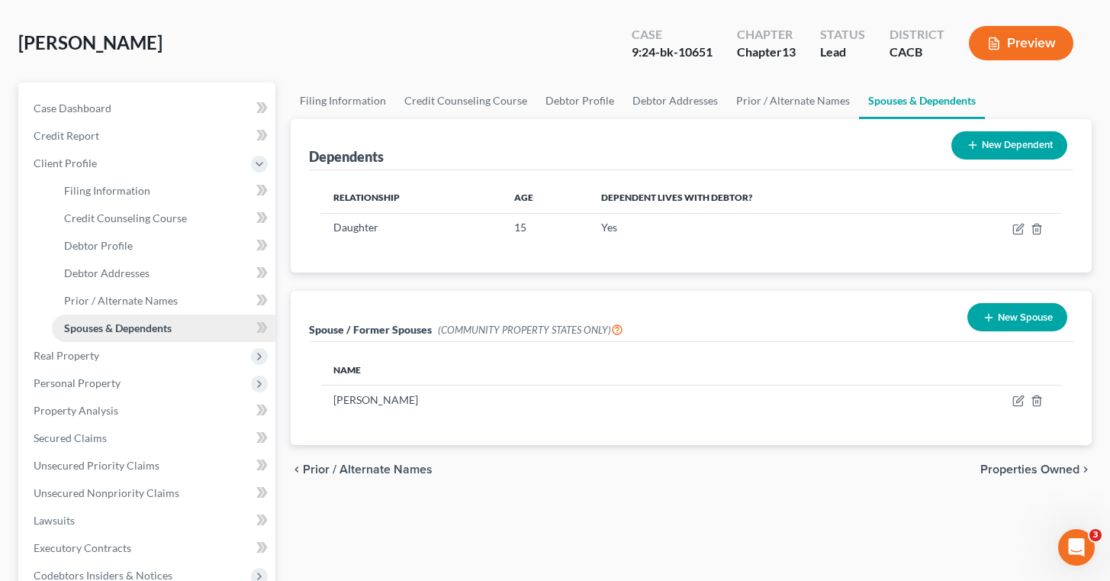
scroll to position [60, 0]
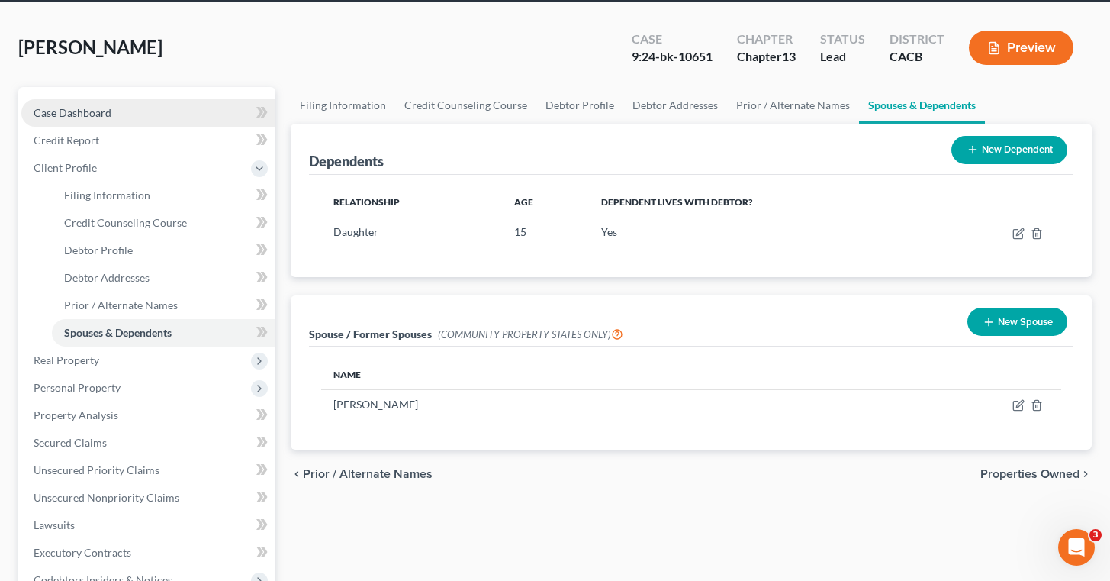
click at [227, 106] on link "Case Dashboard" at bounding box center [148, 112] width 254 height 27
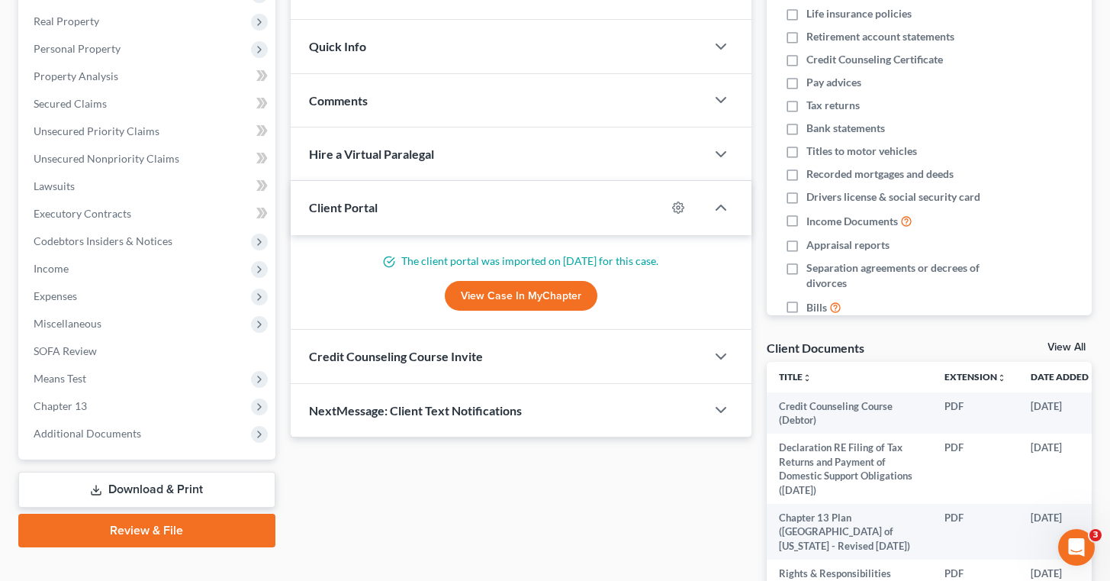
scroll to position [236, 0]
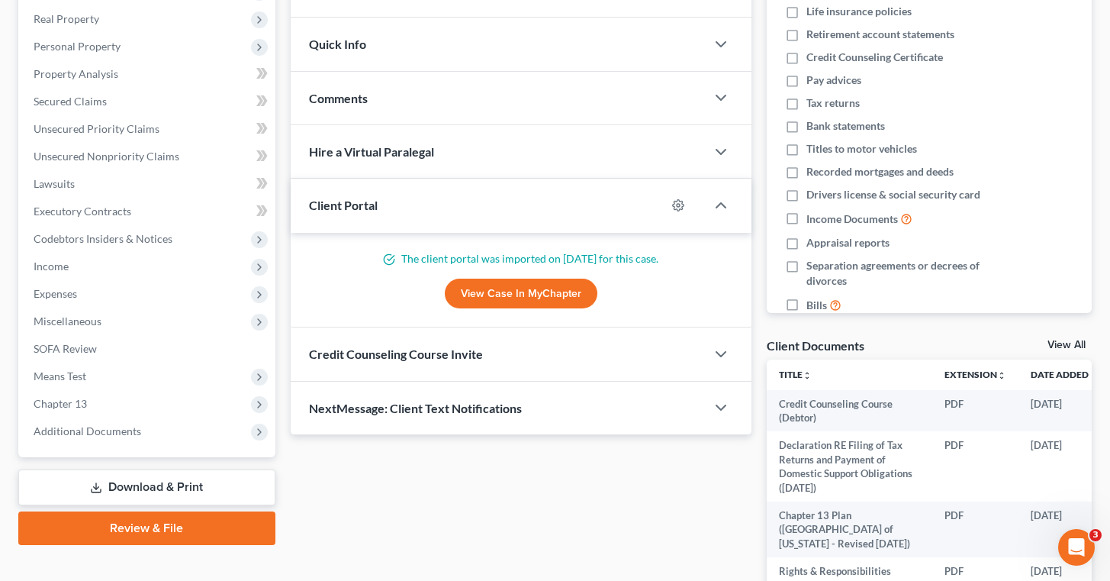
click at [530, 294] on link "View Case in MyChapter" at bounding box center [521, 294] width 153 height 31
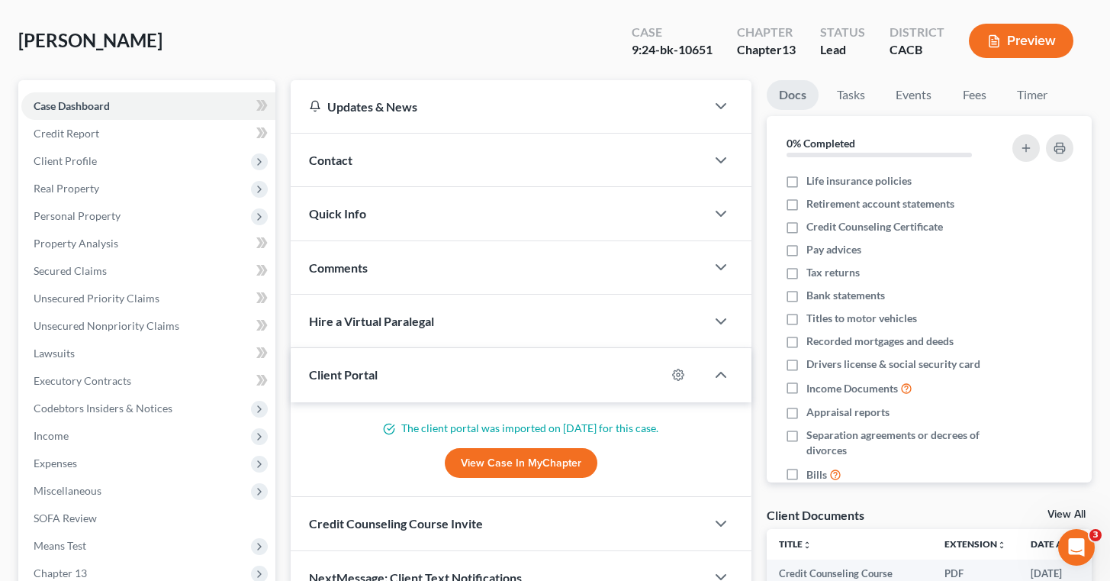
scroll to position [63, 0]
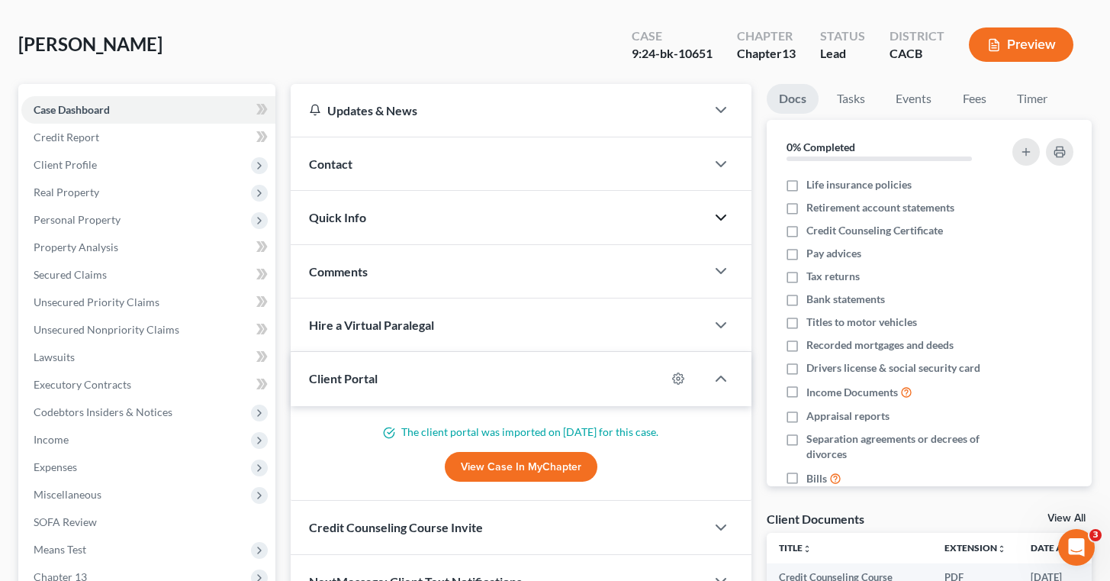
click at [722, 211] on icon "button" at bounding box center [721, 217] width 18 height 18
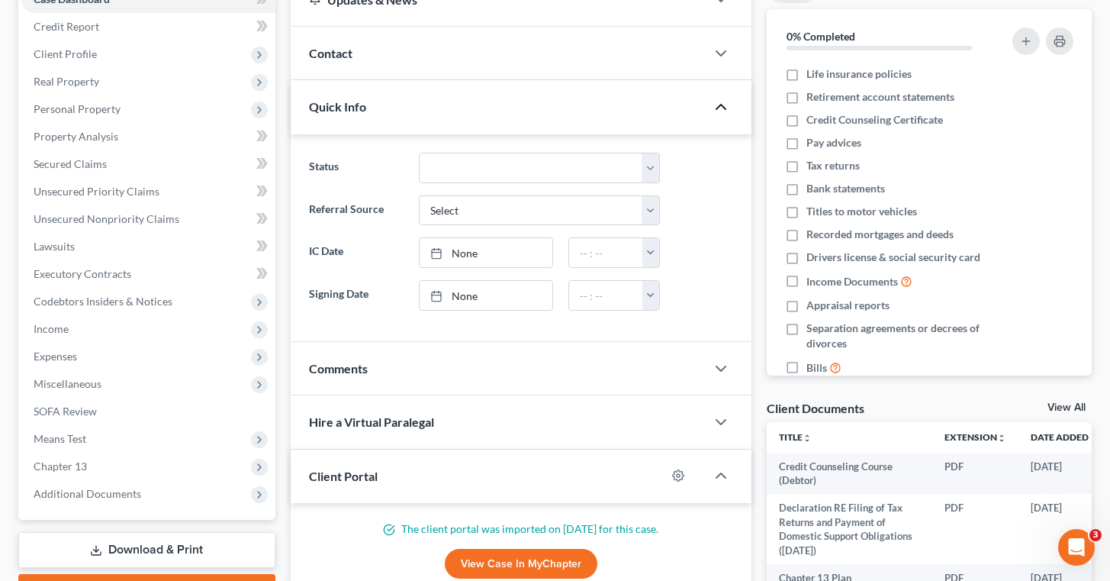
scroll to position [176, 0]
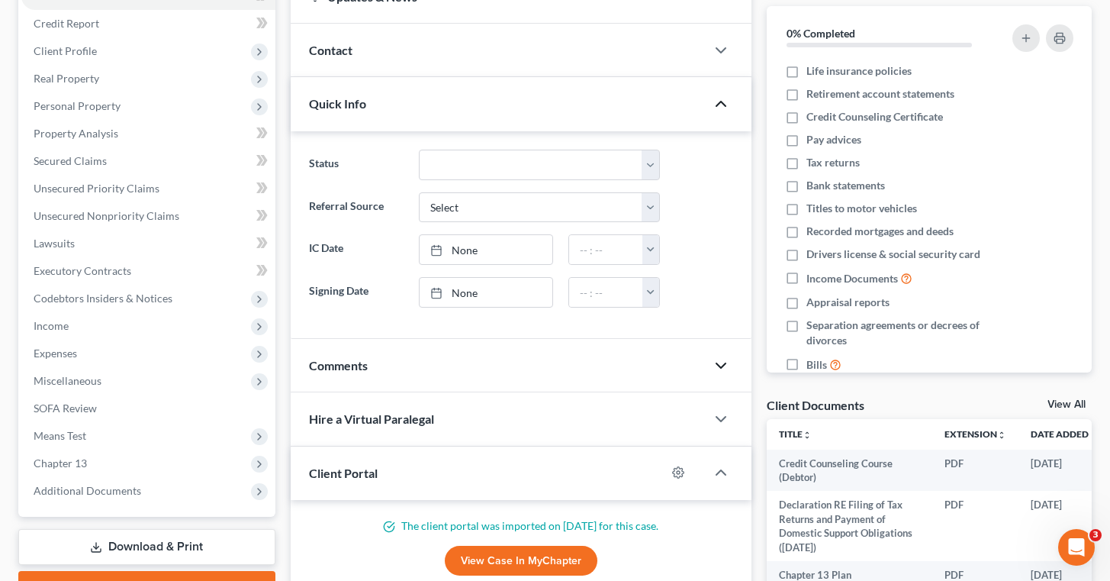
click at [725, 365] on icon "button" at bounding box center [721, 365] width 18 height 18
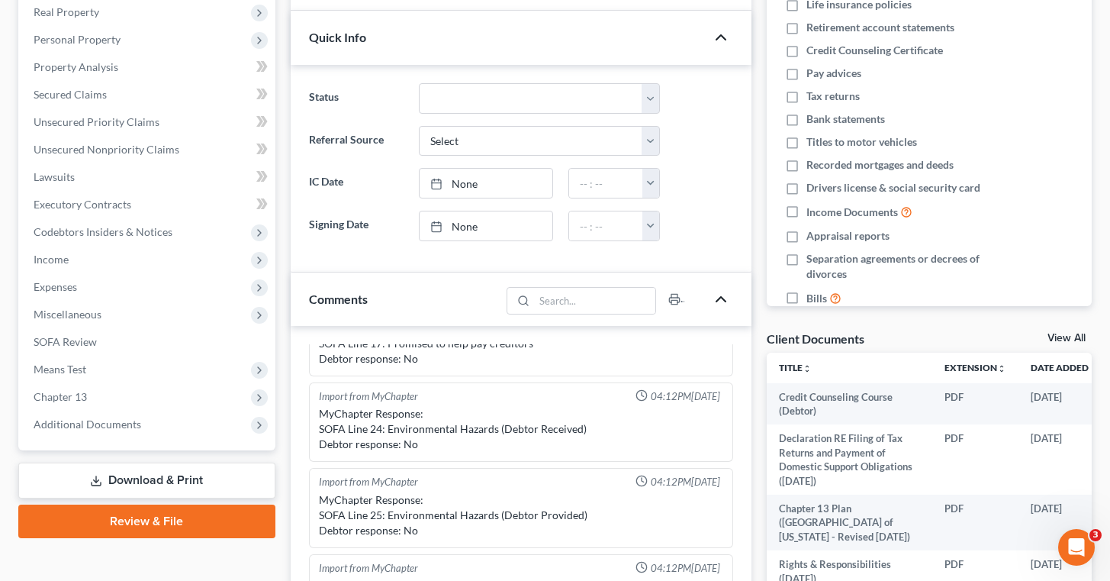
scroll to position [265, 0]
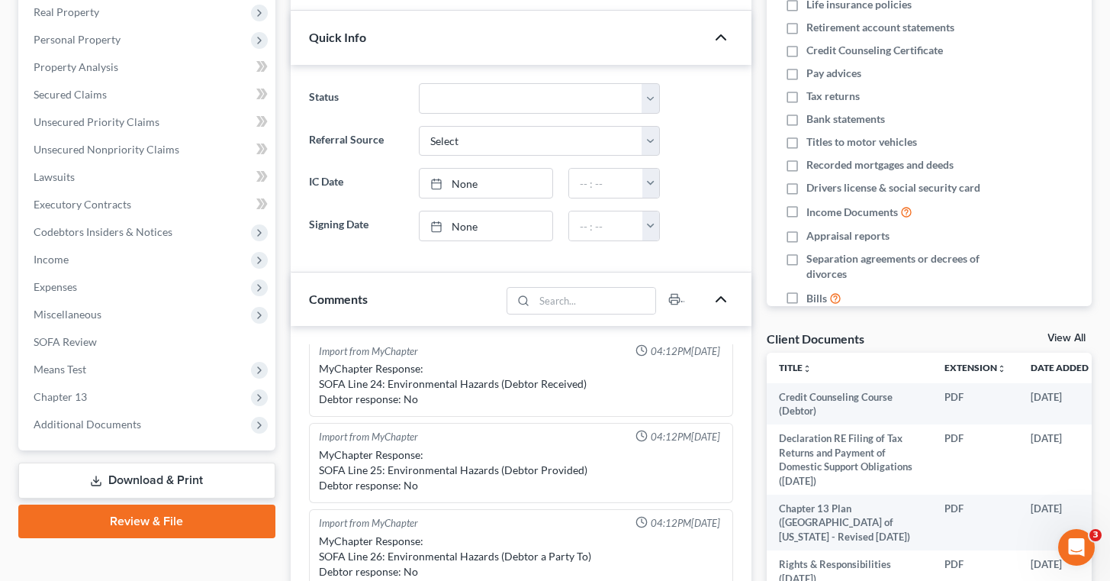
click at [727, 298] on icon "button" at bounding box center [721, 299] width 18 height 18
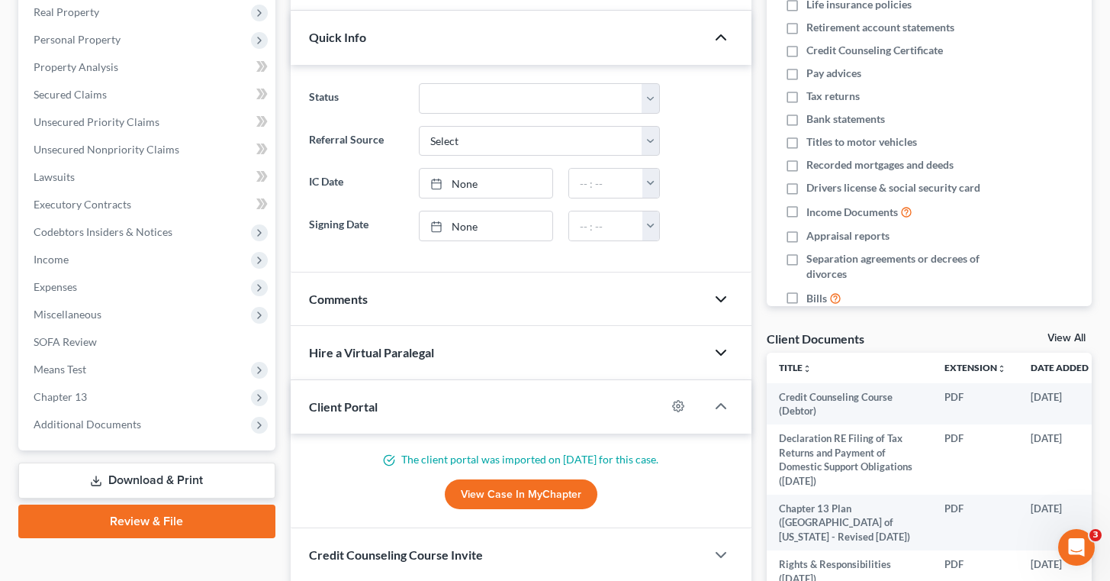
click at [723, 350] on icon "button" at bounding box center [721, 352] width 18 height 18
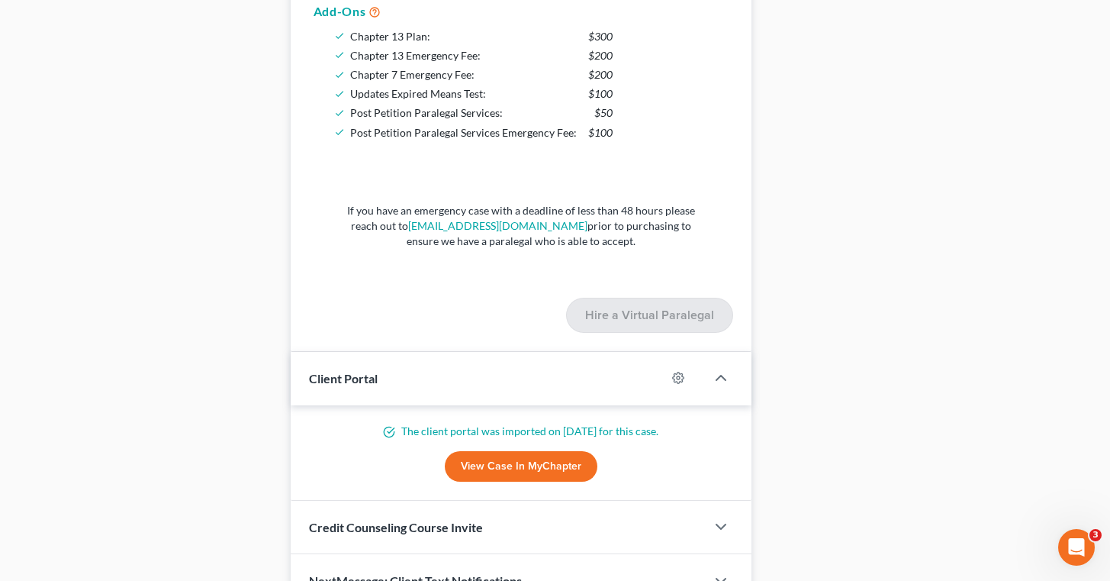
scroll to position [988, 0]
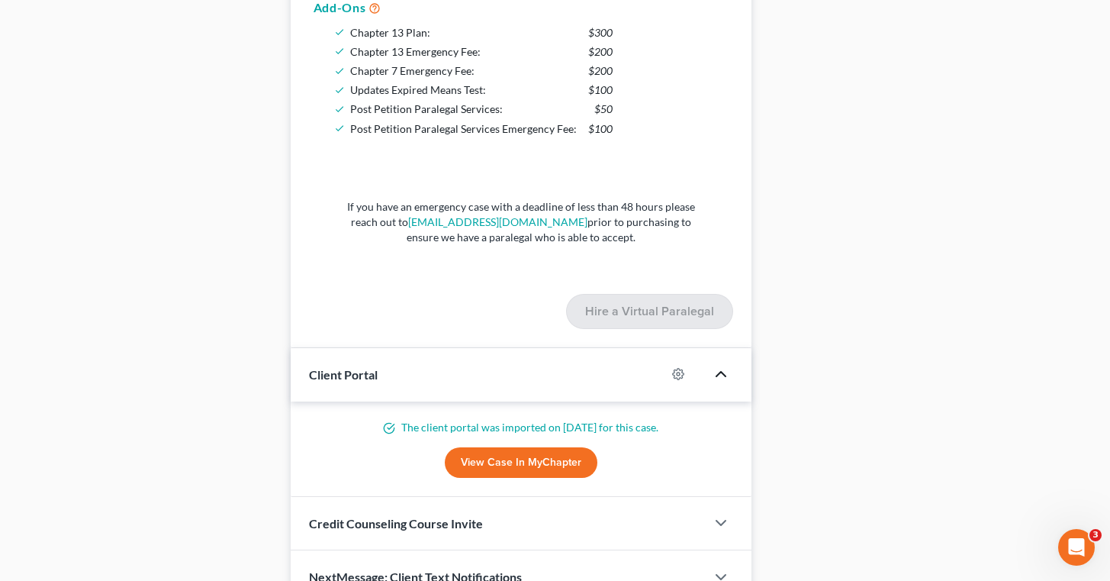
click at [717, 369] on icon "button" at bounding box center [721, 374] width 18 height 18
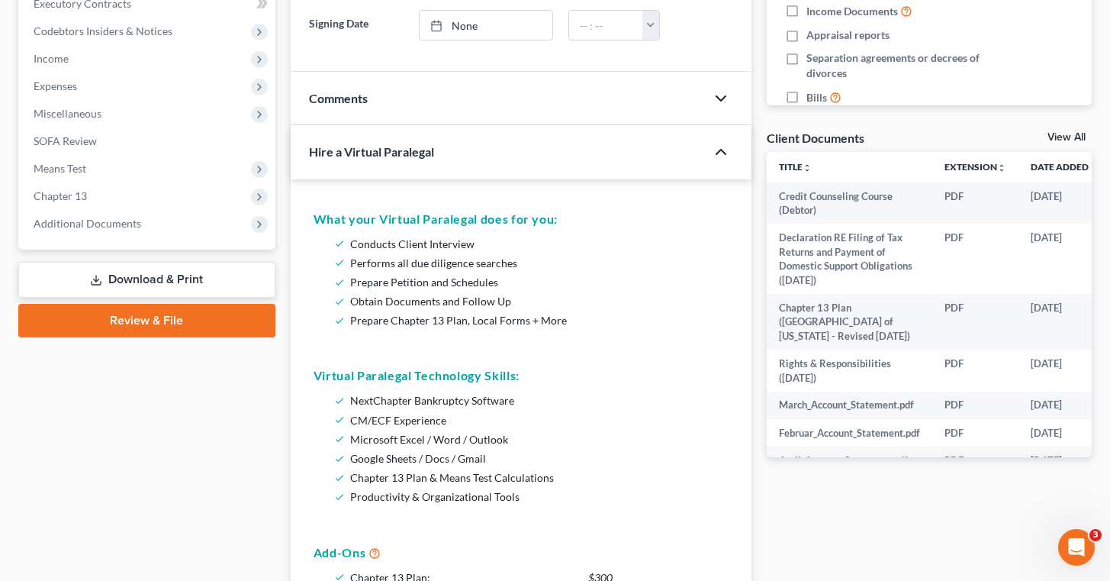
scroll to position [440, 0]
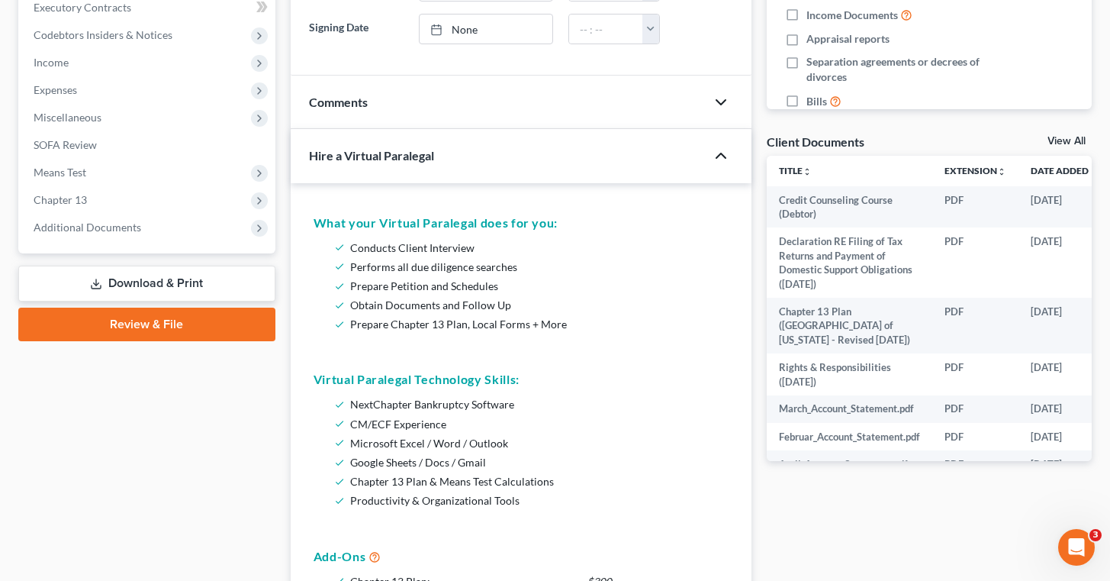
click at [723, 152] on icon "button" at bounding box center [721, 156] width 18 height 18
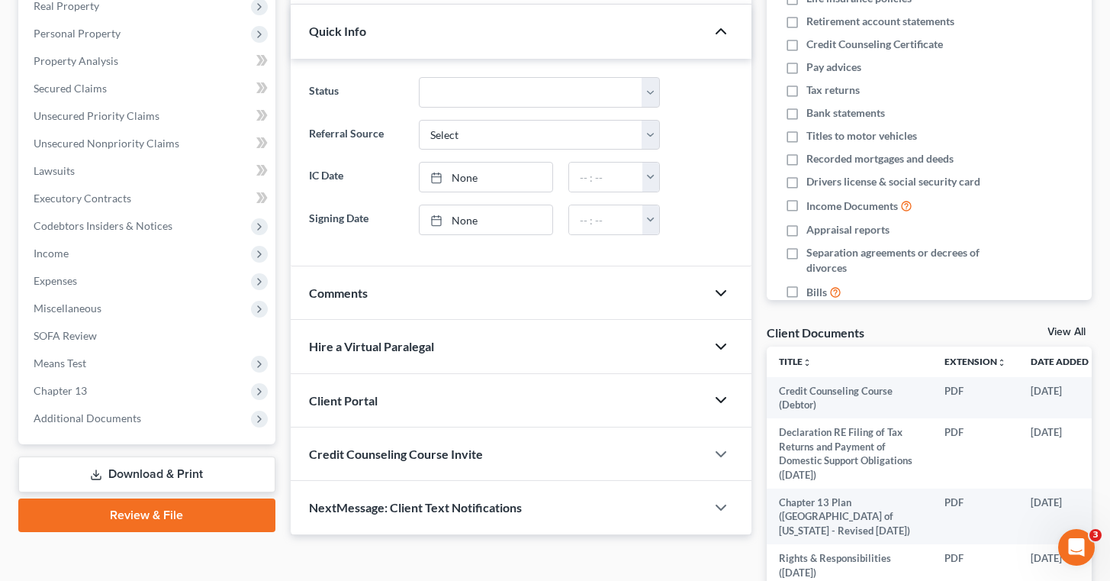
scroll to position [246, 0]
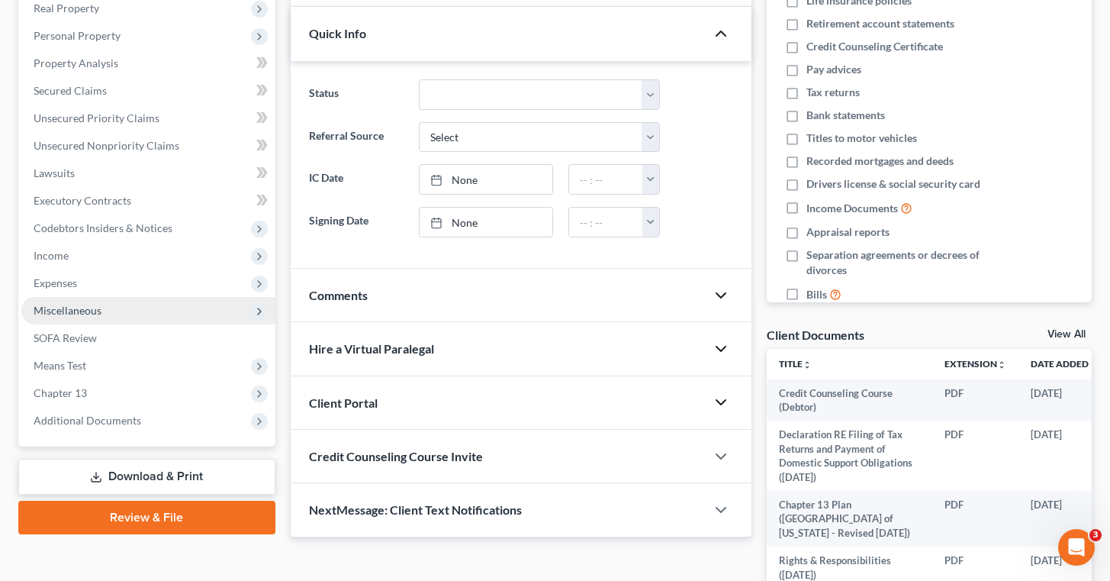
click at [119, 306] on span "Miscellaneous" at bounding box center [148, 310] width 254 height 27
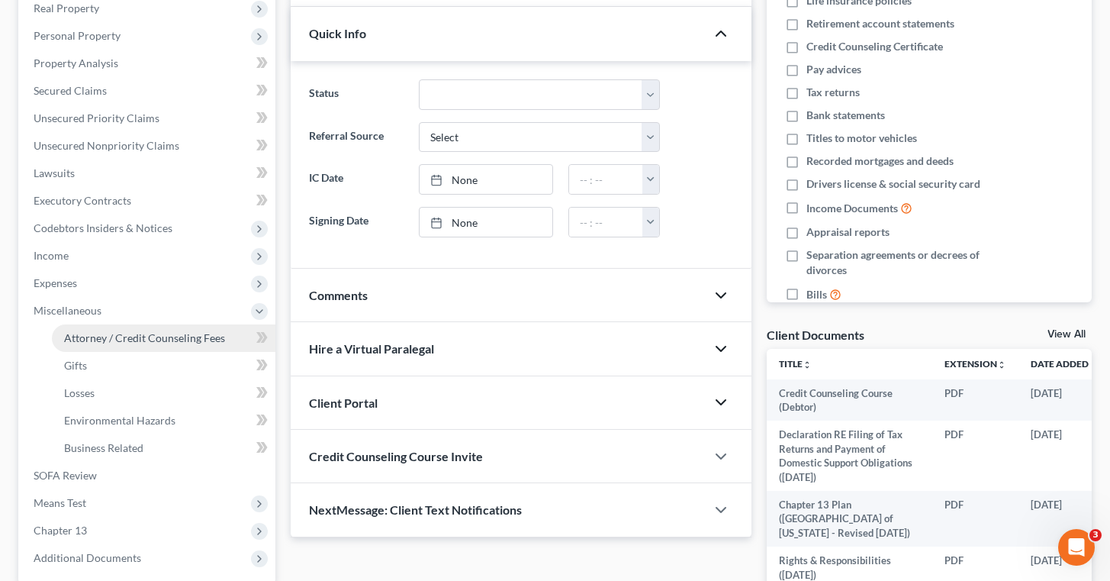
click at [153, 335] on span "Attorney / Credit Counseling Fees" at bounding box center [144, 337] width 161 height 13
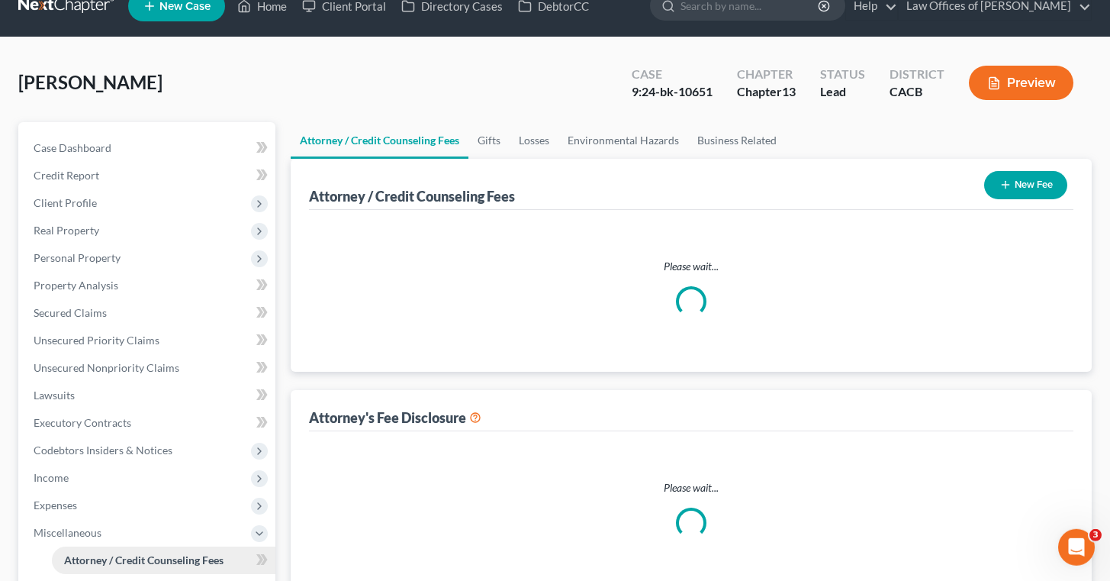
select select "0"
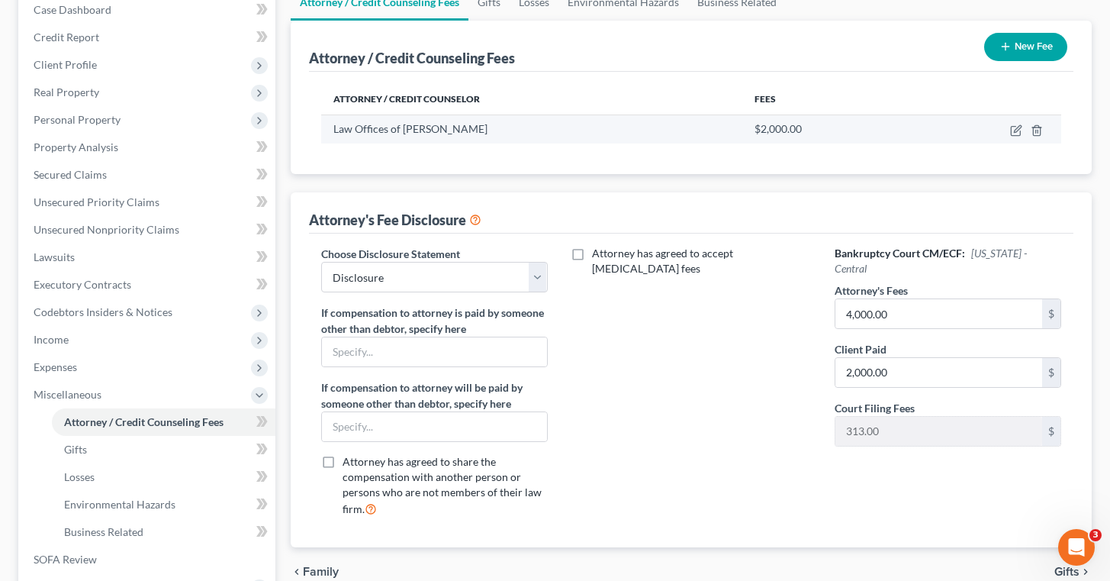
scroll to position [168, 0]
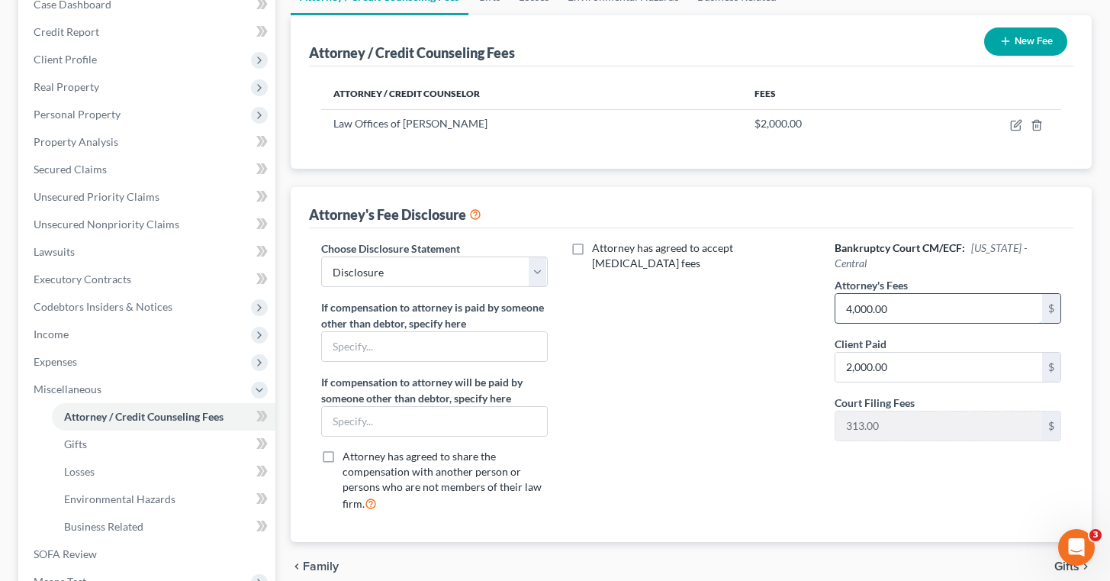
click at [923, 294] on input "4,000.00" at bounding box center [939, 308] width 207 height 29
type input "0"
click at [889, 353] on input "2,000.00" at bounding box center [939, 367] width 207 height 29
type input "="
click at [756, 389] on div "Attorney has agreed to accept retainer fees" at bounding box center [691, 381] width 257 height 283
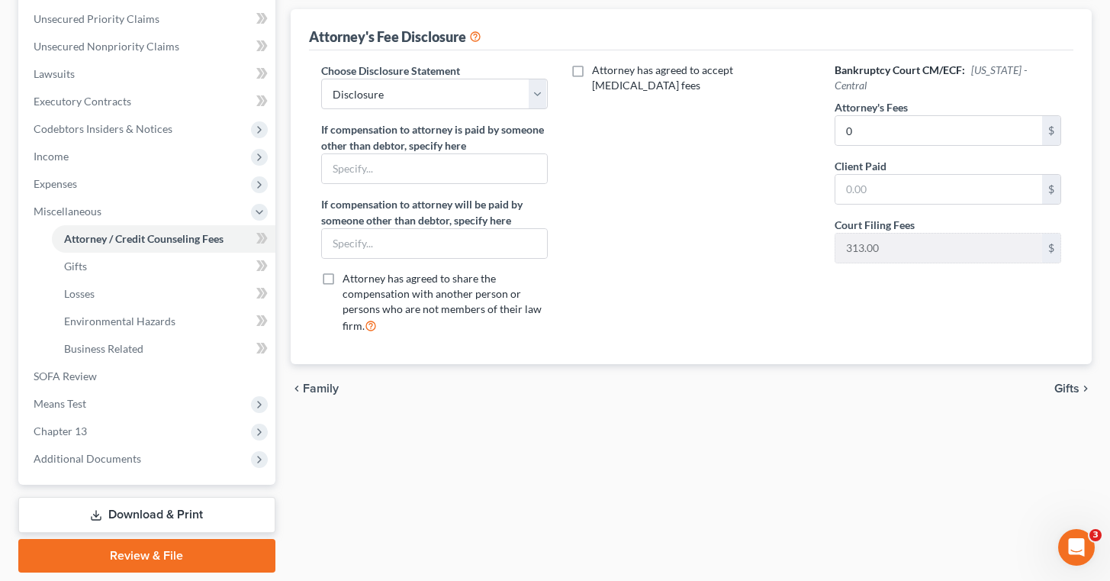
scroll to position [346, 0]
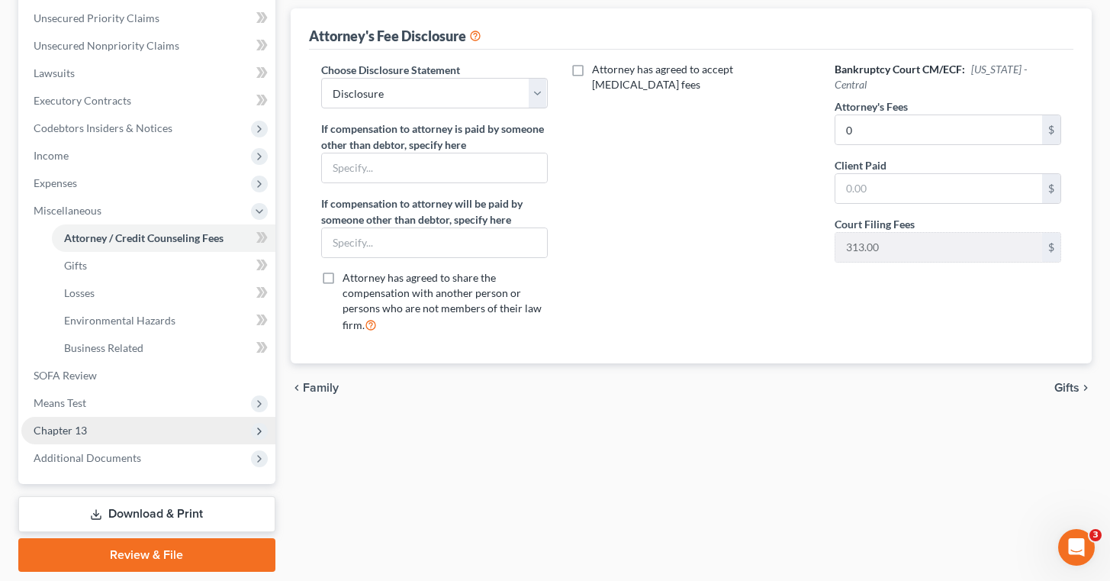
click at [139, 427] on span "Chapter 13" at bounding box center [148, 430] width 254 height 27
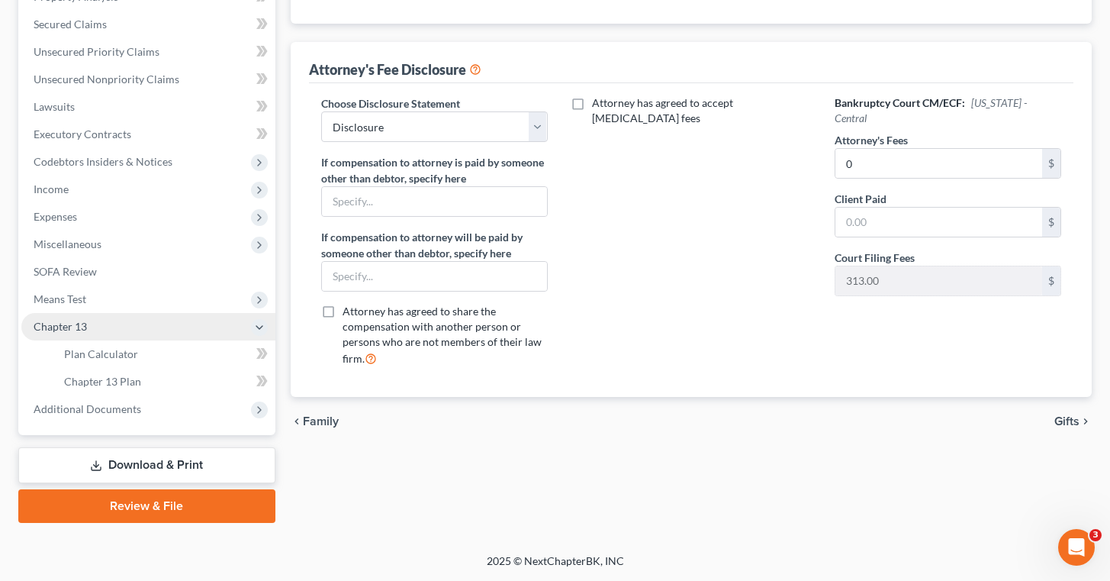
scroll to position [311, 0]
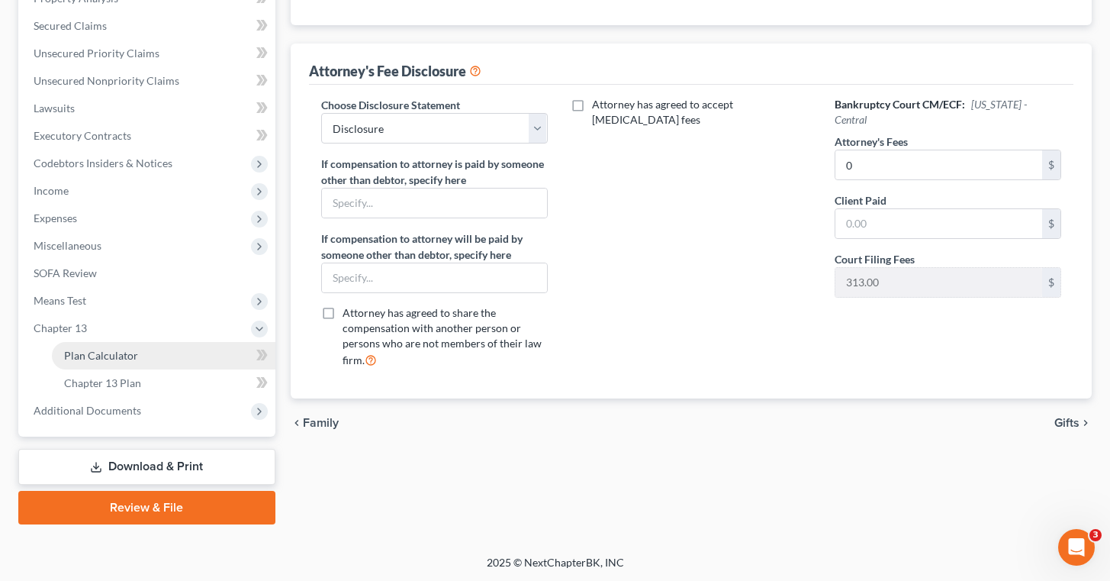
click at [150, 355] on link "Plan Calculator" at bounding box center [164, 355] width 224 height 27
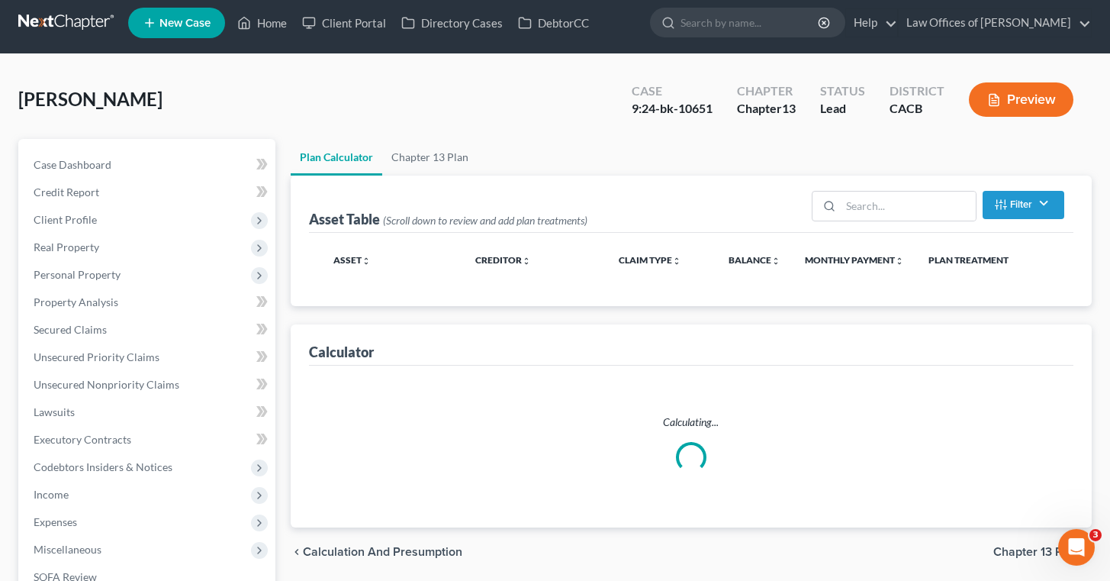
scroll to position [2, 0]
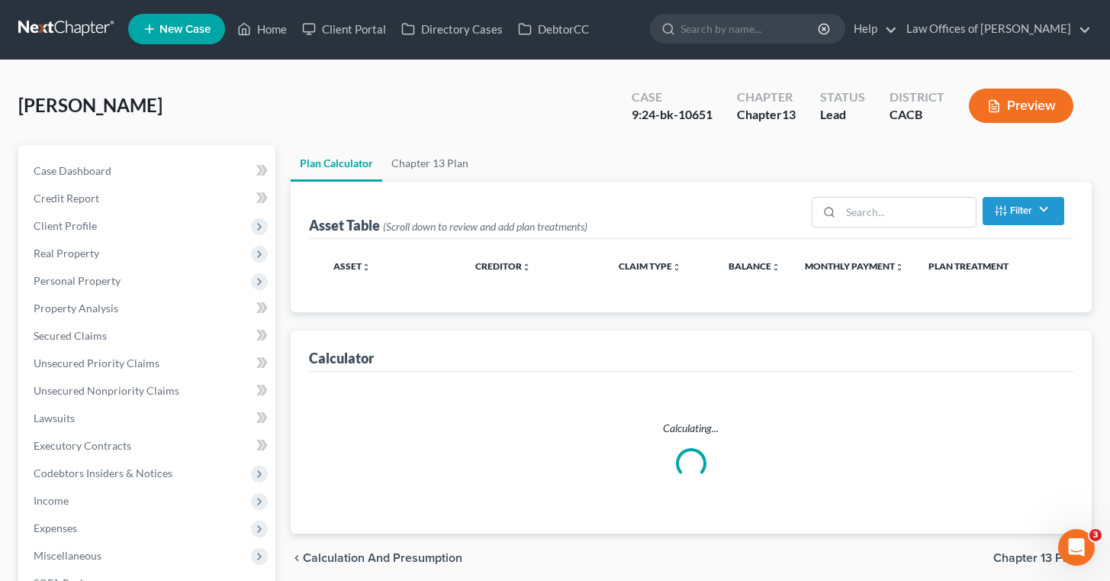
select select "59"
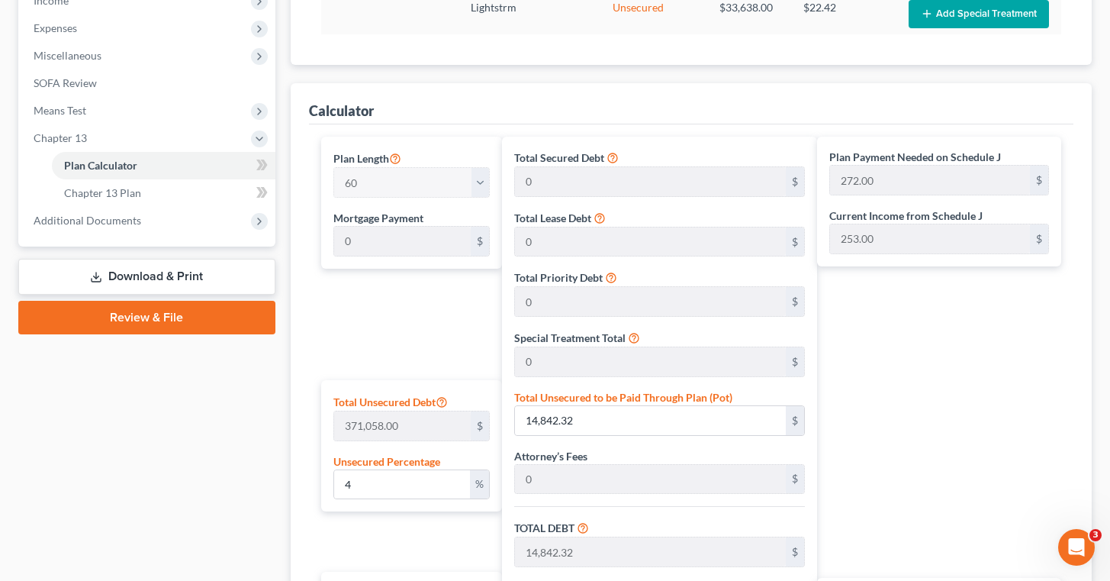
scroll to position [504, 0]
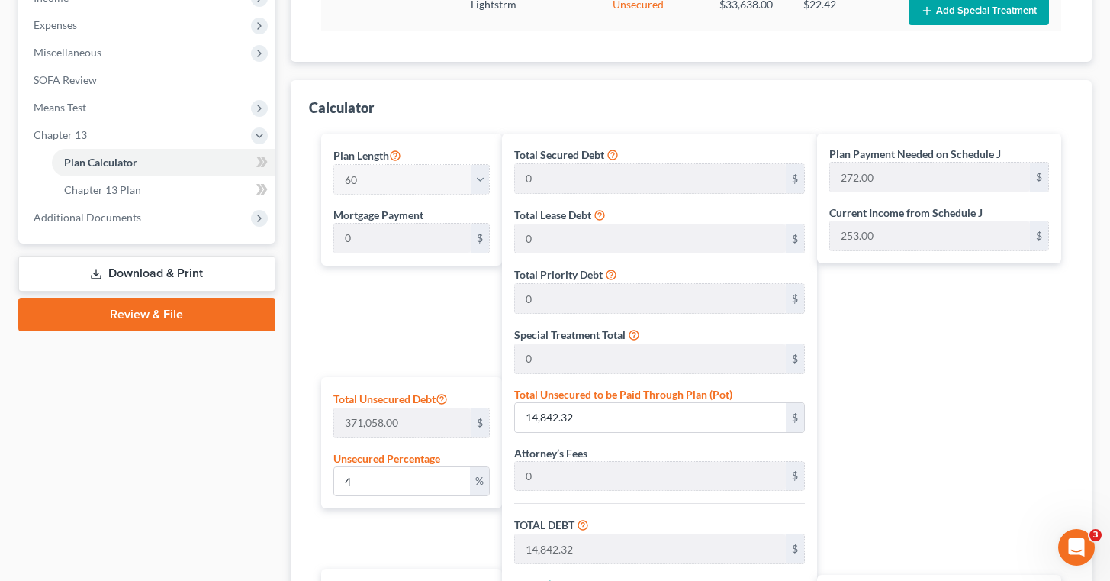
click at [247, 466] on div "Case Dashboard Payments Invoices Payments Payments Credit Report Client Profile" at bounding box center [147, 231] width 272 height 1179
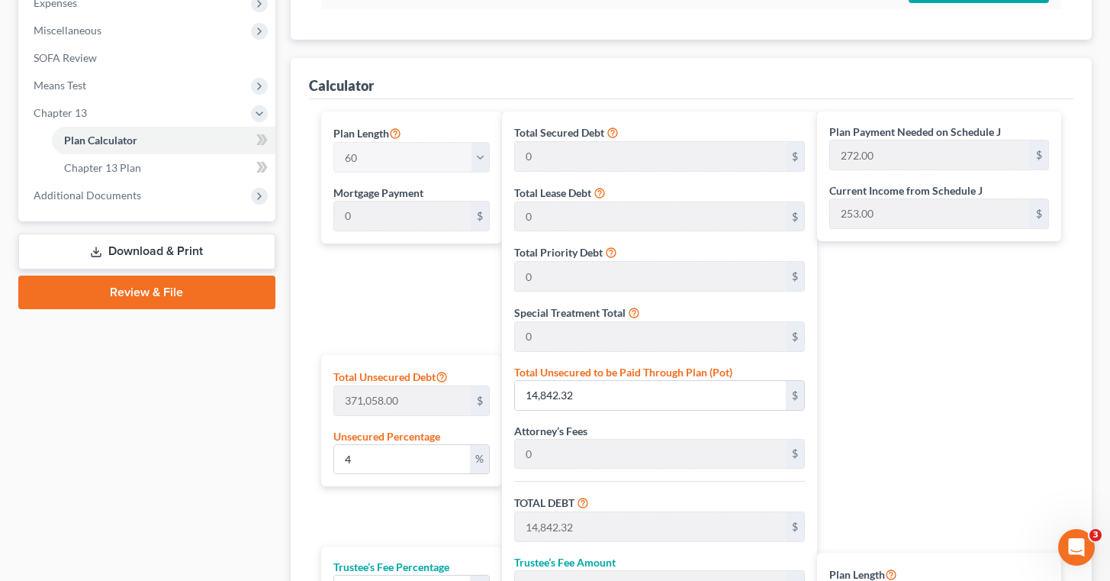
scroll to position [524, 0]
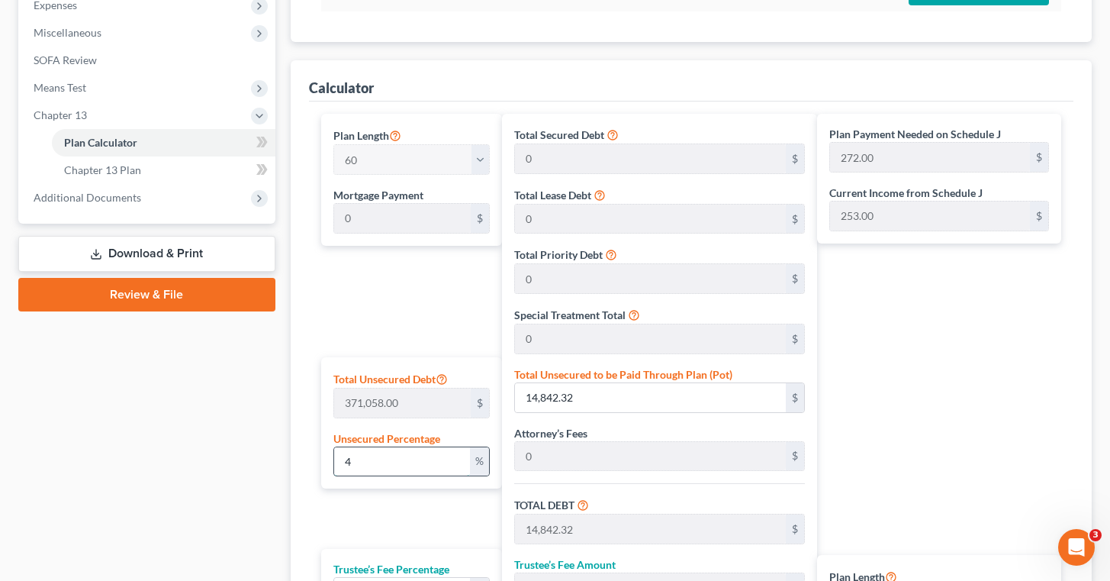
click at [379, 460] on input "4" at bounding box center [402, 461] width 137 height 29
type input "0"
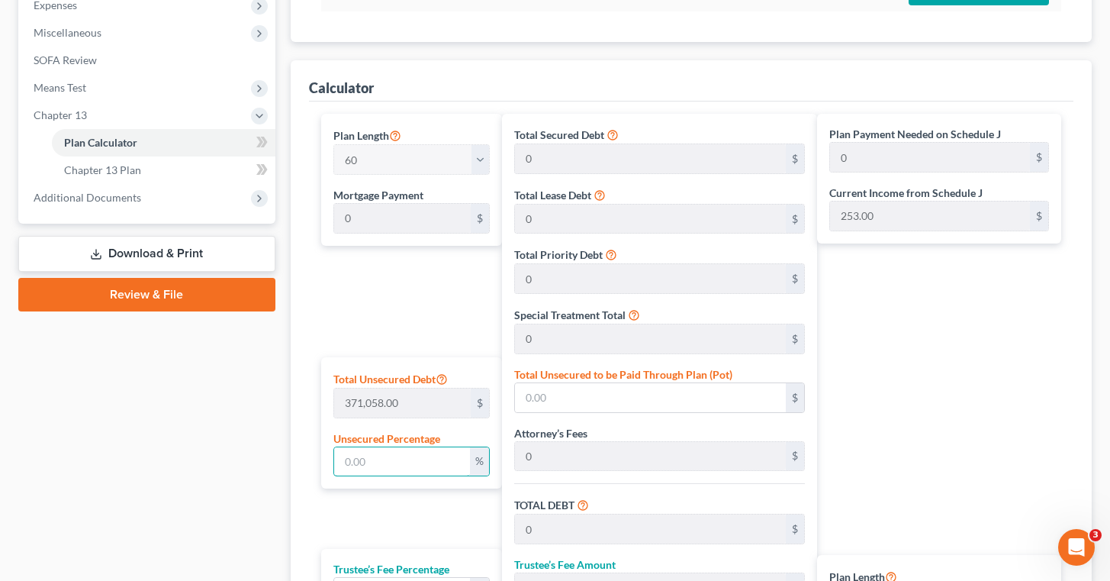
type input "5"
type input "18,552.90"
type input "1,855.29"
type input "20,408.19"
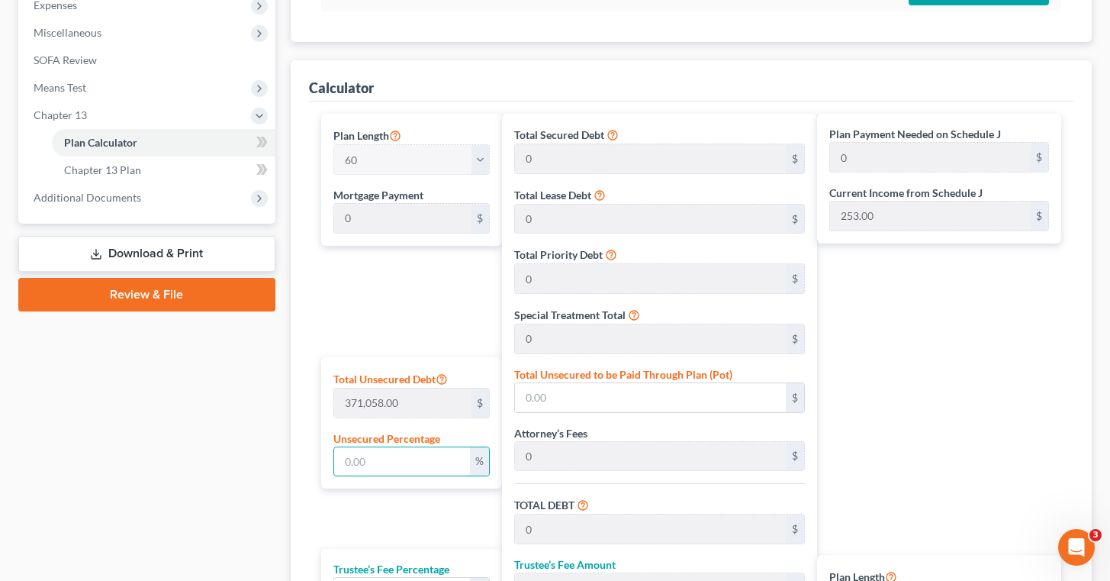
type input "340.00"
type input "5"
click at [362, 467] on input "5" at bounding box center [402, 461] width 137 height 29
type input "0"
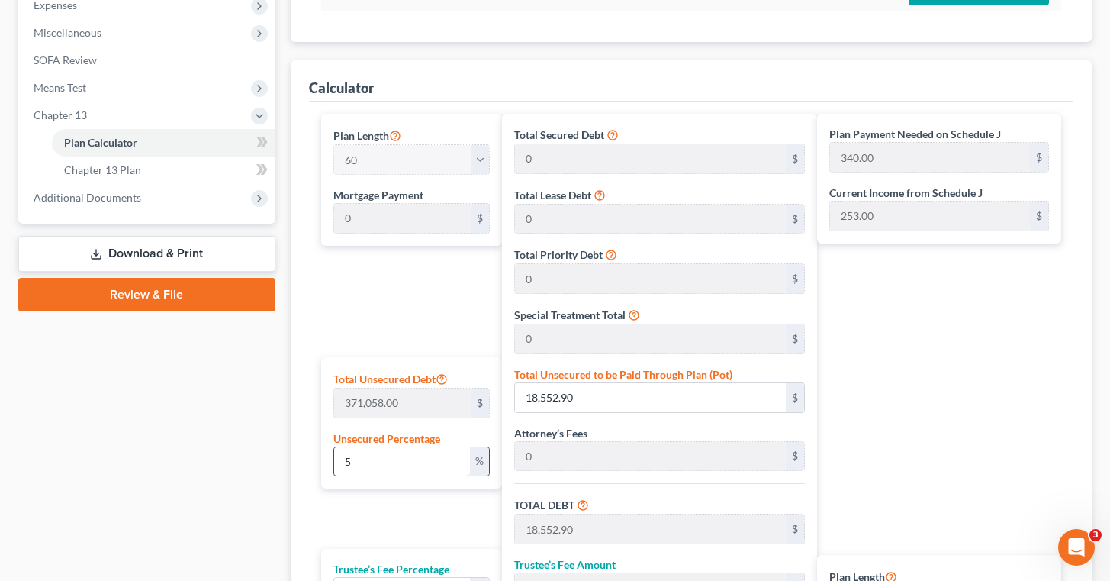
type input "0"
type input "4"
type input "14,842.32"
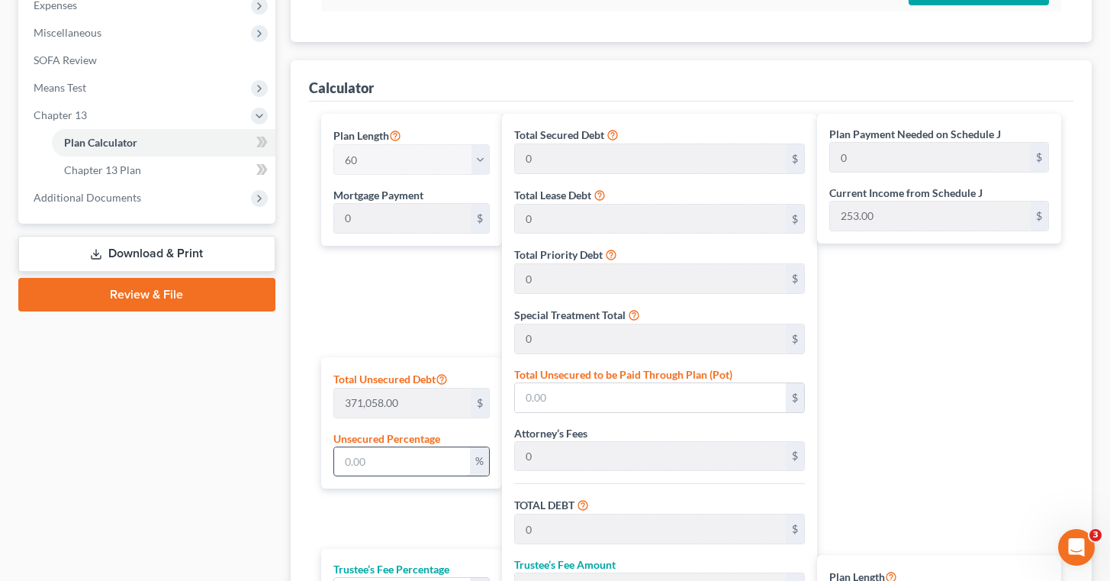
type input "1,484.23"
type input "16,326.55"
type input "272.00"
type input "4"
click at [868, 382] on div "Plan Payment Needed on Schedule J 272.00 $ Current Income from Schedule J 253.0…" at bounding box center [943, 424] width 252 height 620
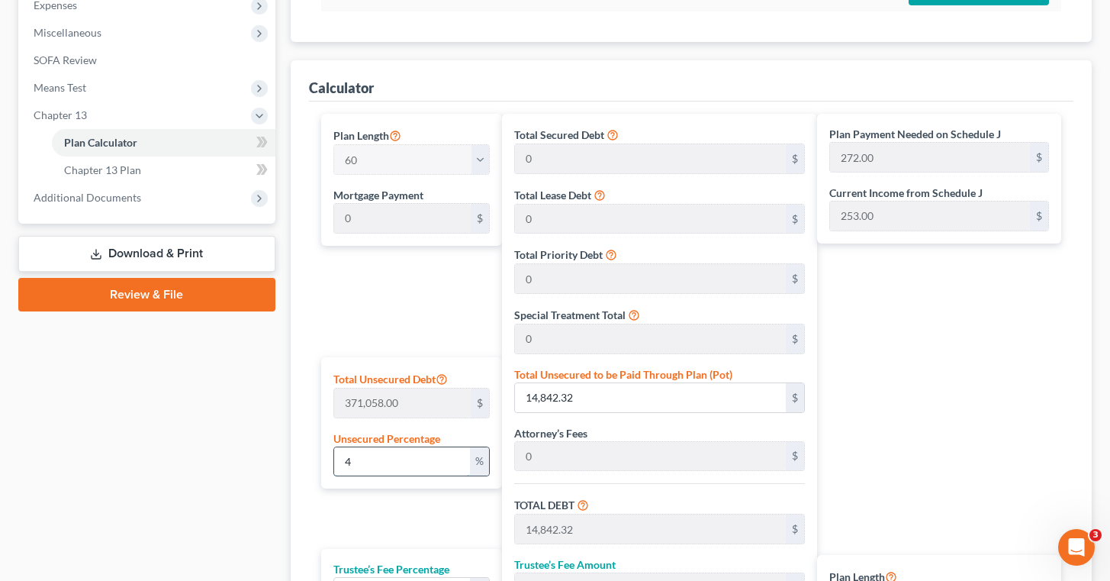
click at [366, 464] on input "4" at bounding box center [402, 461] width 137 height 29
type input "0"
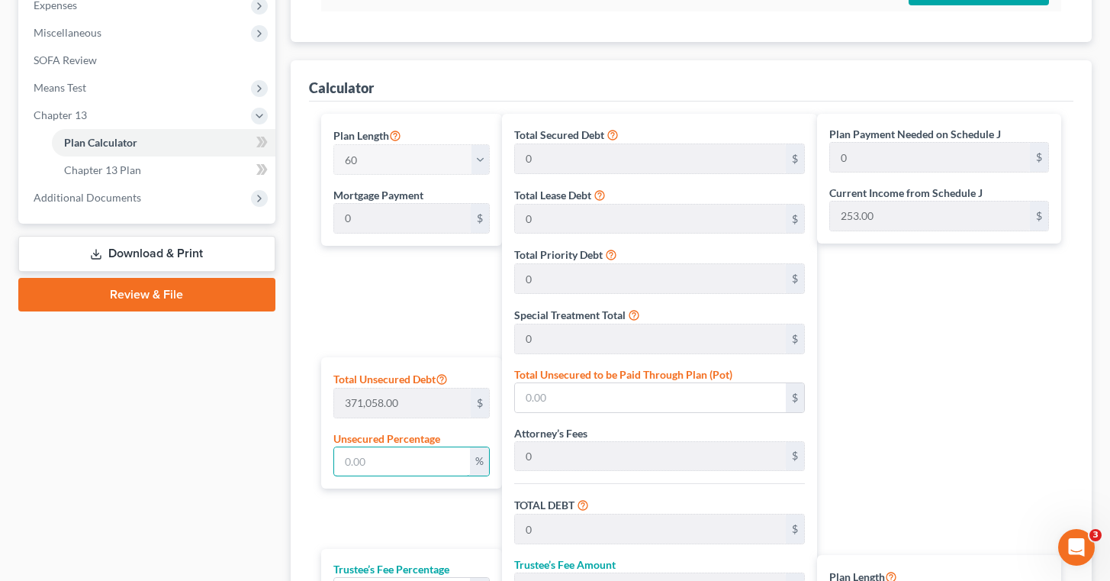
type input "5"
type input "18,552.90"
type input "1,855.29"
type input "20,408.19"
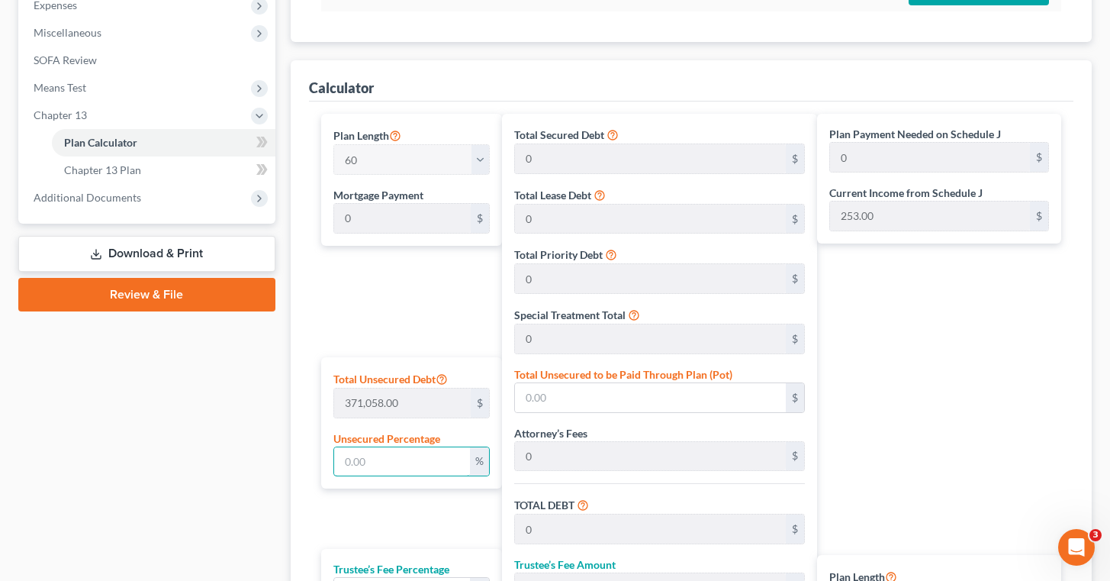
type input "340.00"
type input "5"
click at [933, 431] on div "Plan Payment Needed on Schedule J 340.00 $ Current Income from Schedule J 253.0…" at bounding box center [943, 424] width 252 height 620
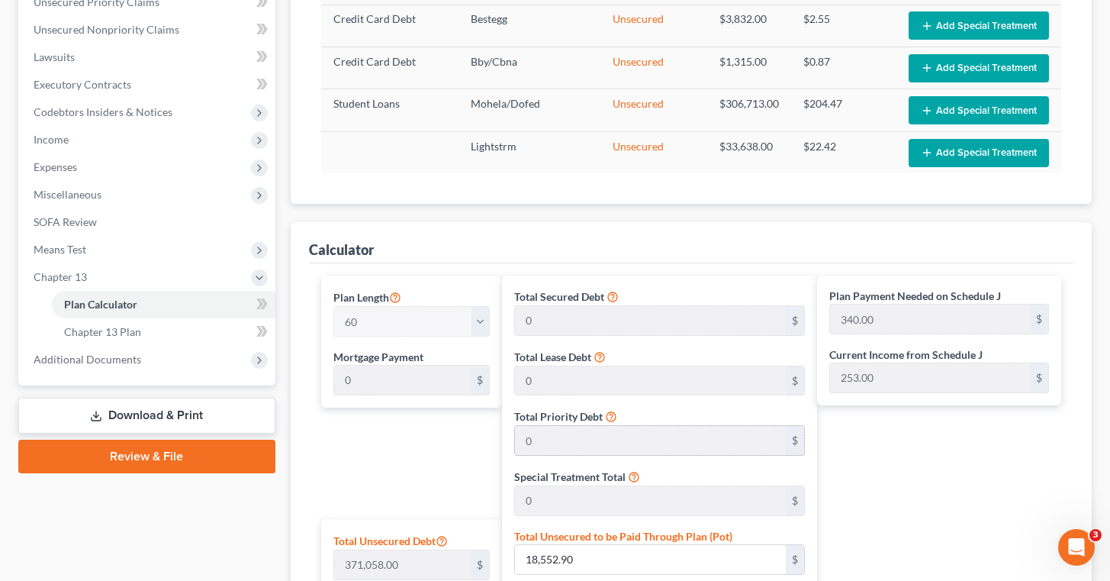
scroll to position [365, 0]
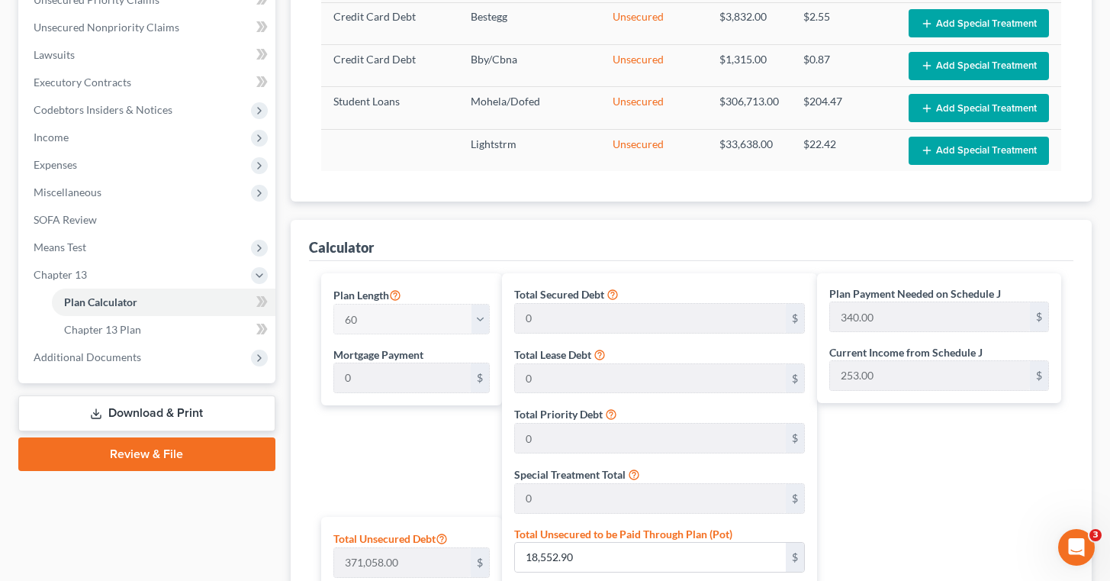
click at [414, 449] on div "Plan Length 1 2 3 4 5 6 7 8 9 10 11 12 13 14 15 16 17 18 19 20 21 22 23 24 25 2…" at bounding box center [408, 583] width 189 height 620
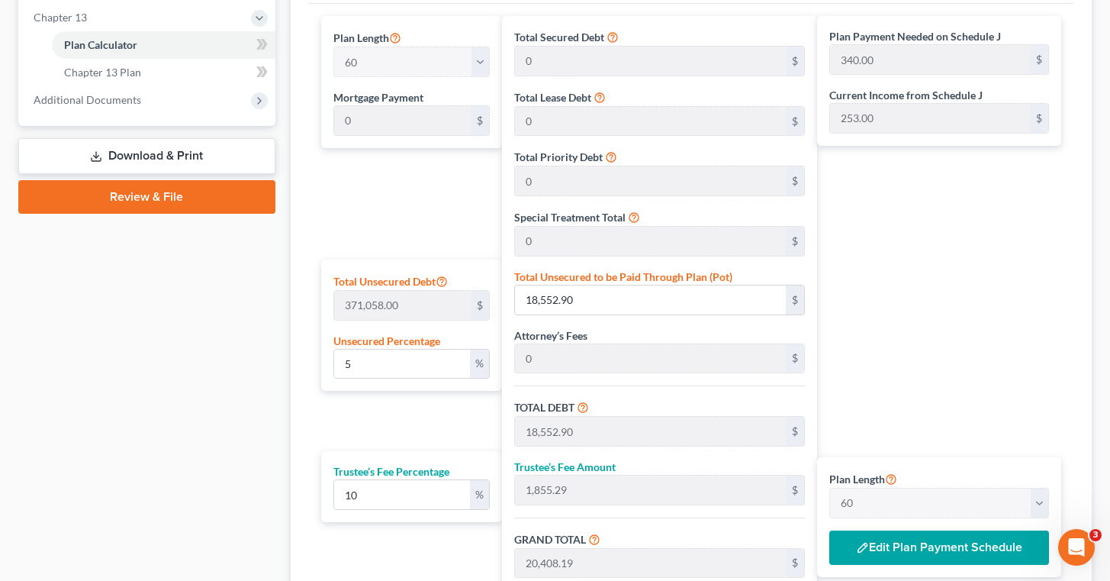
scroll to position [623, 0]
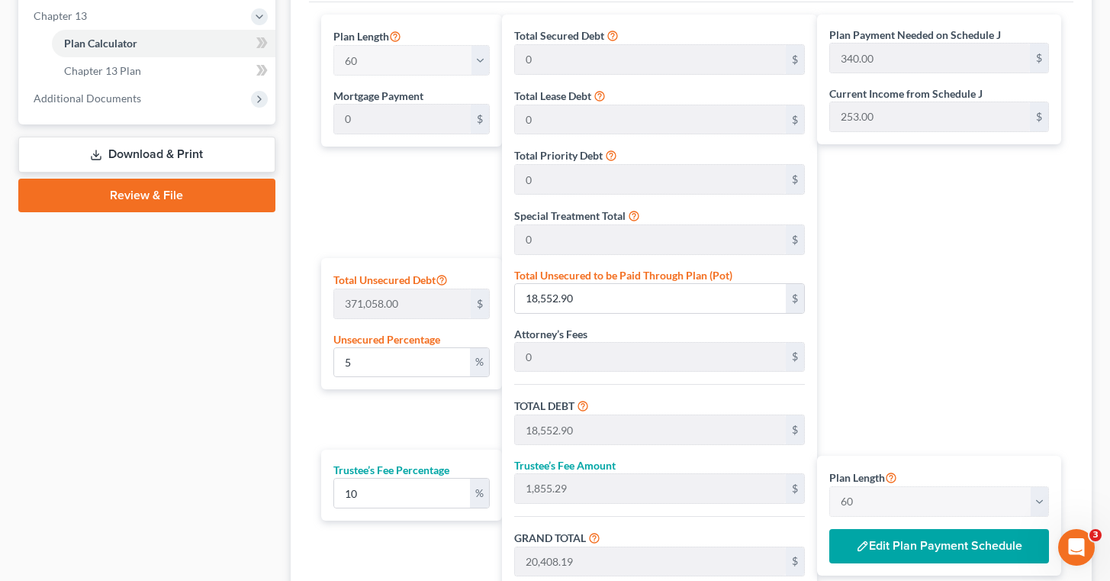
click at [172, 410] on div "Case Dashboard Payments Invoices Payments Payments Credit Report Client Profile" at bounding box center [147, 112] width 272 height 1179
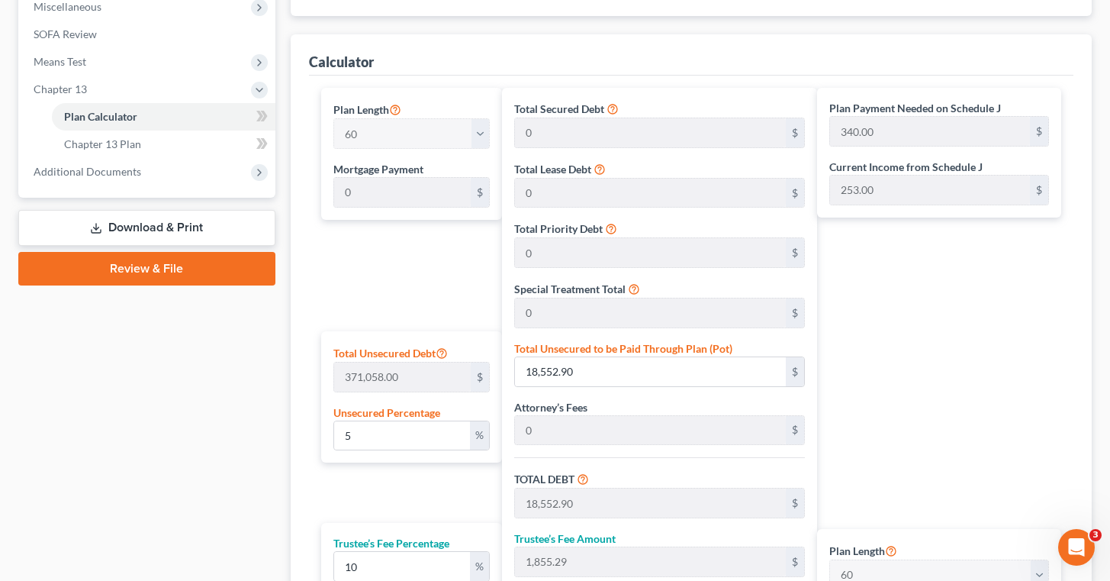
scroll to position [536, 0]
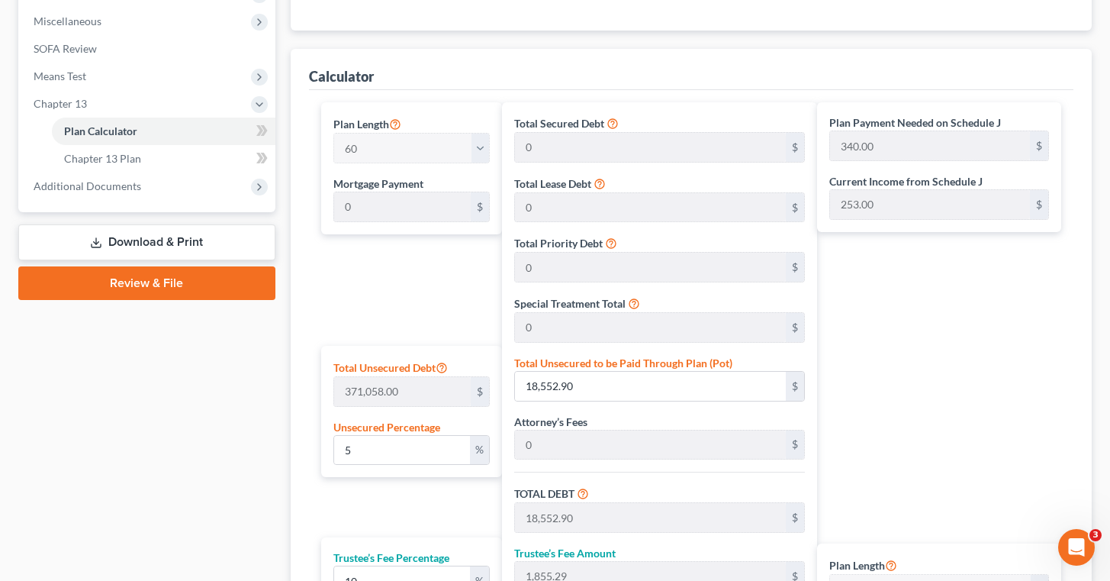
click at [907, 311] on div "Plan Payment Needed on Schedule J 340.00 $ Current Income from Schedule J 253.0…" at bounding box center [943, 412] width 252 height 620
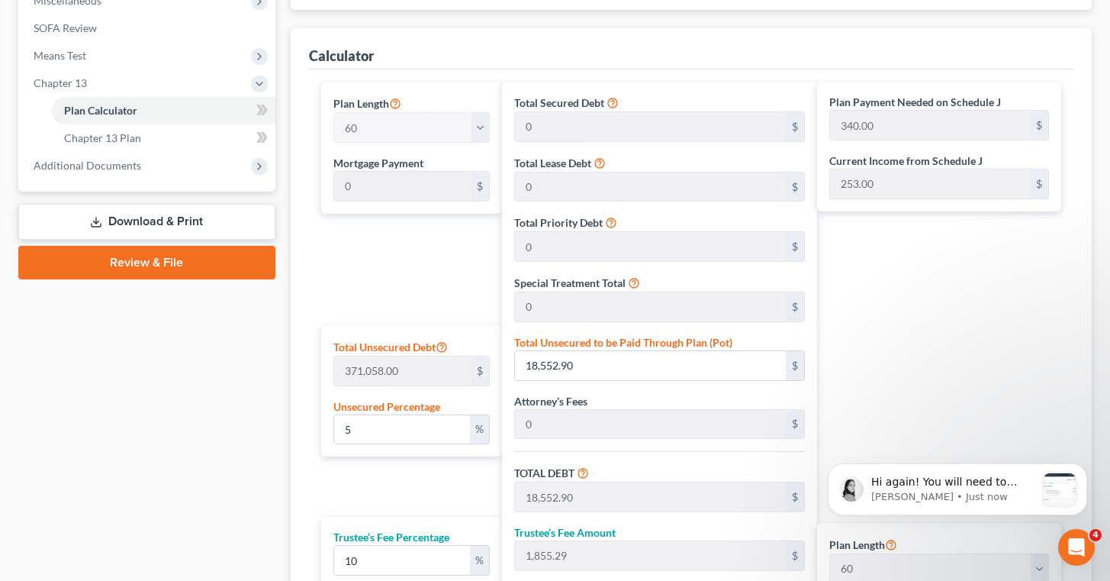
scroll to position [556, 0]
click at [163, 213] on link "Download & Print" at bounding box center [146, 223] width 257 height 36
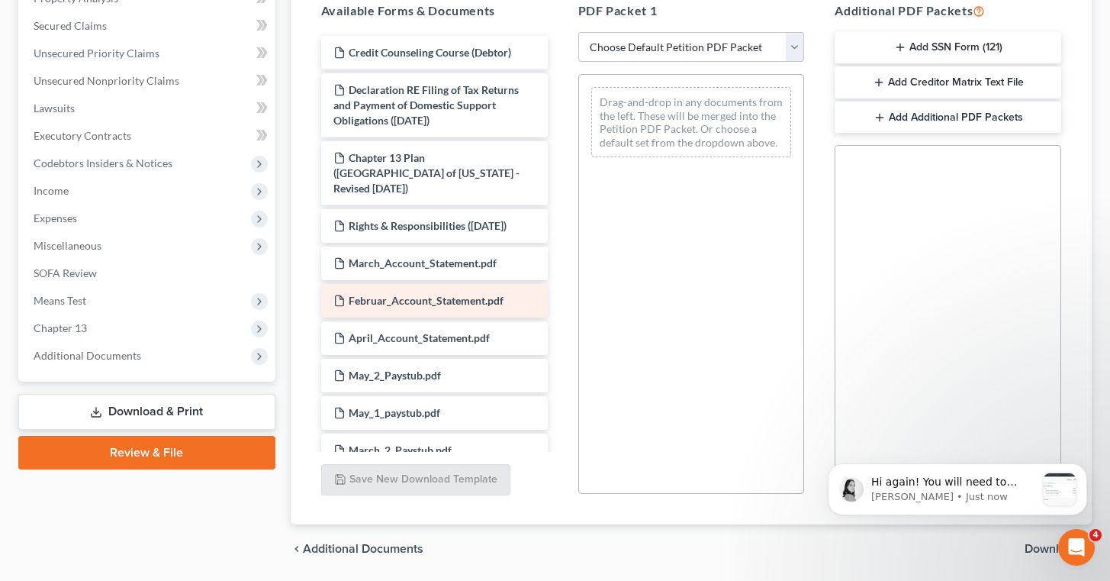
scroll to position [314, 0]
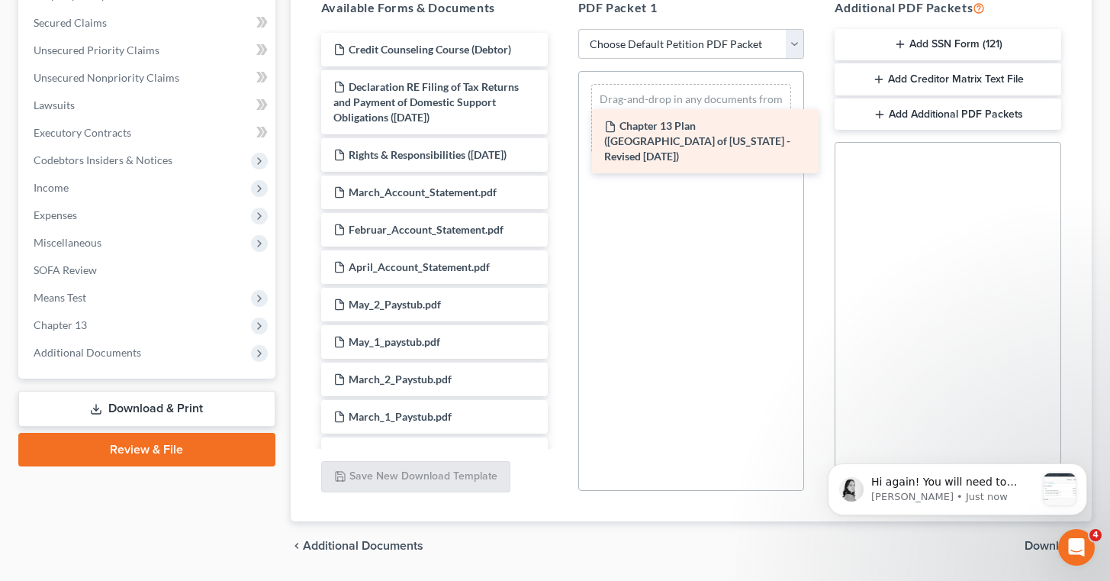
drag, startPoint x: 374, startPoint y: 155, endPoint x: 643, endPoint y: 124, distance: 271.1
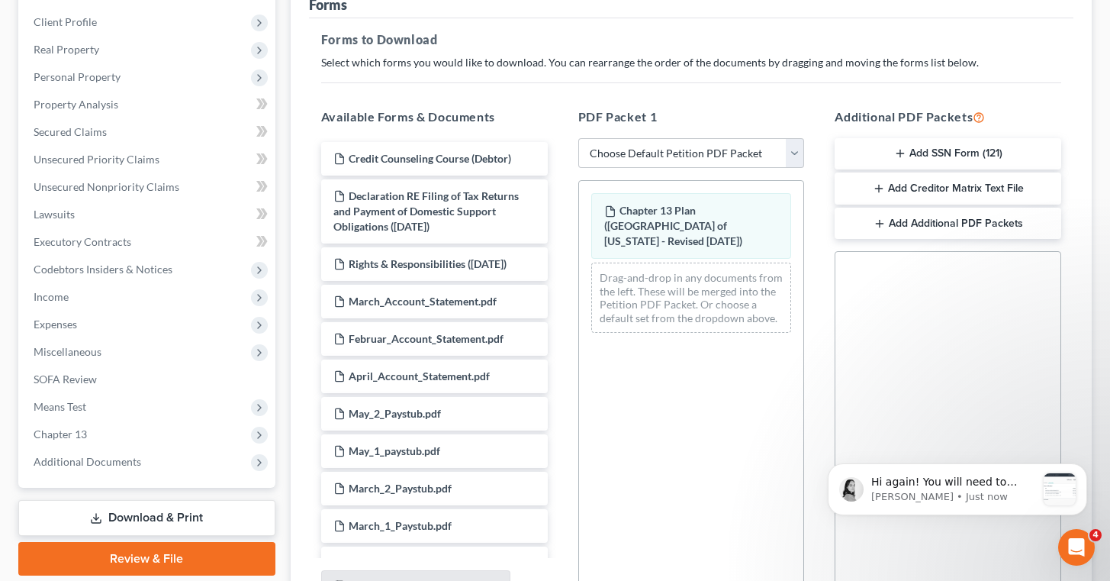
scroll to position [208, 0]
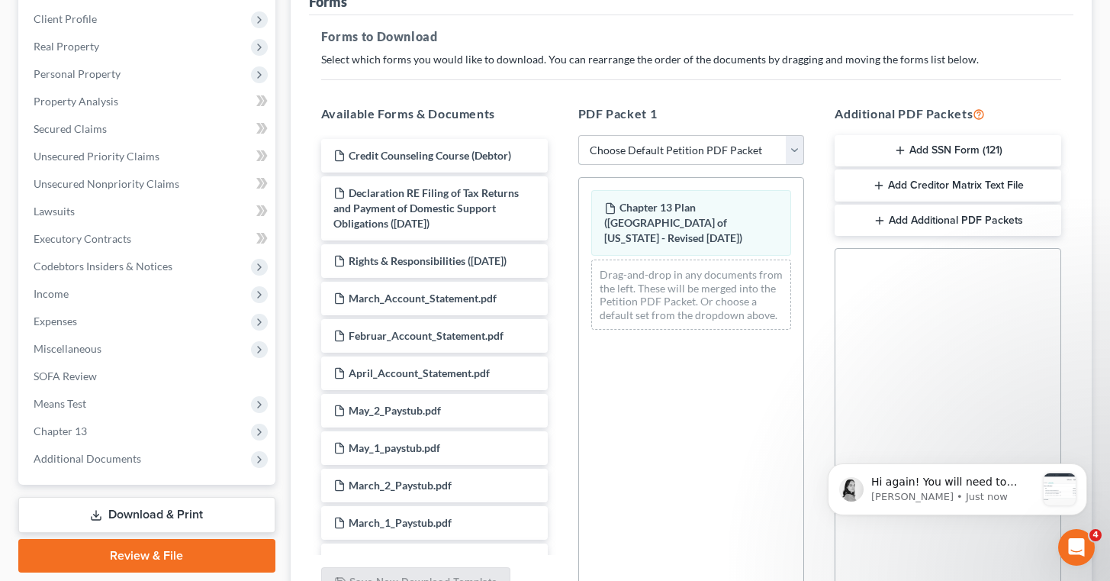
select select "2"
click option "Amended Forms" at bounding box center [0, 0] width 0 height 0
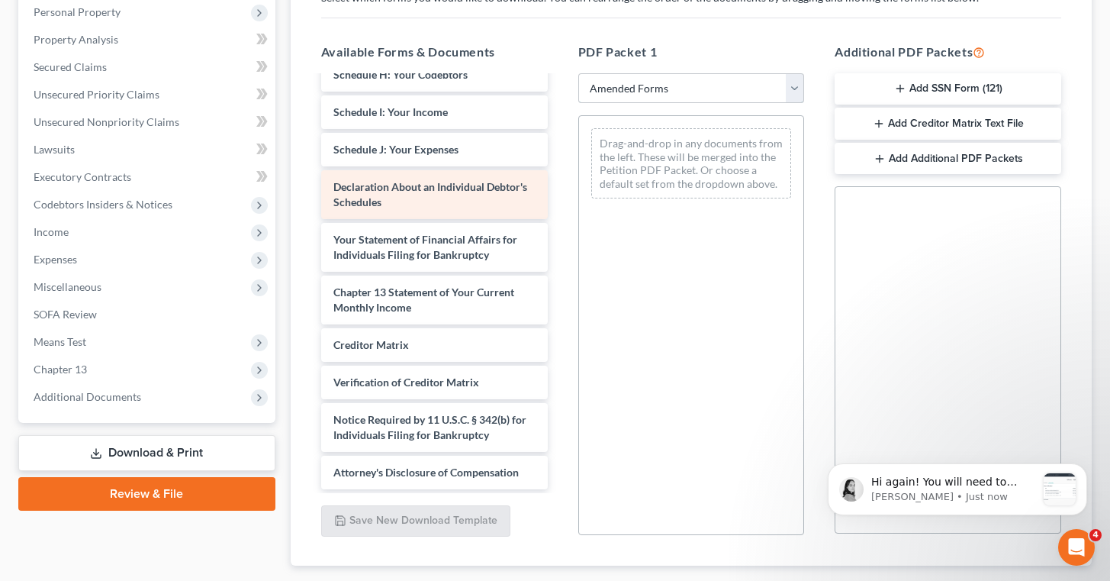
scroll to position [274, 0]
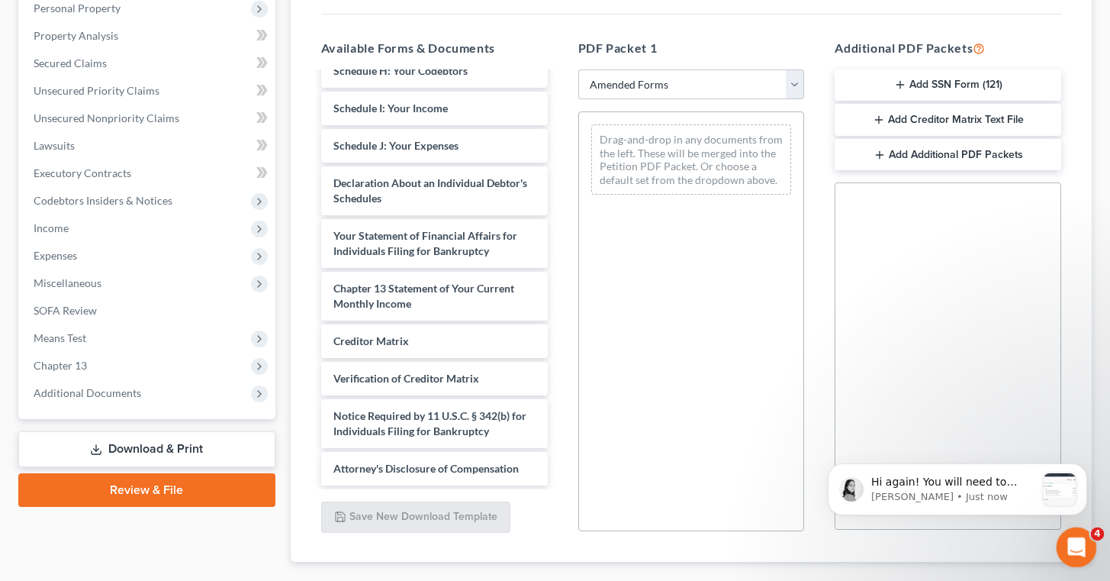
click at [1074, 543] on icon "Open Intercom Messenger" at bounding box center [1074, 545] width 25 height 25
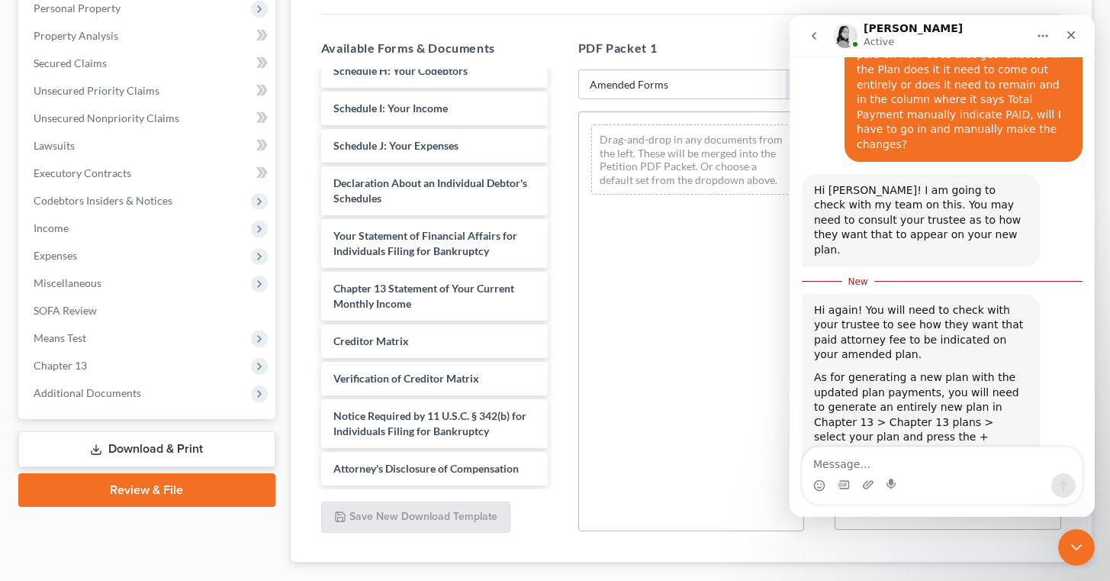
scroll to position [1445, 0]
click at [687, 328] on div "Drag-and-drop in any documents from the left. These will be merged into the Pet…" at bounding box center [691, 321] width 227 height 420
click at [99, 356] on span "Chapter 13" at bounding box center [148, 365] width 254 height 27
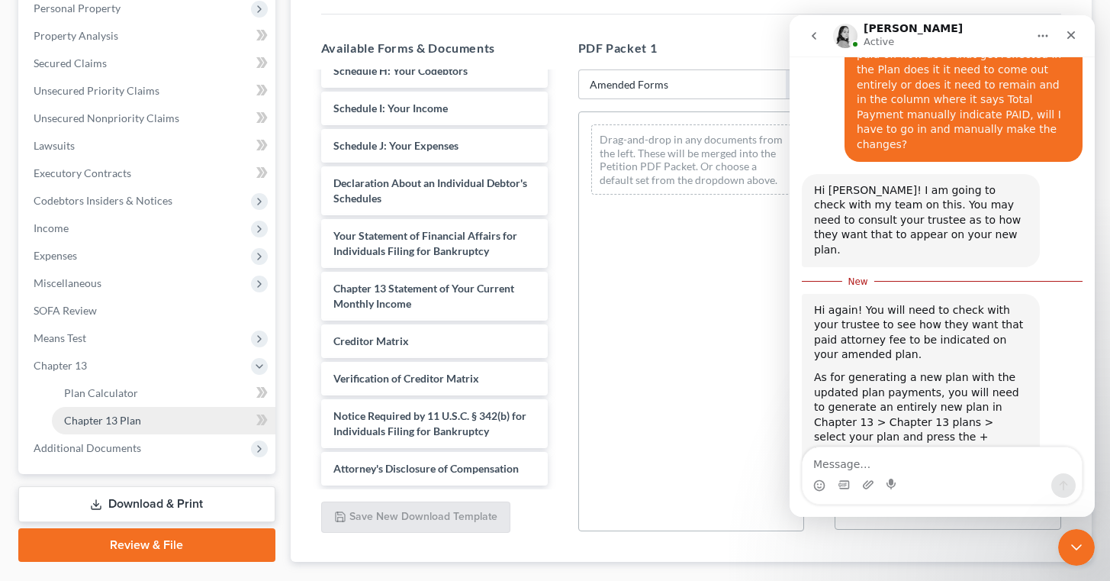
click at [146, 416] on link "Chapter 13 Plan" at bounding box center [164, 420] width 224 height 27
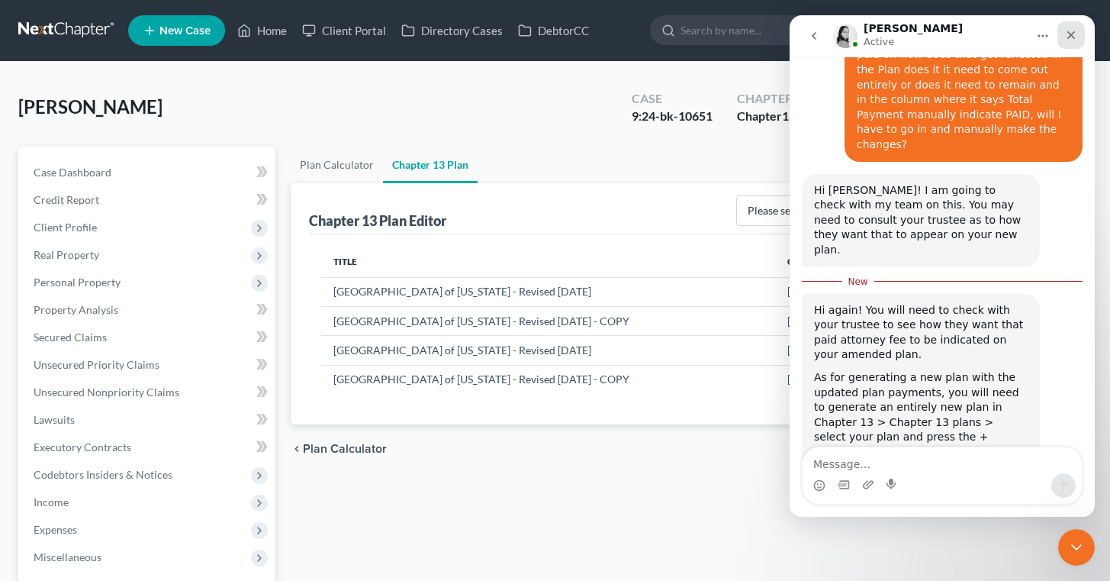
drag, startPoint x: 1075, startPoint y: 34, endPoint x: 1865, endPoint y: 47, distance: 790.0
click at [1075, 34] on icon "Close" at bounding box center [1071, 35] width 12 height 12
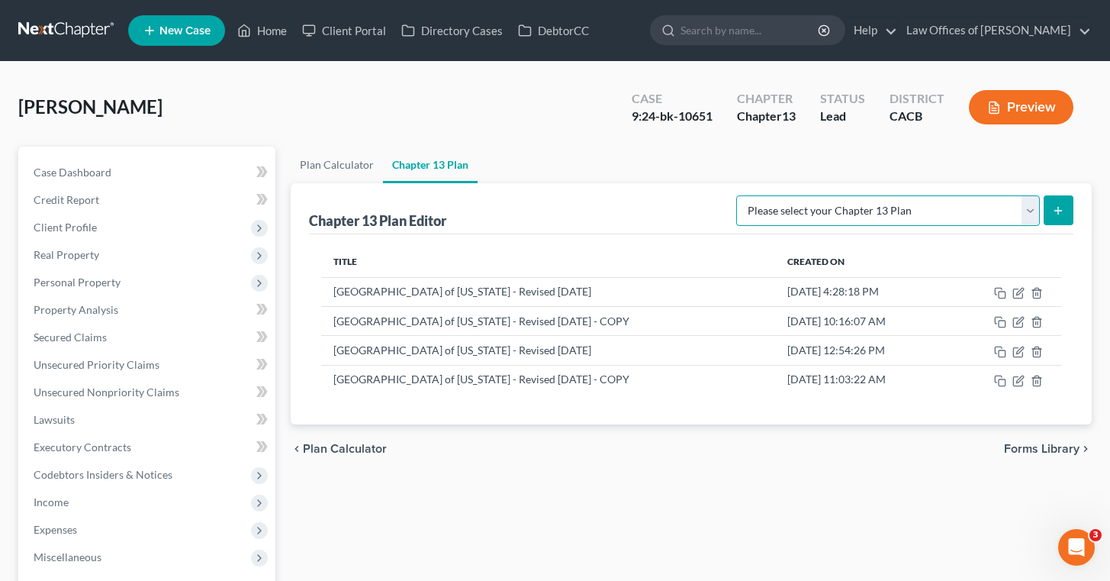
select select "1"
click option "[GEOGRAPHIC_DATA] of [US_STATE] - Revised [DATE]" at bounding box center [0, 0] width 0 height 0
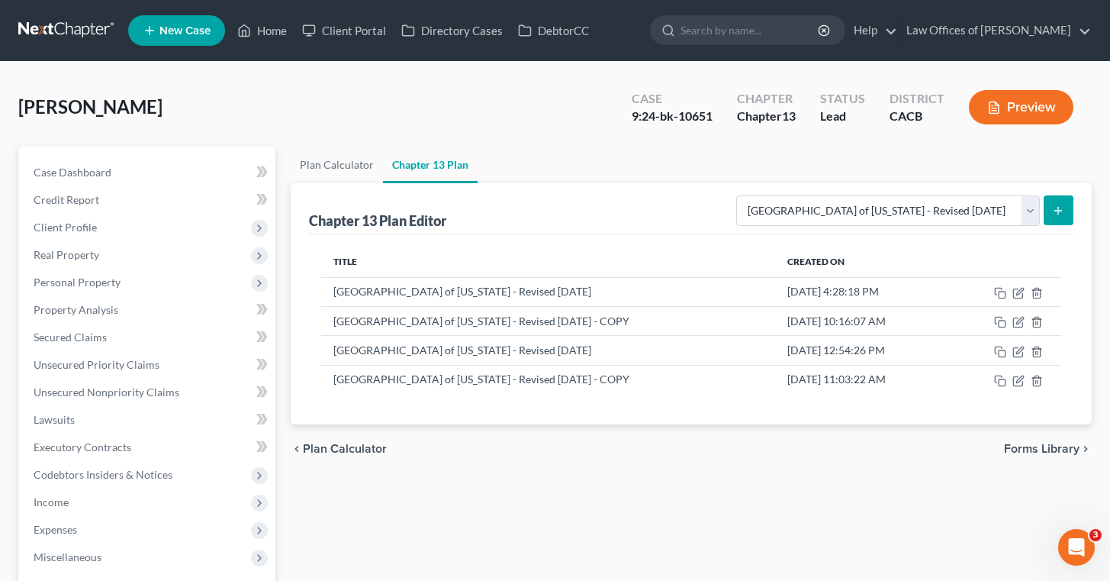
click at [669, 236] on div "Title Created On Central District of California - Revised 4/15/2019 Jun 6, 2024…" at bounding box center [691, 329] width 765 height 191
click at [628, 475] on div "Plan Calculator Chapter 13 Plan Chapter 13 Plan Editor Please select your Chapt…" at bounding box center [691, 491] width 817 height 689
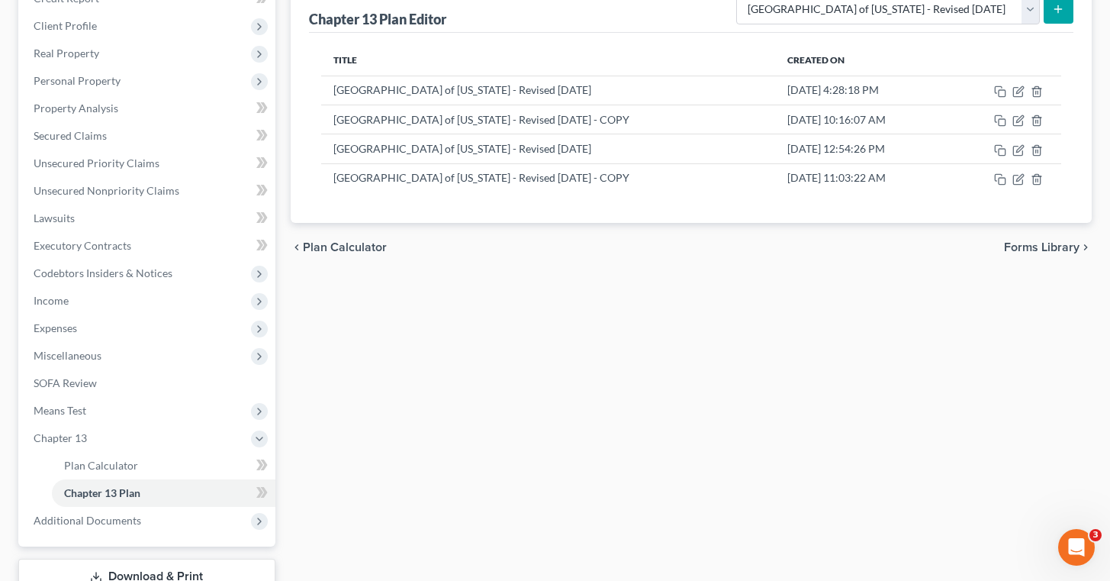
scroll to position [227, 0]
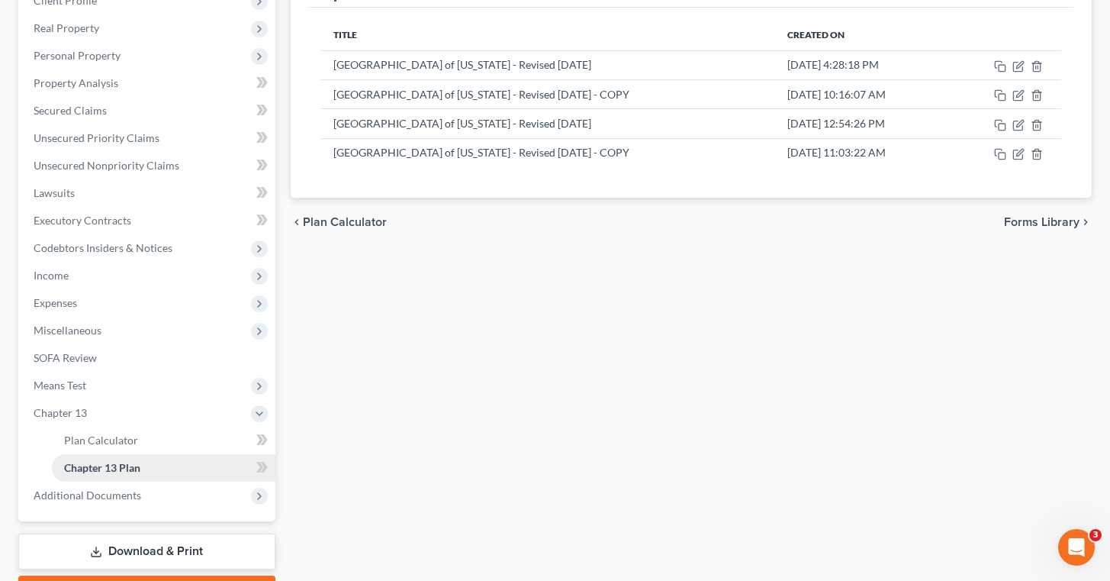
click at [150, 466] on link "Chapter 13 Plan" at bounding box center [164, 467] width 224 height 27
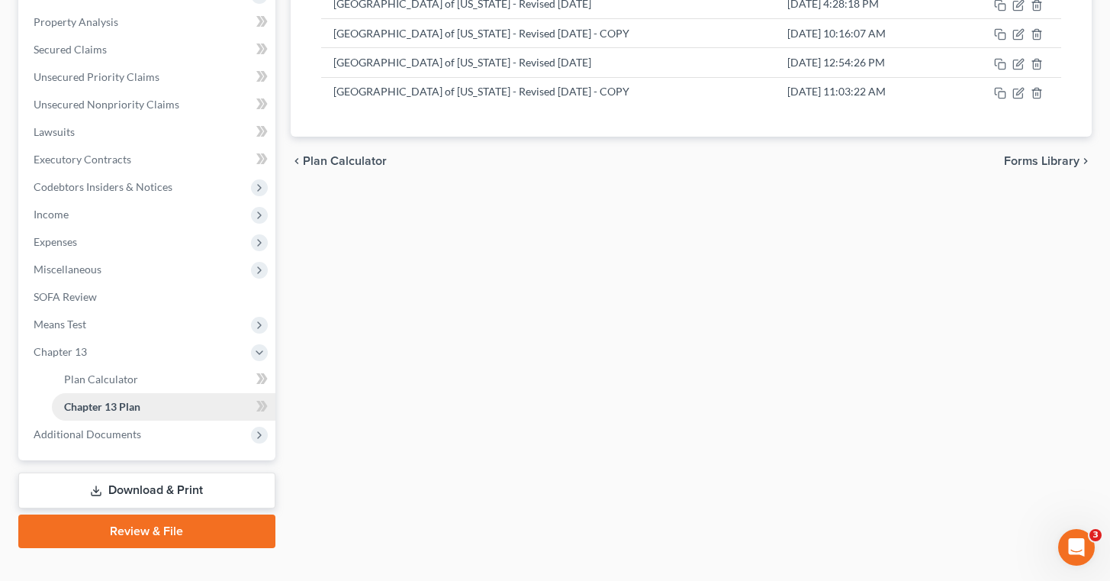
scroll to position [311, 0]
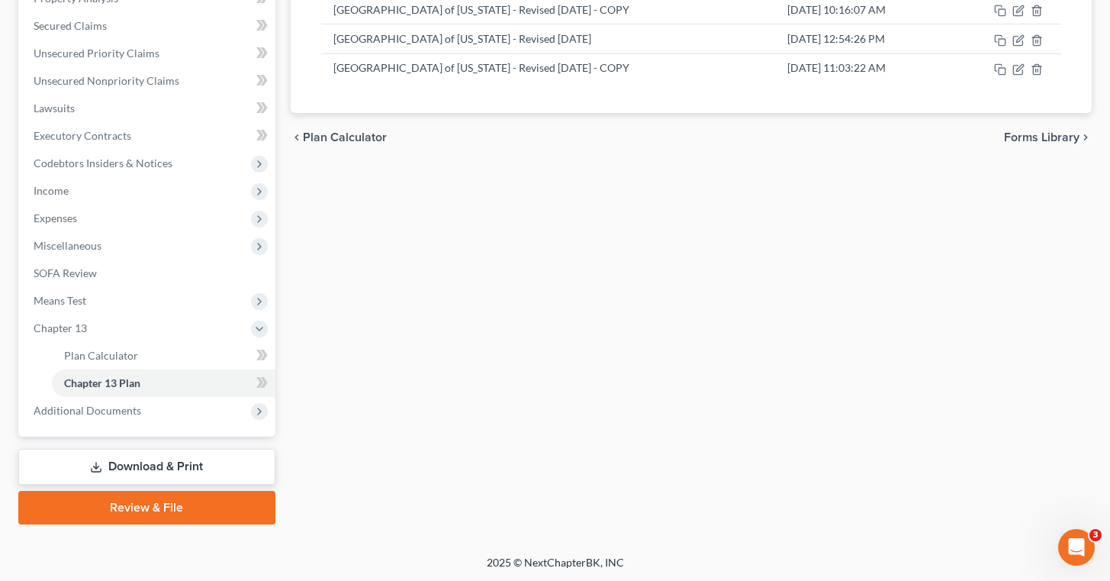
click at [108, 464] on link "Download & Print" at bounding box center [146, 467] width 257 height 36
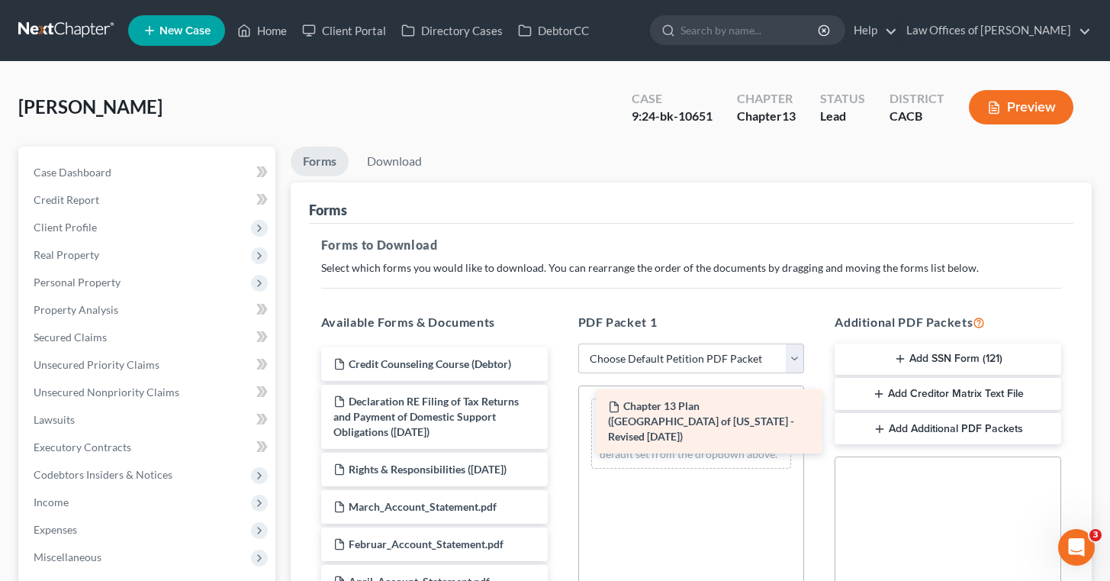
drag, startPoint x: 378, startPoint y: 473, endPoint x: 649, endPoint y: 409, distance: 279.1
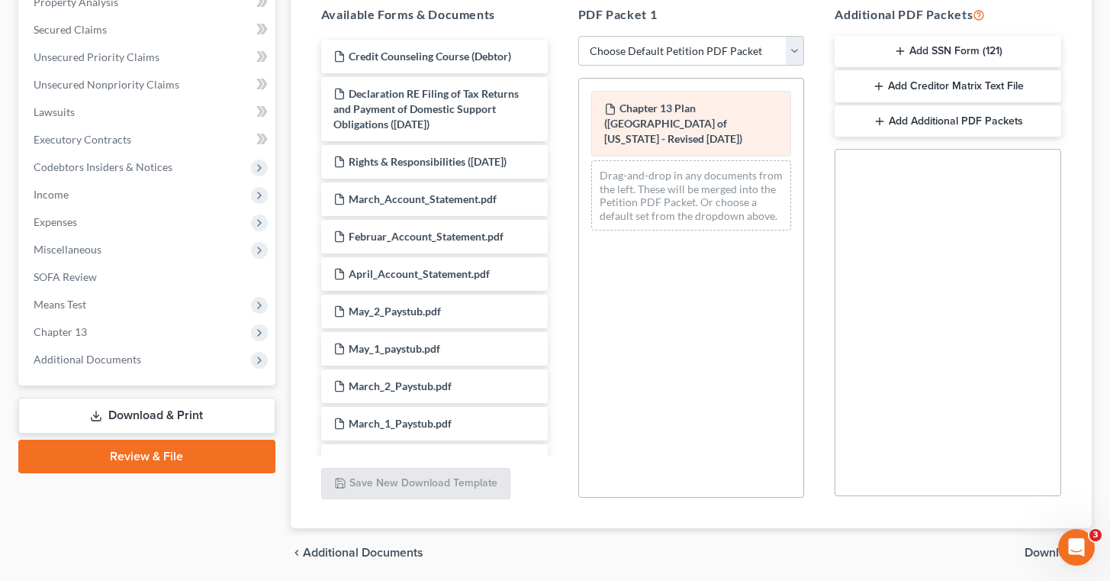
scroll to position [361, 0]
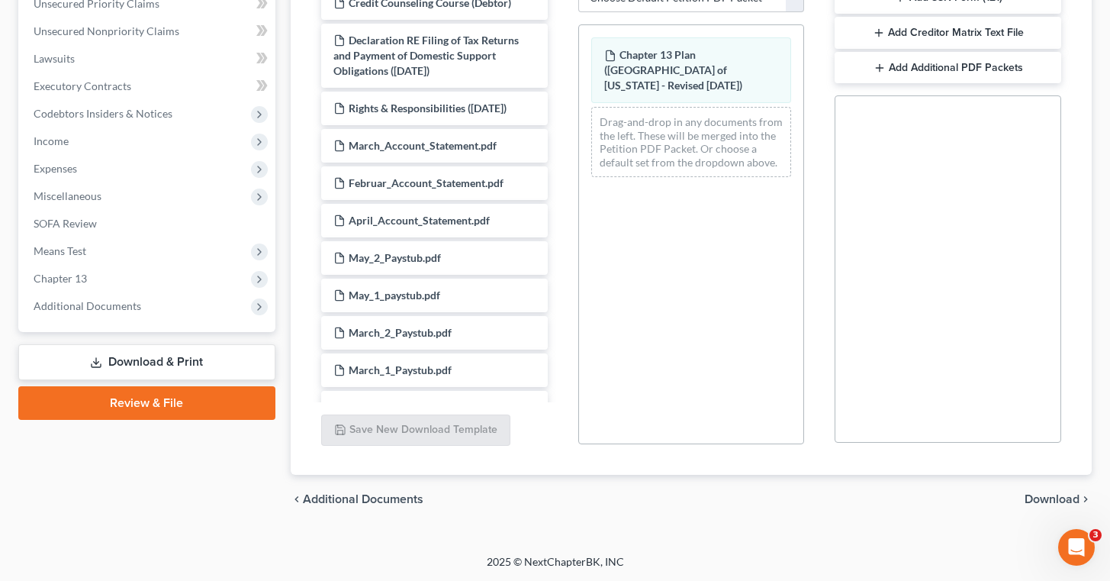
click at [1045, 498] on span "Download" at bounding box center [1052, 499] width 55 height 12
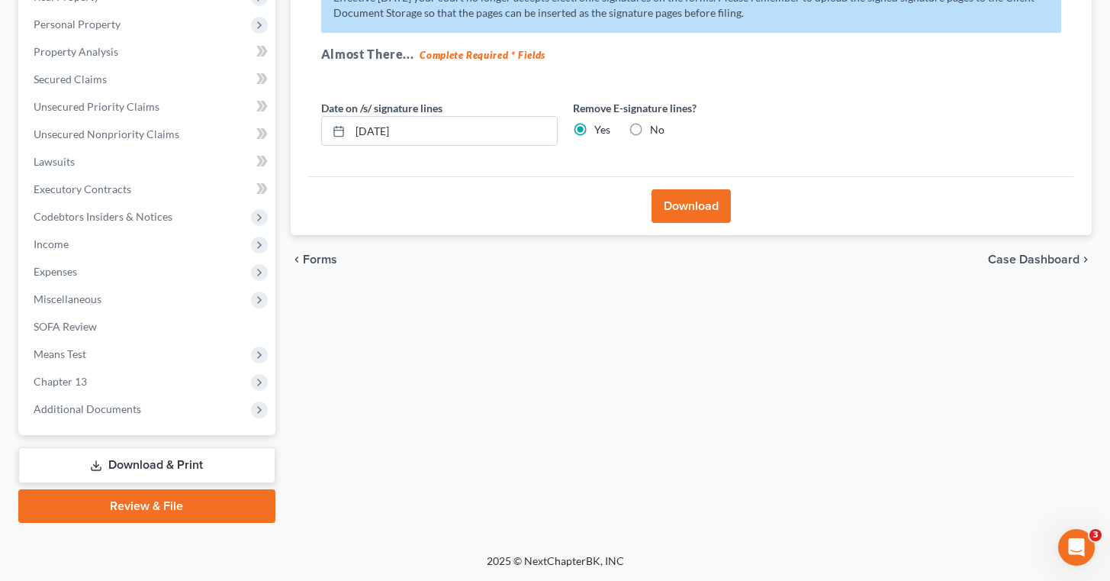
scroll to position [256, 0]
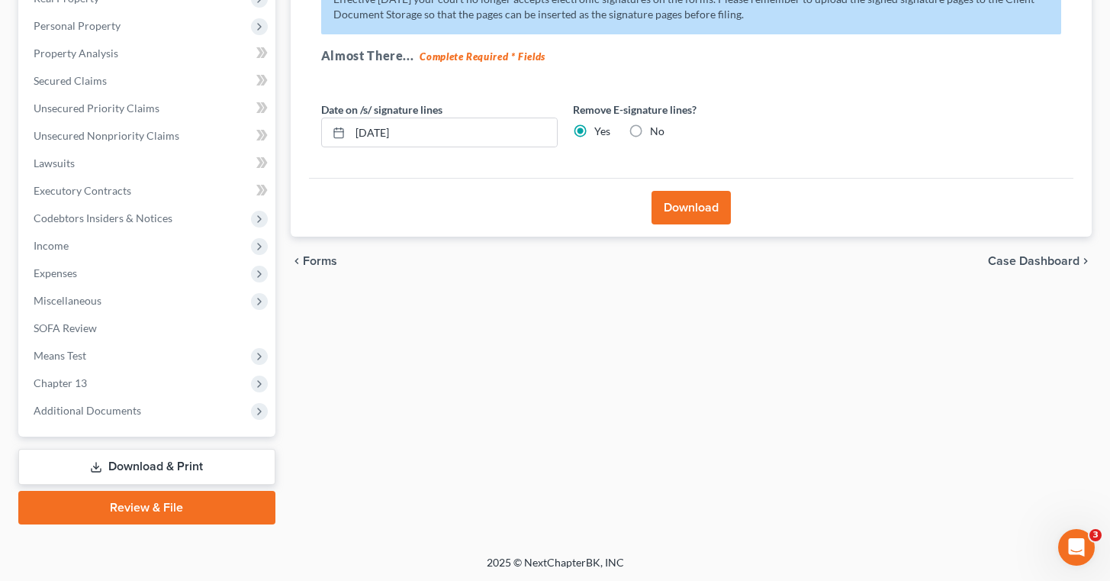
click at [669, 205] on button "Download" at bounding box center [691, 208] width 79 height 34
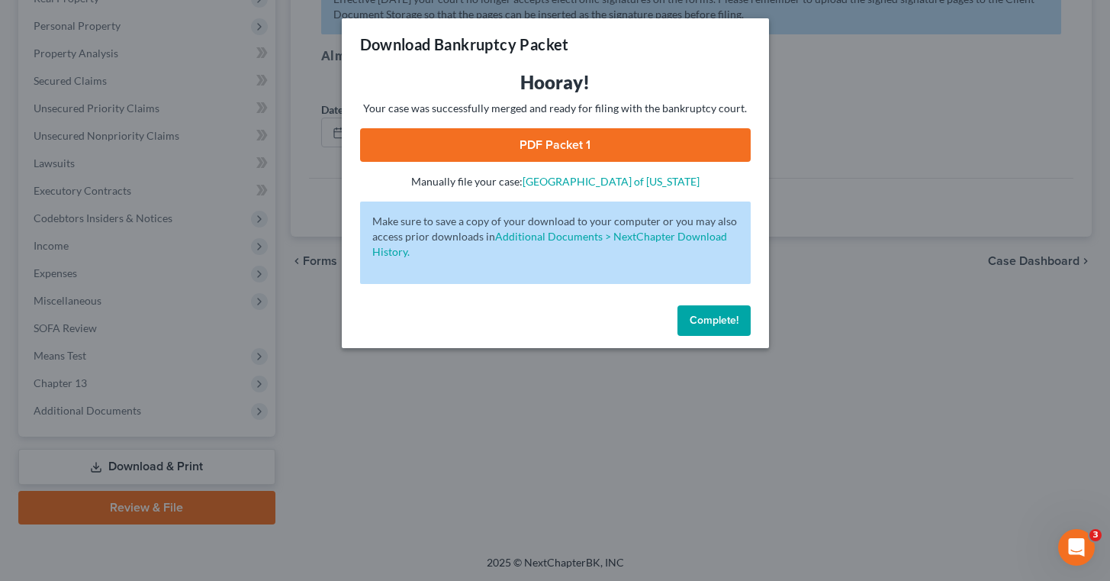
click at [703, 314] on span "Complete!" at bounding box center [714, 320] width 49 height 13
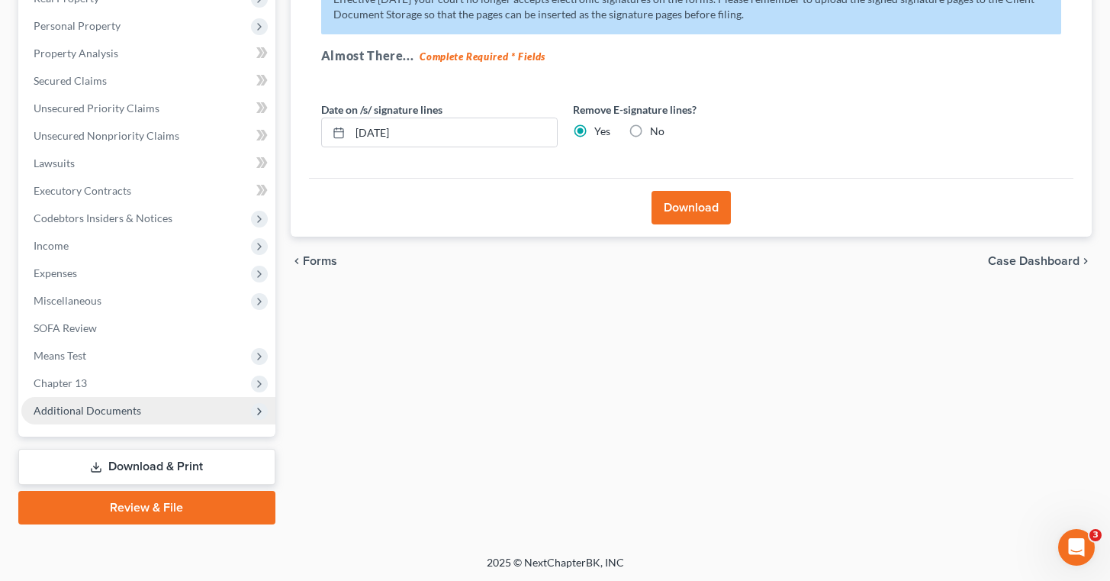
click at [101, 408] on span "Additional Documents" at bounding box center [88, 410] width 108 height 13
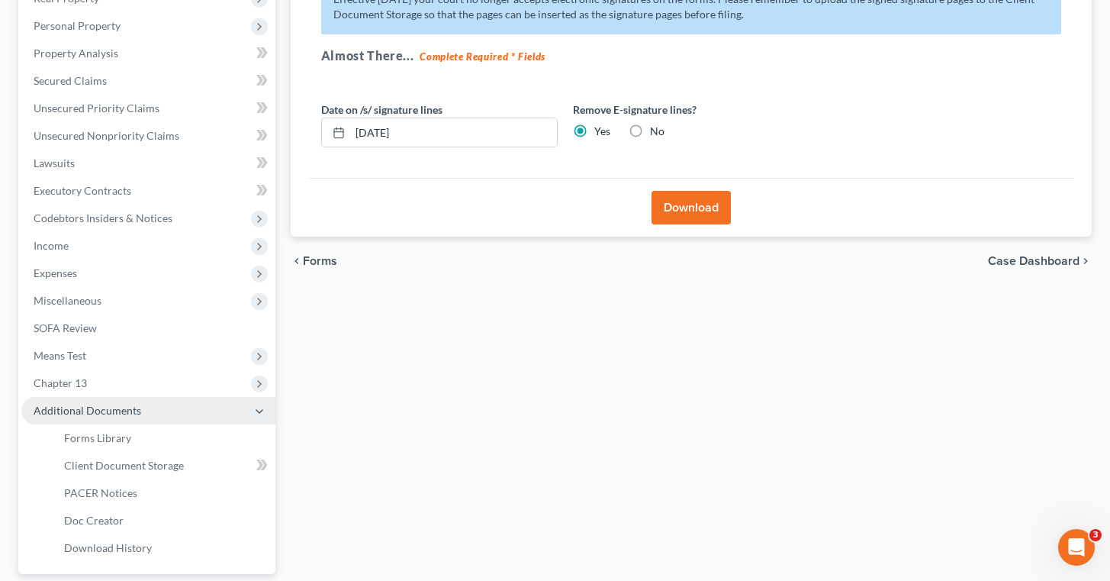
scroll to position [337, 0]
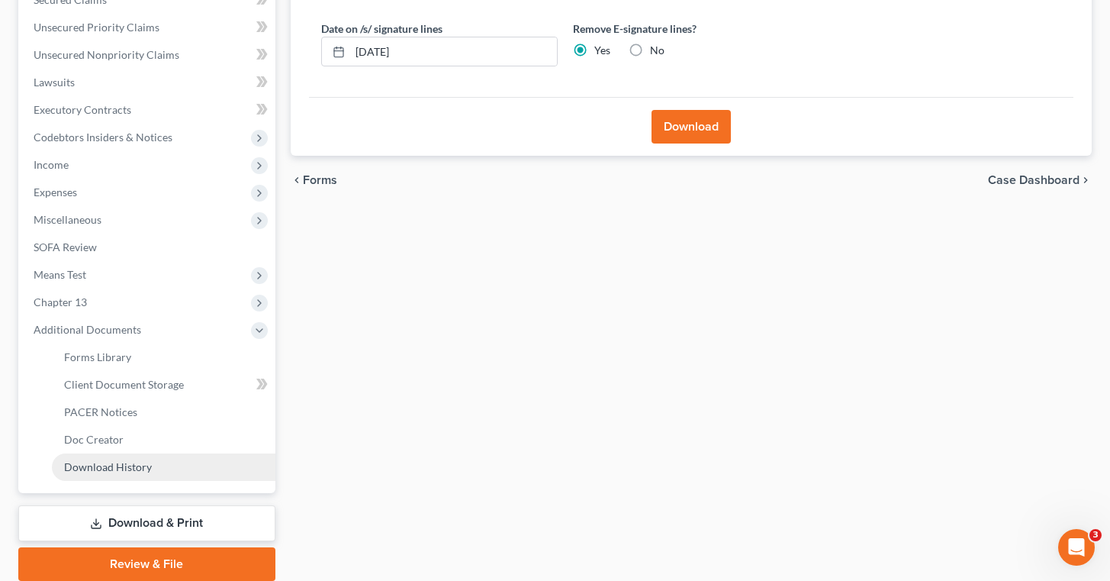
click at [142, 469] on span "Download History" at bounding box center [108, 466] width 88 height 13
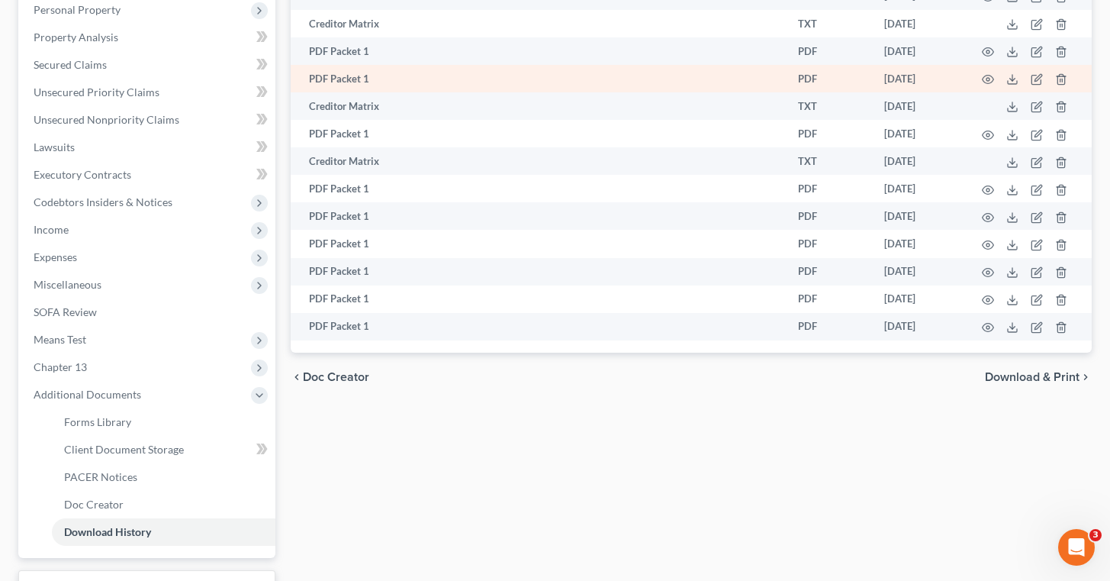
scroll to position [394, 0]
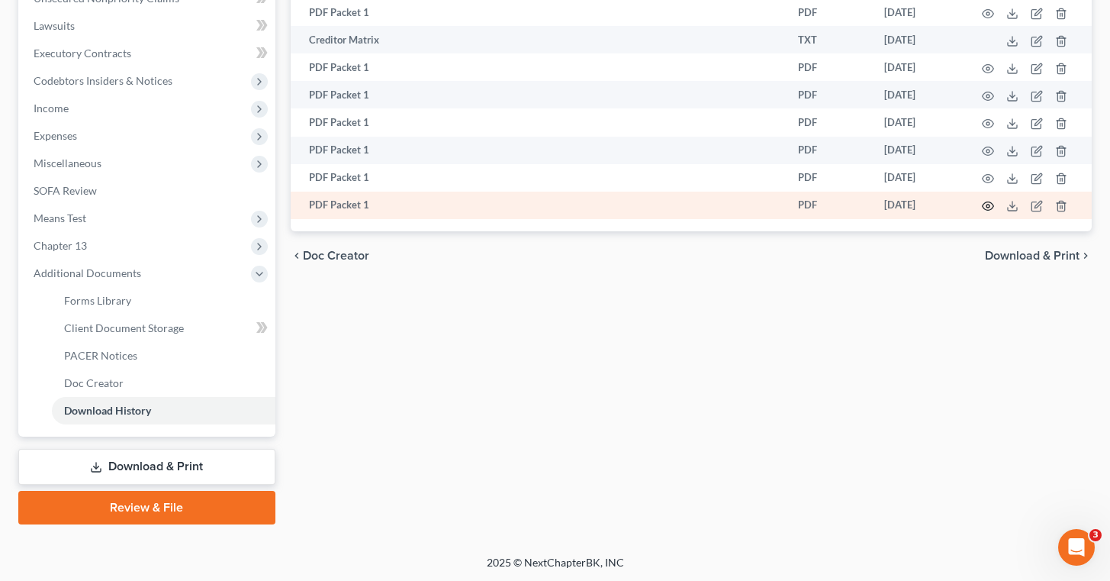
click at [992, 206] on icon "button" at bounding box center [988, 206] width 12 height 12
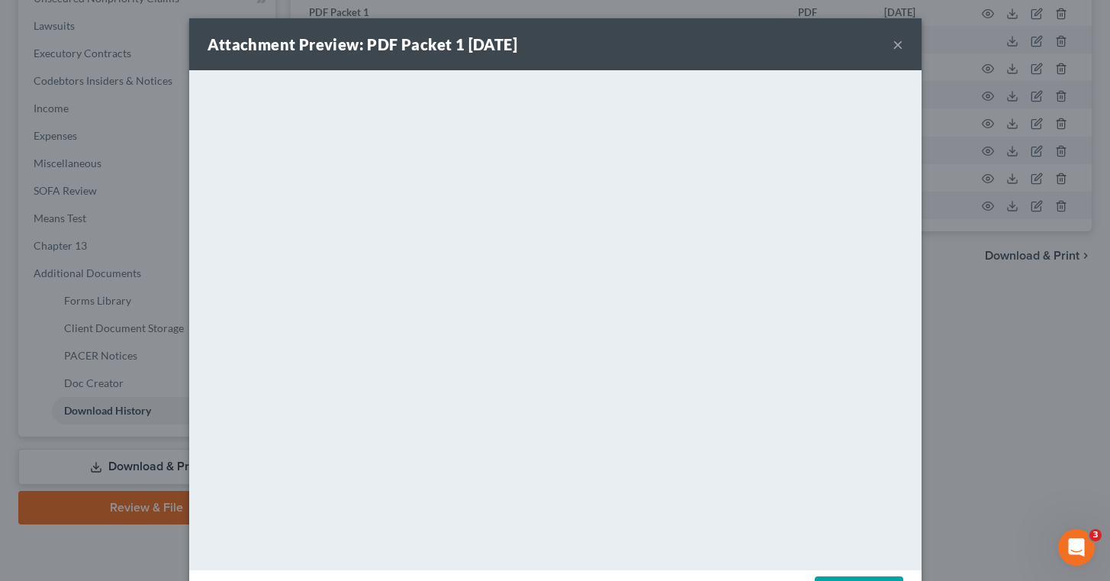
click at [904, 46] on div "Attachment Preview: PDF Packet 1 09/10/2025 ×" at bounding box center [555, 44] width 733 height 52
click at [898, 45] on button "×" at bounding box center [898, 44] width 11 height 18
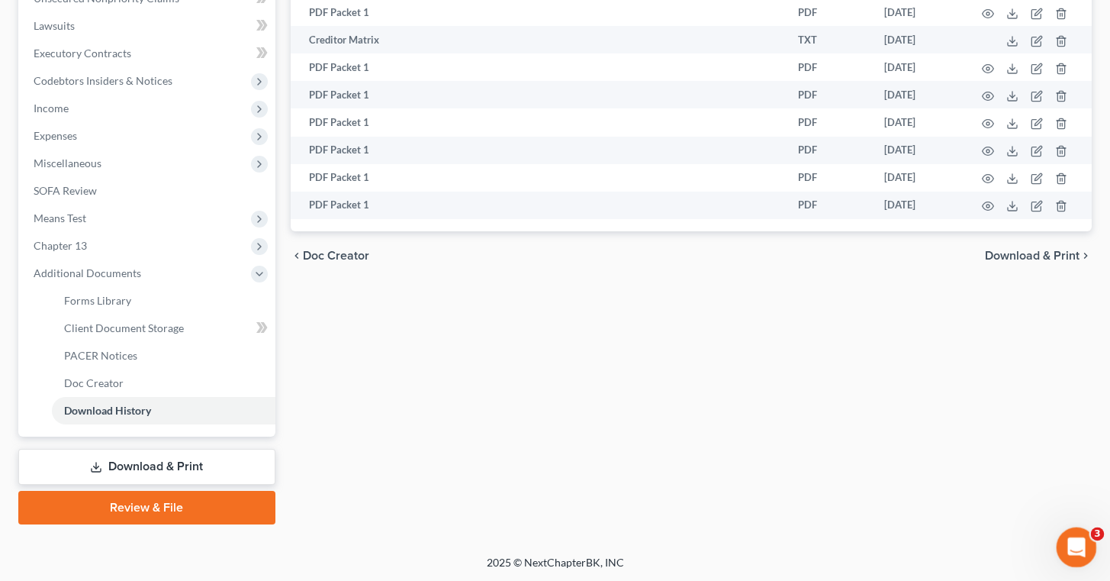
click at [1068, 535] on div "Open Intercom Messenger" at bounding box center [1074, 545] width 50 height 50
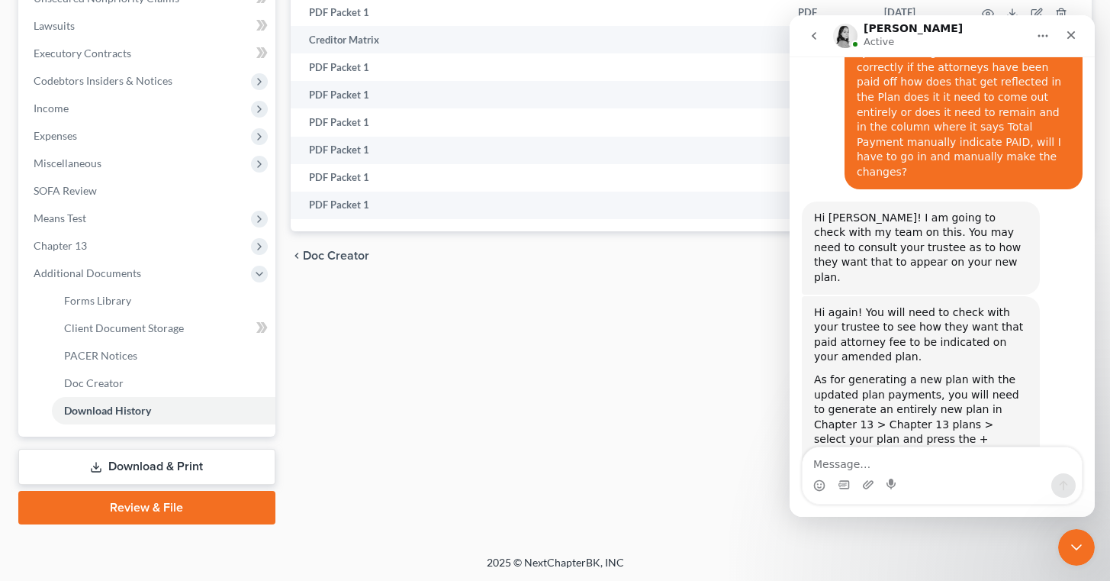
scroll to position [1419, 0]
click at [841, 473] on div "Intercom messenger" at bounding box center [844, 485] width 12 height 24
click at [840, 468] on textarea "Message…" at bounding box center [942, 460] width 279 height 26
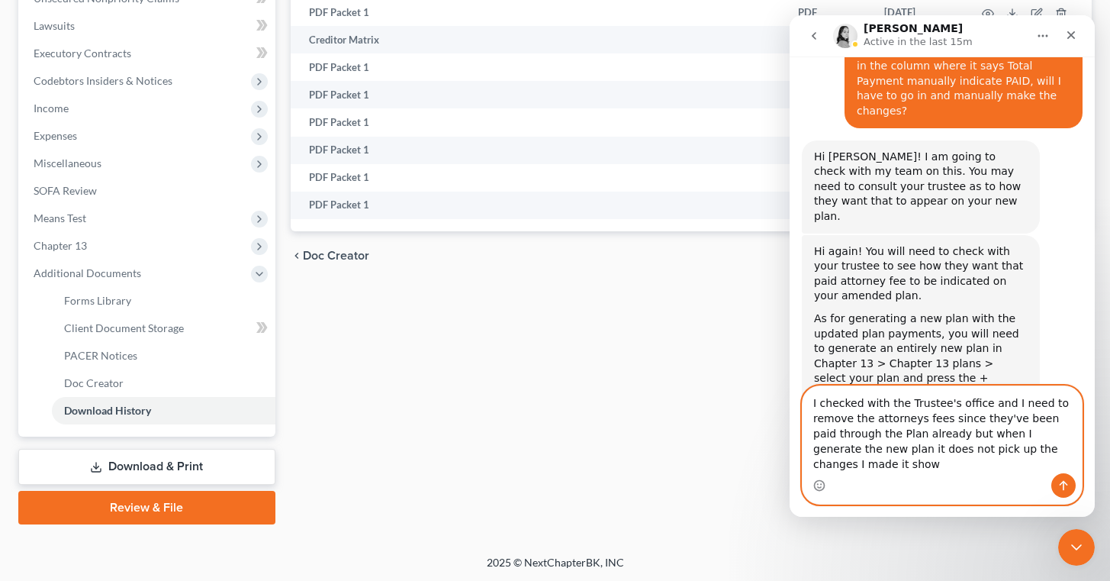
scroll to position [1481, 0]
type textarea "I checked with the Trustee's office and I need to remove the attorneys fees sin…"
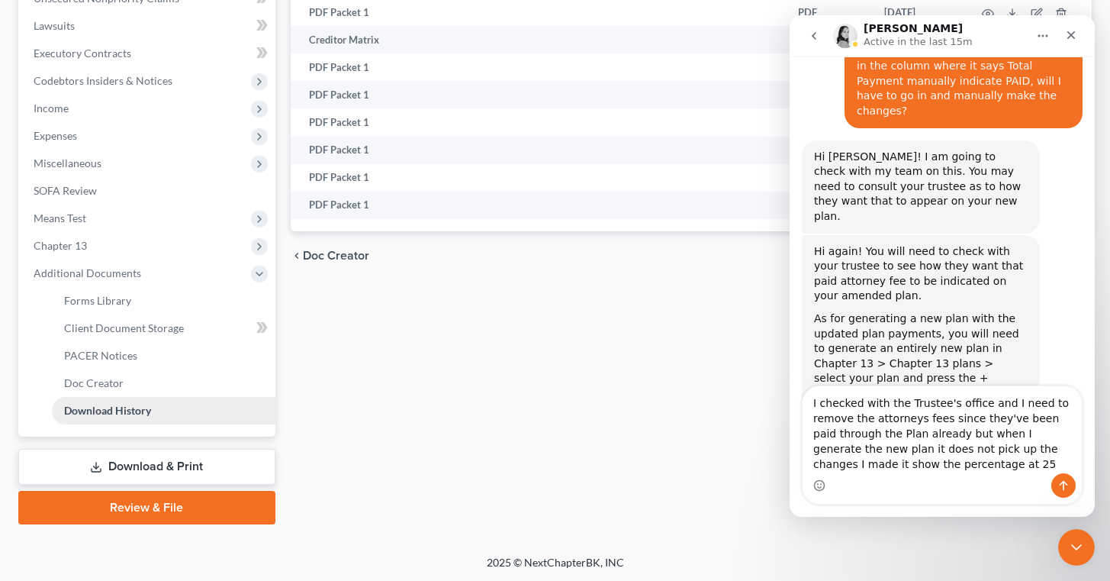
click at [155, 412] on link "Download History" at bounding box center [164, 410] width 224 height 27
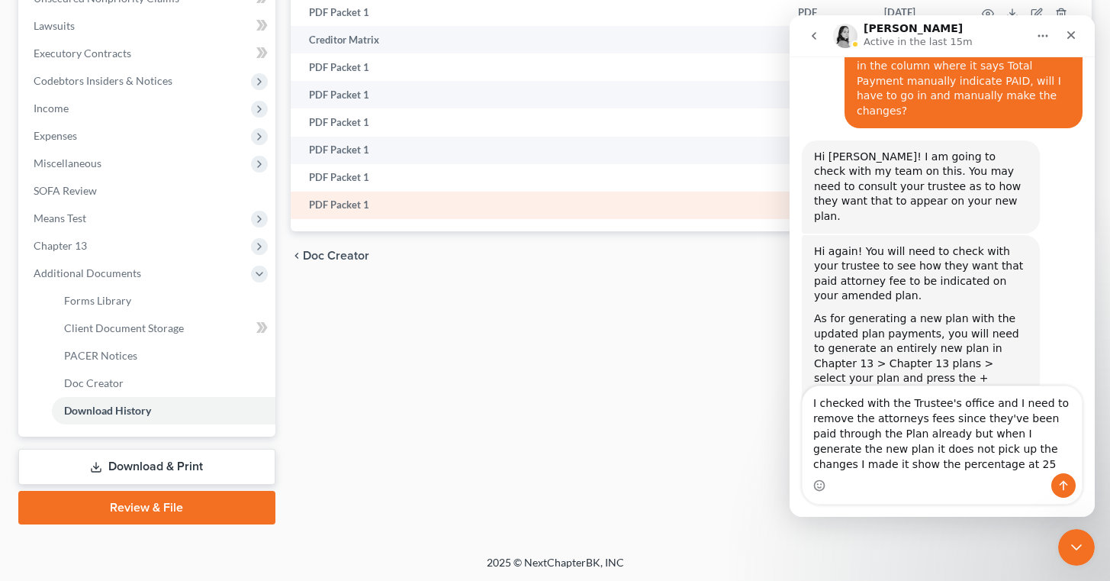
click at [450, 206] on td "PDF Packet 1" at bounding box center [496, 205] width 411 height 27
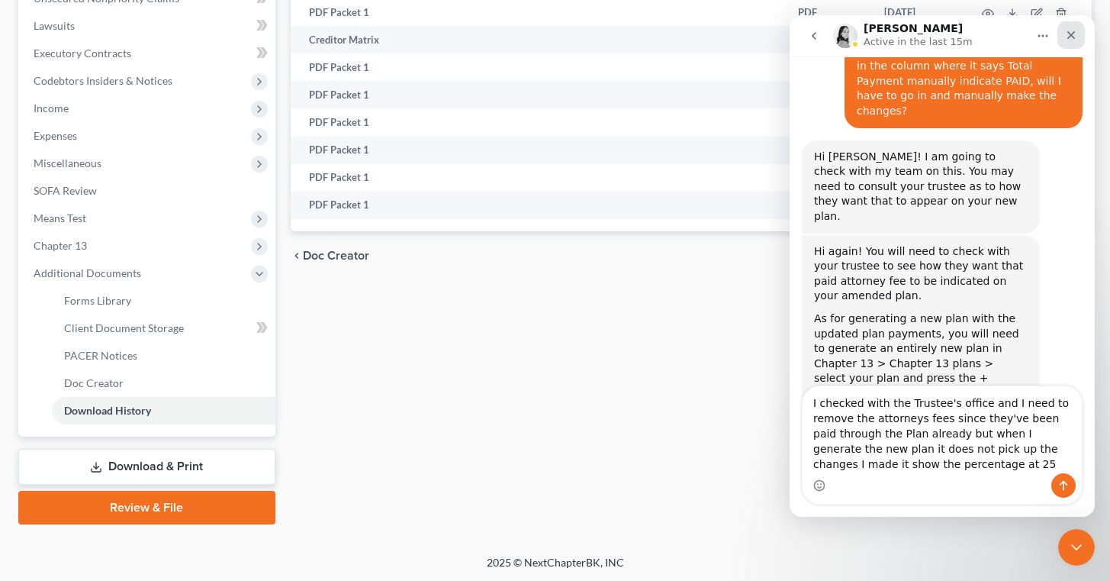
click at [1071, 36] on icon "Close" at bounding box center [1072, 35] width 8 height 8
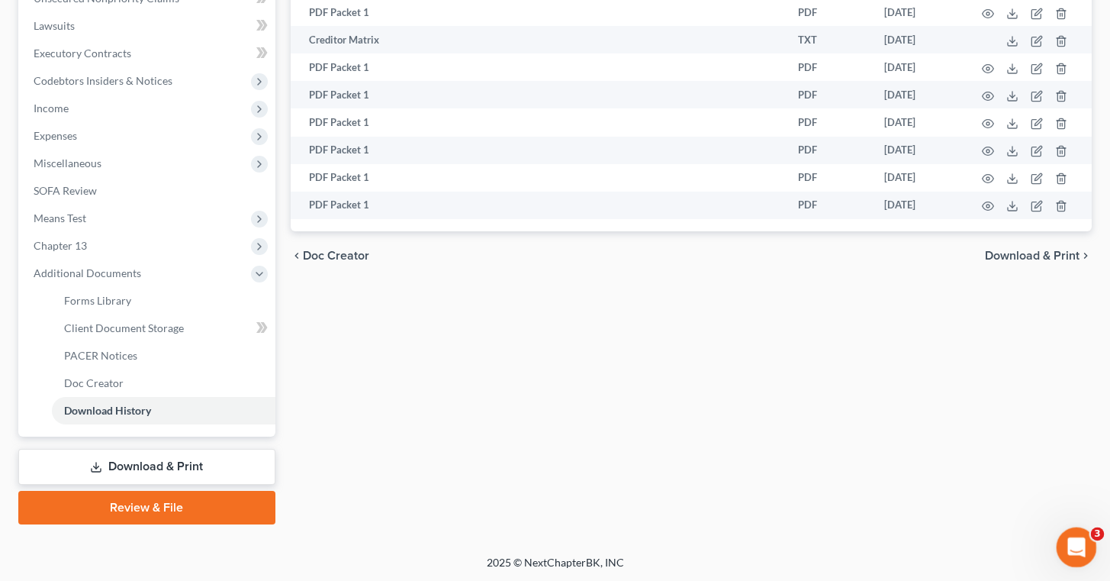
click at [1075, 542] on icon "Open Intercom Messenger" at bounding box center [1074, 545] width 25 height 25
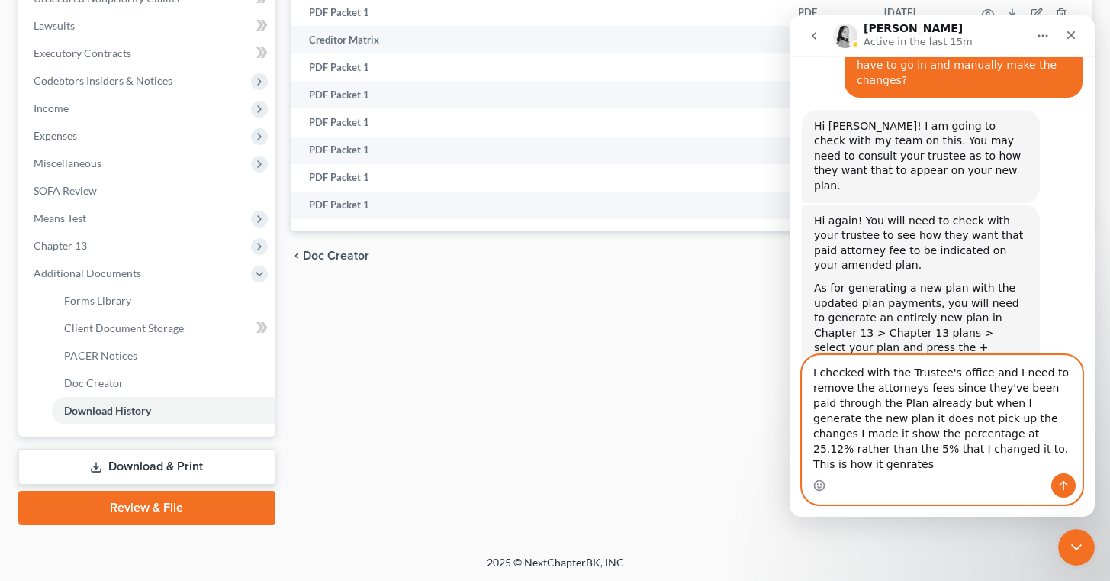
scroll to position [1511, 0]
click at [1003, 453] on textarea "I checked with the Trustee's office and I need to remove the attorneys fees sin…" at bounding box center [942, 415] width 279 height 118
click at [820, 470] on textarea "I checked with the Trustee's office and I need to remove the attorneys fees sin…" at bounding box center [942, 415] width 279 height 118
paste textarea "$333.00 per month for months 1 through 60 totaling $333.00. For a total plan le…"
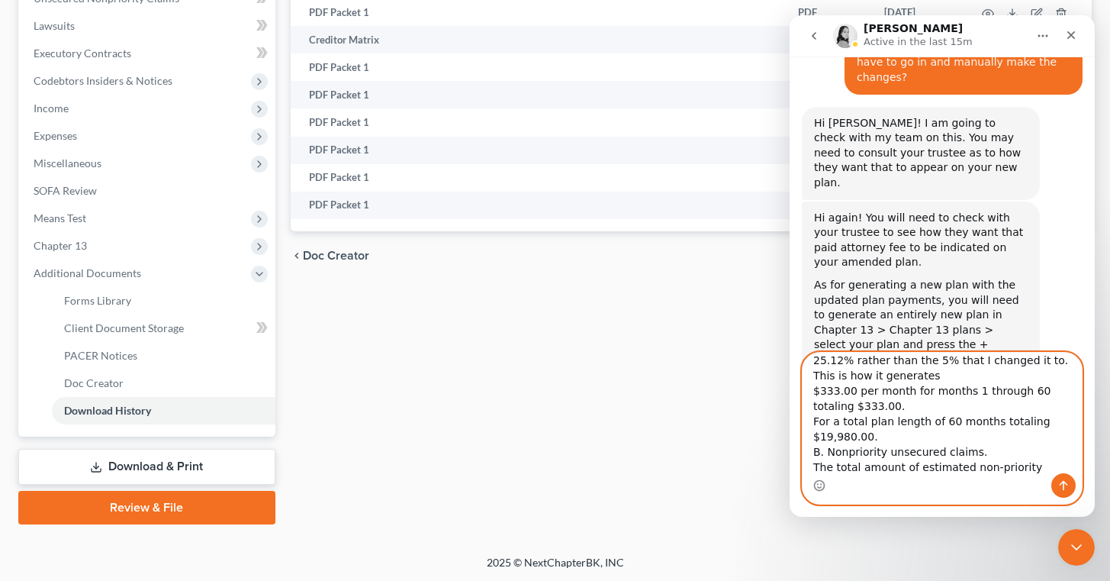
scroll to position [1514, 0]
type textarea "I checked with the Trustee's office and I need to remove the attorneys fees sin…"
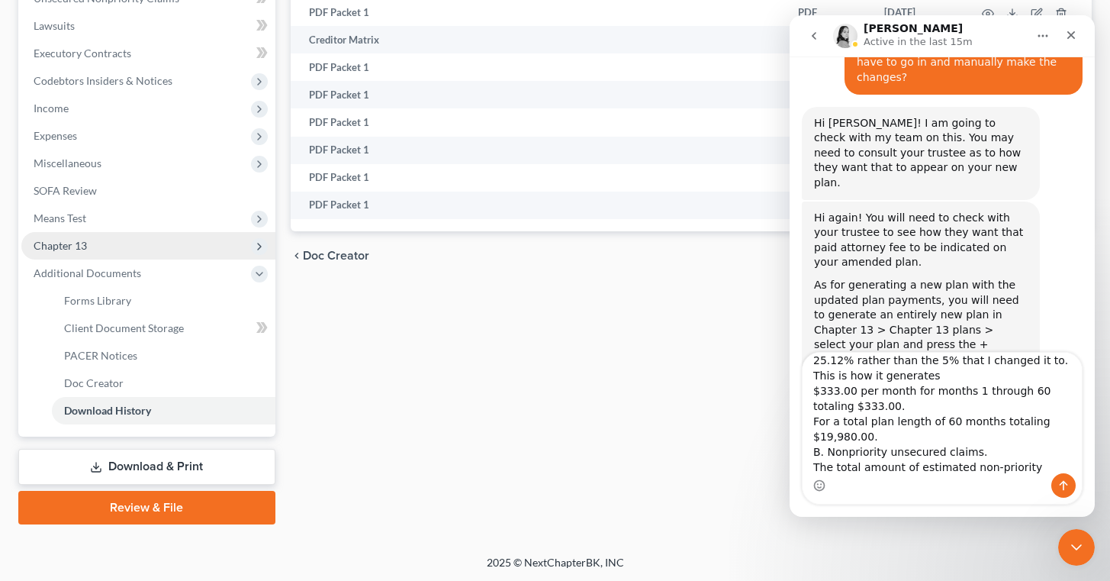
click at [93, 239] on span "Chapter 13" at bounding box center [148, 245] width 254 height 27
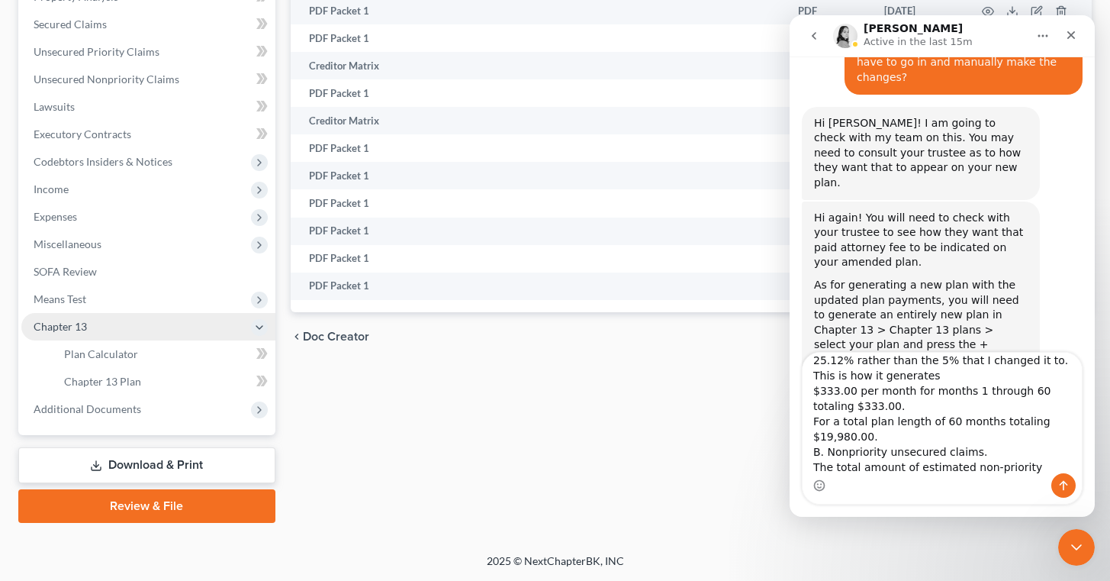
scroll to position [311, 0]
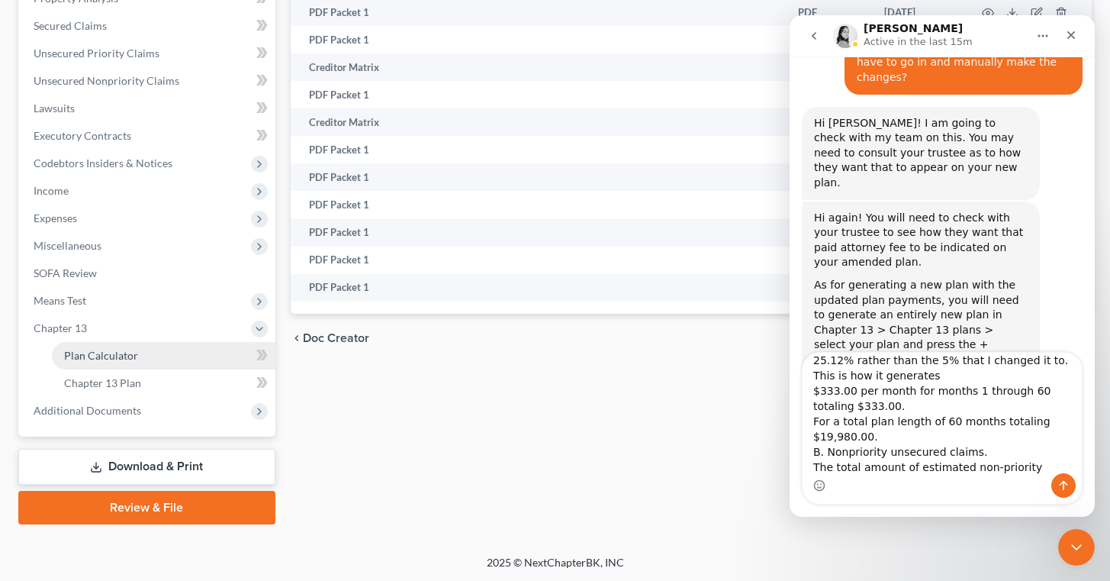
click at [153, 348] on link "Plan Calculator" at bounding box center [164, 355] width 224 height 27
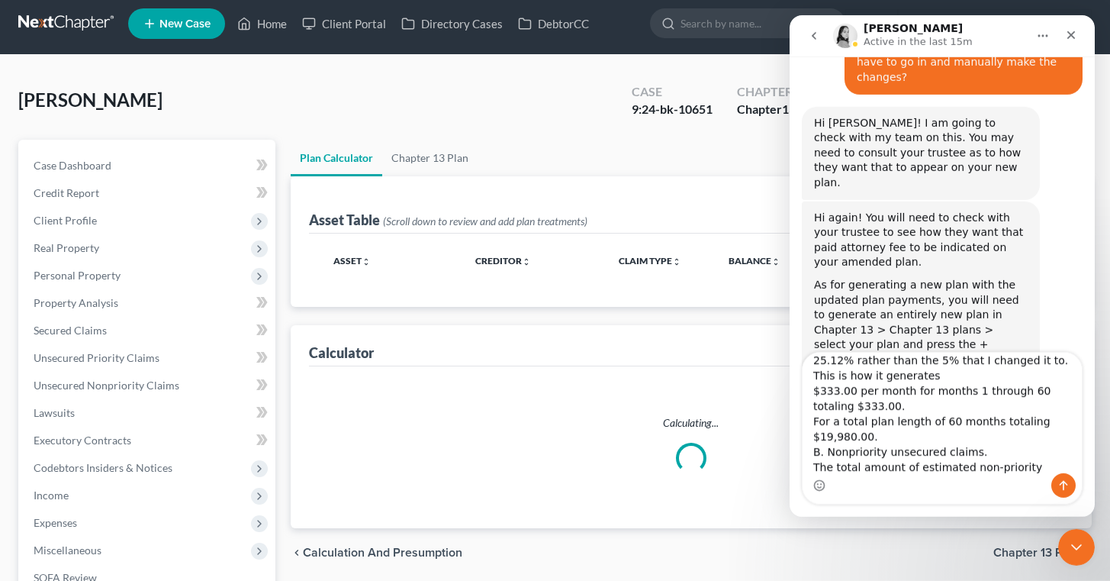
scroll to position [2, 0]
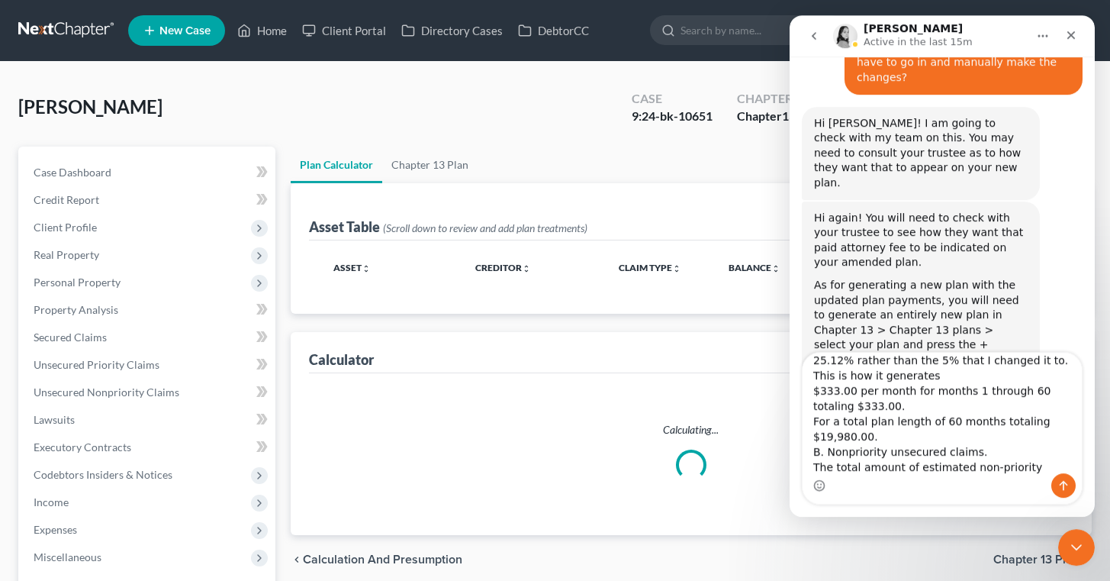
select select "59"
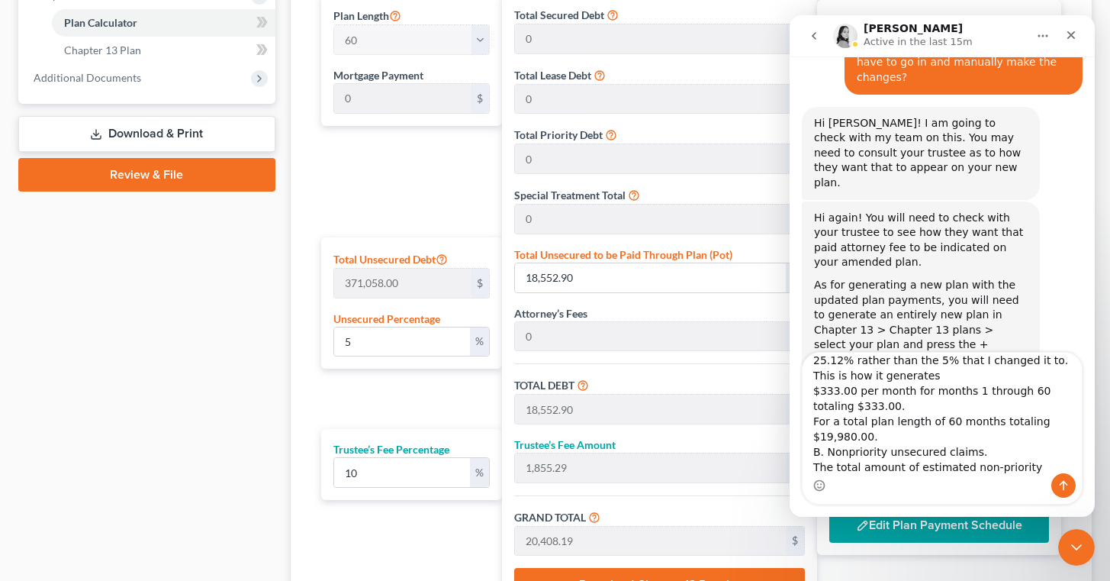
scroll to position [646, 0]
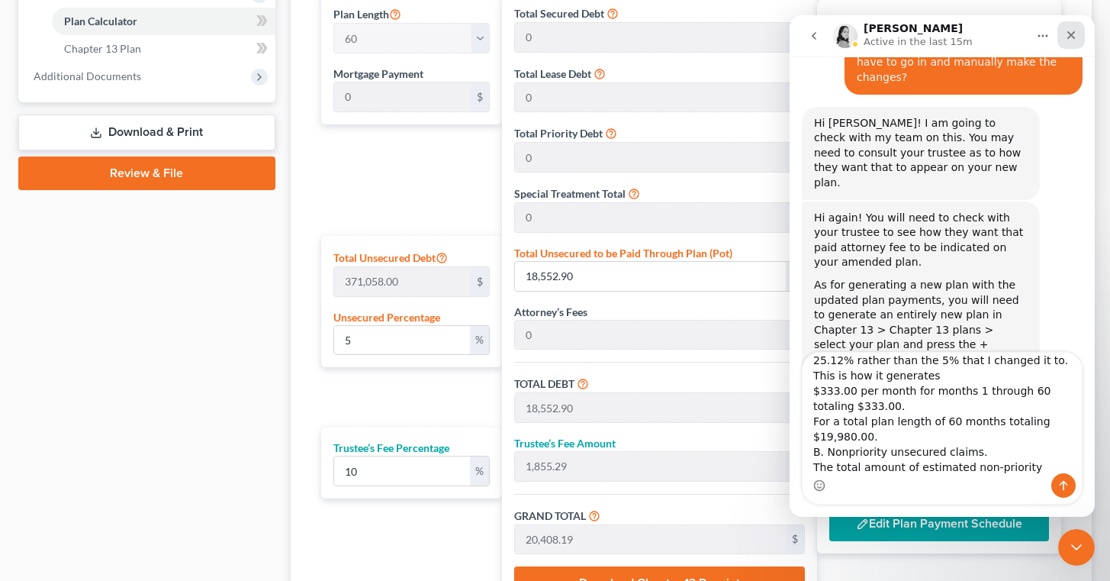
click at [1071, 29] on icon "Close" at bounding box center [1071, 35] width 12 height 12
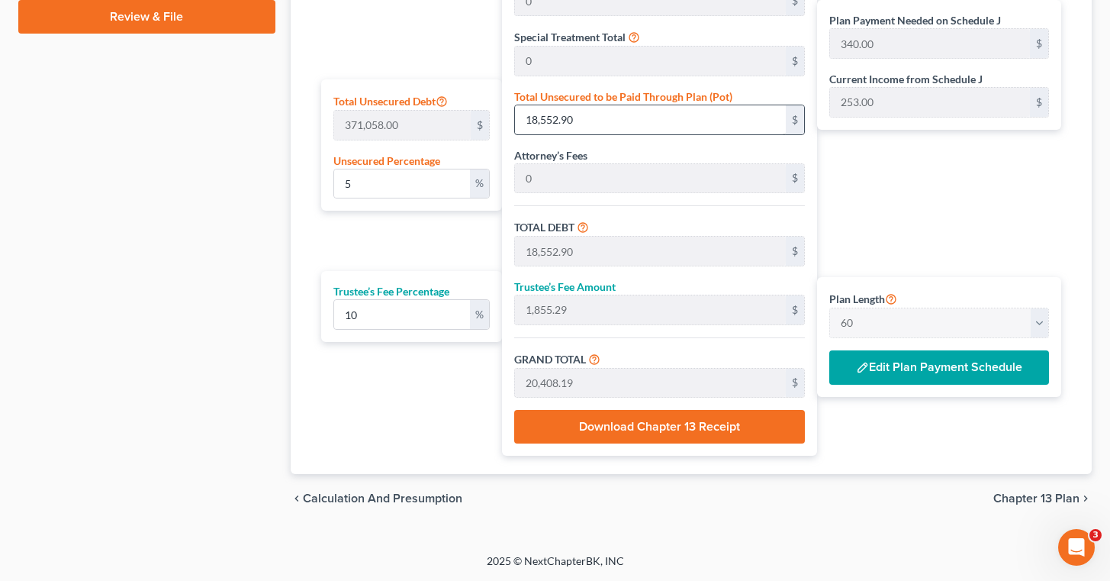
scroll to position [798, 0]
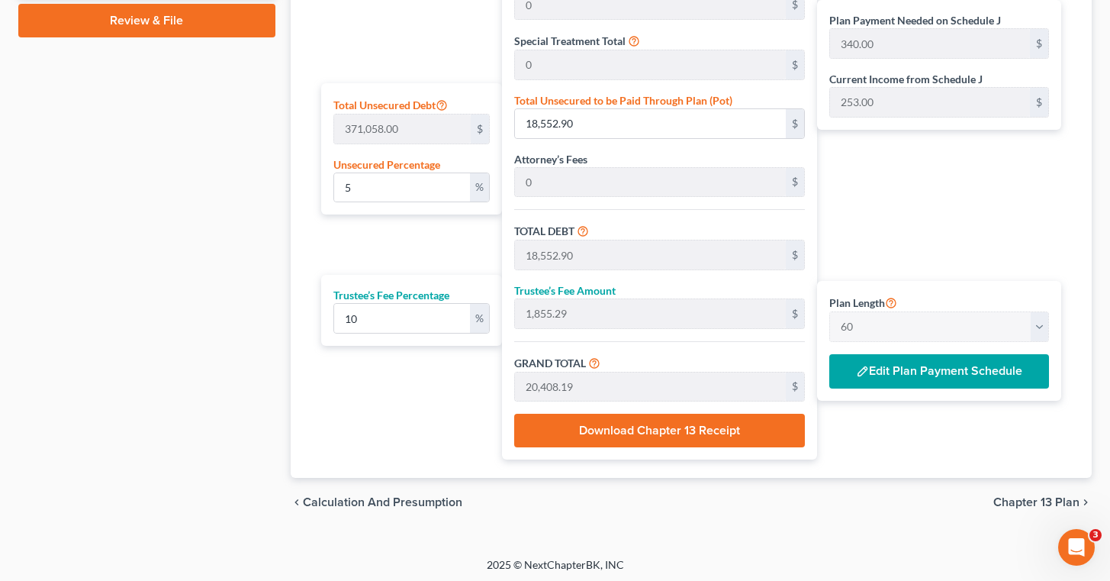
click at [512, 98] on div "Total Secured Debt 0 $ Total Lease Debt 0 $ Total Priority Debt 0 $ Special Tre…" at bounding box center [659, 150] width 315 height 620
drag, startPoint x: 512, startPoint y: 98, endPoint x: 736, endPoint y: 122, distance: 224.9
click at [736, 122] on div "Total Secured Debt 0 $ Total Lease Debt 0 $ Total Priority Debt 0 $ Special Tre…" at bounding box center [659, 150] width 315 height 620
copy label "Total Unsecured to be Paid Through Plan (Pot)"
click at [1071, 549] on icon "Open Intercom Messenger" at bounding box center [1074, 545] width 25 height 25
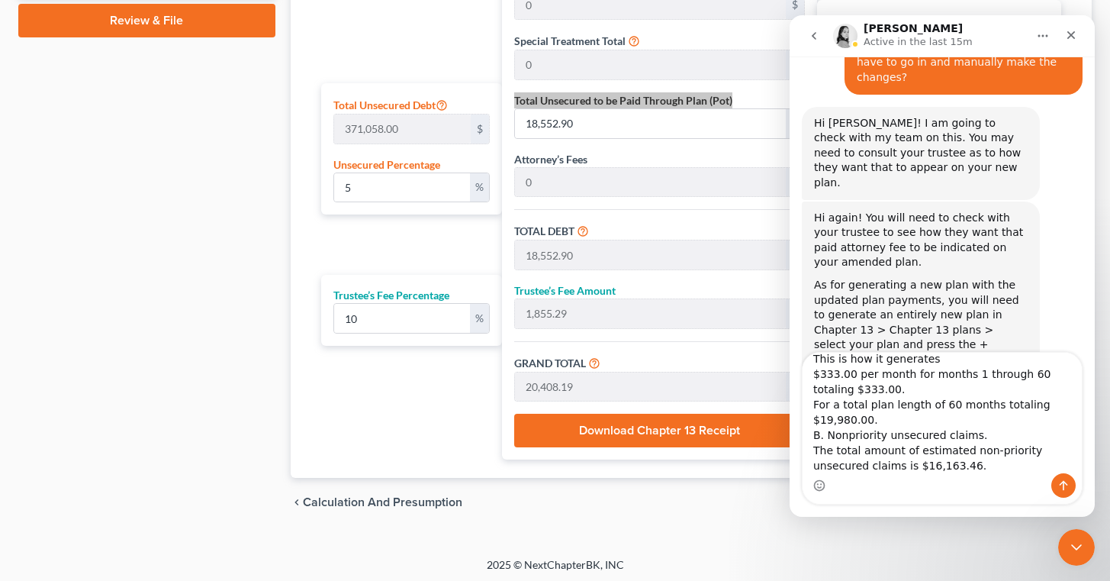
scroll to position [133, 0]
click at [971, 454] on textarea "I checked with the Trustee's office and I need to remove the attorneys fees sin…" at bounding box center [942, 413] width 279 height 121
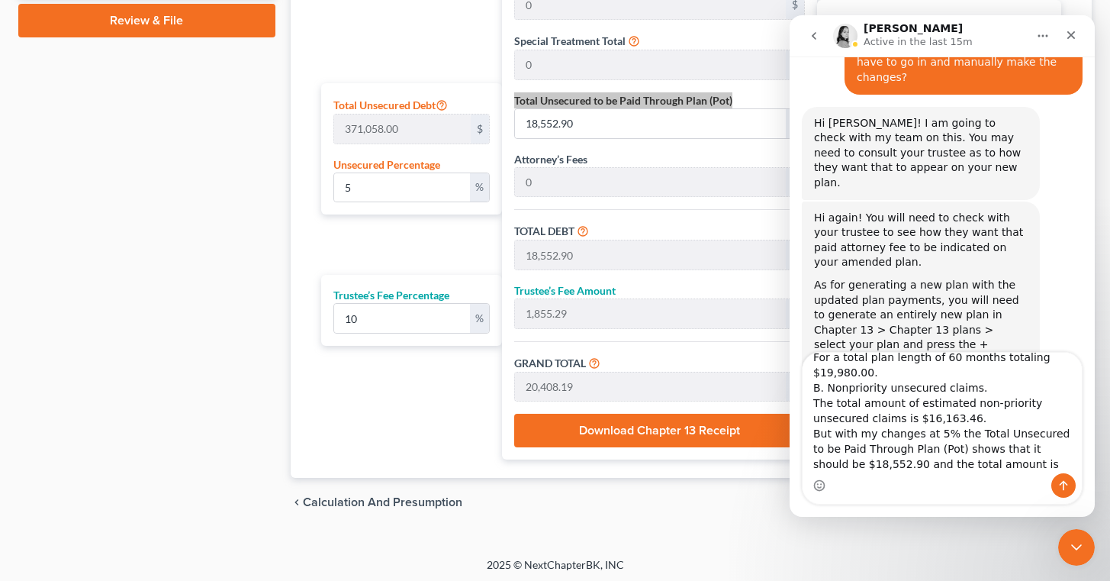
scroll to position [162, 0]
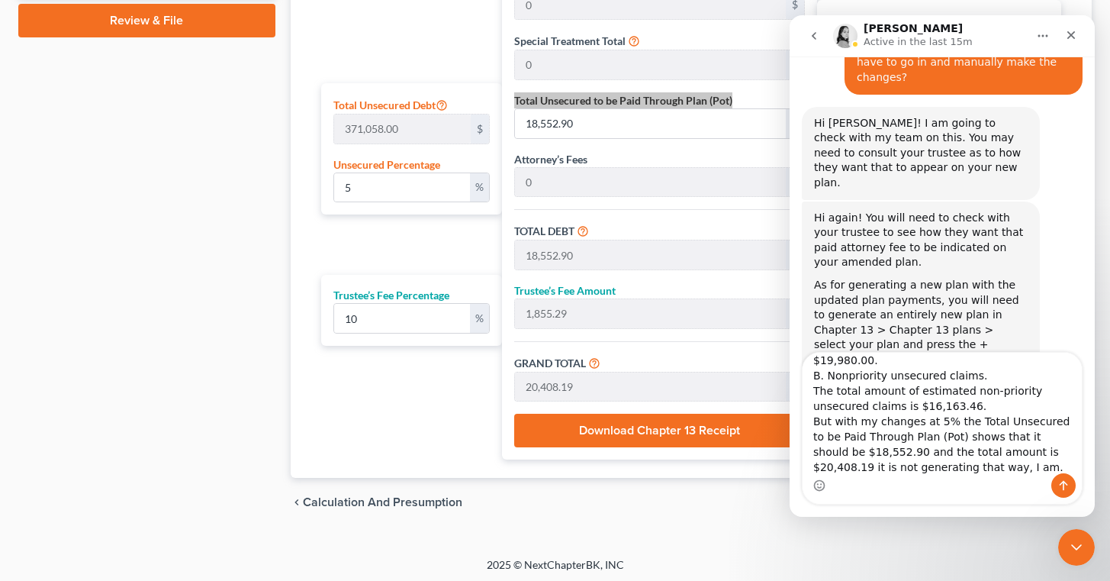
type textarea "I checked with the Trustee's office and I need to remove the attorneys fees sin…"
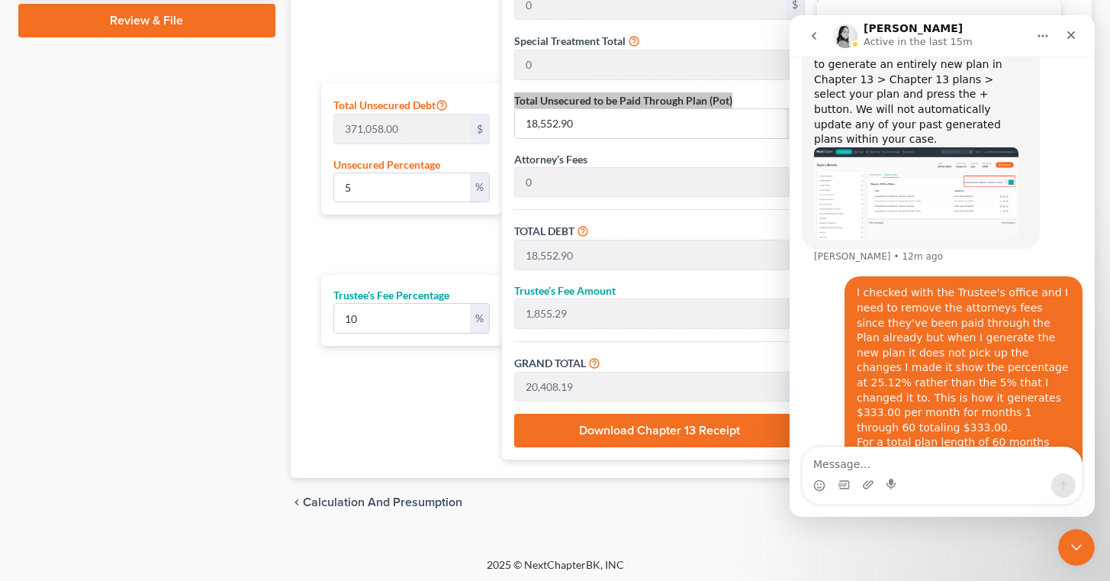
scroll to position [1779, 0]
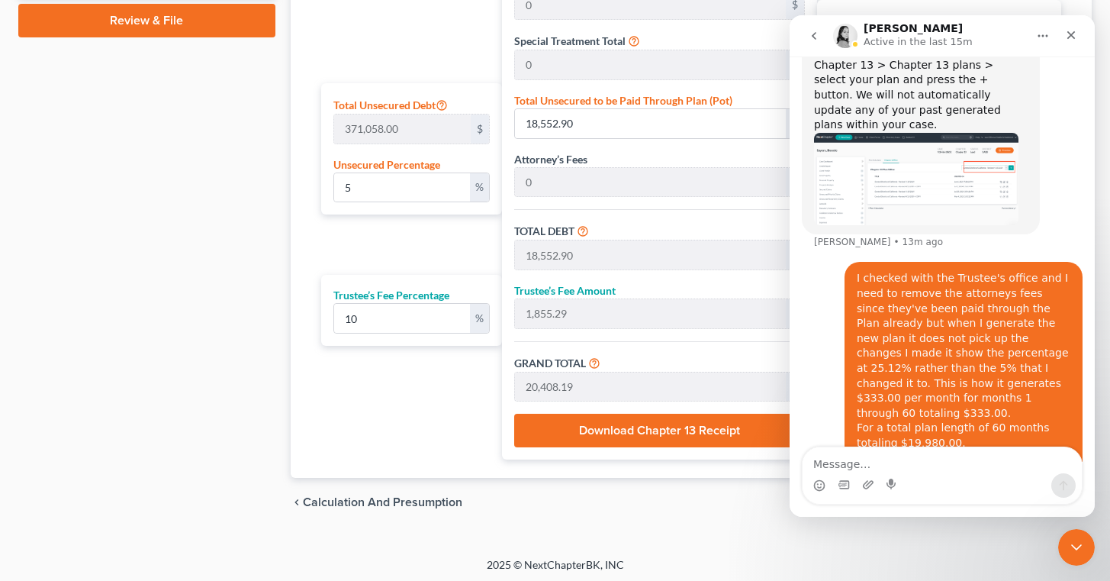
click at [560, 524] on div "chevron_left Calculation and Presumption Chapter 13 Plan chevron_right" at bounding box center [691, 502] width 801 height 49
click at [866, 466] on textarea "Message…" at bounding box center [942, 460] width 279 height 26
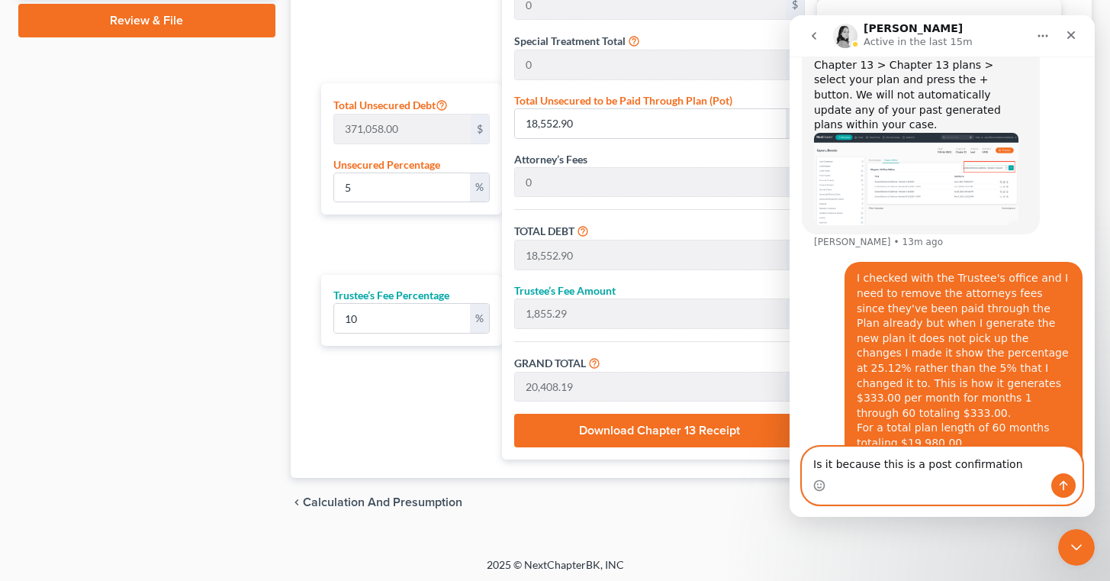
click at [897, 467] on textarea "Is it because this is a post confirmation" at bounding box center [942, 460] width 279 height 26
click at [913, 467] on textarea "Is it because this is a post confirmation" at bounding box center [942, 460] width 279 height 26
click at [1048, 462] on textarea "Is it because these are post confirmation" at bounding box center [942, 460] width 279 height 26
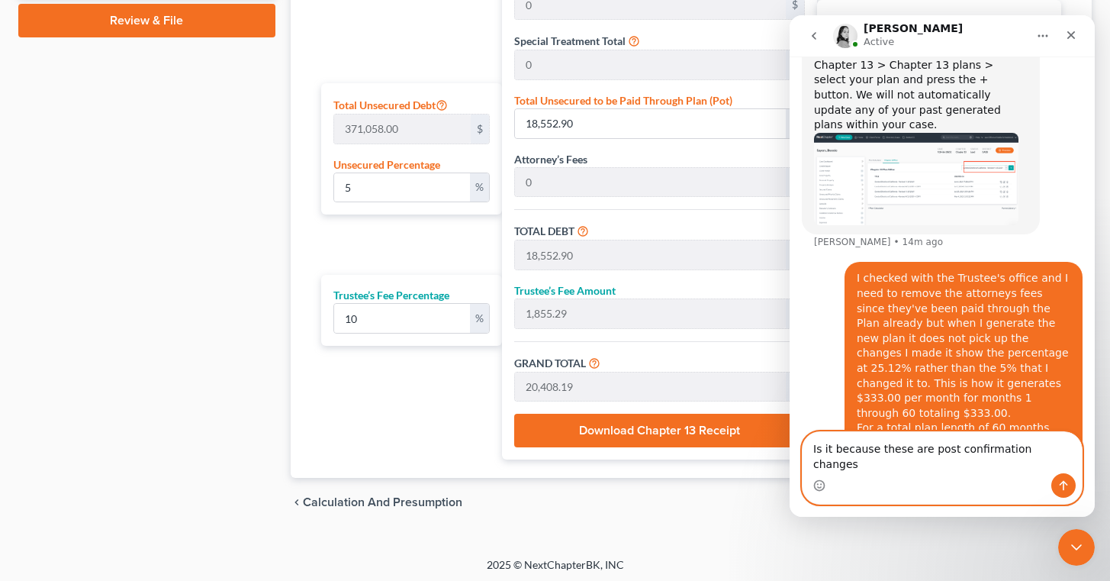
type textarea "Is it because these are post confirmation changes?"
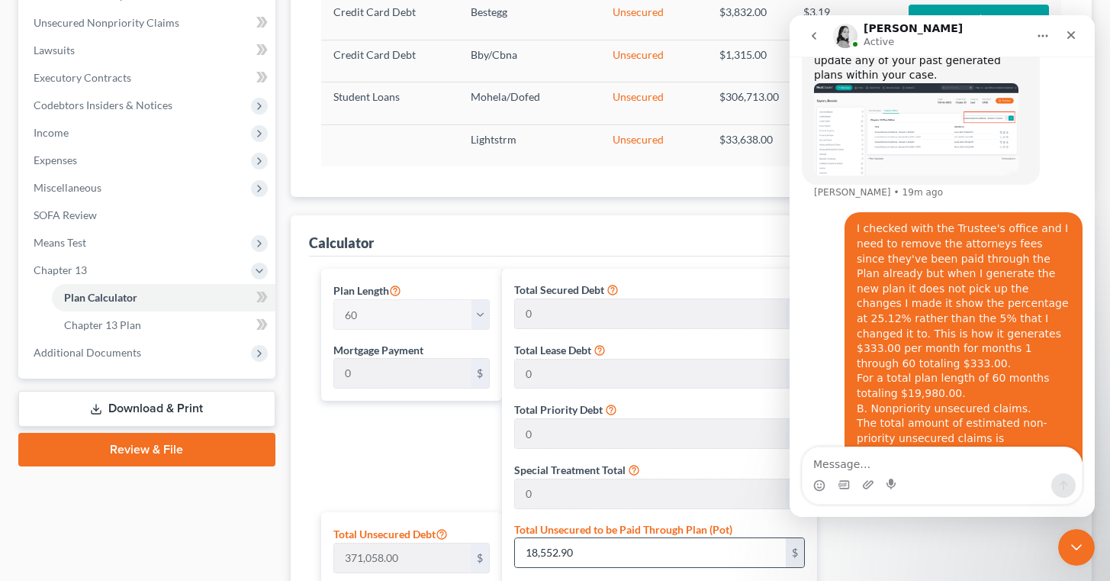
scroll to position [0, 0]
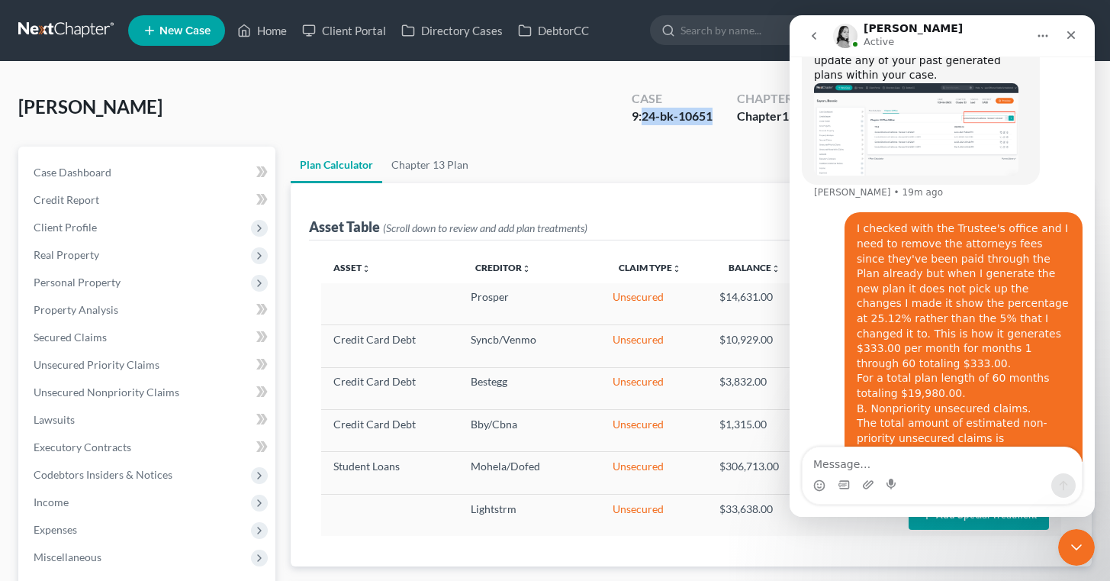
drag, startPoint x: 713, startPoint y: 115, endPoint x: 645, endPoint y: 115, distance: 67.9
click at [644, 115] on div "9:24-bk-10651" at bounding box center [672, 117] width 81 height 18
copy div "24-bk-10651"
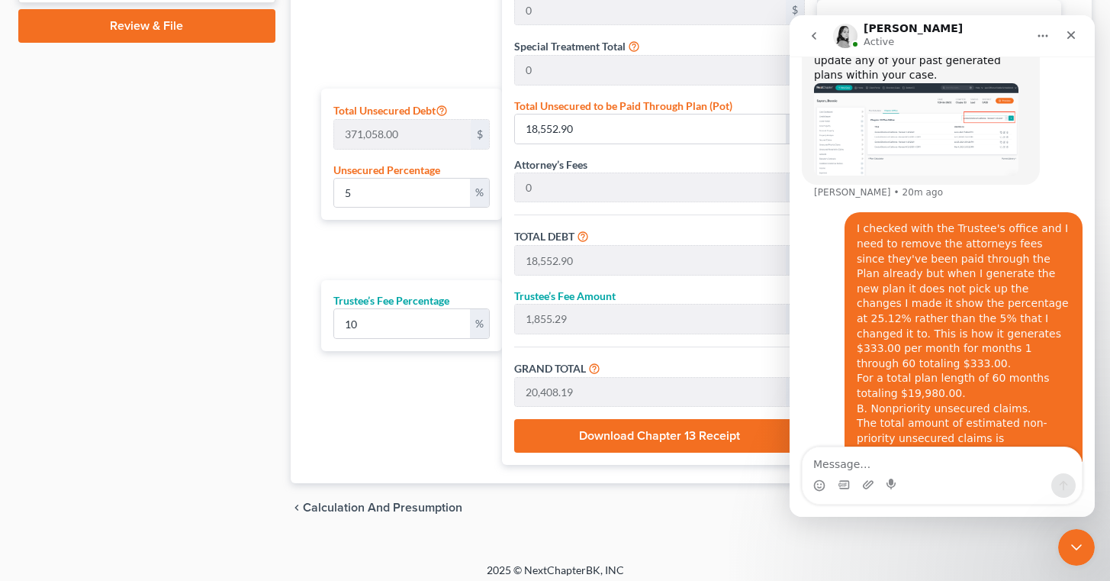
scroll to position [802, 0]
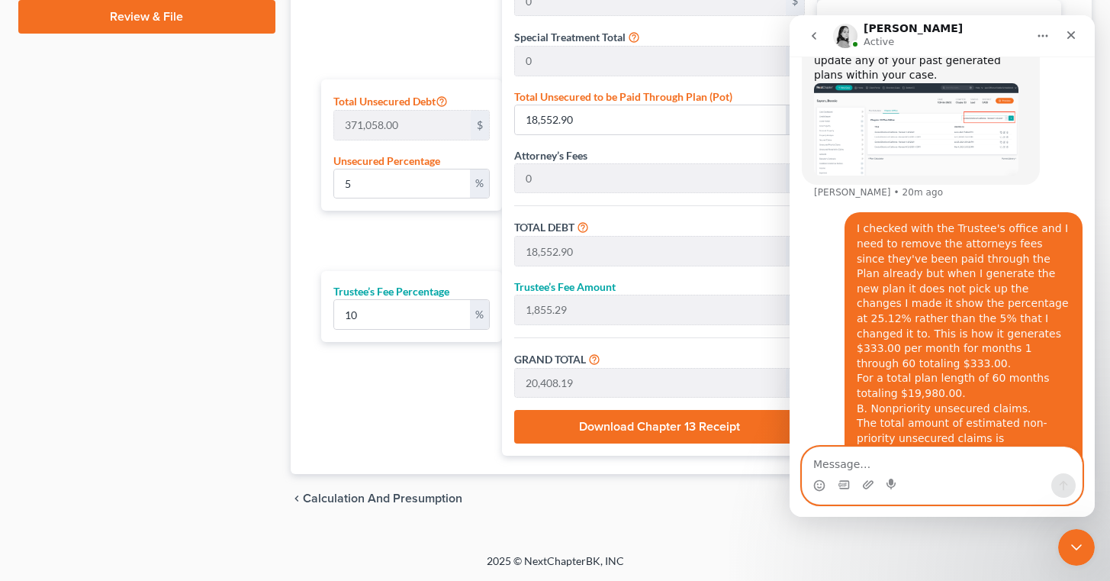
click at [859, 466] on textarea "Message…" at bounding box center [942, 460] width 279 height 26
click at [851, 468] on textarea "Since it not remove the attorneys fee autom" at bounding box center [942, 460] width 279 height 26
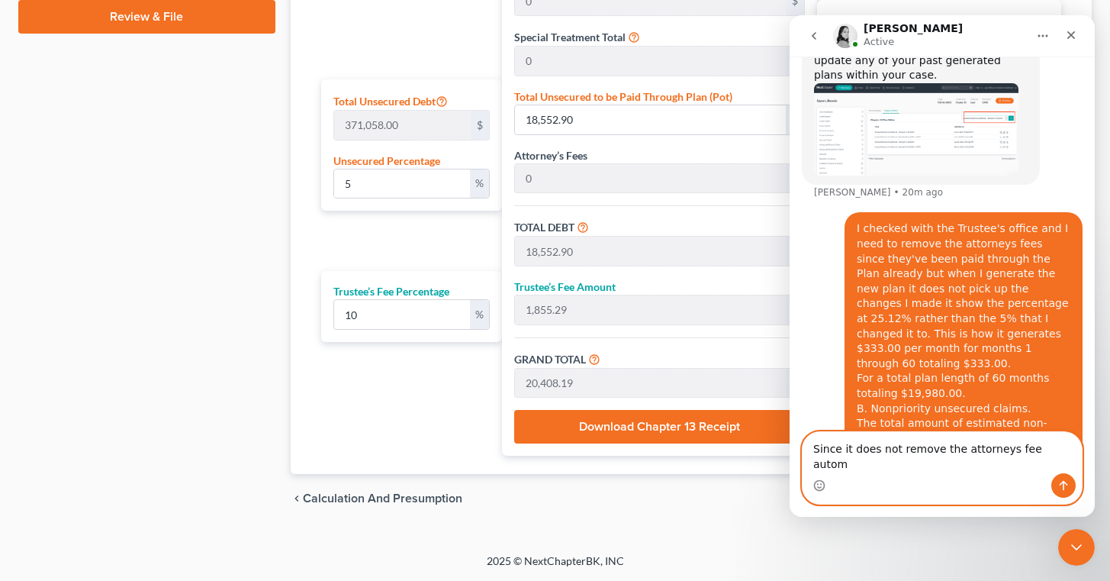
click at [1002, 466] on textarea "Since it does not remove the attorneys fee autom" at bounding box center [942, 452] width 279 height 41
click at [1044, 468] on textarea "Since it does not remove the attorneys fee autom" at bounding box center [942, 452] width 279 height 41
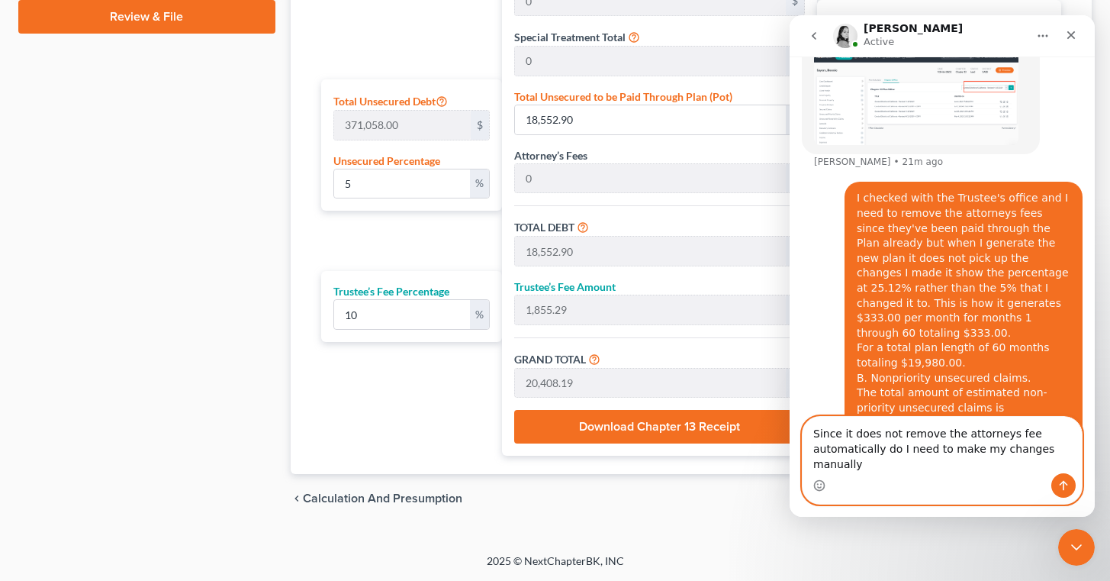
scroll to position [1859, 0]
type textarea "Since it does not remove the attorneys fee automatically do I need to make my c…"
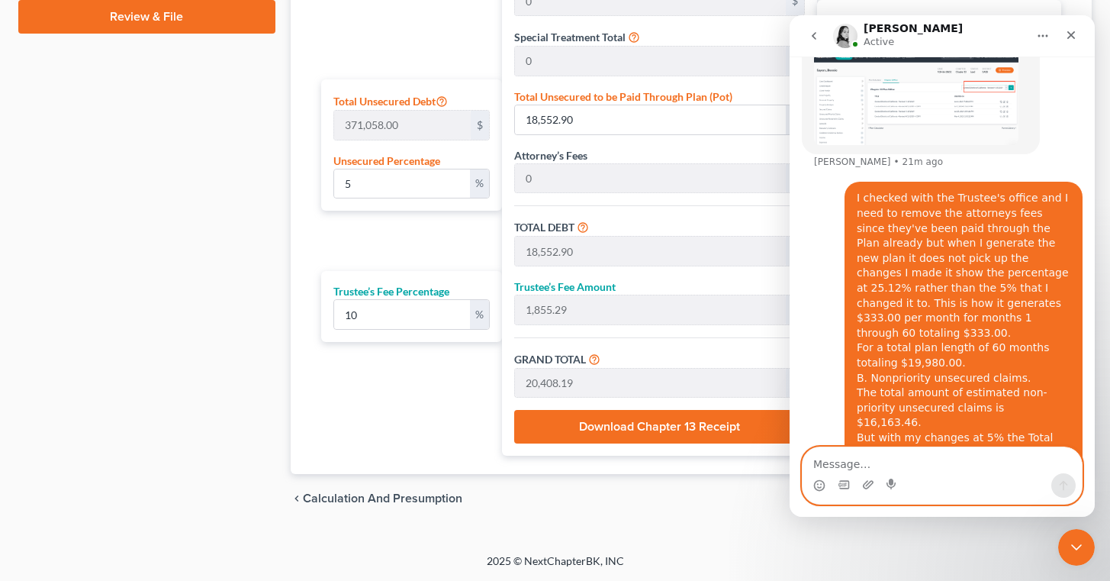
scroll to position [1893, 0]
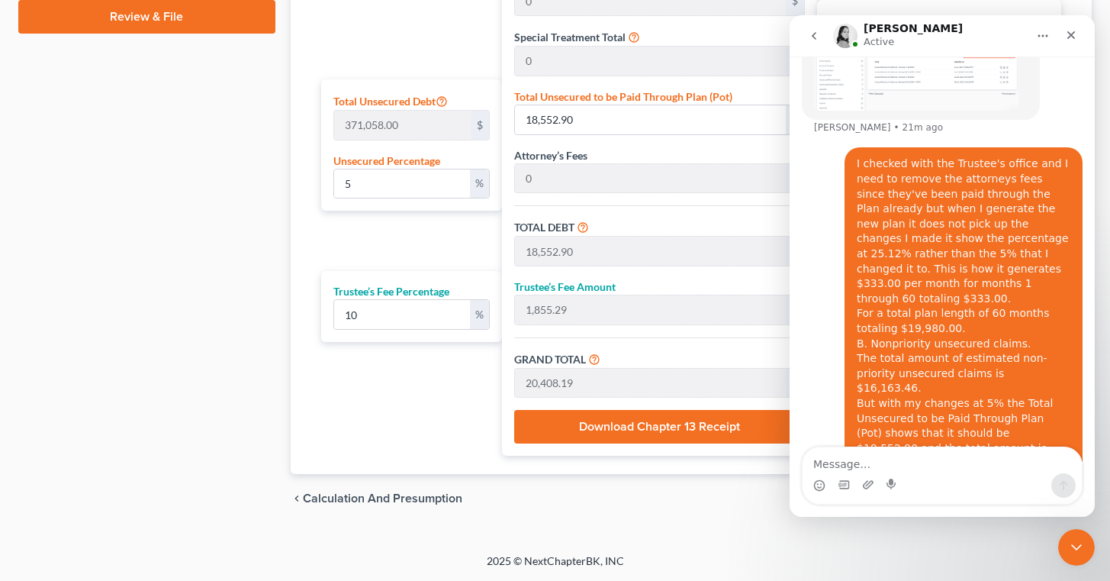
click at [704, 517] on div "chevron_left Calculation and Presumption Chapter 13 Plan chevron_right" at bounding box center [691, 498] width 801 height 49
click at [743, 463] on div "Plan Length 1 2 3 4 5 6 7 8 9 10 11 12 13 14 15 16 17 18 19 20 21 22 23 24 25 2…" at bounding box center [691, 149] width 765 height 650
click at [1072, 34] on icon "Close" at bounding box center [1072, 35] width 8 height 8
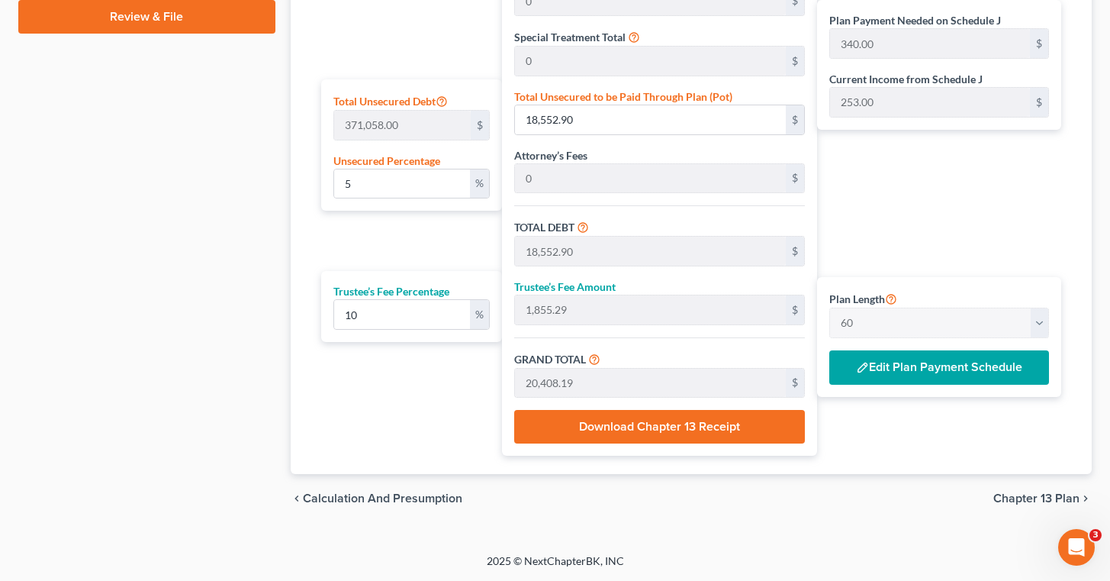
click at [1009, 356] on button "Edit Plan Payment Schedule" at bounding box center [940, 367] width 220 height 35
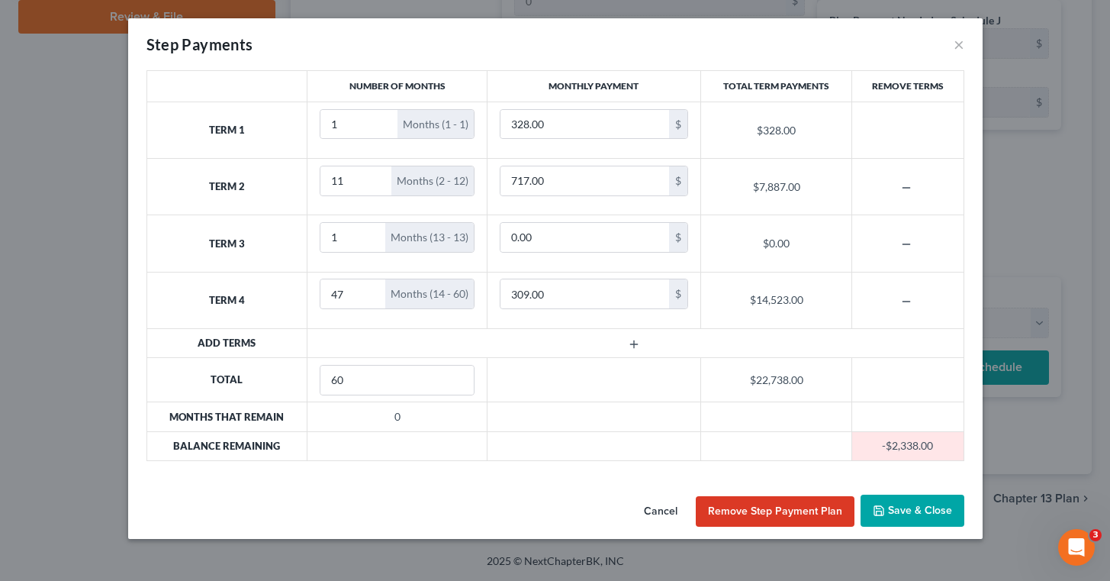
click at [778, 506] on button "Remove Step Payment Plan" at bounding box center [775, 511] width 159 height 31
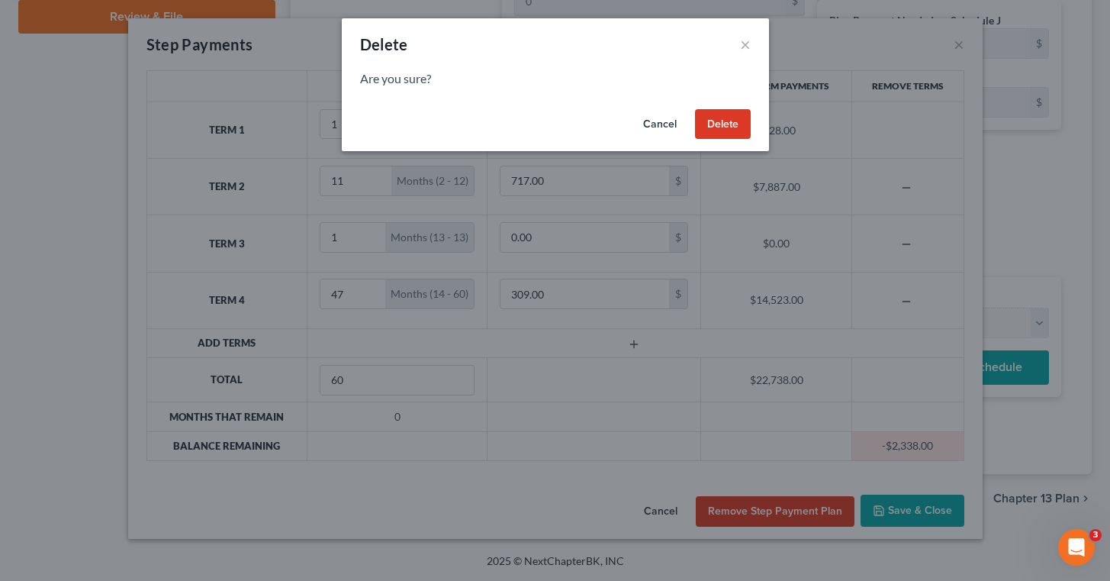
click at [720, 111] on button "Delete" at bounding box center [723, 124] width 56 height 31
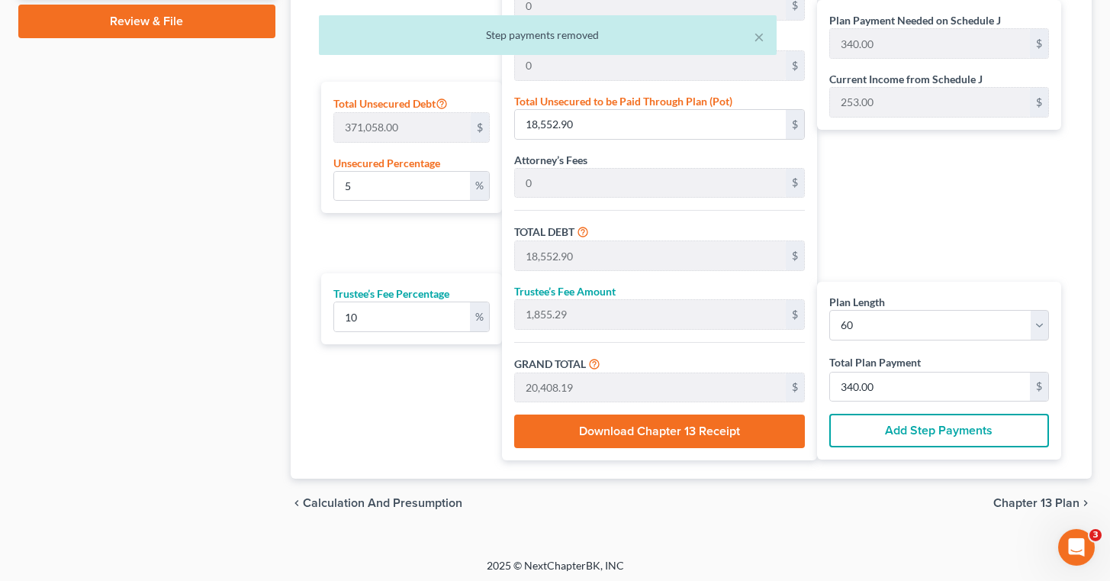
scroll to position [797, 0]
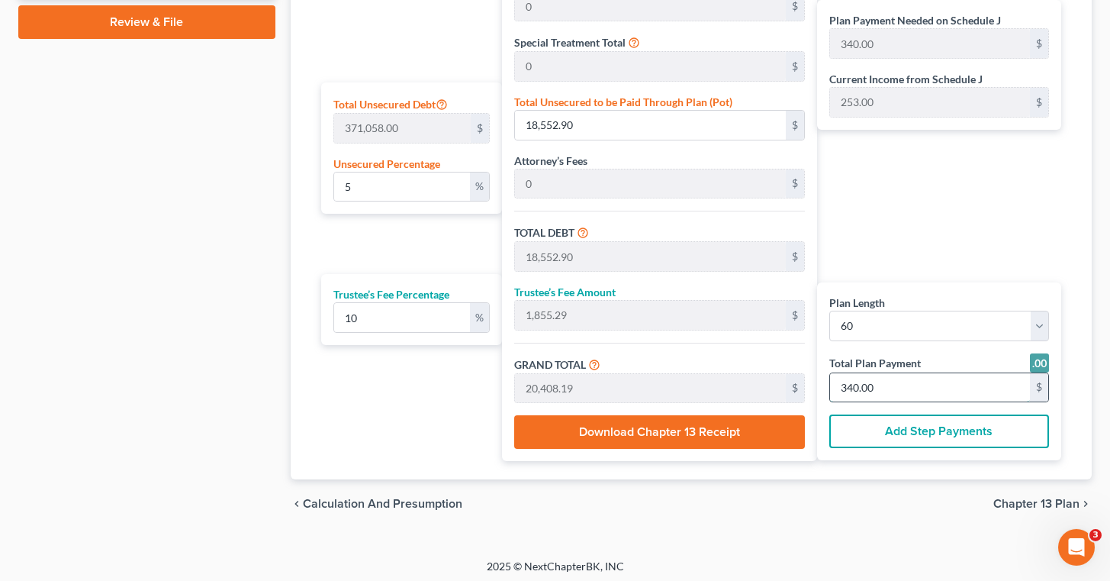
click at [955, 392] on input "340.00" at bounding box center [930, 387] width 200 height 29
type input "0.04"
type input "163.63"
type input "16.36"
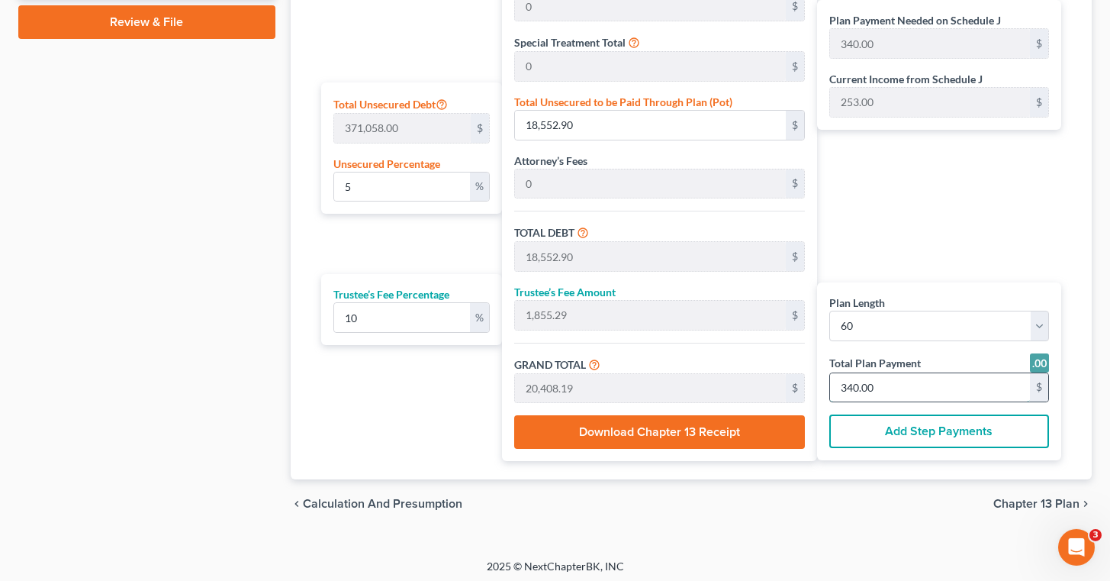
type input "180.00"
type input "3"
type input "0.44"
type input "1,636.36"
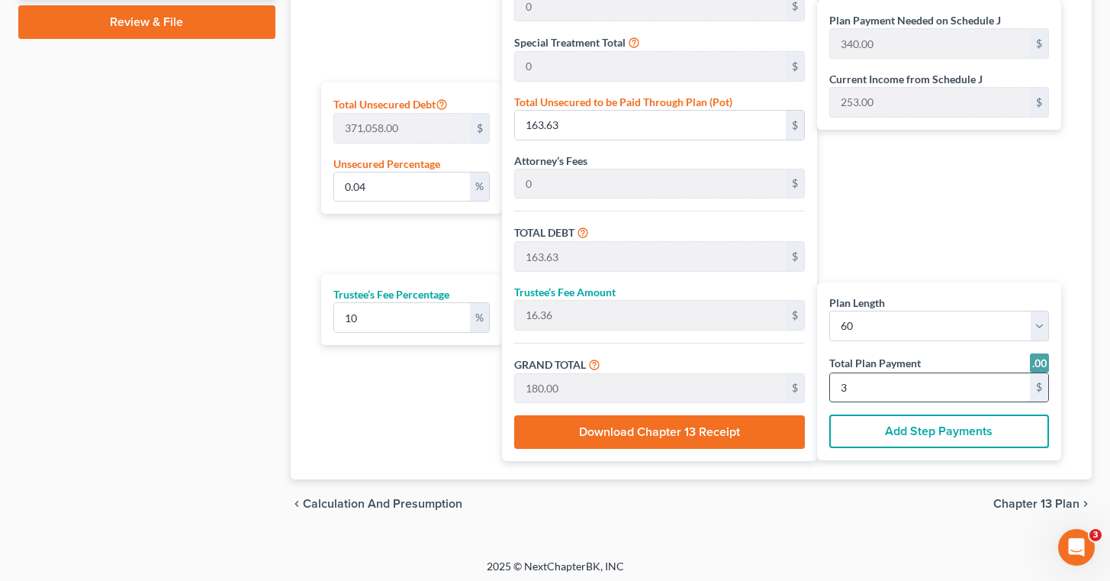
type input "163.63"
type input "1,800.00"
type input "30"
type input "4.54"
type input "16,854.54"
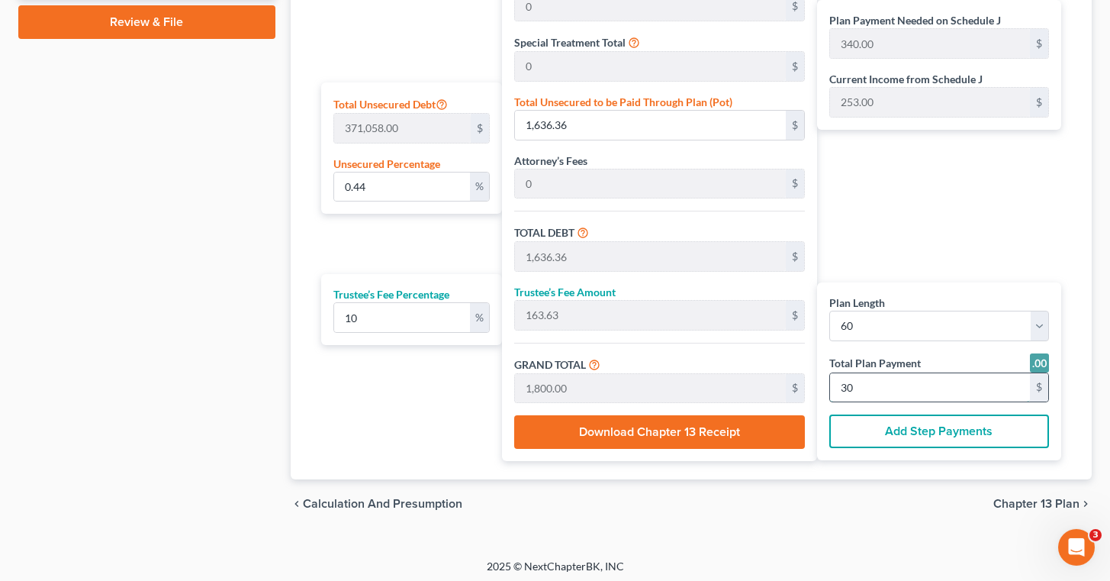
type input "16,854.54"
type input "1,685.45"
type input "18,540.00"
type input "309"
click at [948, 299] on div "Plan Length 1 2 3 4 5 6 7 8 9 10 11 12 13 14 15 16 17 18 19 20 21 22 23 24 25 2…" at bounding box center [940, 318] width 220 height 47
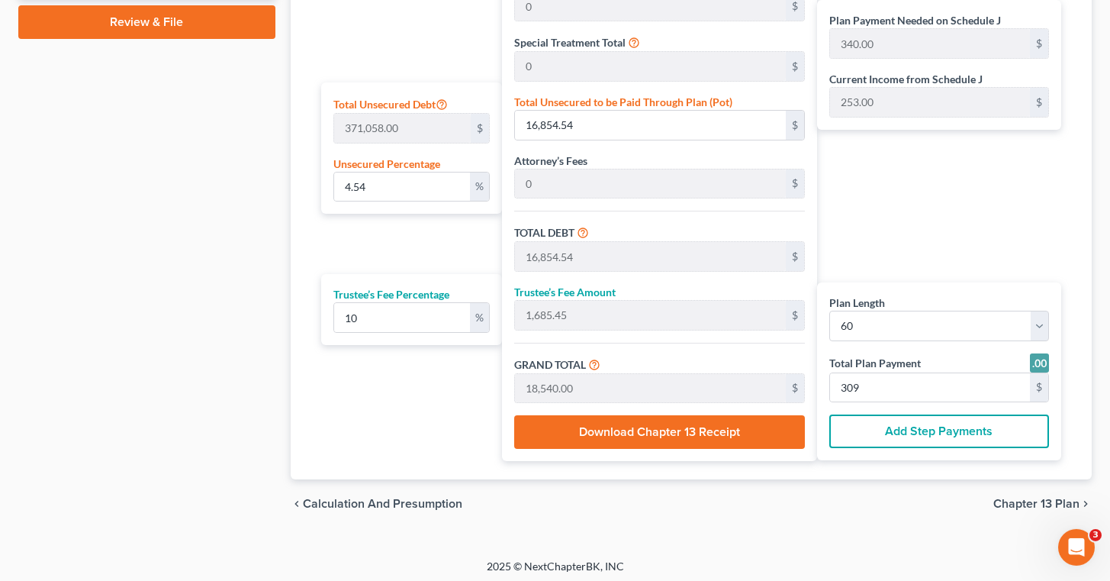
click at [935, 258] on div "Plan Payment Needed on Schedule J 340.00 $ Current Income from Schedule J 253.0…" at bounding box center [943, 151] width 252 height 620
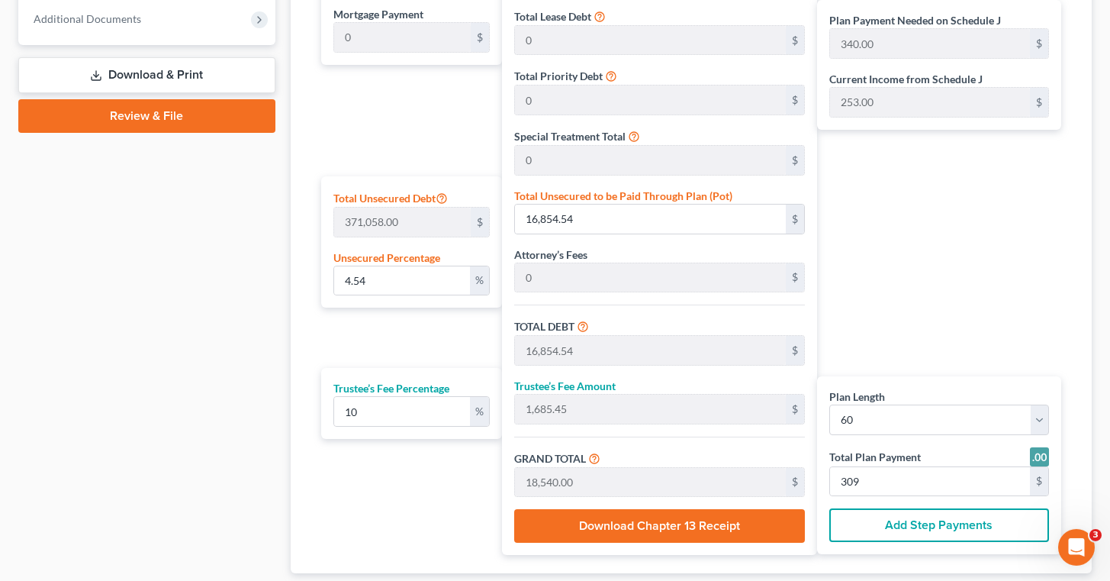
scroll to position [704, 0]
click at [936, 282] on div "Plan Payment Needed on Schedule J 340.00 $ Current Income from Schedule J 253.0…" at bounding box center [943, 244] width 252 height 620
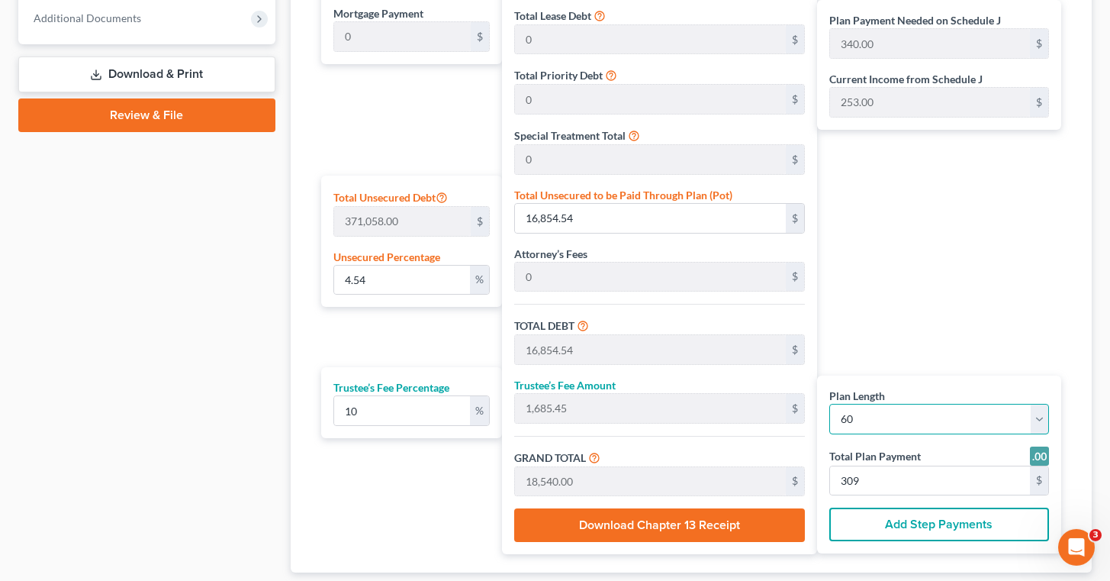
click at [830, 404] on select "1 2 3 4 5 6 7 8 9 10 11 12 13 14 15 16 17 18 19 20 21 22 23 24 25 26 27 28 29 3…" at bounding box center [940, 419] width 220 height 31
select select "46"
click option "47" at bounding box center [0, 0] width 0 height 0
select select "46"
type input "394.00"
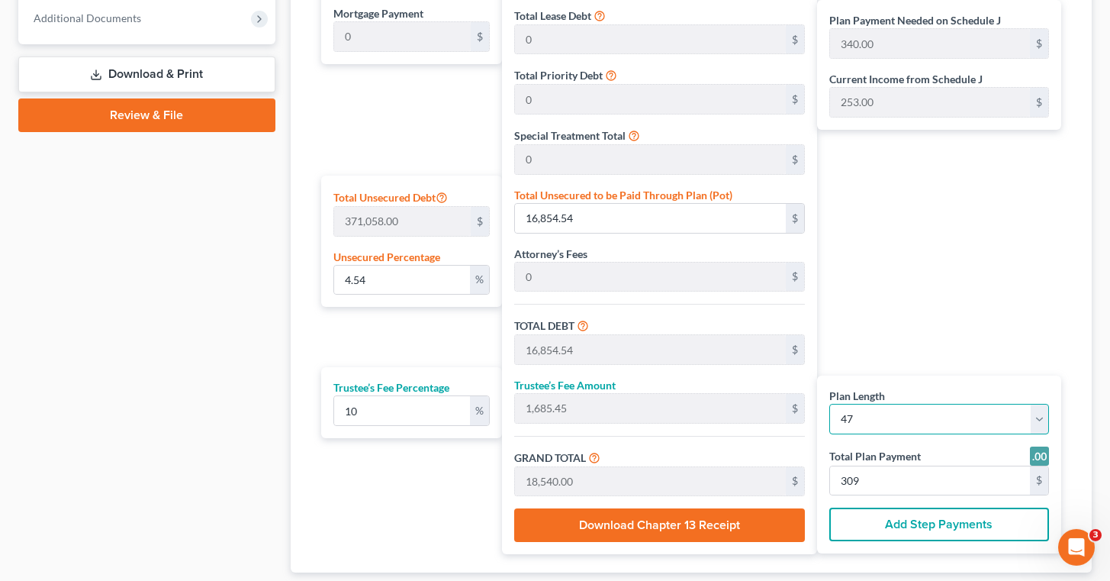
type input "394.00"
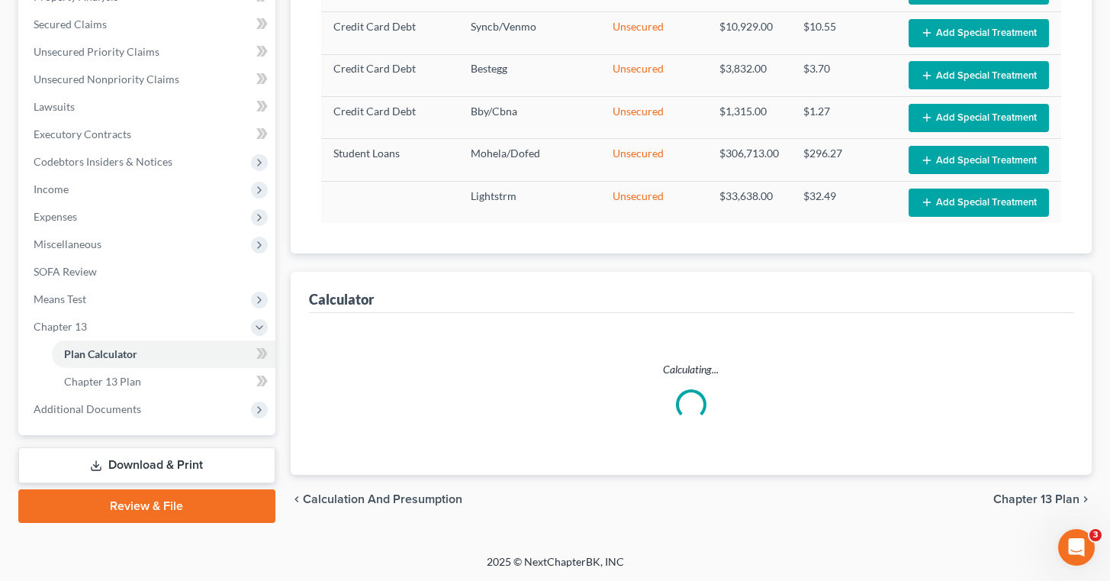
select select "46"
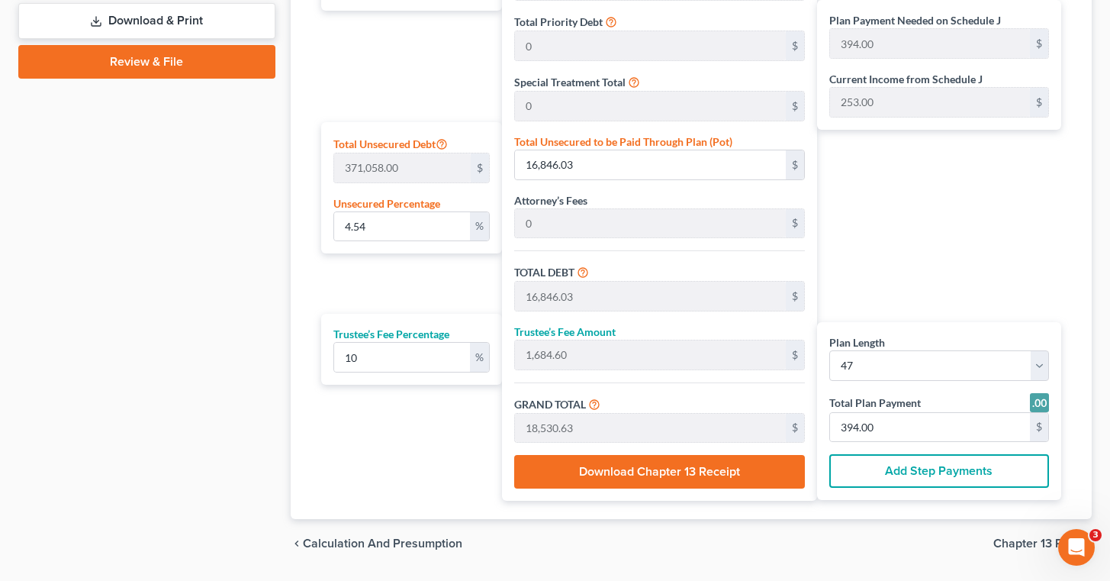
scroll to position [762, 0]
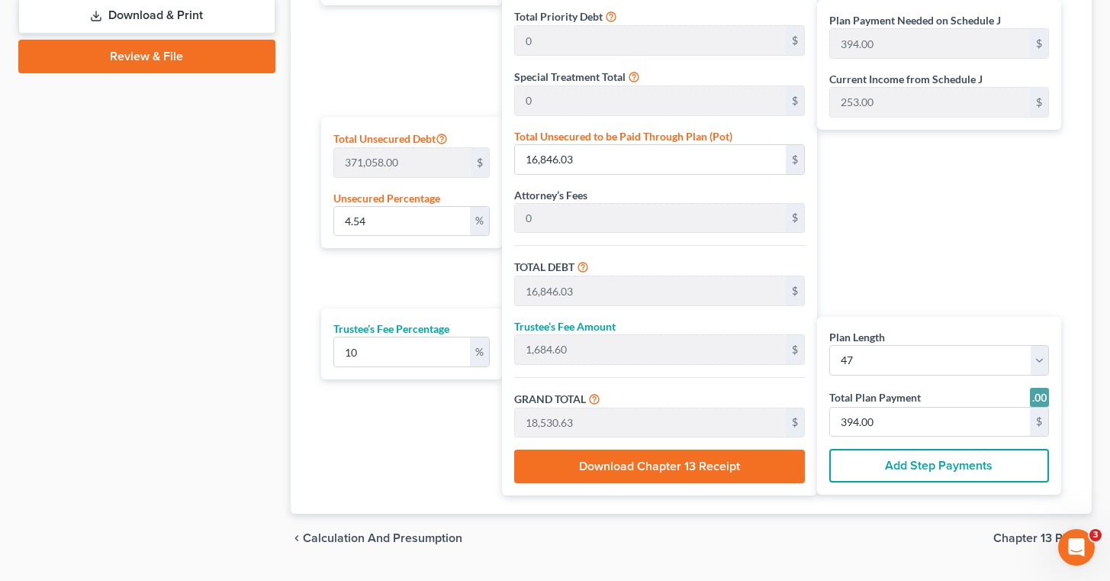
click at [393, 469] on div "Plan Length 1 2 3 4 5 6 7 8 9 10 11 12 13 14 15 16 17 18 19 20 21 22 23 24 25 2…" at bounding box center [408, 186] width 189 height 620
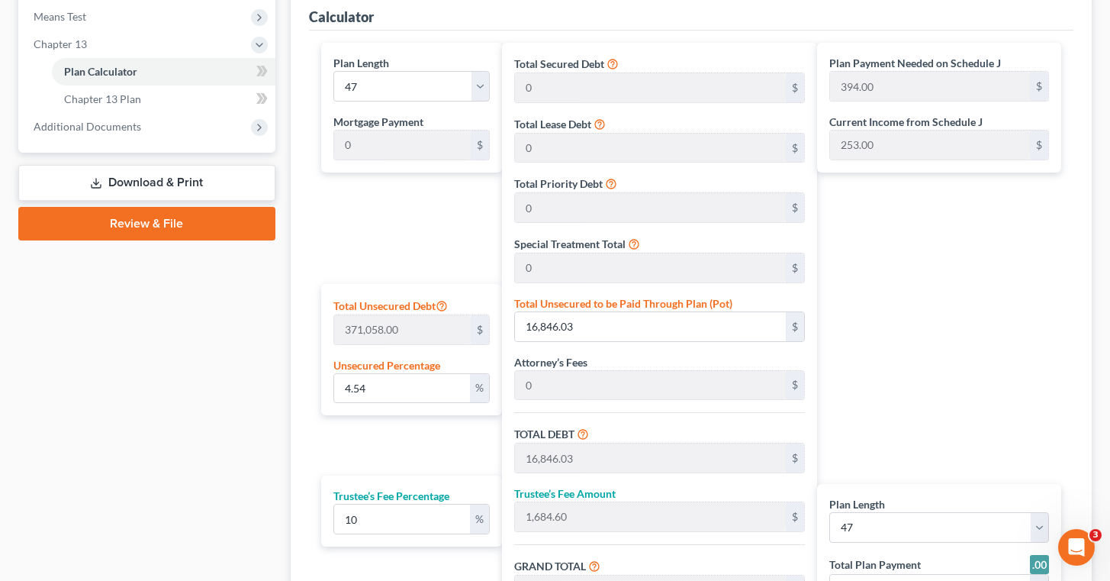
scroll to position [567, 0]
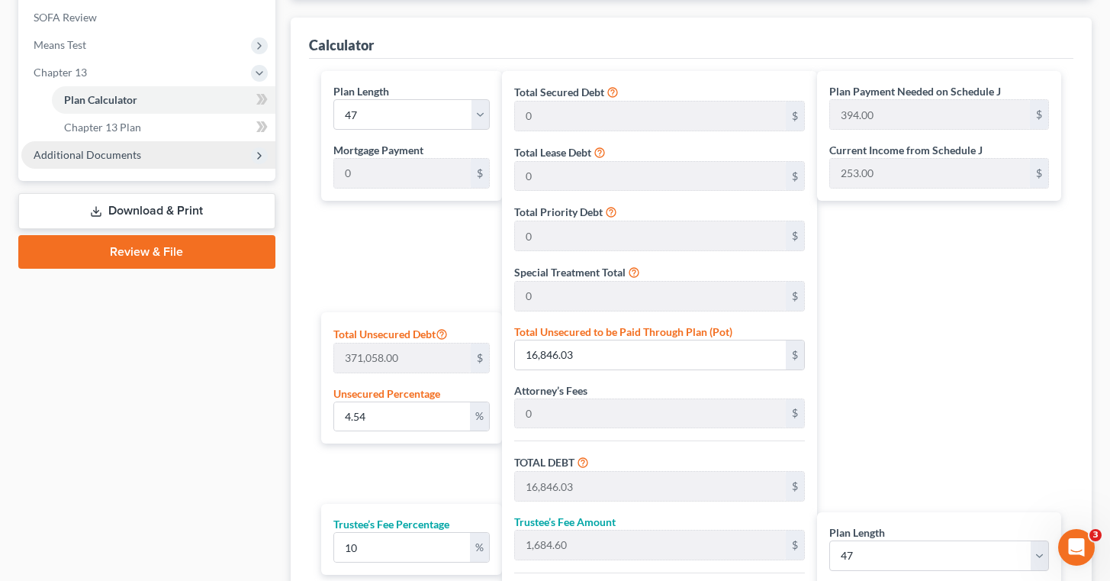
click at [159, 156] on span "Additional Documents" at bounding box center [148, 154] width 254 height 27
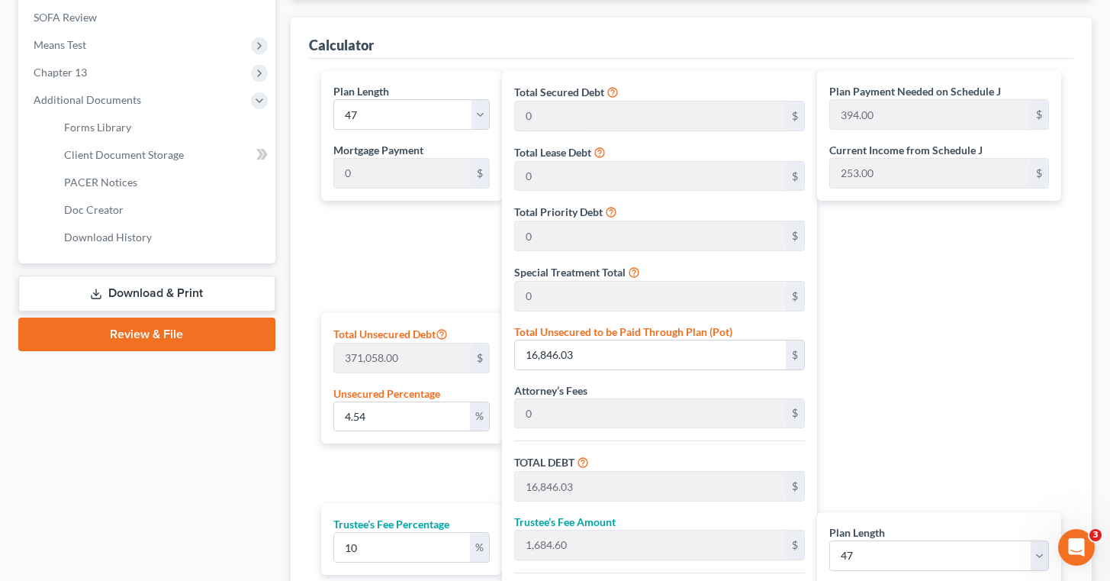
click at [153, 286] on link "Download & Print" at bounding box center [146, 293] width 257 height 36
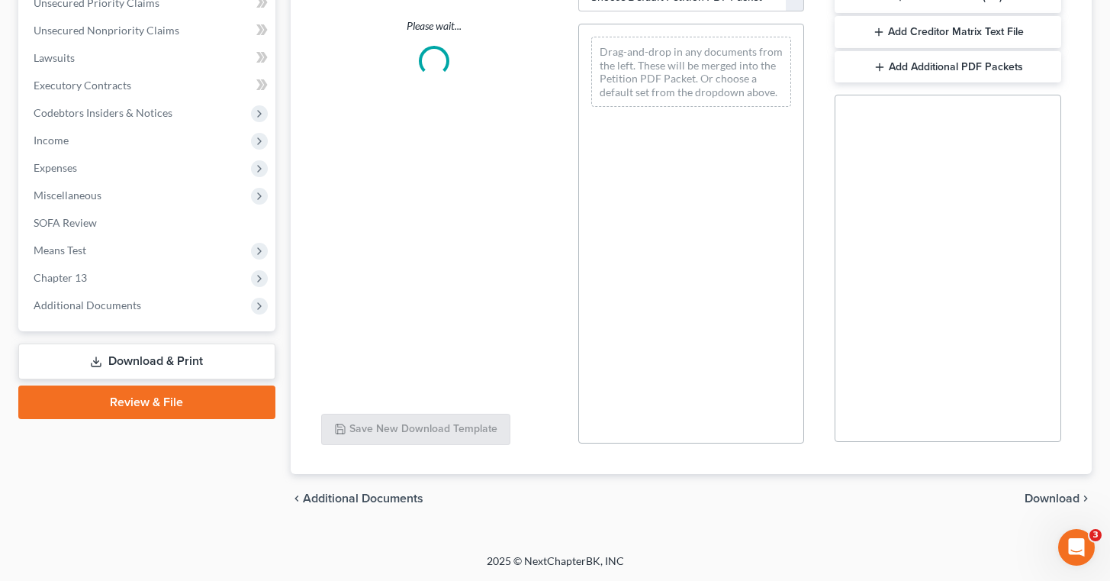
scroll to position [361, 0]
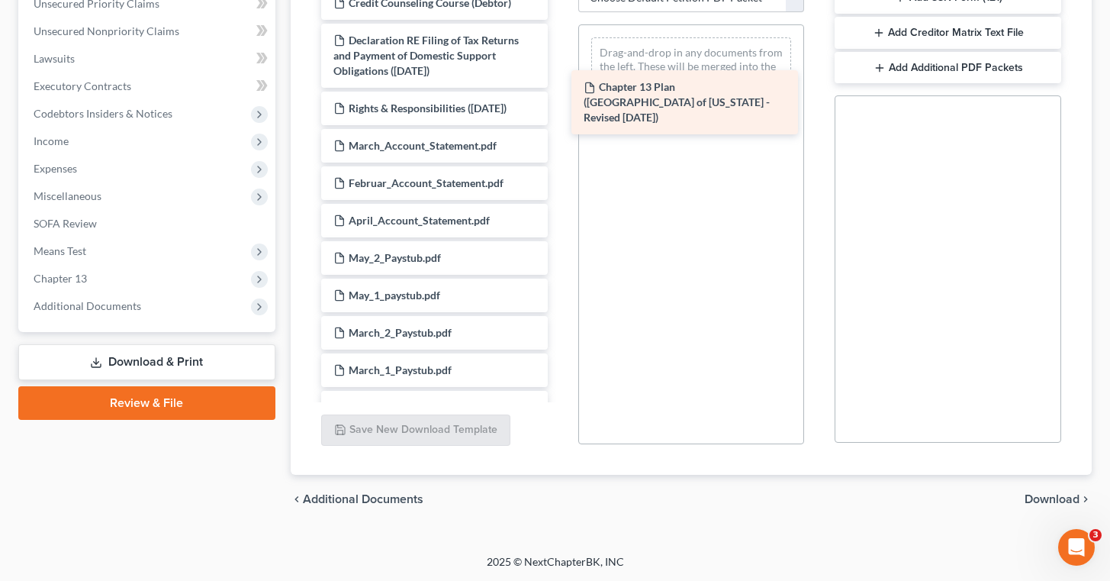
drag, startPoint x: 410, startPoint y: 109, endPoint x: 654, endPoint y: 86, distance: 245.3
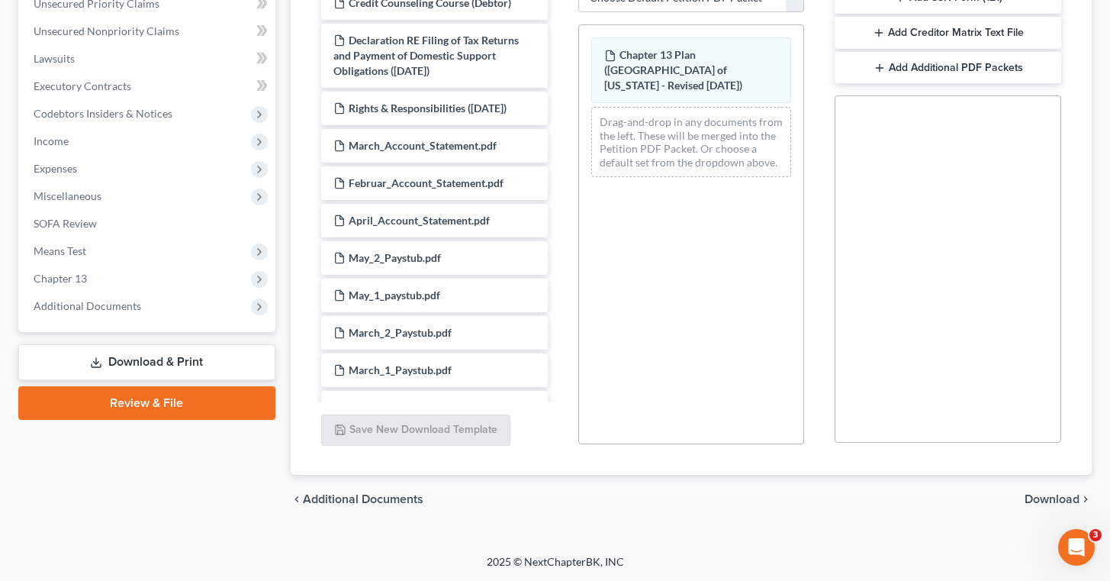
click at [1050, 498] on span "Download" at bounding box center [1052, 499] width 55 height 12
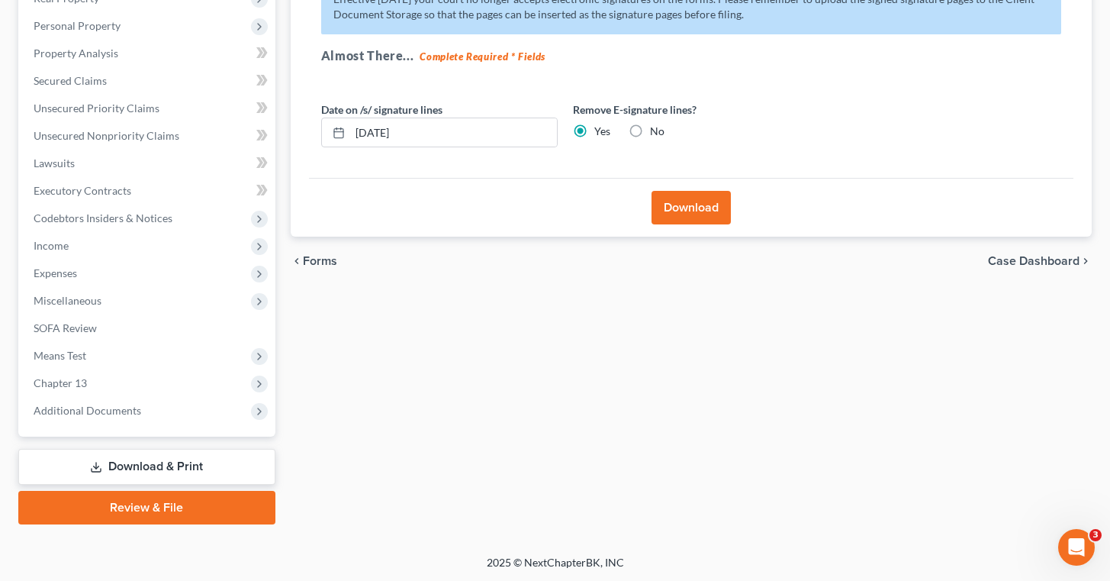
click at [687, 213] on button "Download" at bounding box center [691, 208] width 79 height 34
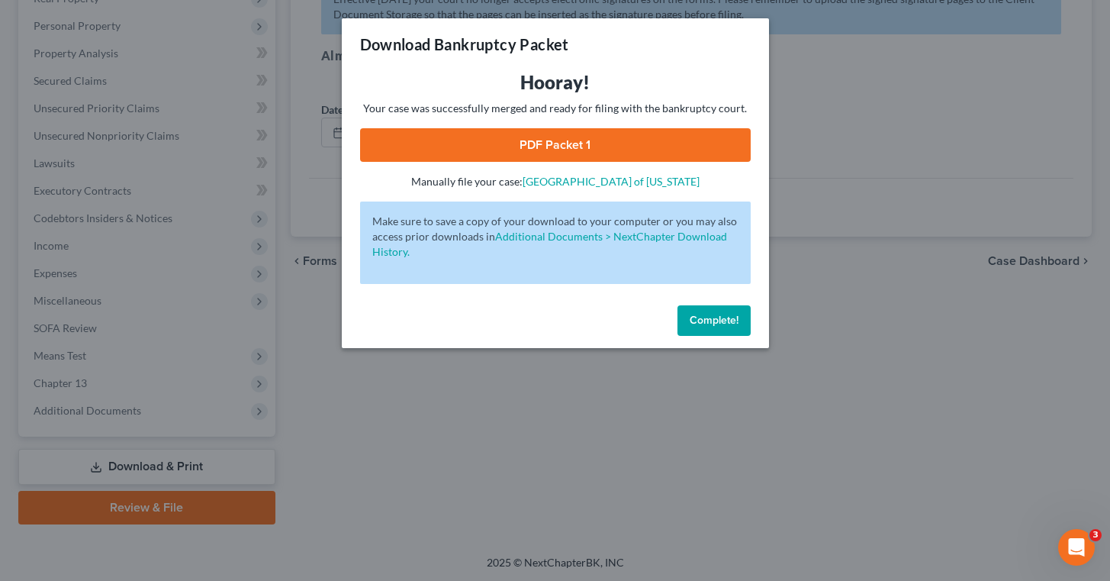
click at [724, 321] on span "Complete!" at bounding box center [714, 320] width 49 height 13
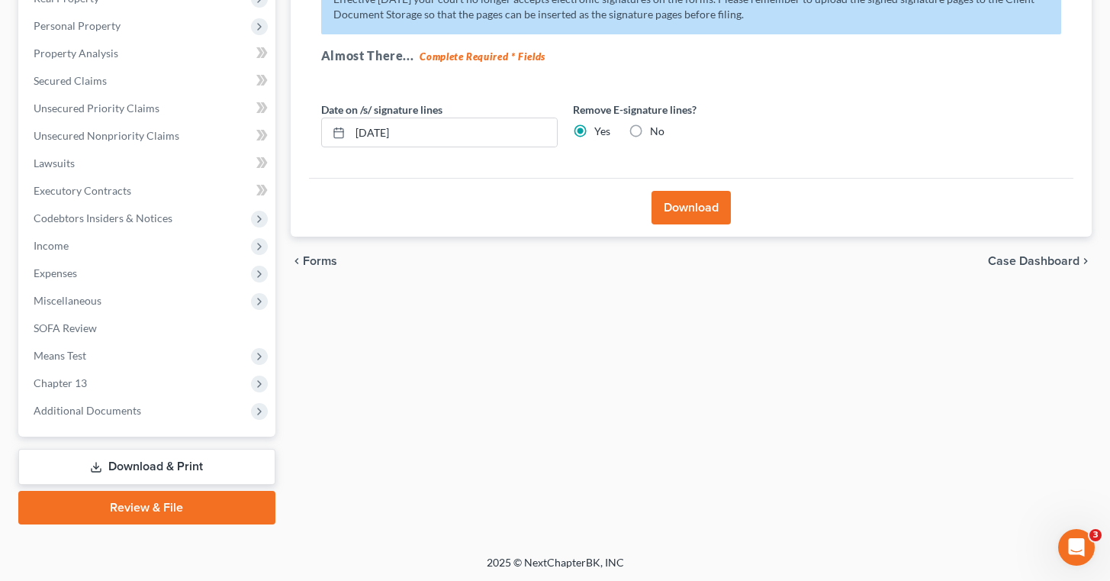
click at [143, 468] on link "Download & Print" at bounding box center [146, 467] width 257 height 36
click at [140, 410] on span "Additional Documents" at bounding box center [148, 410] width 254 height 27
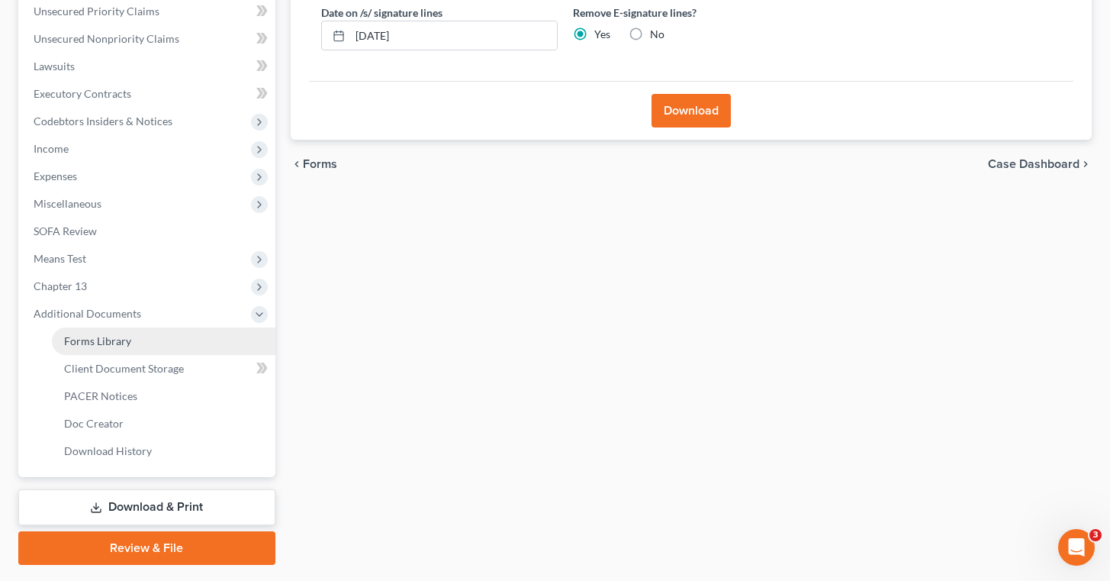
scroll to position [359, 0]
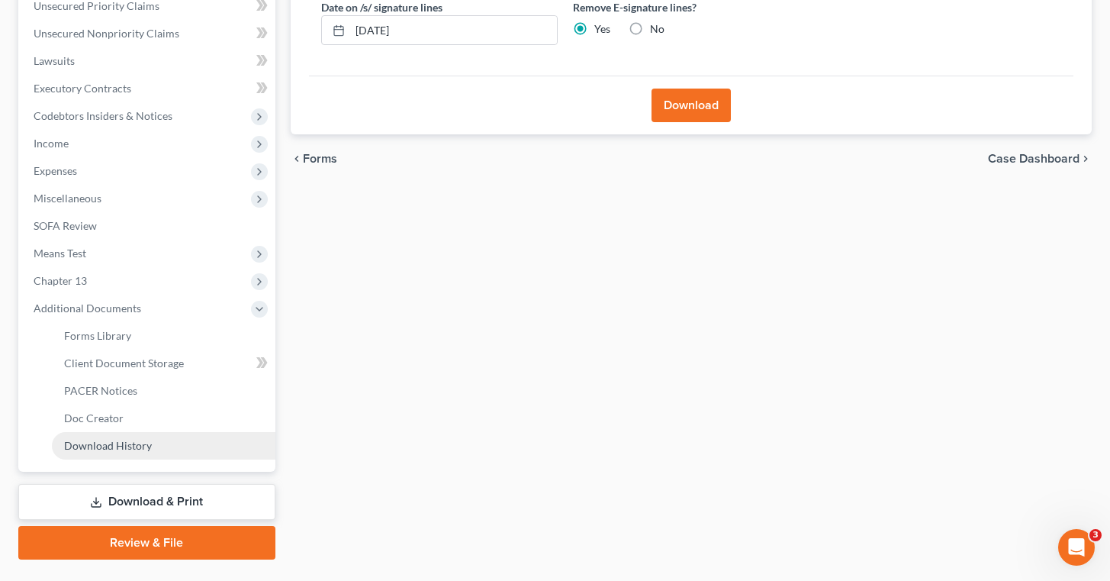
click at [176, 449] on link "Download History" at bounding box center [164, 445] width 224 height 27
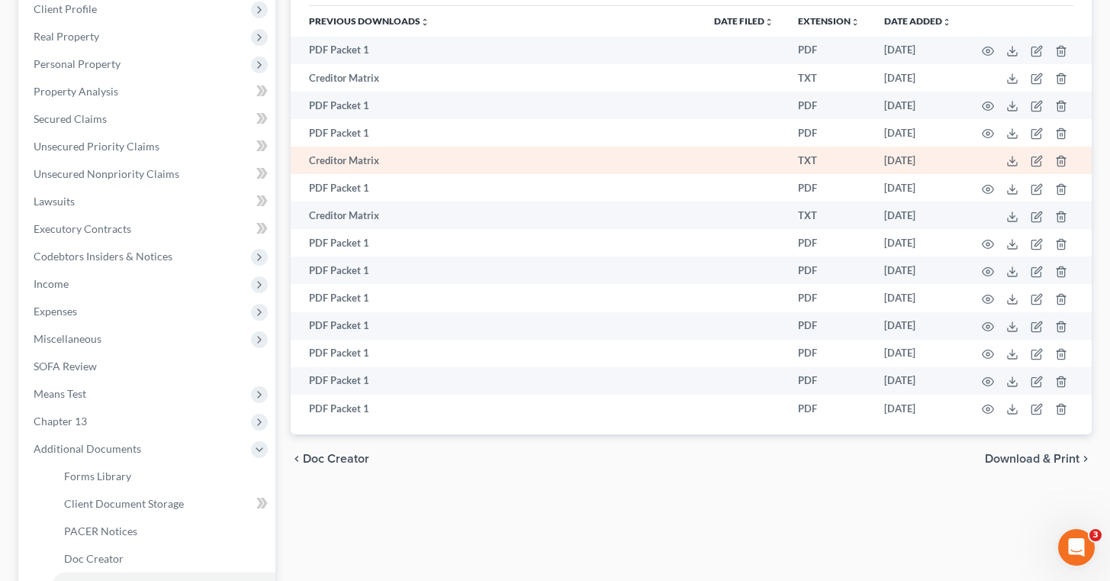
scroll to position [219, 0]
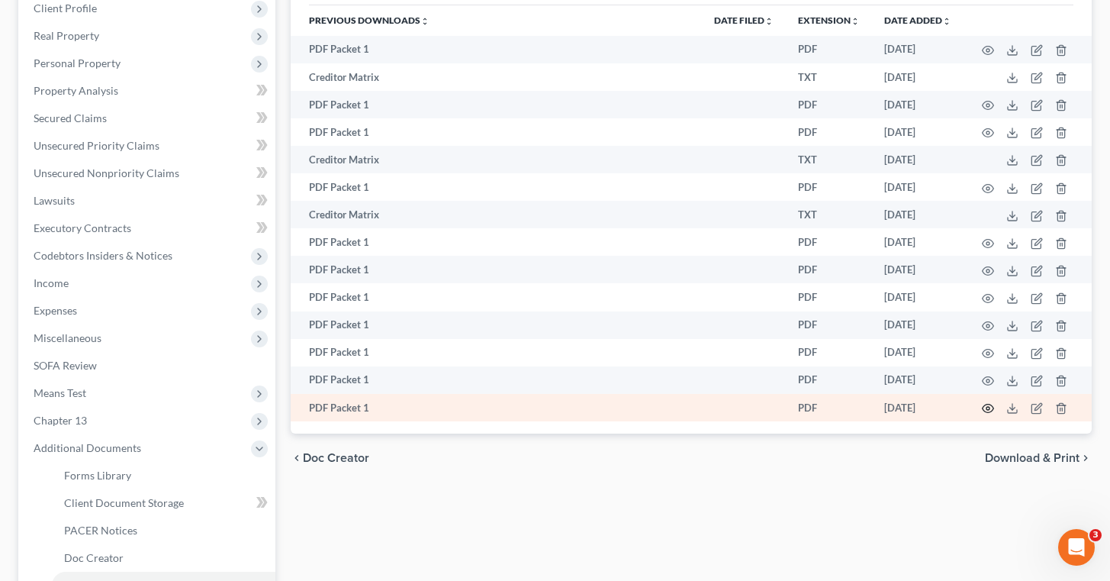
click at [990, 408] on icon "button" at bounding box center [988, 408] width 11 height 8
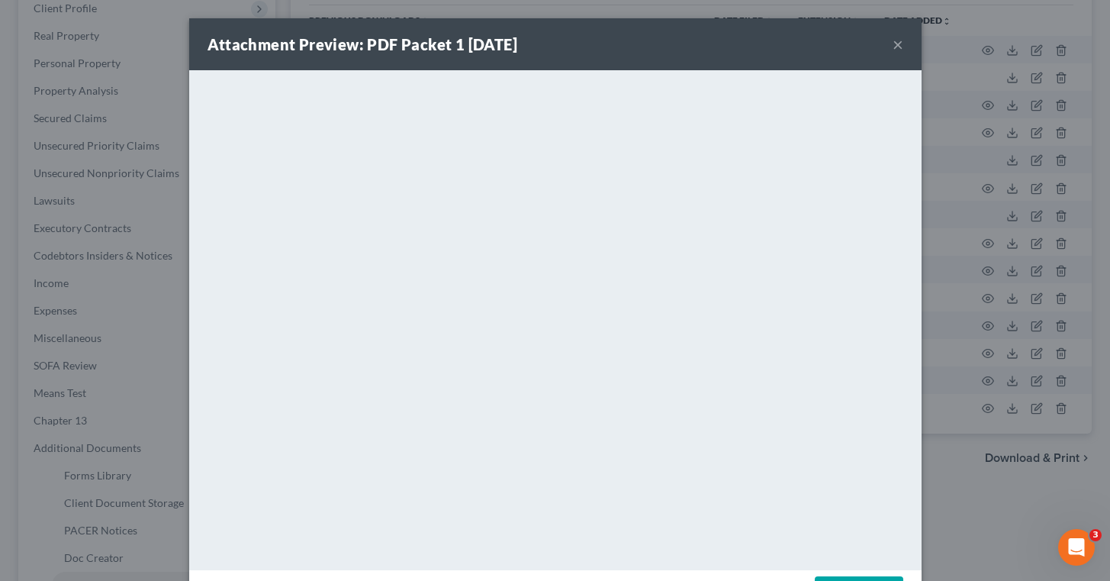
click at [894, 51] on button "×" at bounding box center [898, 44] width 11 height 18
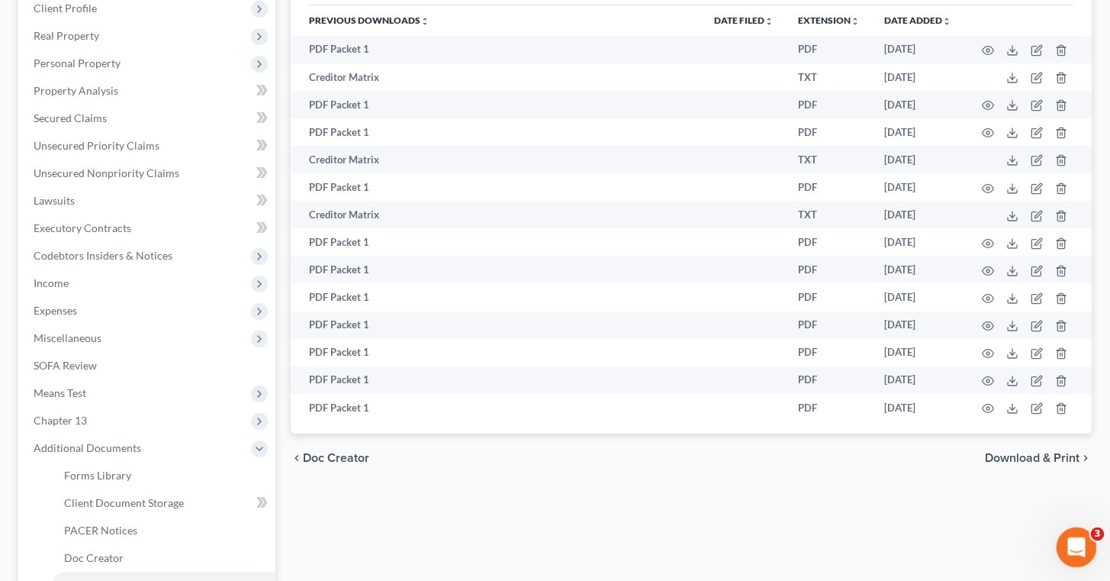
click at [1071, 545] on icon "Open Intercom Messenger" at bounding box center [1074, 545] width 25 height 25
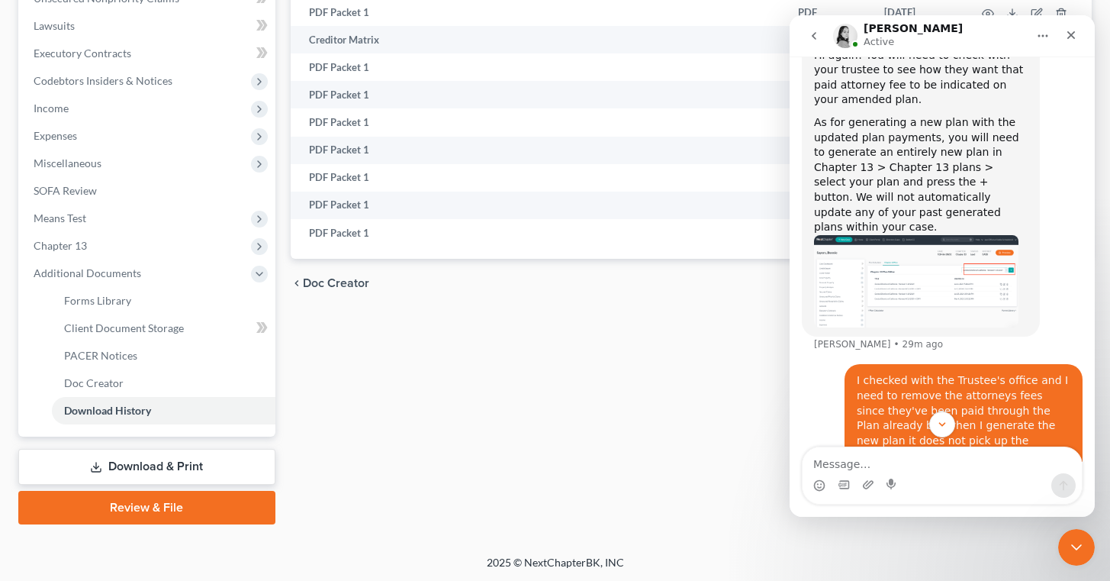
scroll to position [1893, 0]
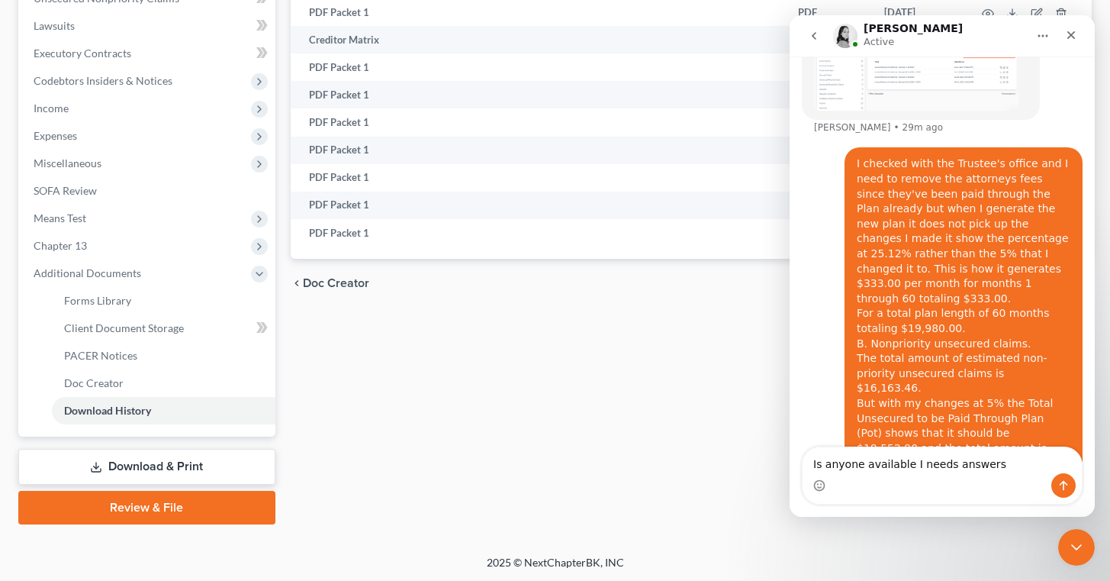
type textarea "Is anyone available I needs answers?"
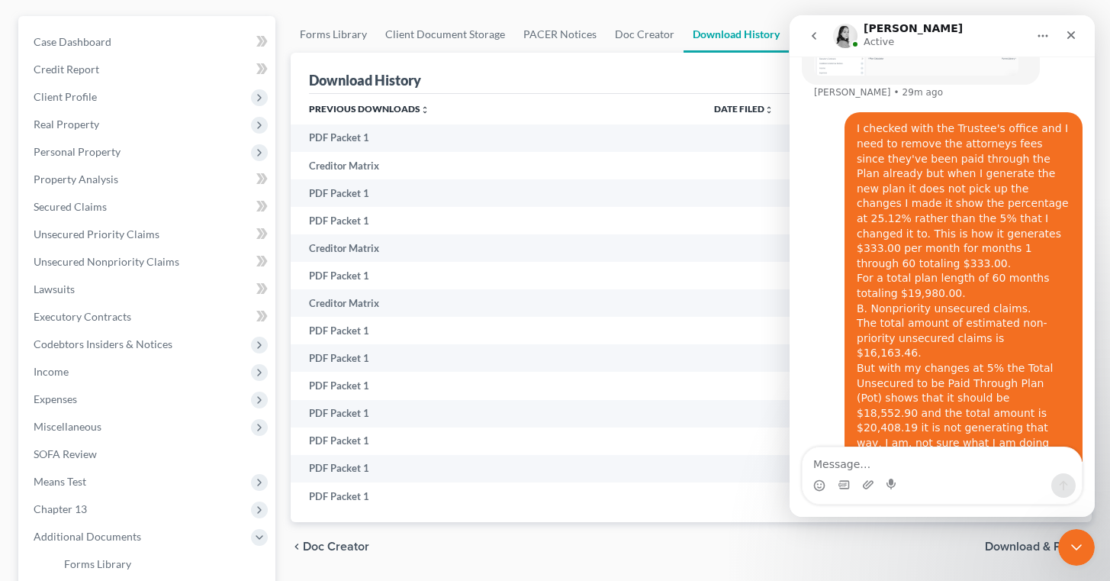
scroll to position [126, 0]
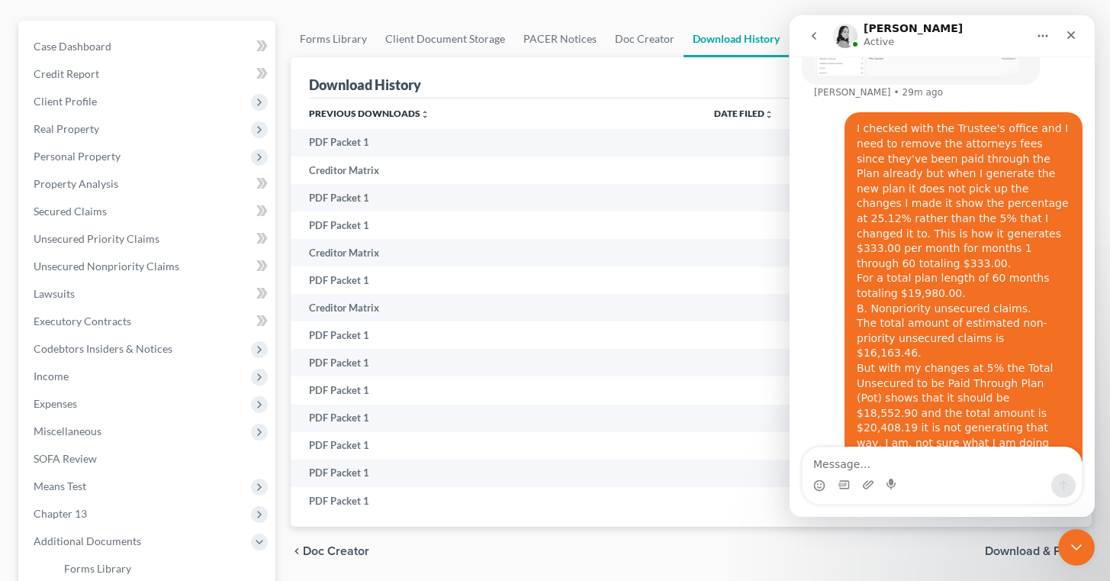
click at [615, 539] on div "chevron_left Doc Creator Download & Print chevron_right" at bounding box center [691, 551] width 801 height 49
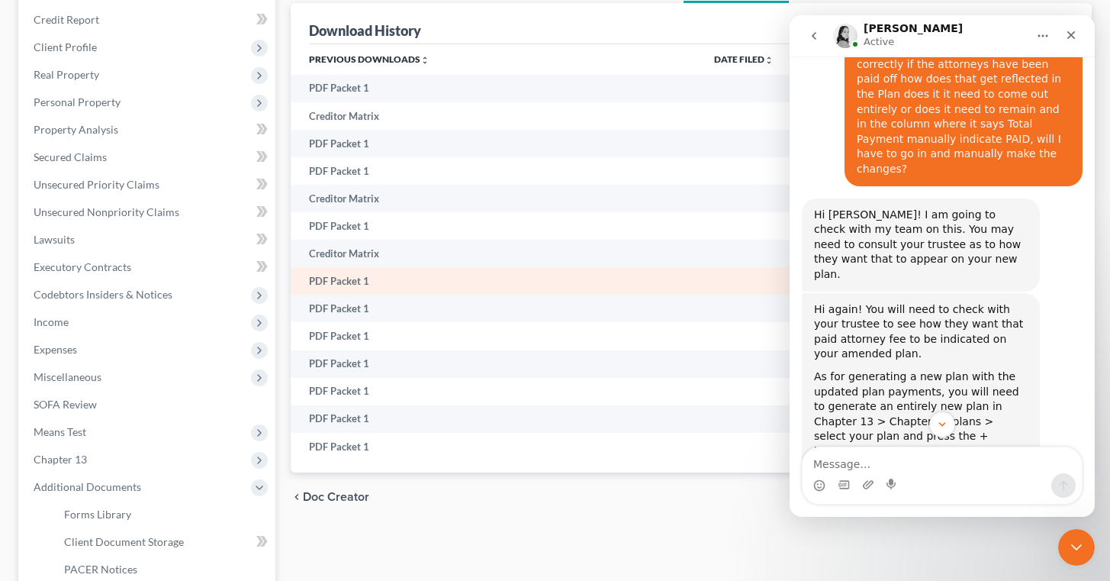
scroll to position [187, 0]
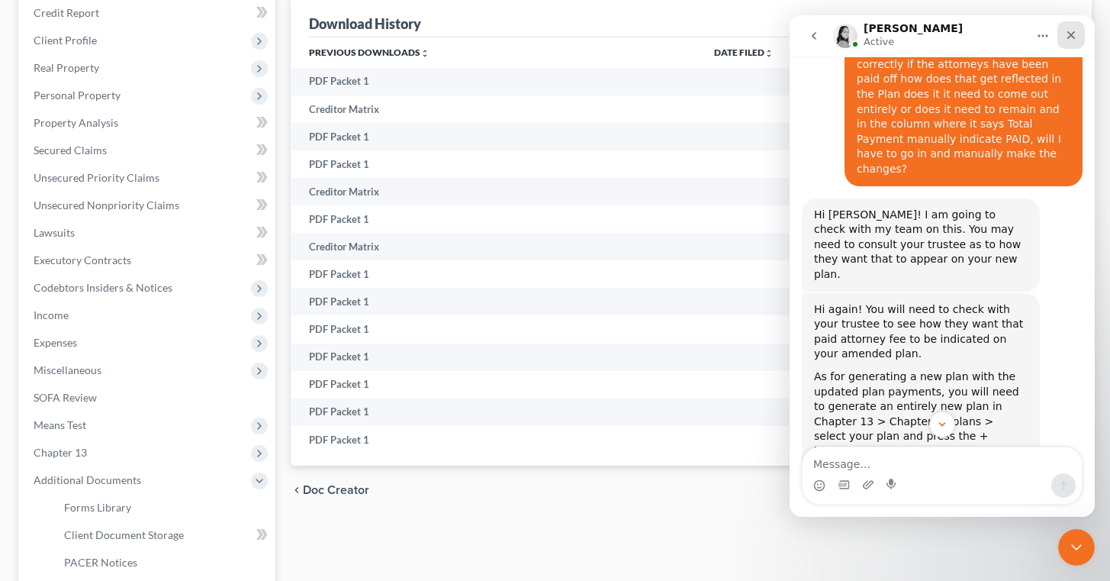
click at [1066, 35] on icon "Close" at bounding box center [1071, 35] width 12 height 12
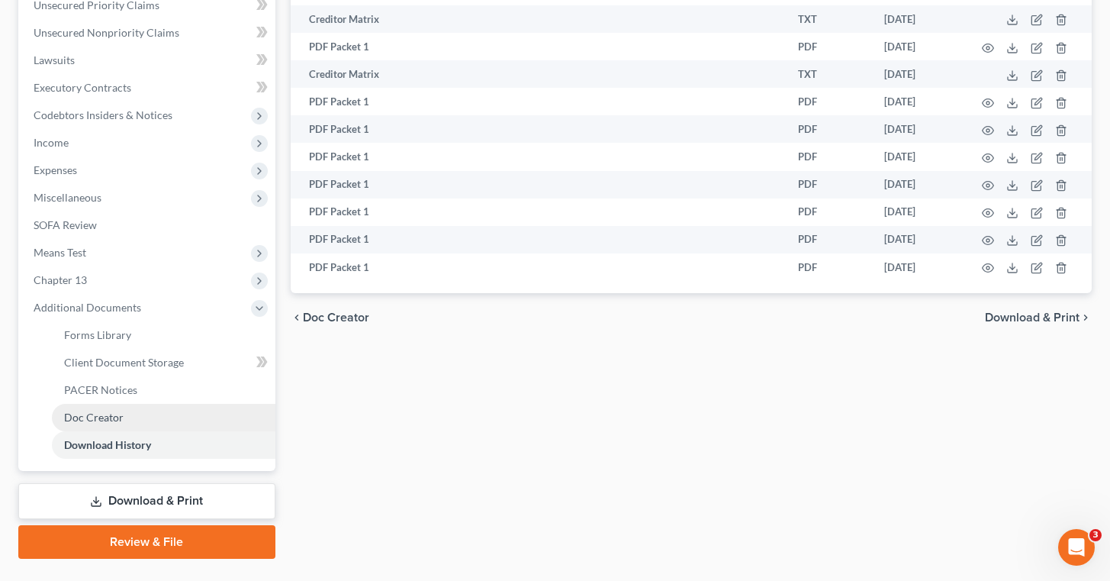
scroll to position [361, 0]
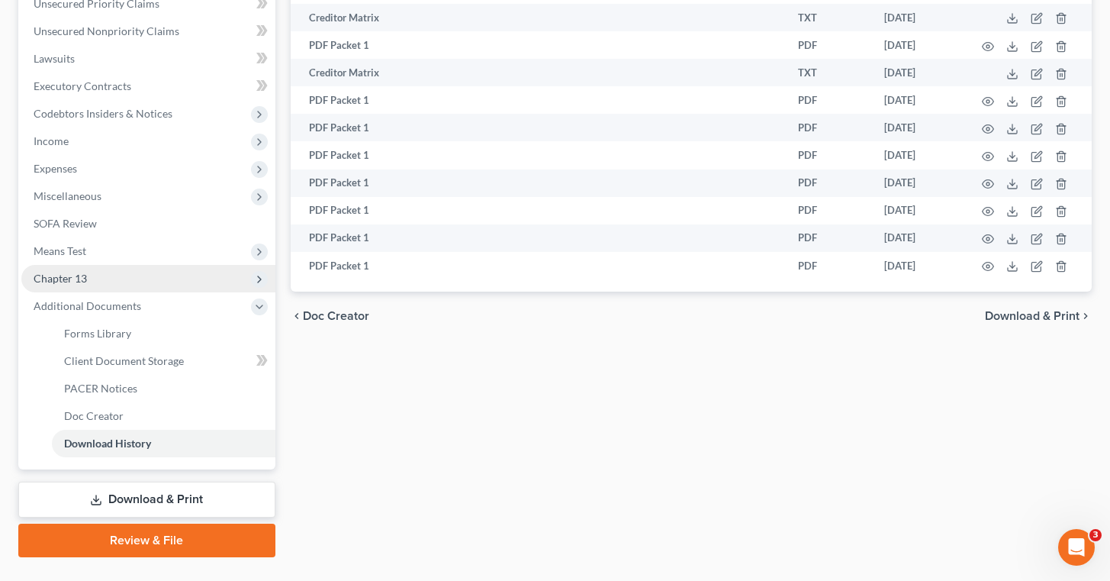
click at [125, 266] on span "Chapter 13" at bounding box center [148, 278] width 254 height 27
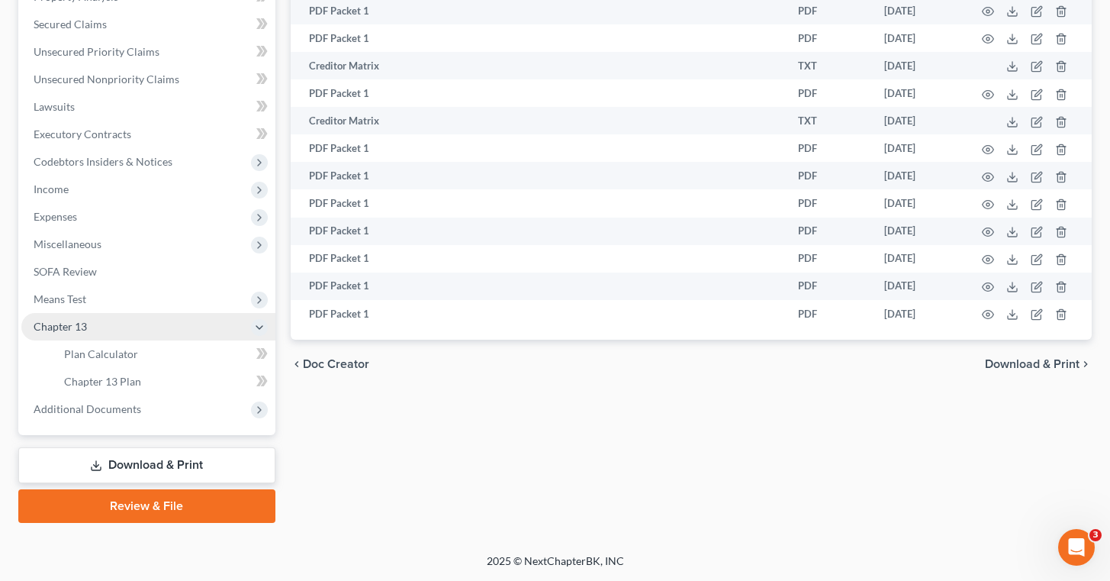
scroll to position [311, 0]
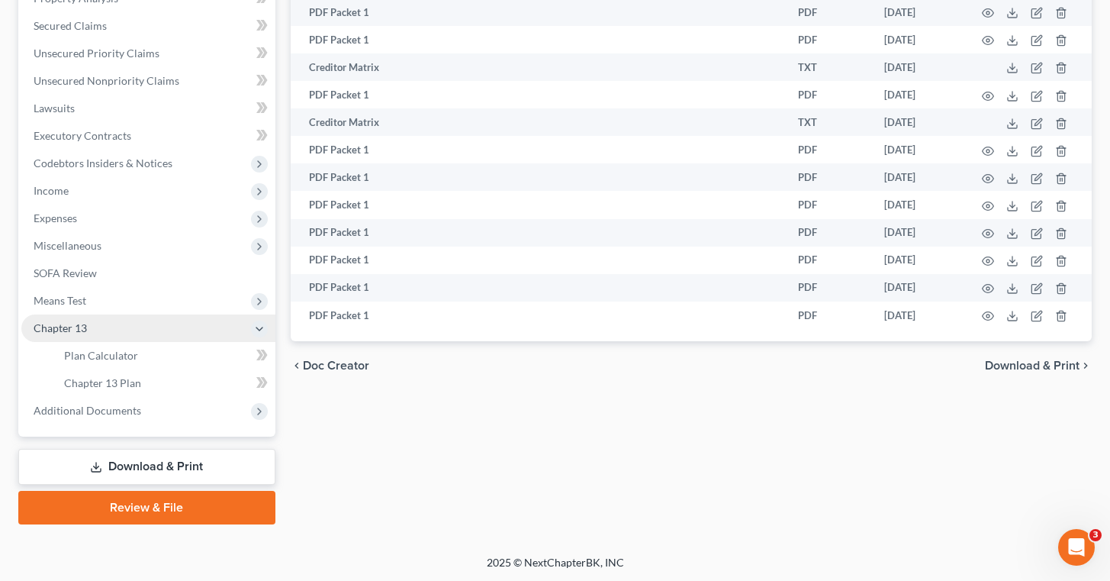
click at [121, 317] on span "Chapter 13" at bounding box center [148, 327] width 254 height 27
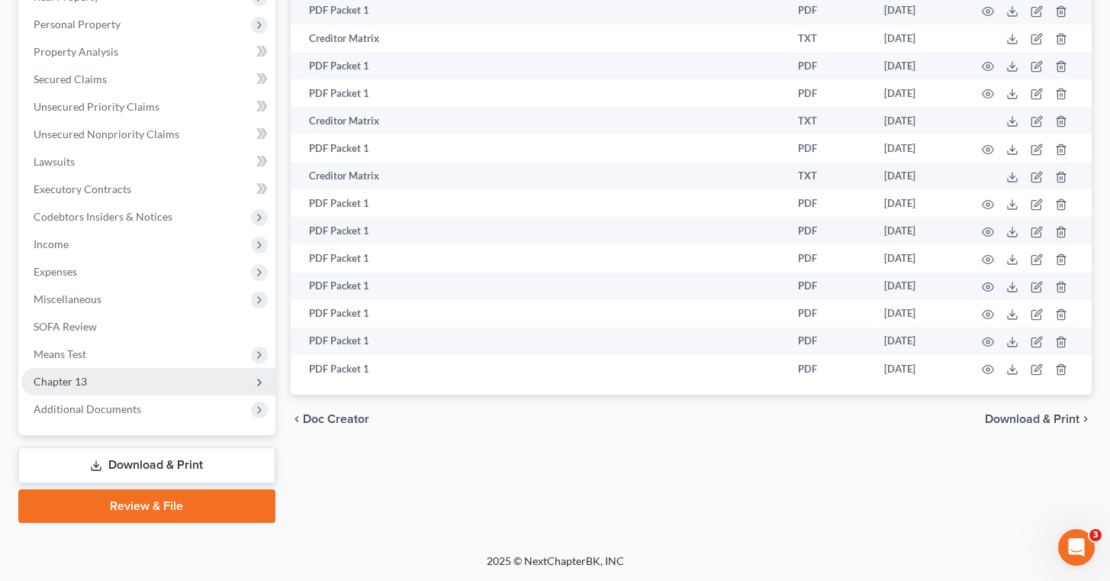
scroll to position [256, 0]
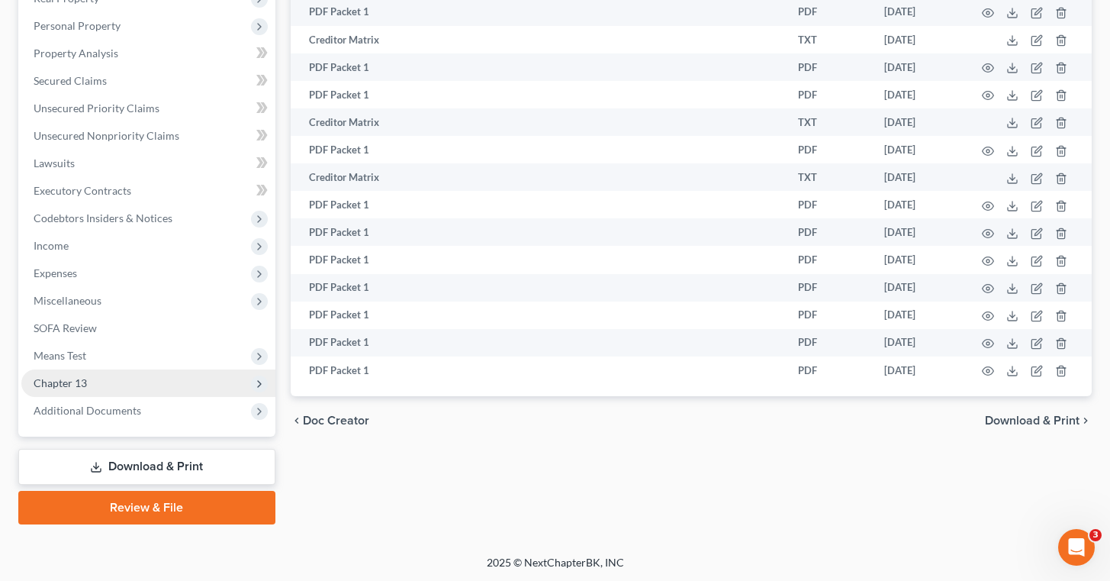
click at [102, 381] on span "Chapter 13" at bounding box center [148, 382] width 254 height 27
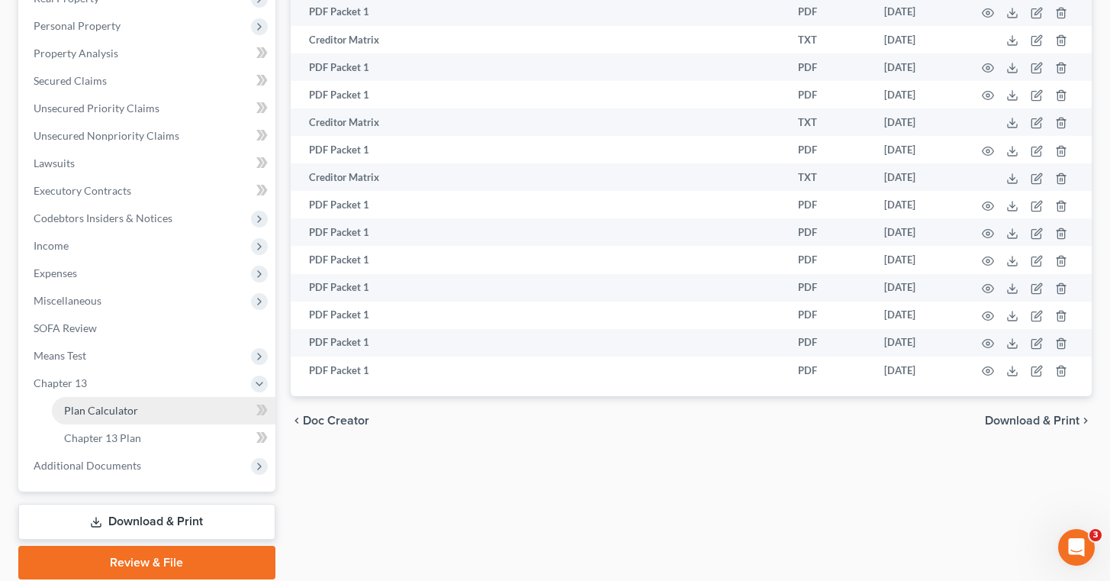
click at [150, 407] on link "Plan Calculator" at bounding box center [164, 410] width 224 height 27
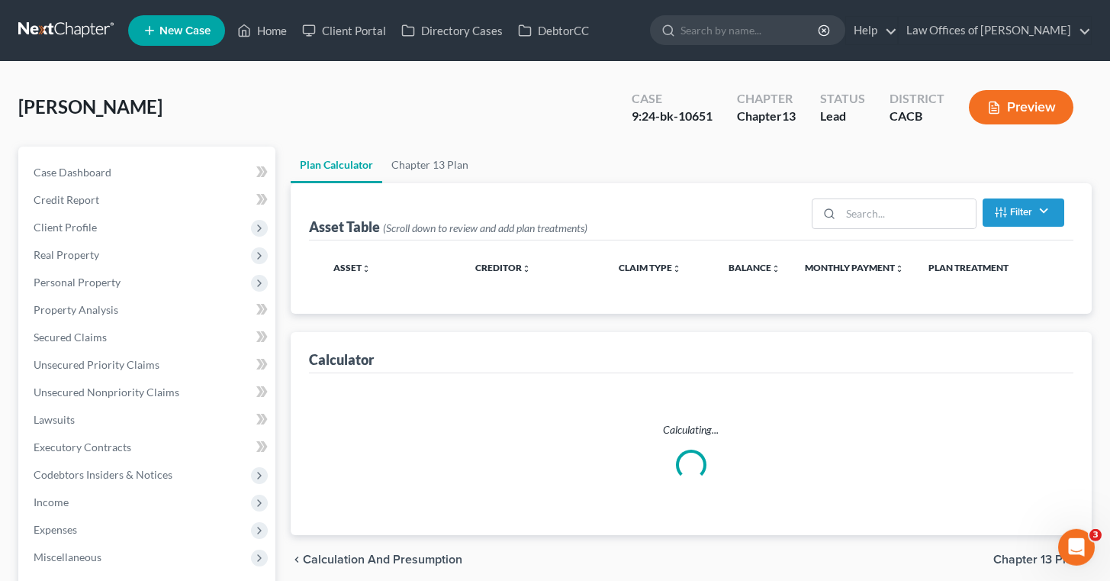
select select "46"
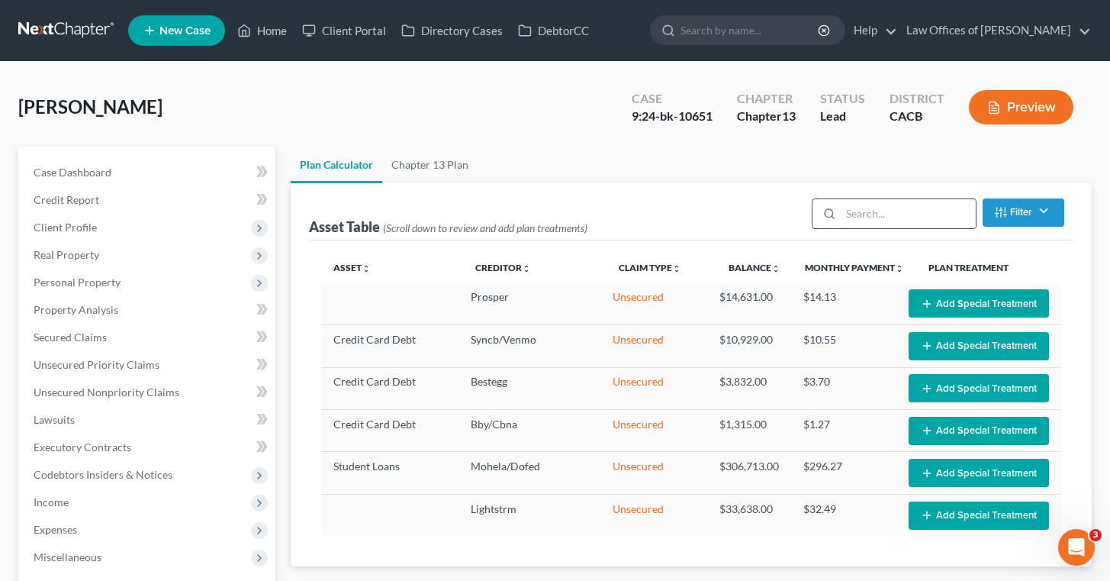
click at [947, 209] on input "search" at bounding box center [908, 213] width 135 height 29
click at [952, 219] on input "search" at bounding box center [908, 213] width 135 height 29
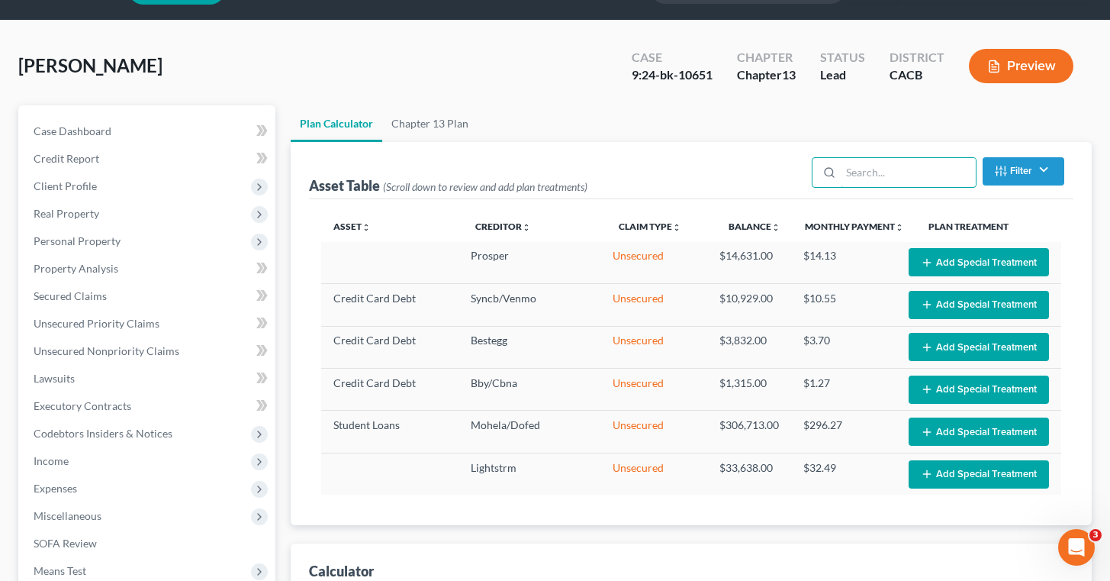
scroll to position [47, 0]
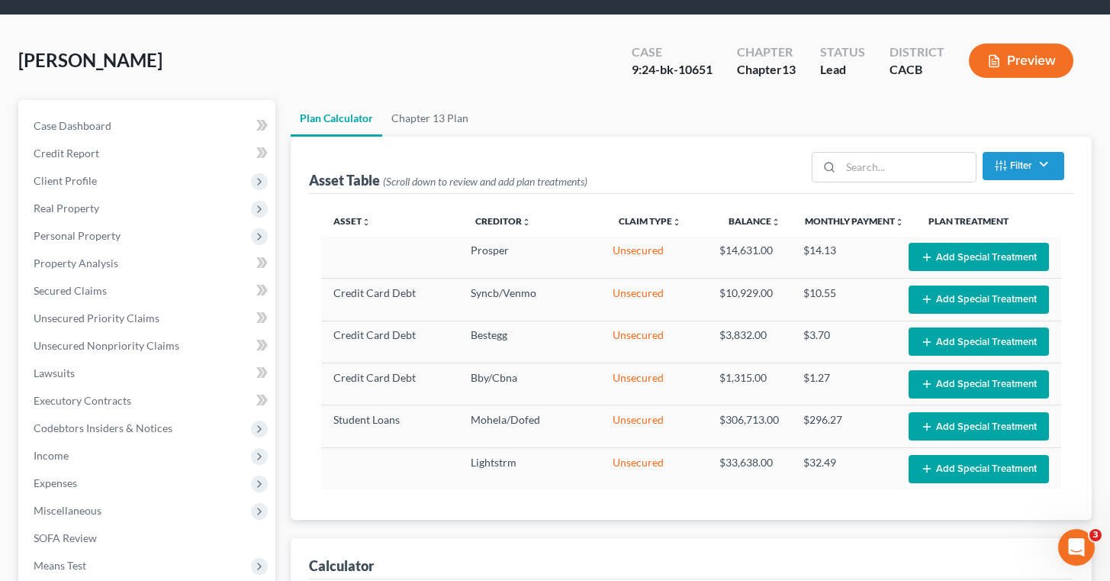
click at [1052, 164] on button "Filter" at bounding box center [1024, 166] width 82 height 28
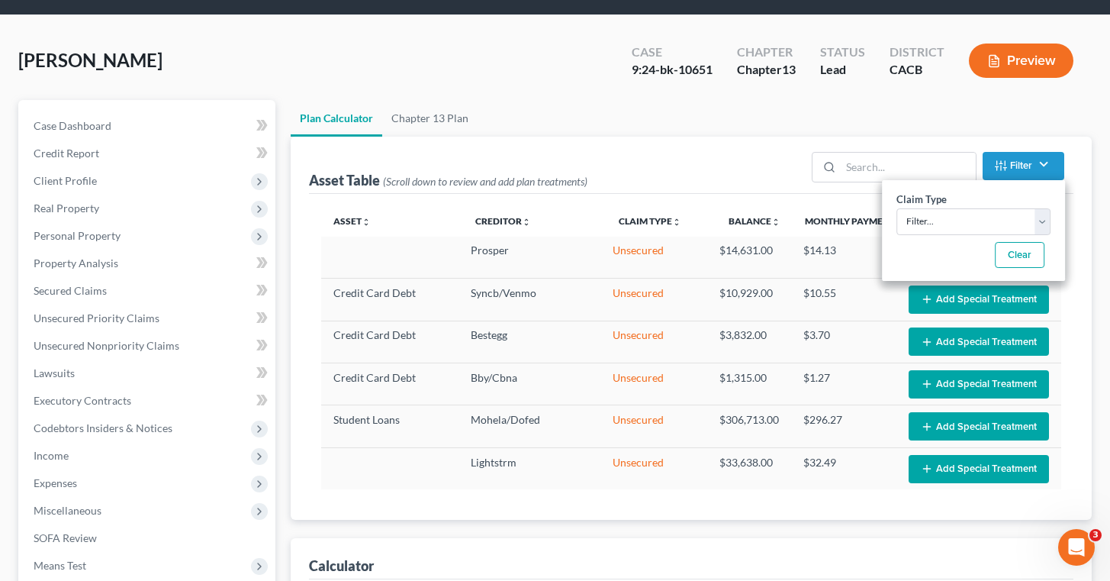
click at [709, 176] on div "Asset Table (Scroll down to review and add plan treatments) Filter Claim Type F…" at bounding box center [691, 165] width 765 height 57
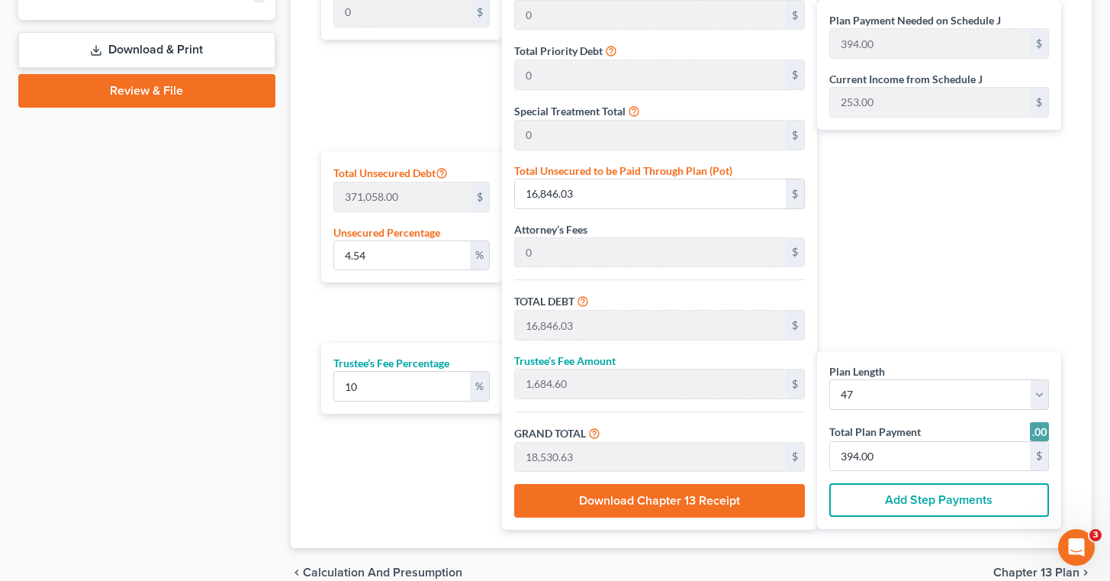
scroll to position [732, 0]
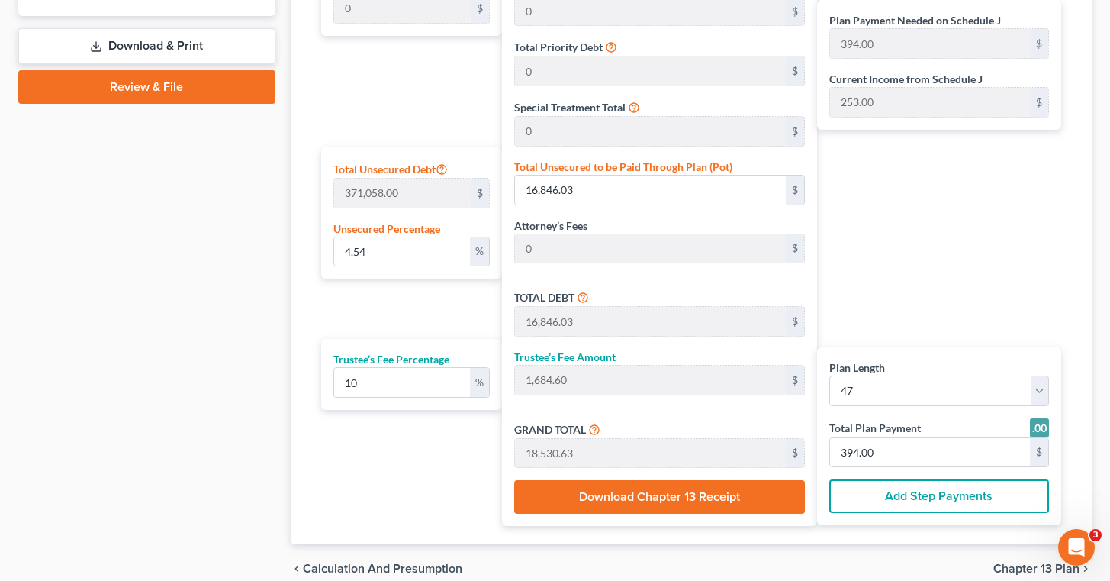
click at [130, 238] on div "Case Dashboard Payments Invoices Payments Payments Credit Report Client Profile" at bounding box center [147, 4] width 272 height 1179
click at [1080, 530] on div "Open Intercom Messenger" at bounding box center [1074, 545] width 50 height 50
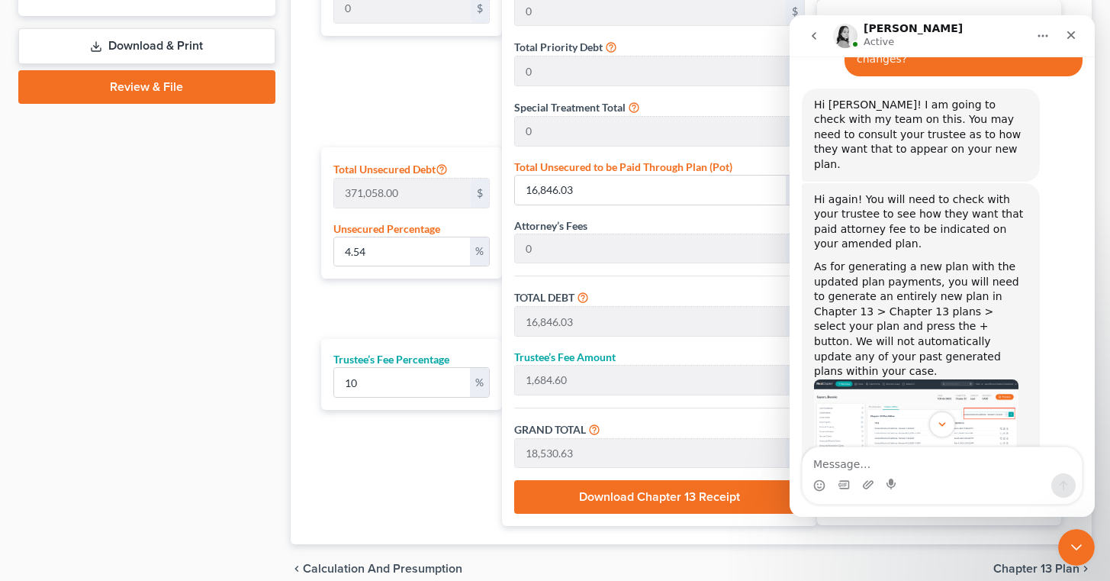
scroll to position [1532, 0]
click at [187, 208] on div "Case Dashboard Payments Invoices Payments Payments Credit Report Client Profile" at bounding box center [147, 4] width 272 height 1179
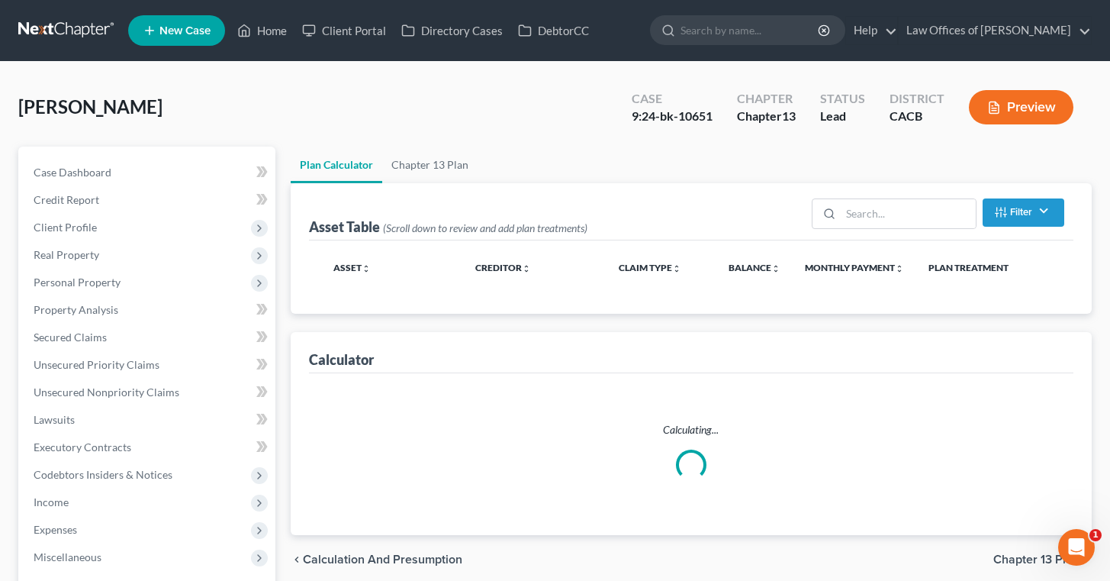
select select "46"
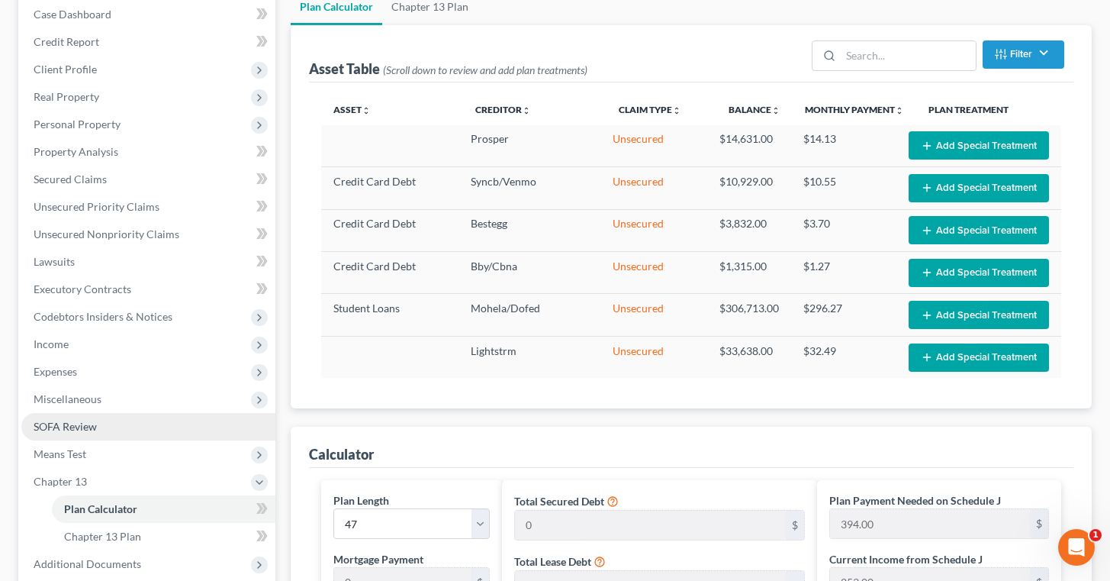
scroll to position [180, 0]
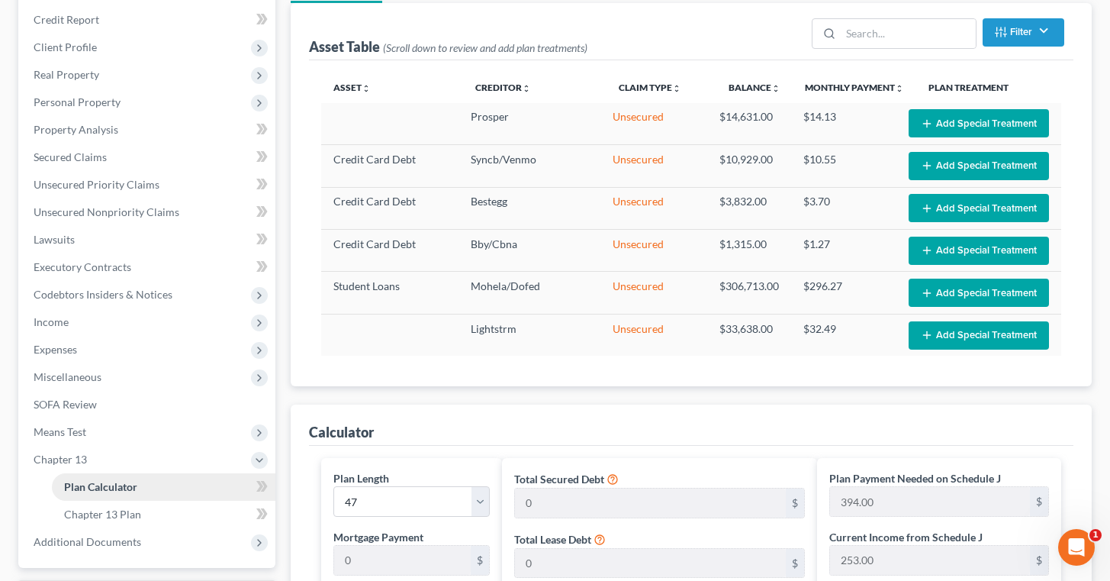
click at [125, 482] on span "Plan Calculator" at bounding box center [100, 486] width 73 height 13
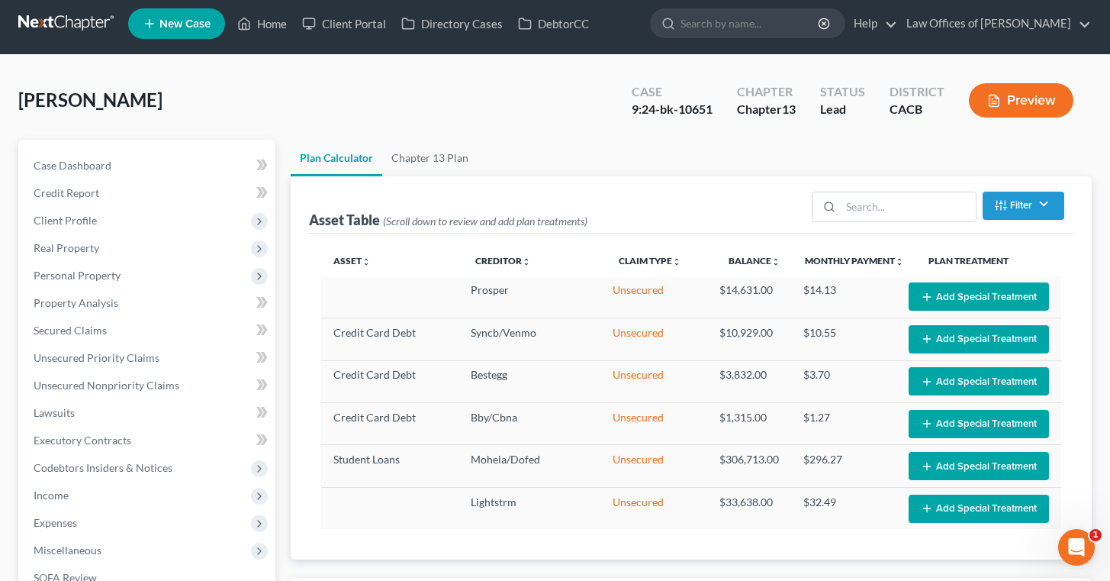
scroll to position [0, 0]
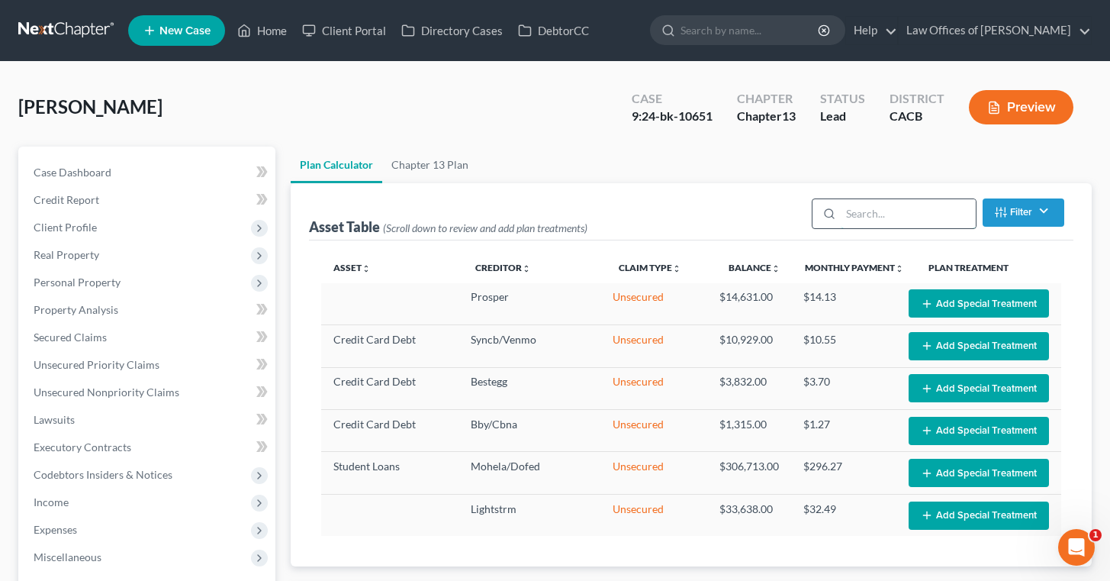
click at [881, 214] on input "search" at bounding box center [908, 213] width 135 height 29
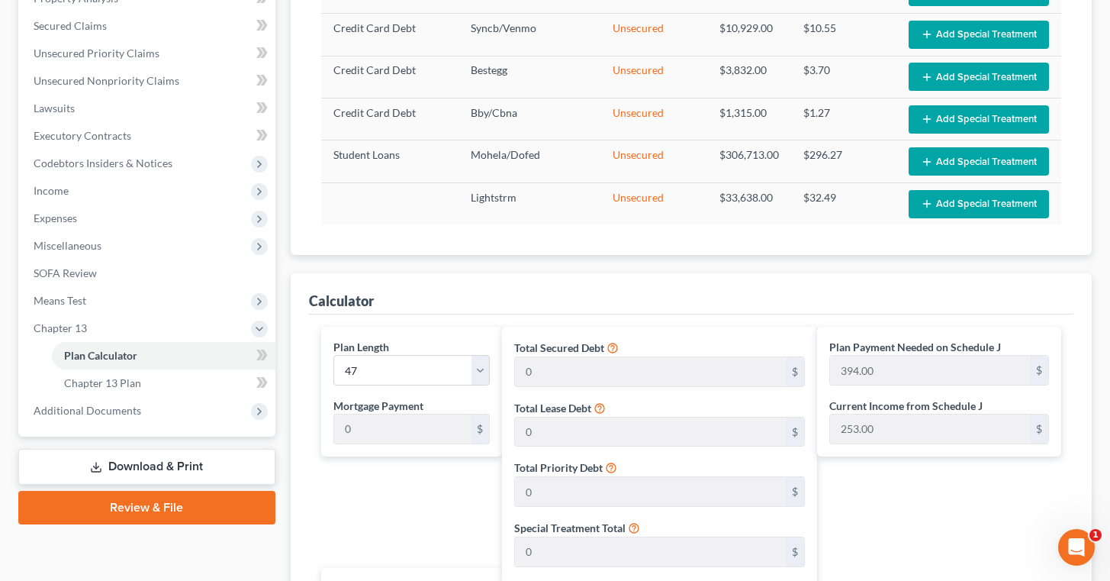
scroll to position [334, 0]
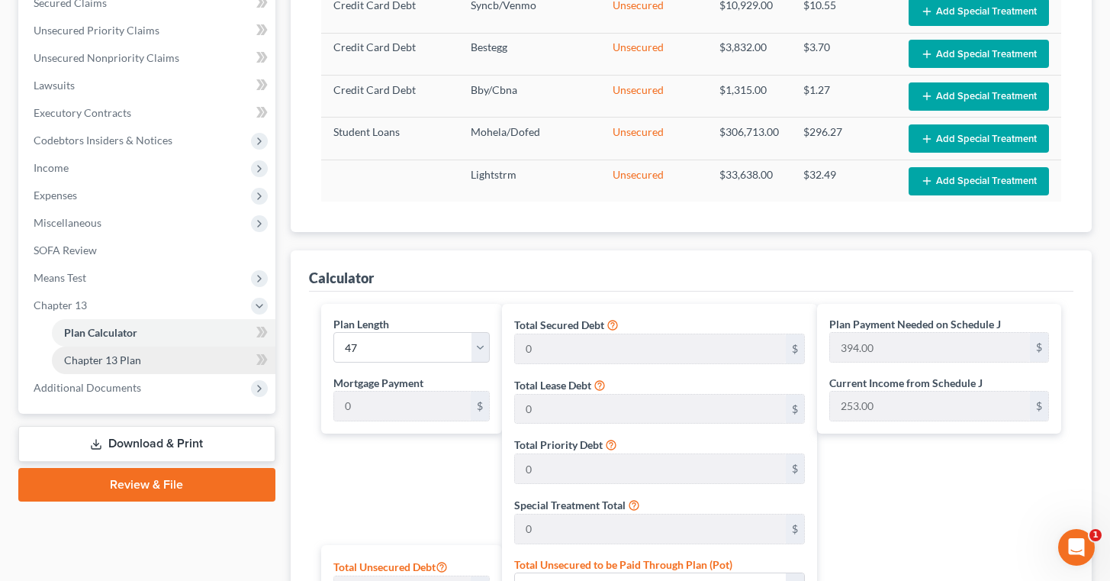
click at [139, 358] on span "Chapter 13 Plan" at bounding box center [102, 359] width 77 height 13
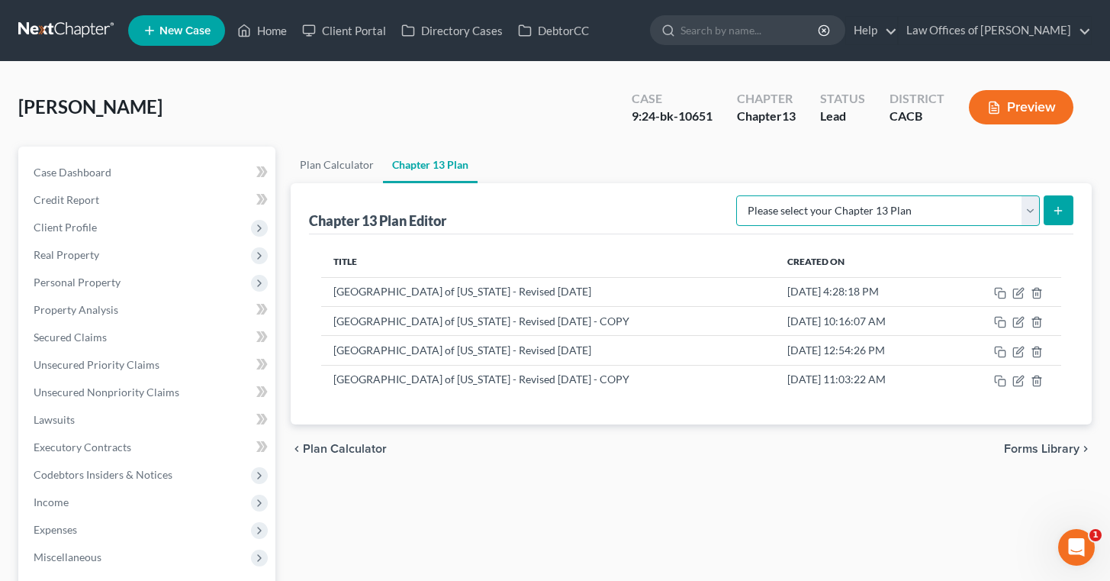
select select "1"
click option "[GEOGRAPHIC_DATA] of [US_STATE] - Revised [DATE]" at bounding box center [0, 0] width 0 height 0
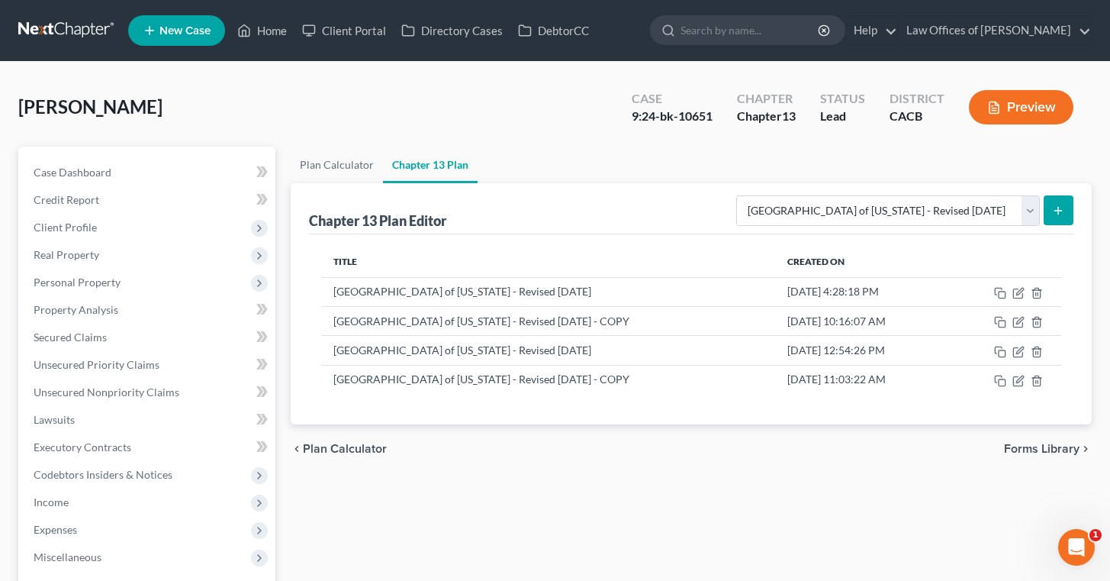
click at [1064, 208] on icon "submit" at bounding box center [1058, 211] width 12 height 12
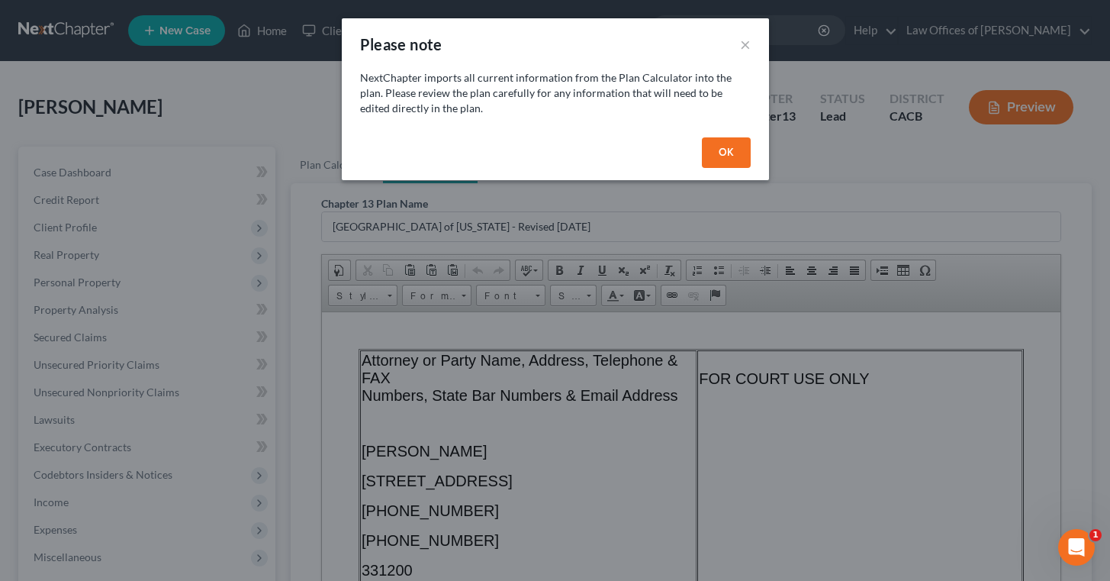
click at [723, 150] on button "OK" at bounding box center [726, 152] width 49 height 31
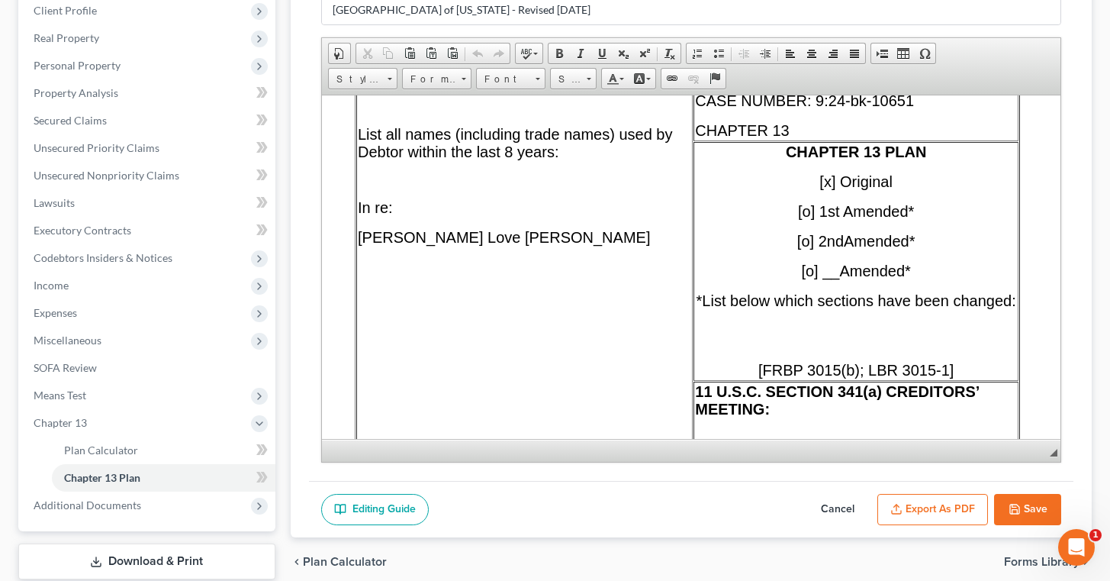
scroll to position [533, 4]
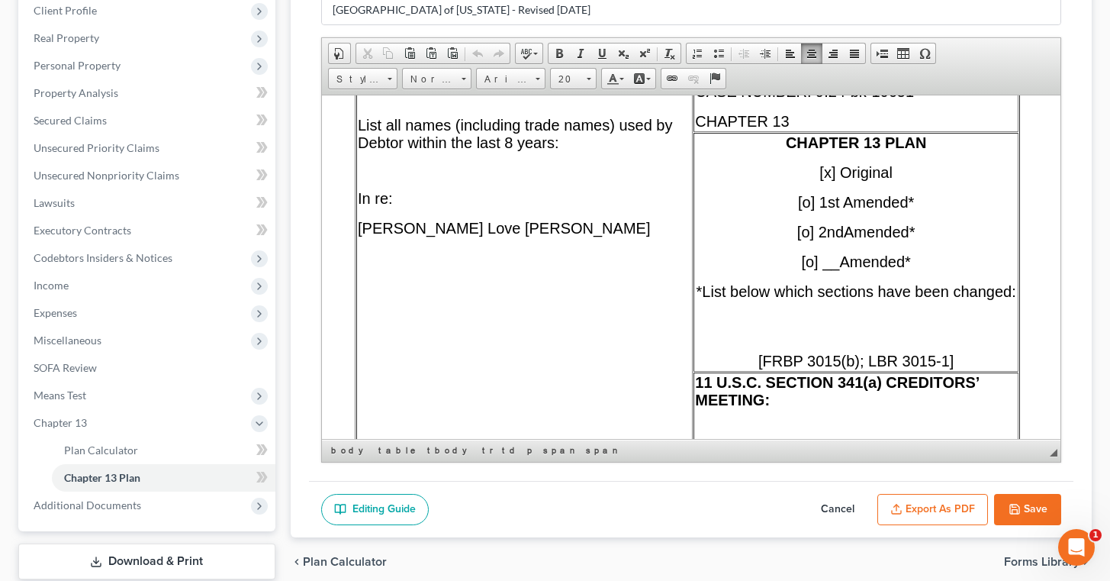
click at [835, 173] on span "[x] Original" at bounding box center [855, 171] width 73 height 17
click at [814, 227] on span "[o] 2nd" at bounding box center [820, 231] width 47 height 17
click at [811, 229] on span "[o] 2nd" at bounding box center [820, 231] width 47 height 17
click at [815, 199] on span "[o] 1st Amended*" at bounding box center [855, 201] width 116 height 17
click at [832, 171] on span "[ ] Original" at bounding box center [855, 171] width 69 height 17
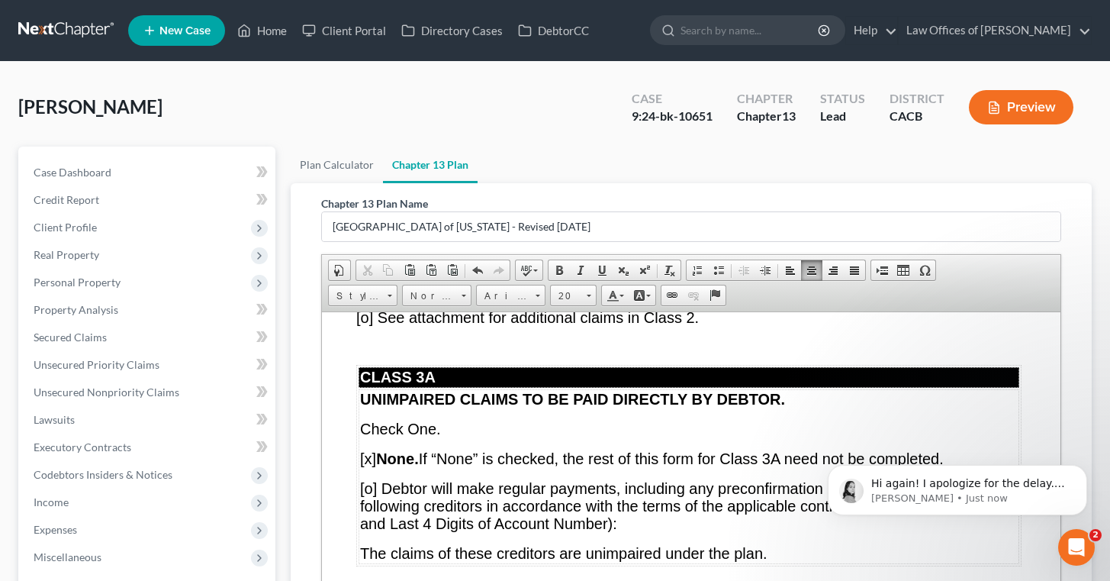
scroll to position [7954, 2]
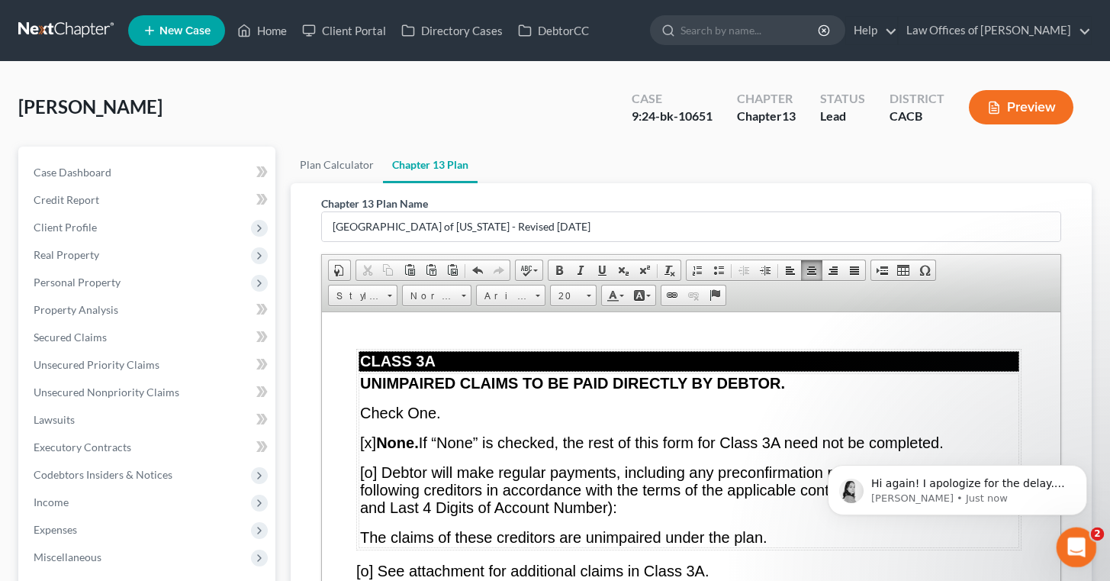
click at [1074, 549] on icon "Open Intercom Messenger" at bounding box center [1074, 545] width 25 height 25
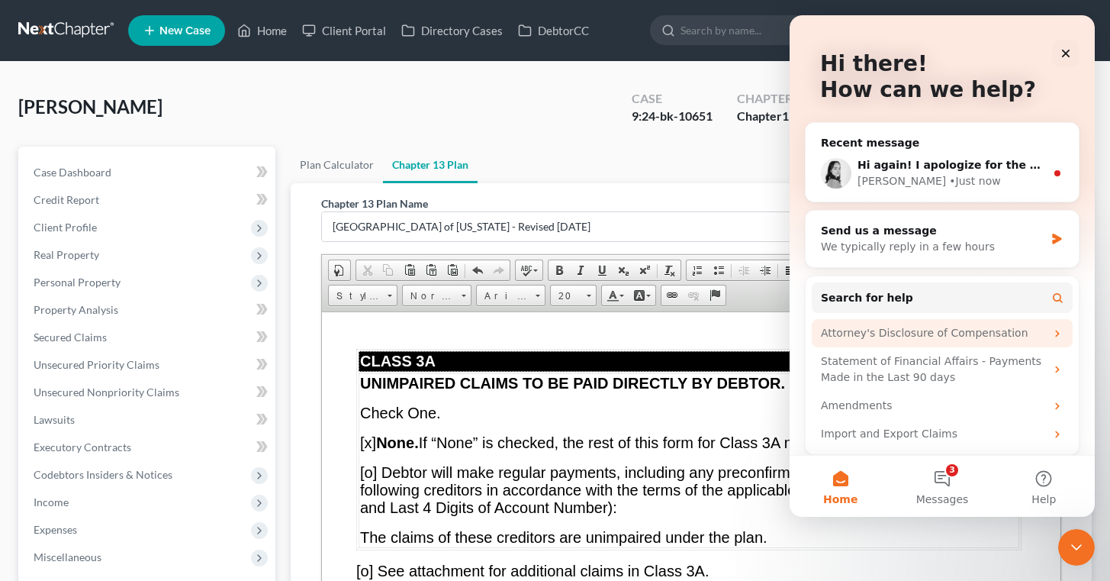
scroll to position [80, 0]
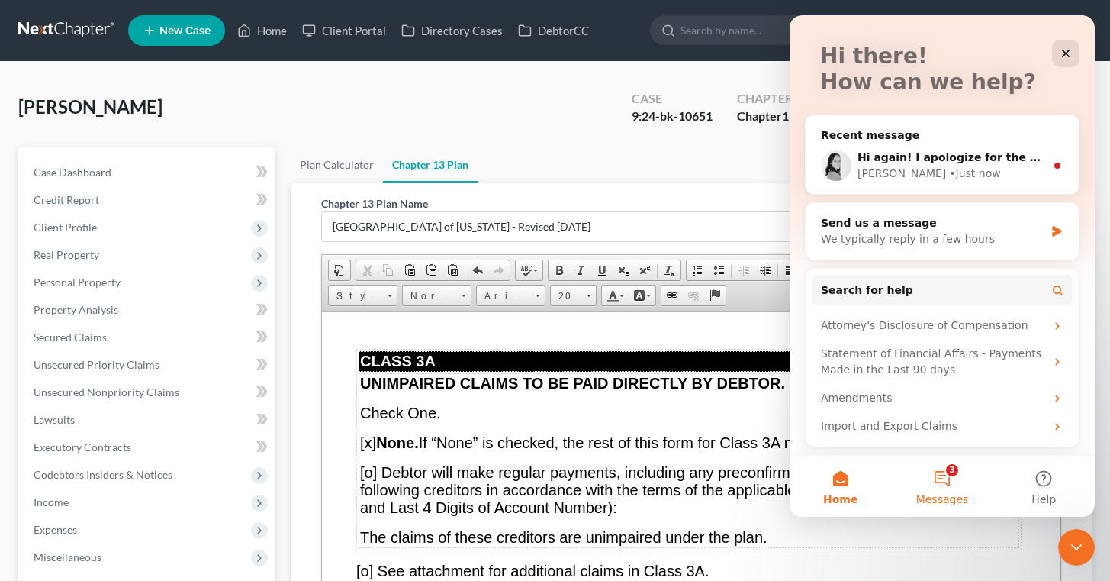
click at [939, 476] on button "3 Messages" at bounding box center [941, 486] width 101 height 61
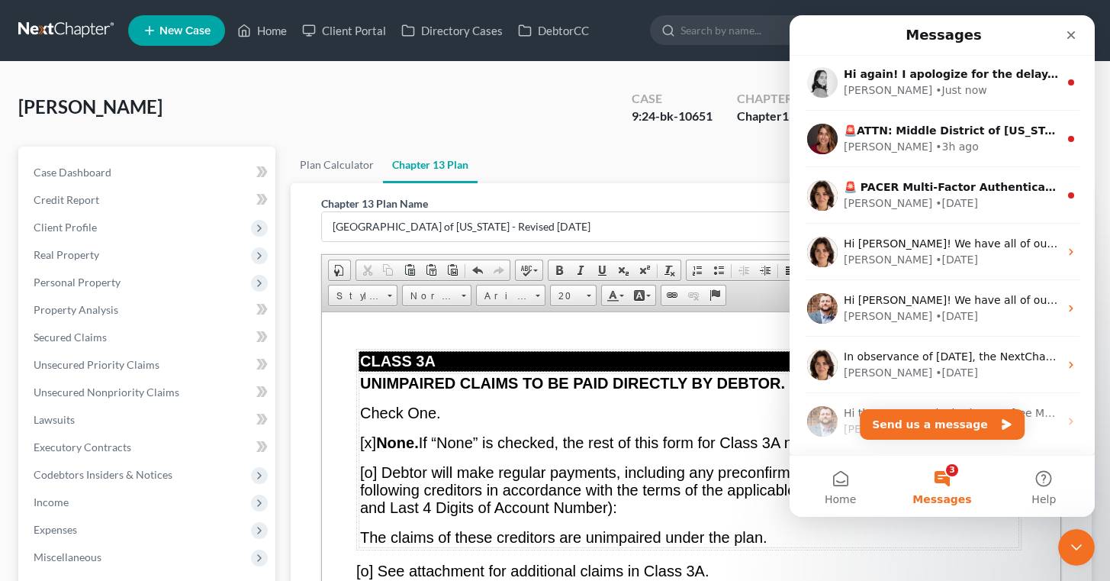
scroll to position [0, 0]
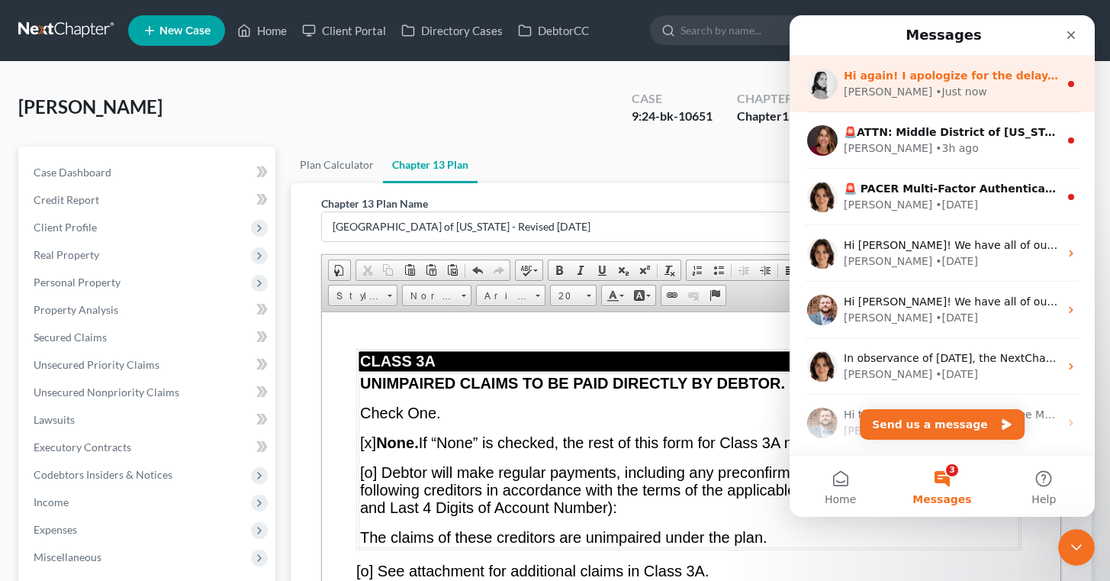
click at [975, 88] on div "[PERSON_NAME] • Just now" at bounding box center [951, 92] width 215 height 16
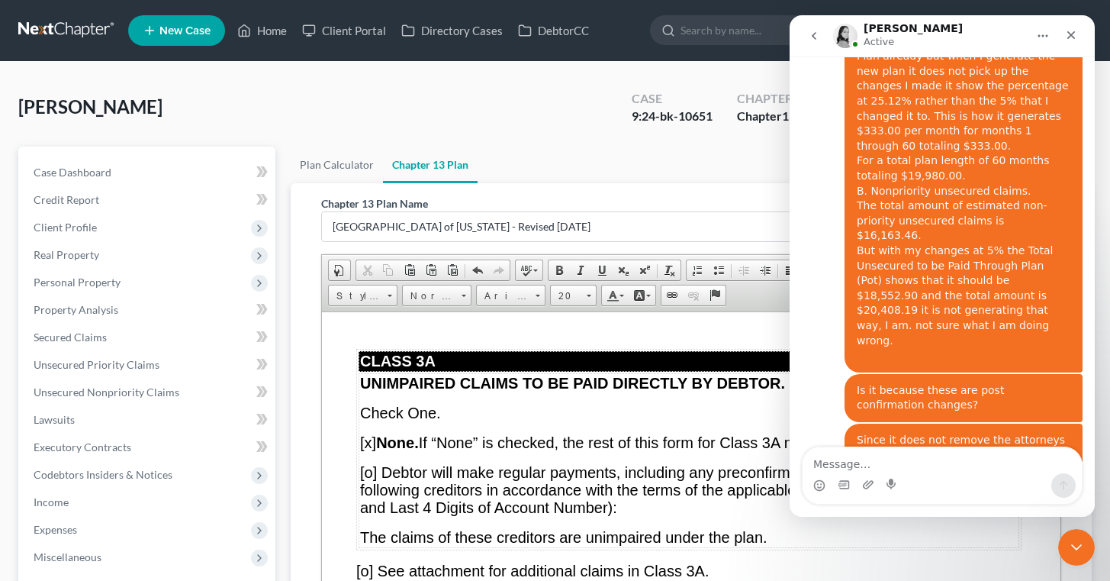
scroll to position [2029, 0]
click at [756, 310] on p "[o] See attachment for additional claims in Class 2." at bounding box center [688, 301] width 665 height 18
click at [650, 175] on ul "Plan Calculator Chapter 13 Plan" at bounding box center [691, 165] width 801 height 37
click at [685, 167] on ul "Plan Calculator Chapter 13 Plan" at bounding box center [691, 165] width 801 height 37
click at [1071, 37] on icon "Close" at bounding box center [1071, 35] width 12 height 12
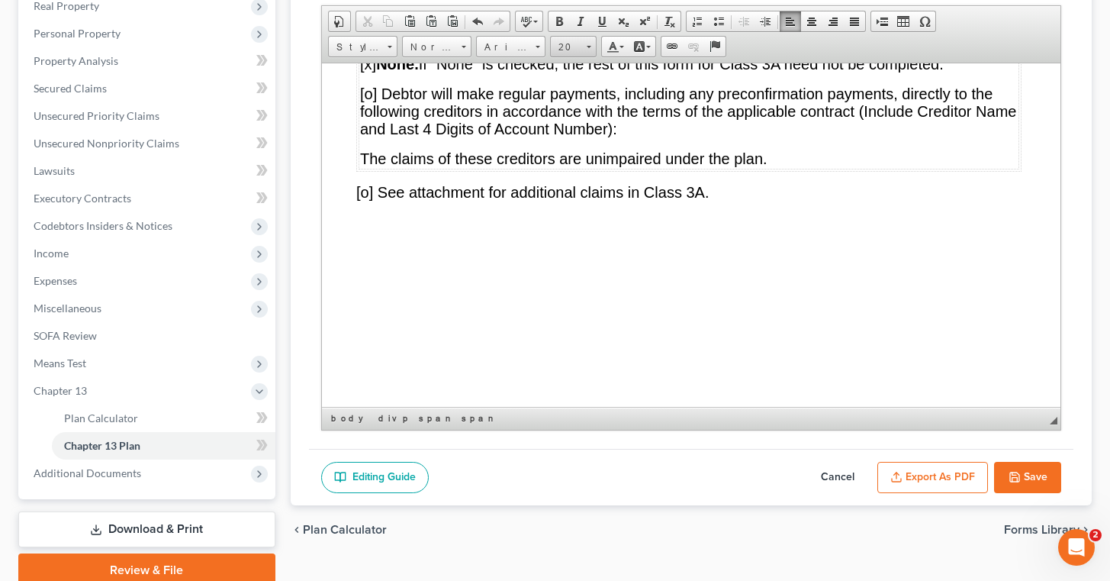
scroll to position [8084, 2]
click at [838, 473] on button "Cancel" at bounding box center [837, 478] width 67 height 32
select select "1"
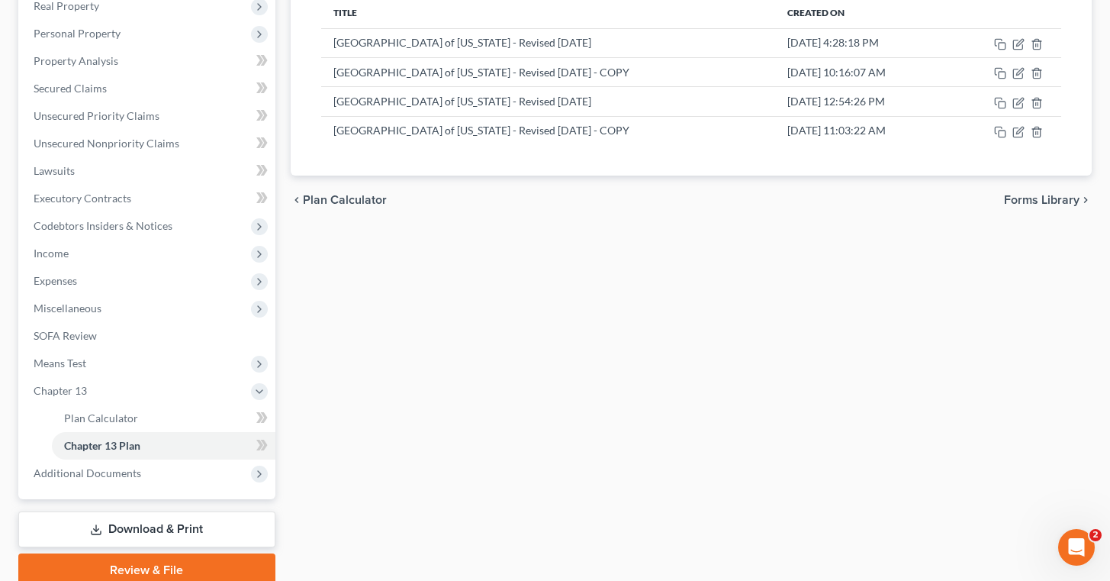
scroll to position [268, 0]
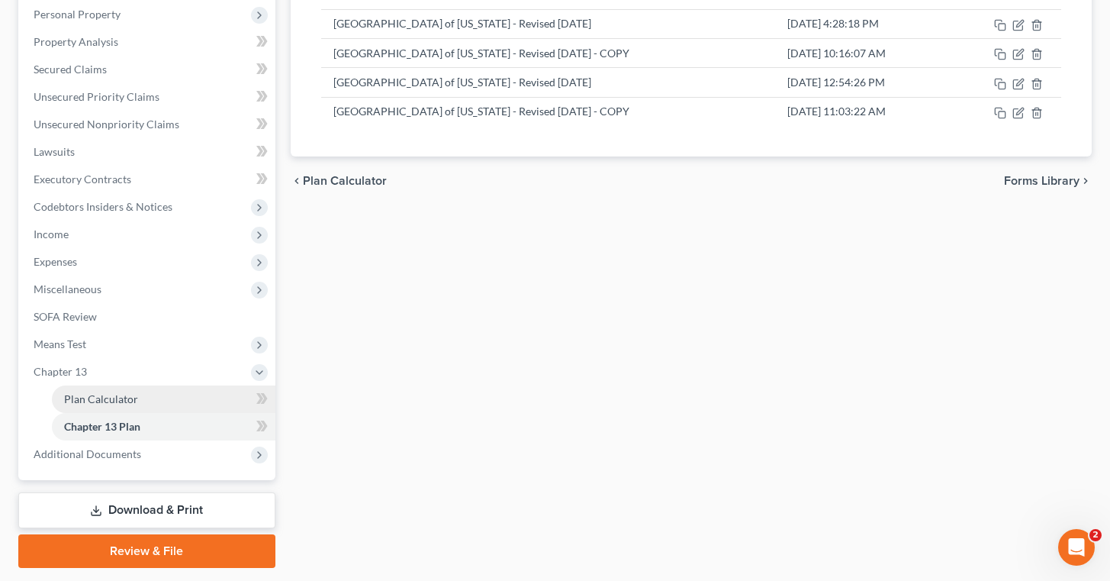
click at [124, 398] on span "Plan Calculator" at bounding box center [101, 398] width 74 height 13
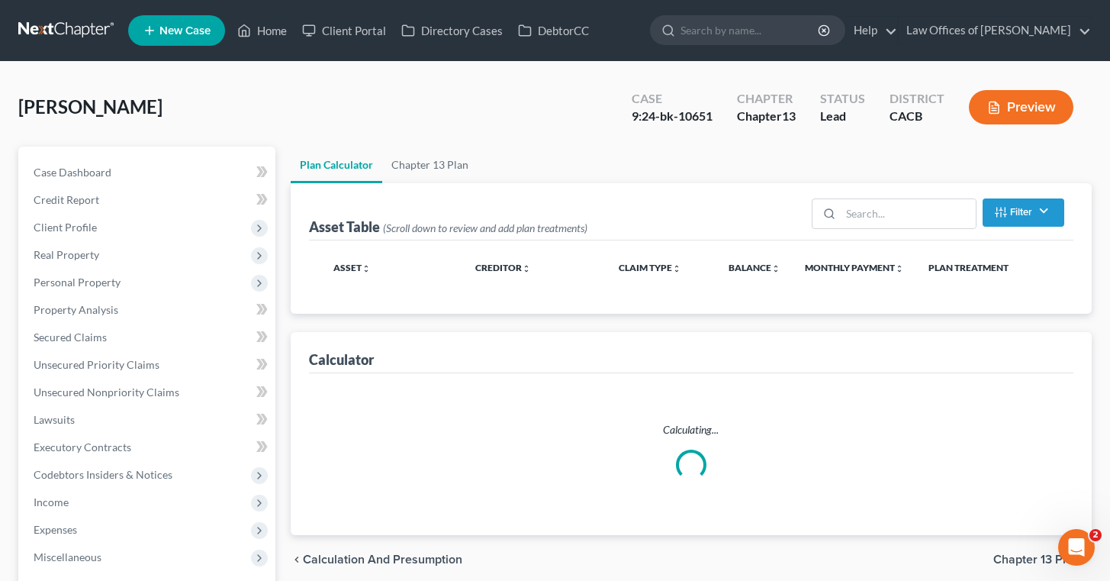
select select "46"
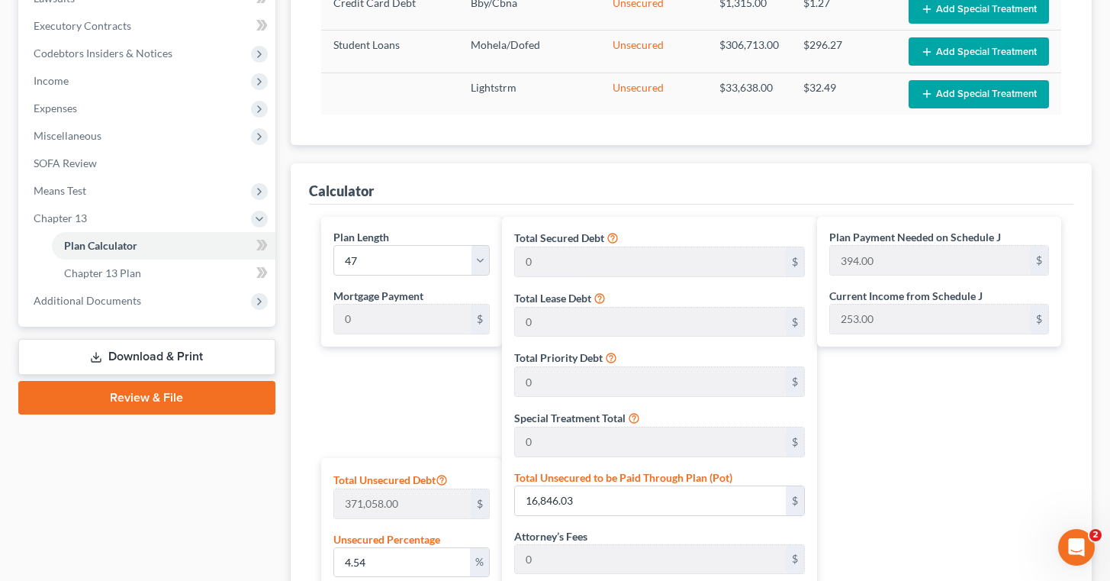
scroll to position [434, 0]
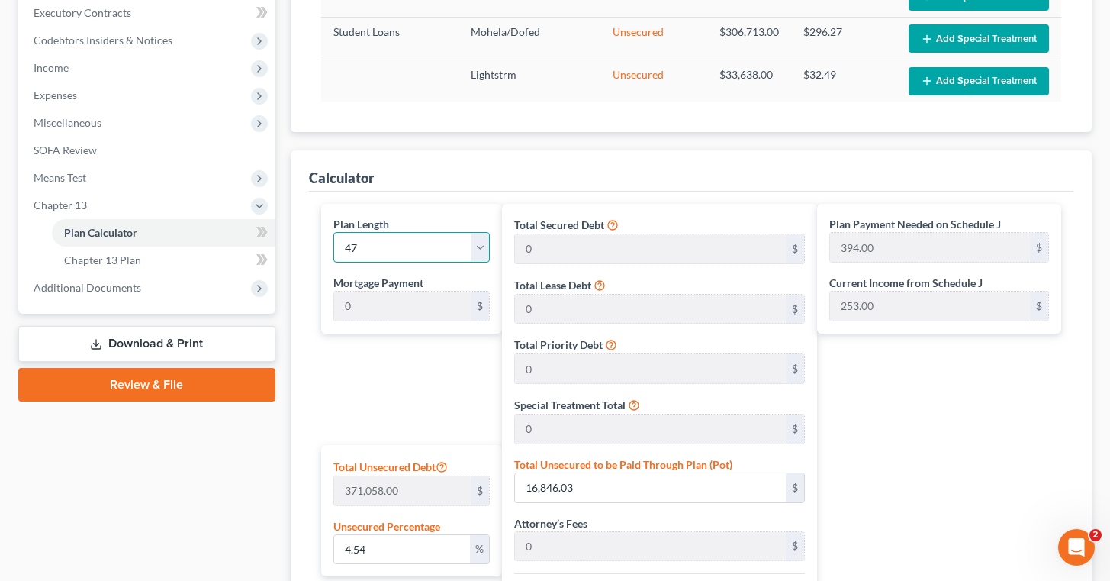
click at [333, 232] on select "1 2 3 4 5 6 7 8 9 10 11 12 13 14 15 16 17 18 19 20 21 22 23 24 25 26 27 28 29 3…" at bounding box center [411, 247] width 157 height 31
select select "59"
click option "60" at bounding box center [0, 0] width 0 height 0
type input "309.00"
select select "59"
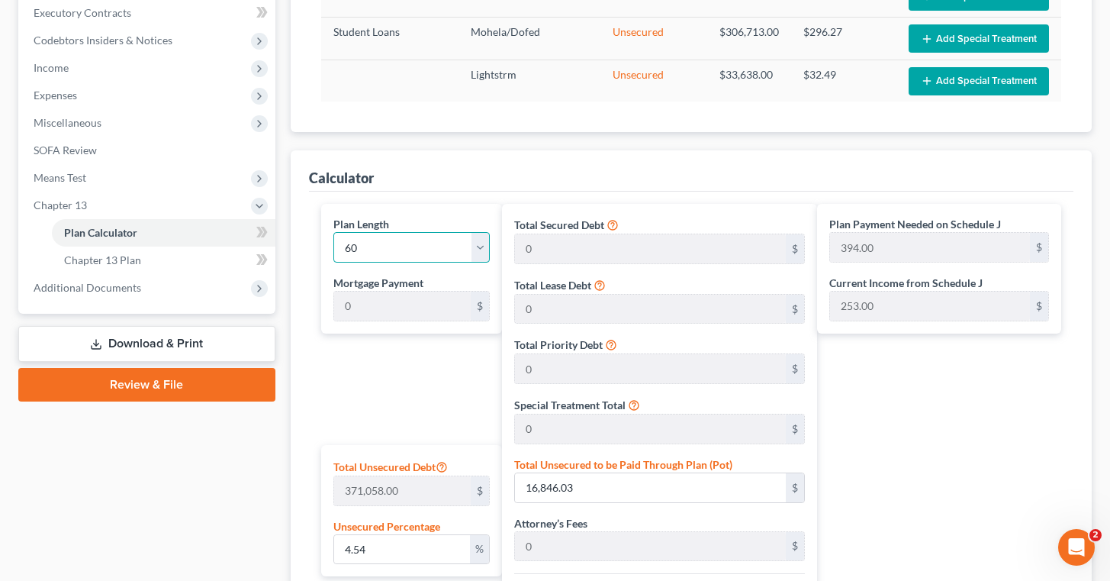
type input "309.00"
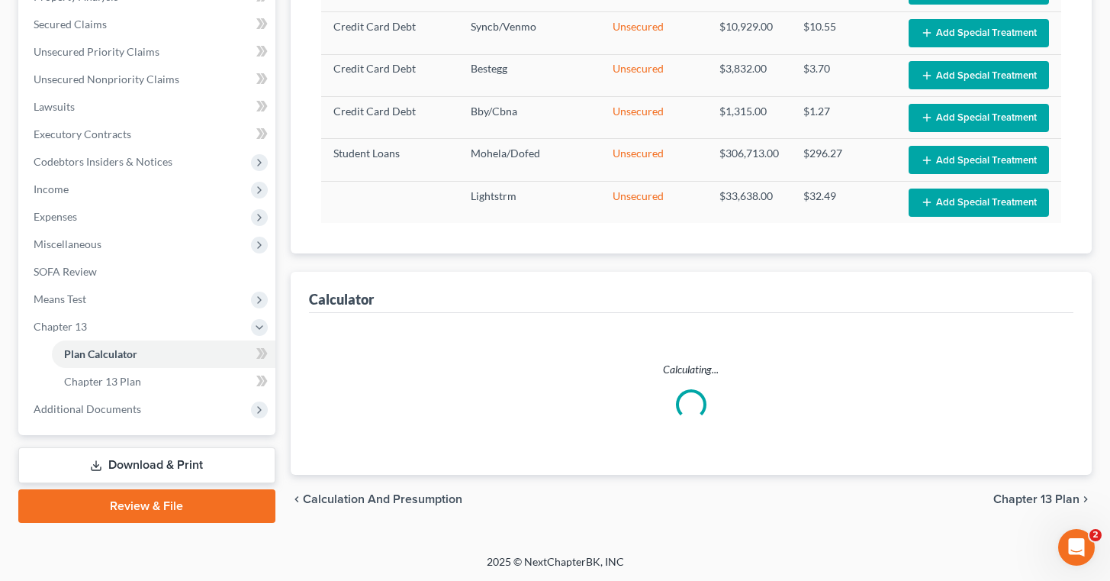
select select "59"
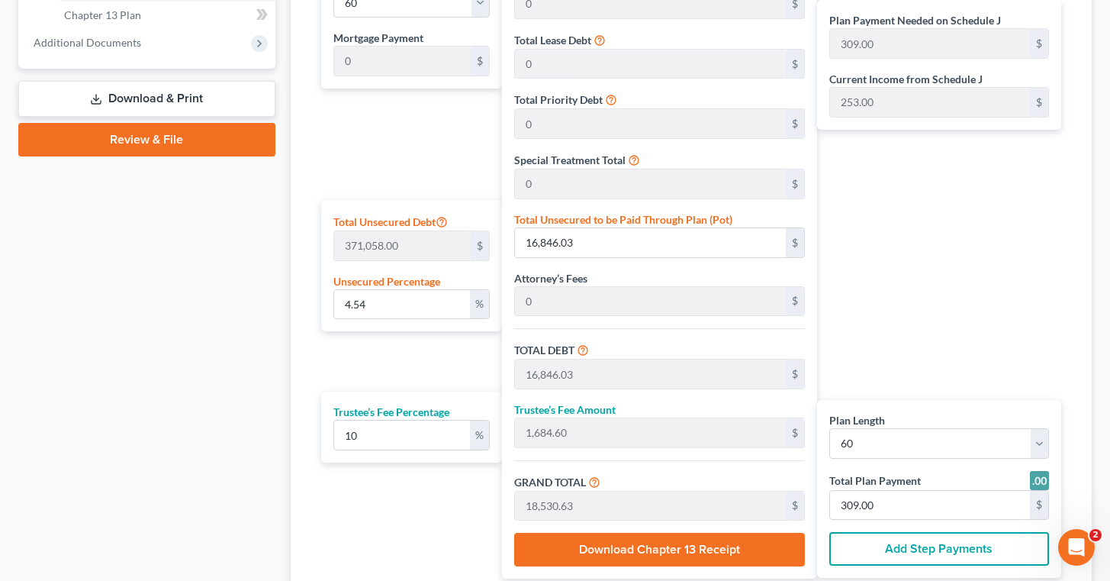
scroll to position [681, 0]
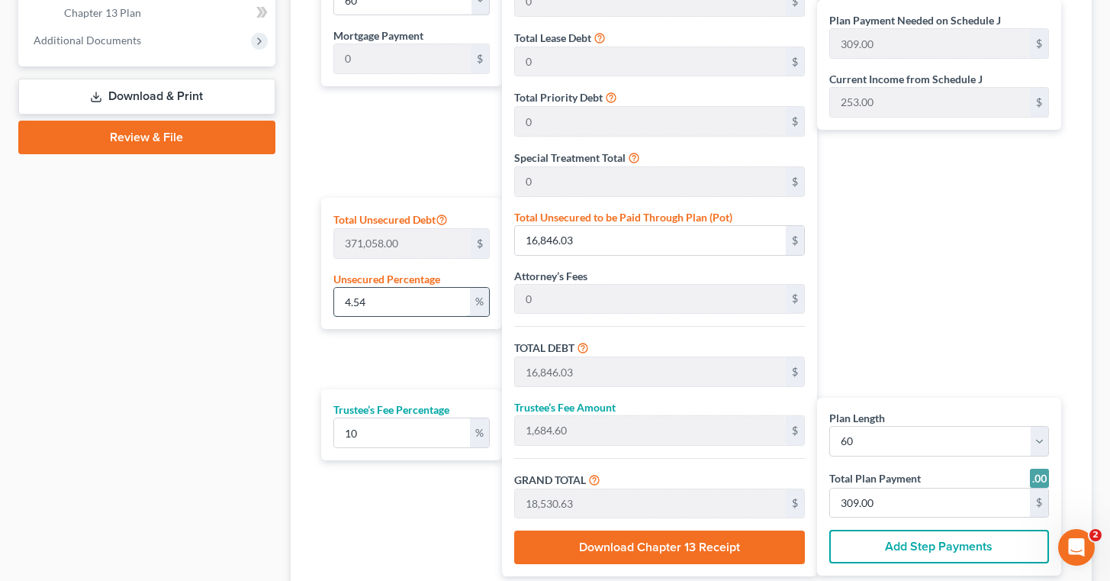
click at [382, 300] on input "4.54" at bounding box center [402, 302] width 137 height 29
type input "4.5"
type input "16,697.61"
type input "1,669.76"
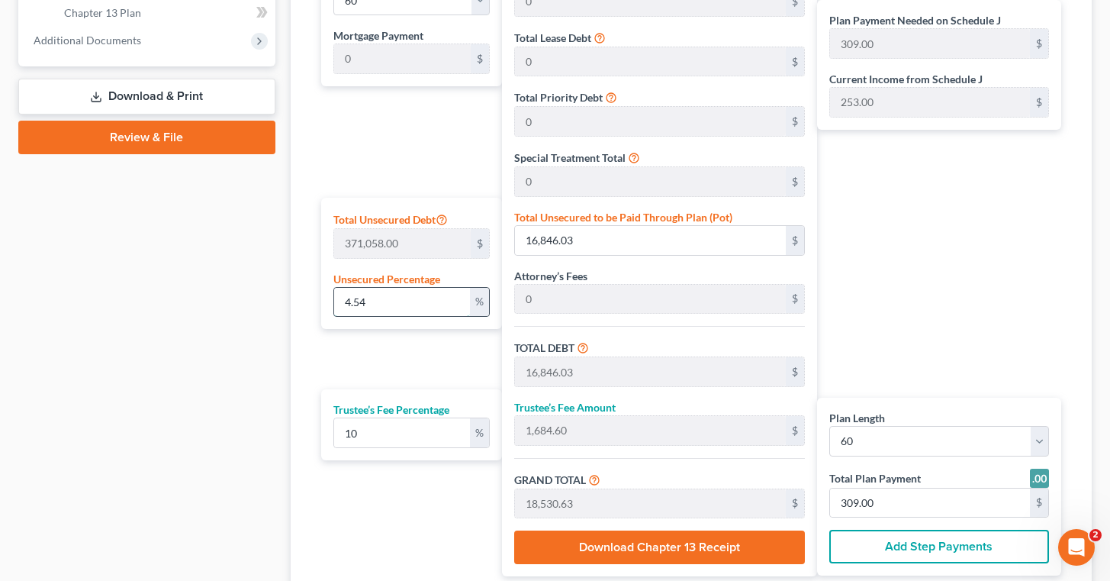
type input "18,367.37"
type input "306.00"
type input "4."
type input "14,842.32"
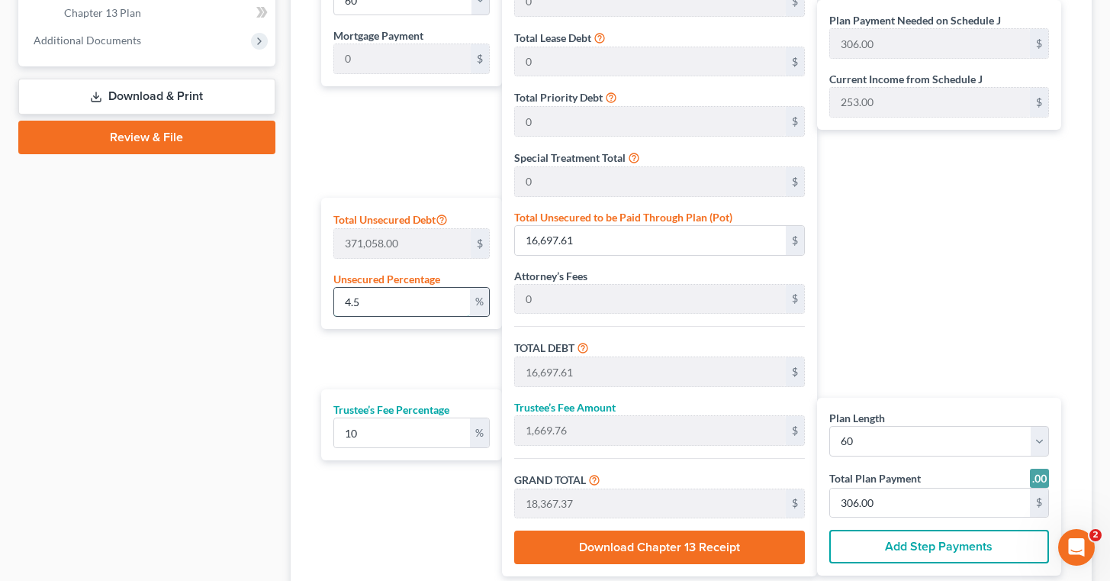
type input "14,842.32"
type input "1,484.23"
type input "16,326.55"
type input "272.00"
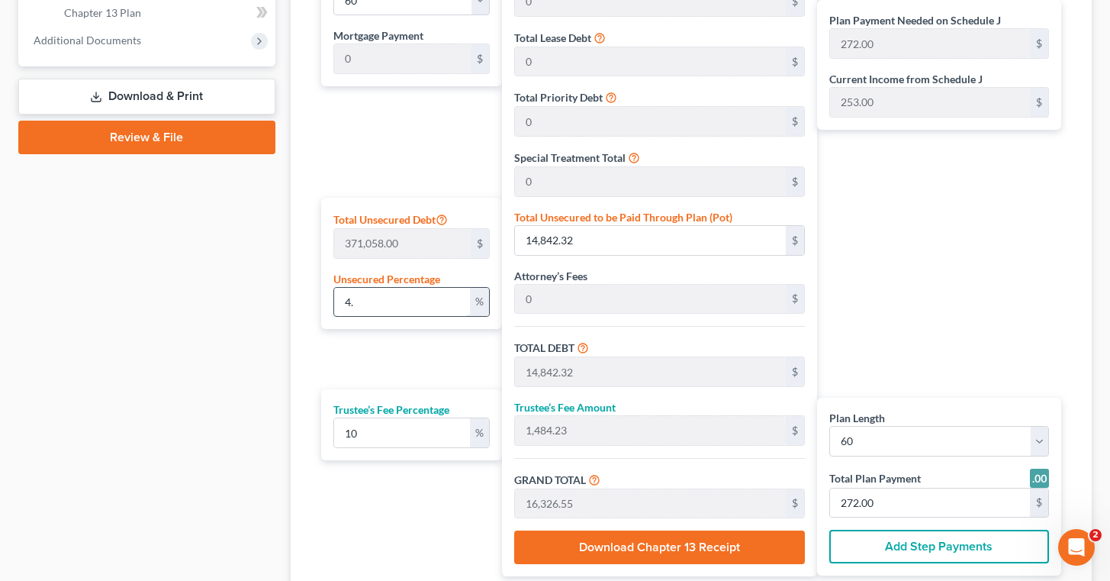
type input "4"
type input "0"
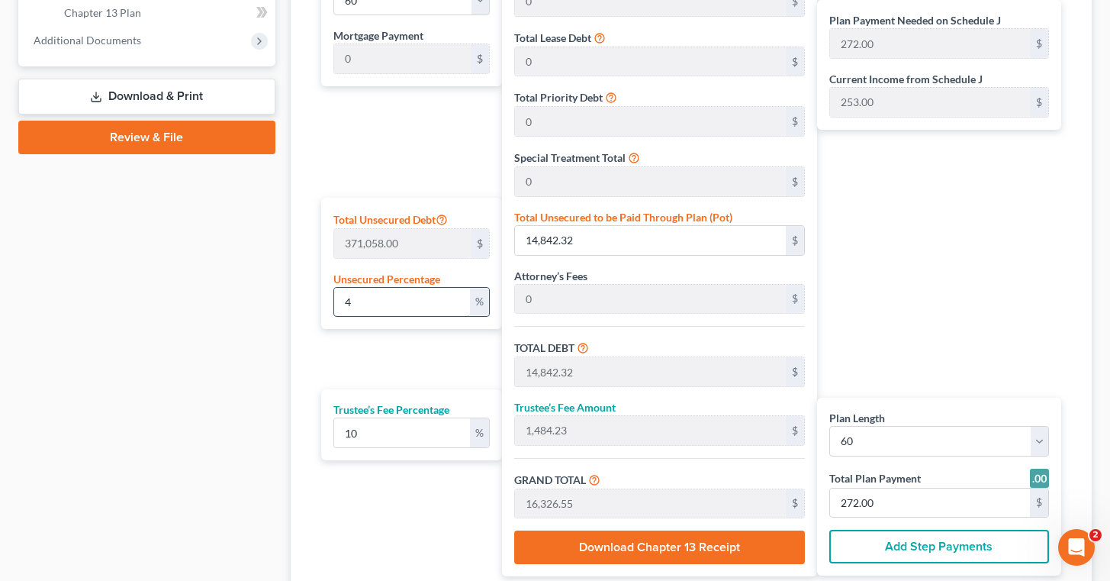
type input "0"
type input "5"
type input "18,552.90"
type input "1,855.29"
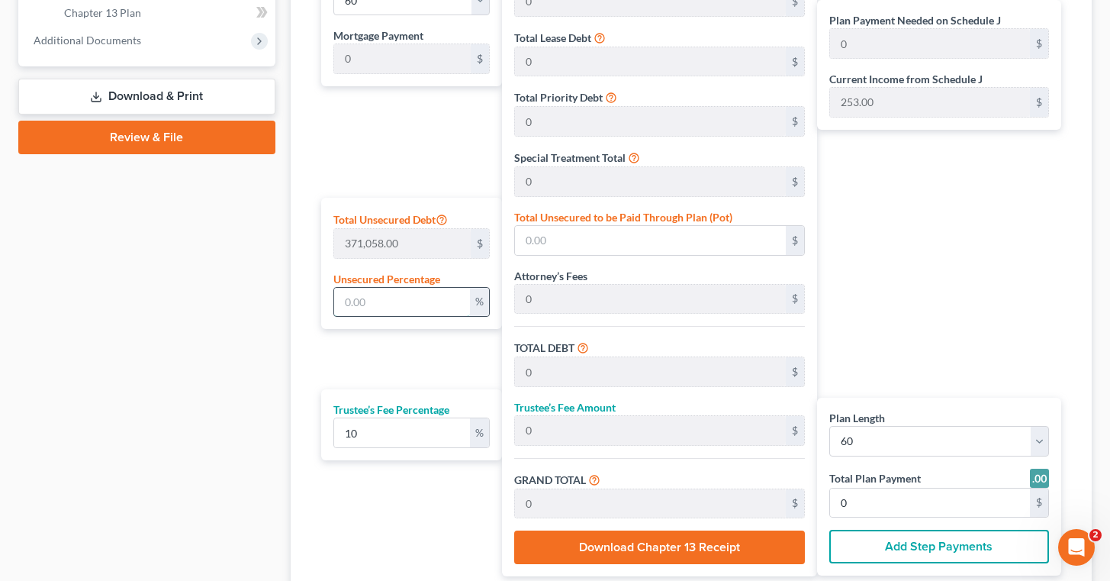
type input "20,408.19"
type input "340.00"
type input "5"
click at [917, 248] on div "Plan Payment Needed on Schedule J 340.00 $ Current Income from Schedule J 253.0…" at bounding box center [943, 267] width 252 height 620
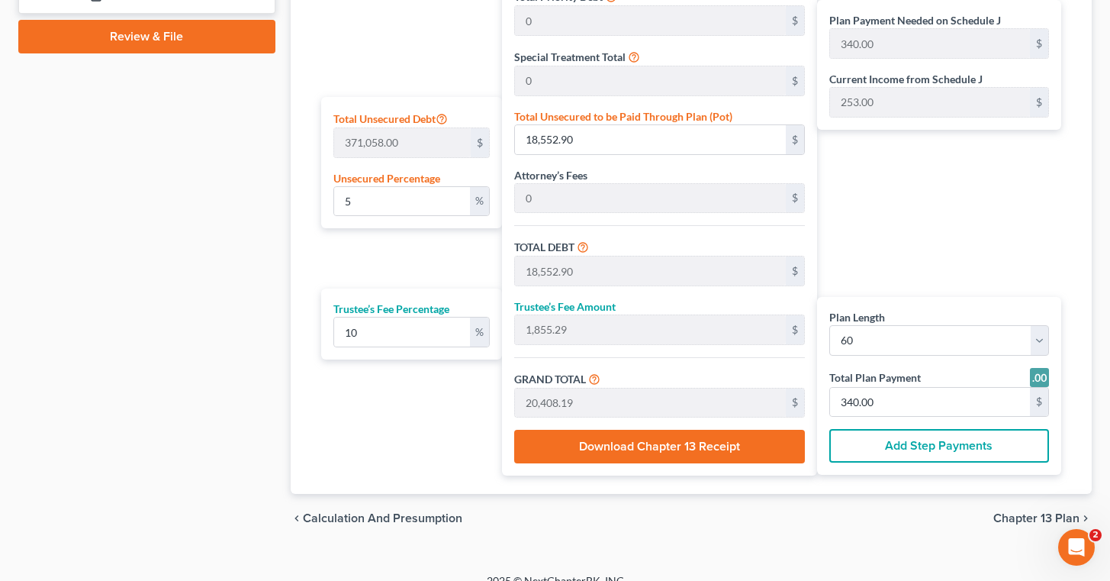
scroll to position [785, 0]
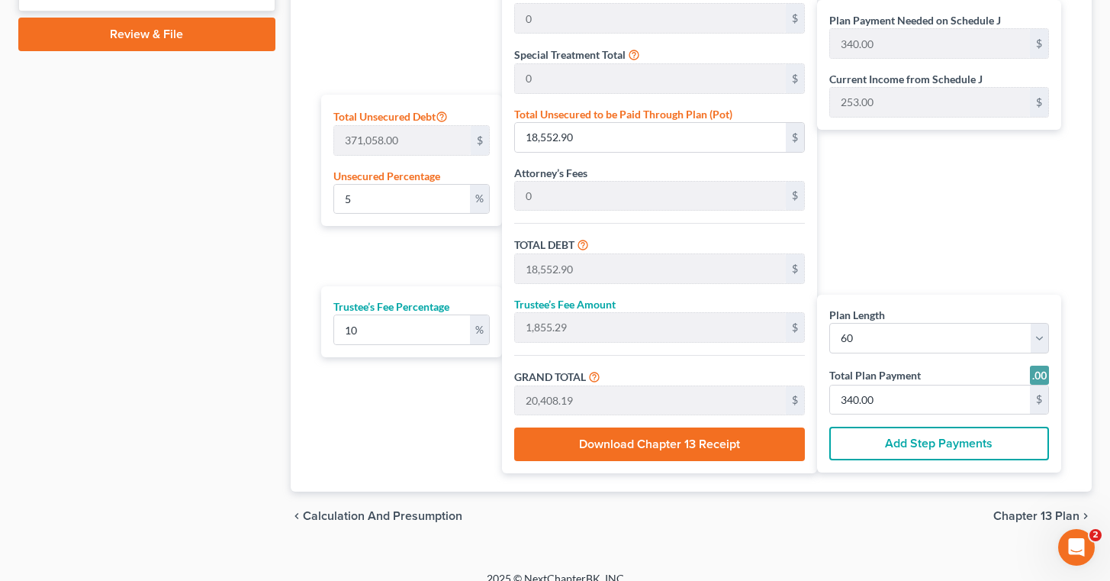
click at [956, 226] on div "Plan Payment Needed on Schedule J 340.00 $ Current Income from Schedule J 253.0…" at bounding box center [943, 163] width 252 height 620
click at [1075, 546] on icon "Open Intercom Messenger" at bounding box center [1074, 545] width 11 height 12
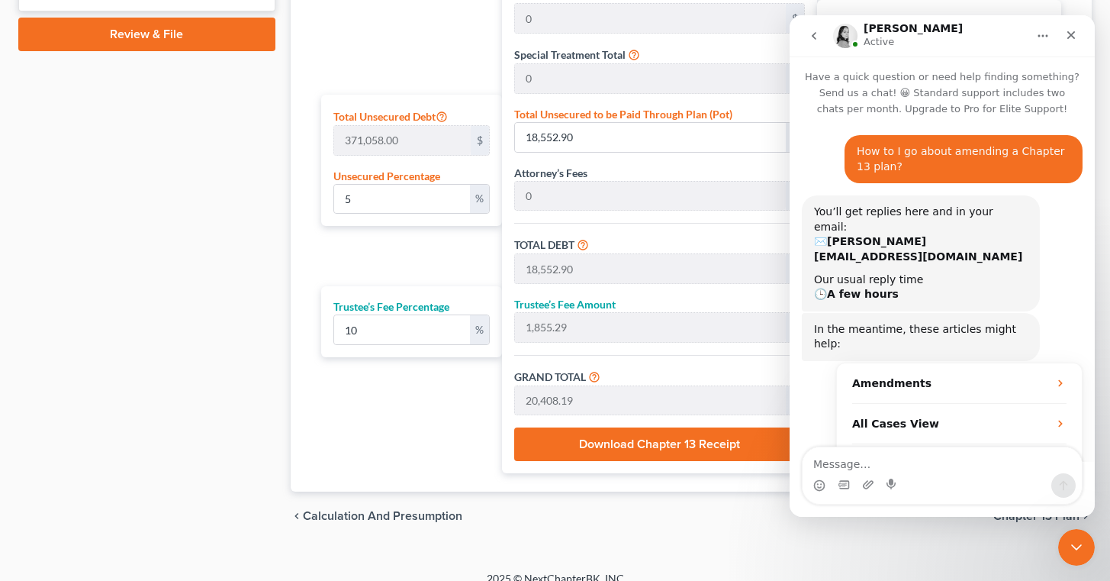
scroll to position [2004, 0]
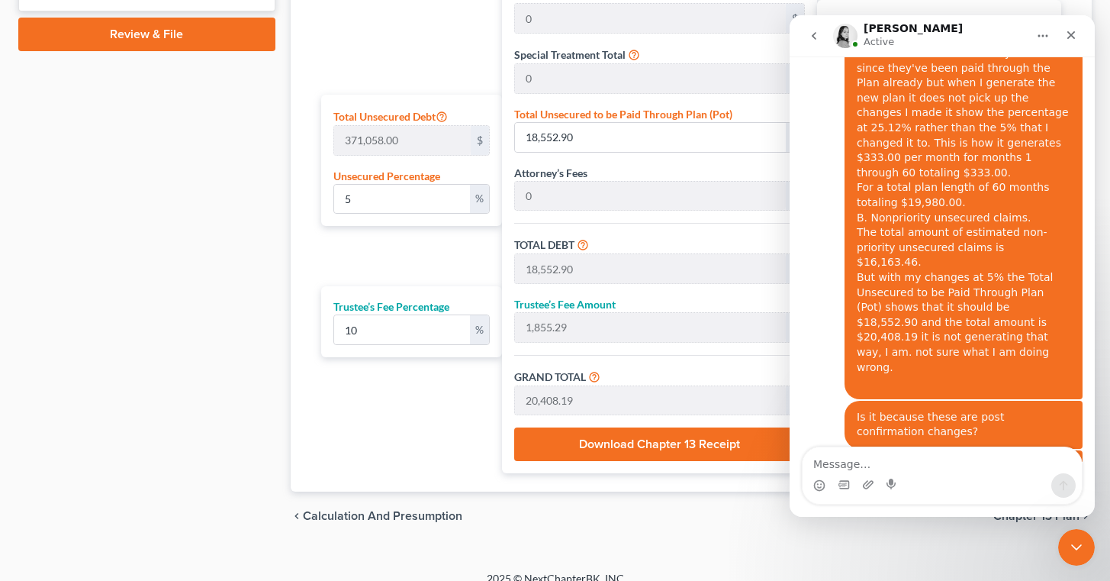
click at [899, 460] on textarea "Message…" at bounding box center [942, 460] width 279 height 26
type textarea "That's ok I think I figured it out"
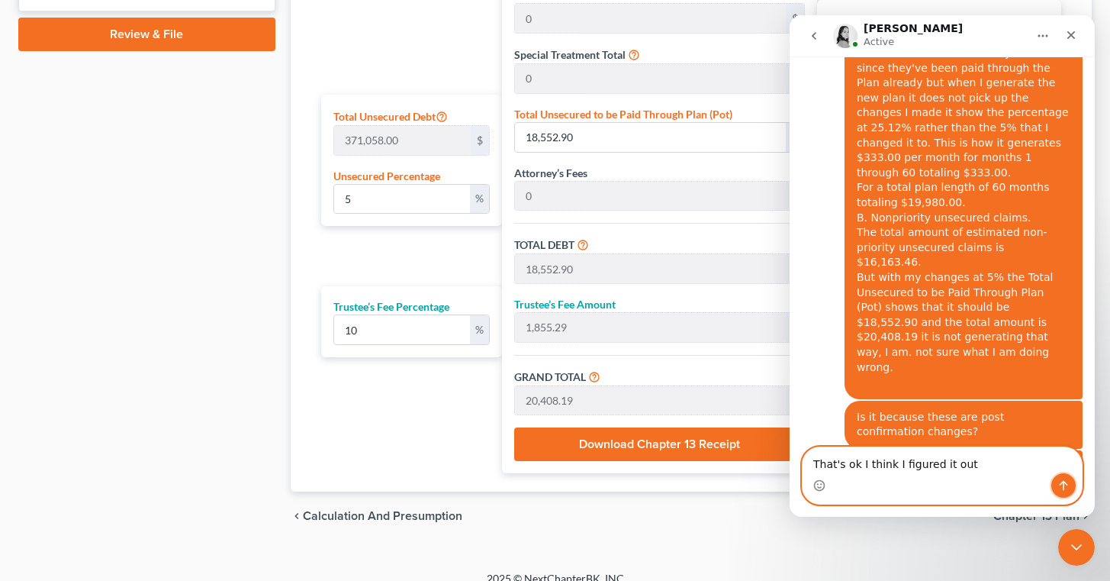
click at [1058, 482] on icon "Send a message…" at bounding box center [1064, 485] width 12 height 12
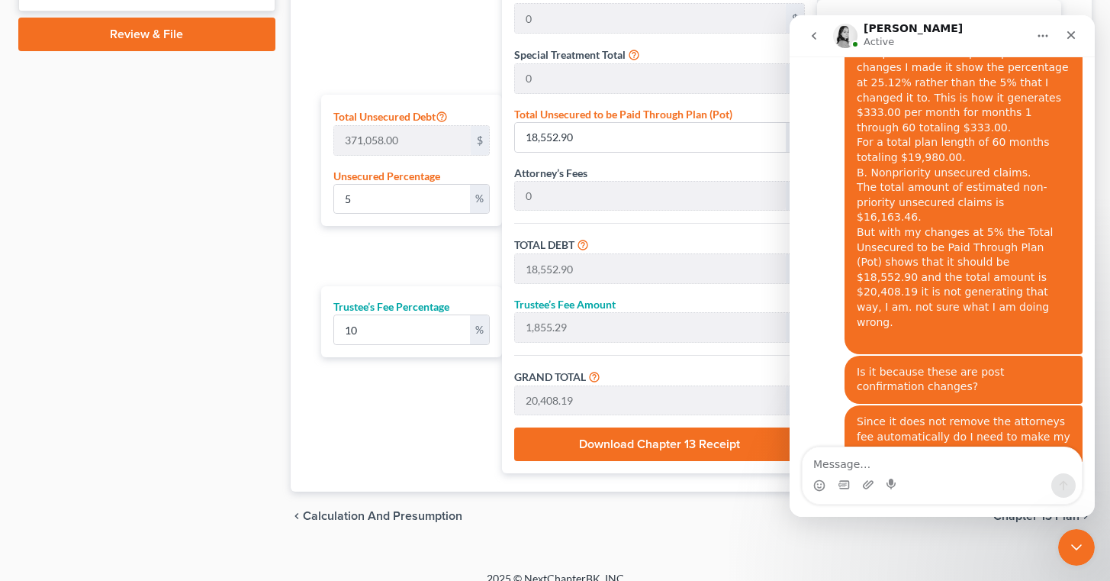
click at [1073, 34] on icon "Close" at bounding box center [1072, 35] width 8 height 8
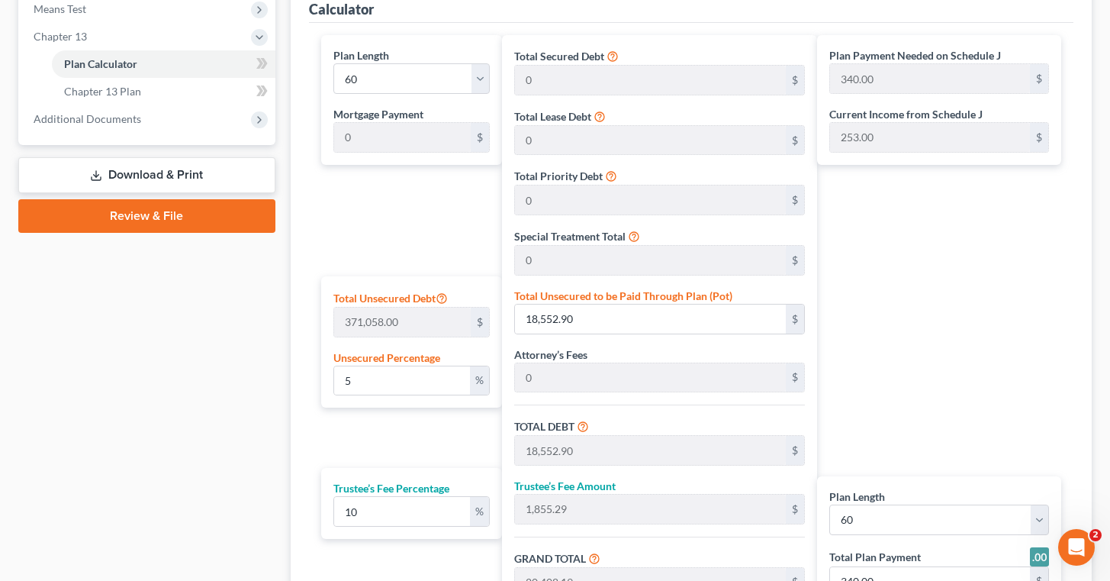
scroll to position [604, 0]
click at [183, 405] on div "Case Dashboard Payments Invoices Payments Payments Credit Report Client Profile" at bounding box center [147, 132] width 272 height 1179
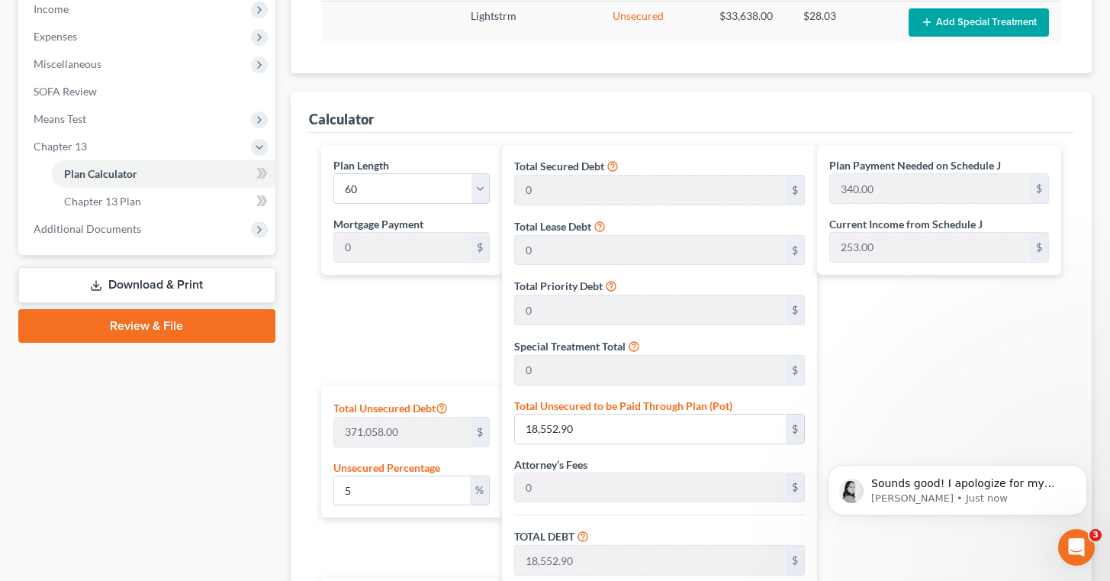
scroll to position [0, 0]
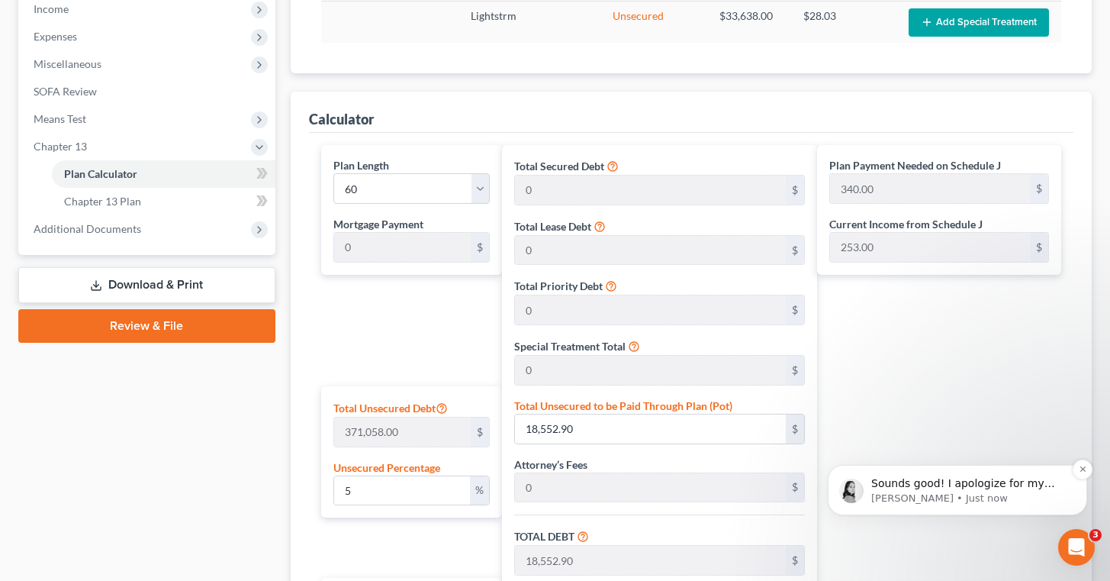
click at [965, 478] on p "Sounds good! I apologize for my delayed response. Please let me know if anythin…" at bounding box center [970, 483] width 197 height 15
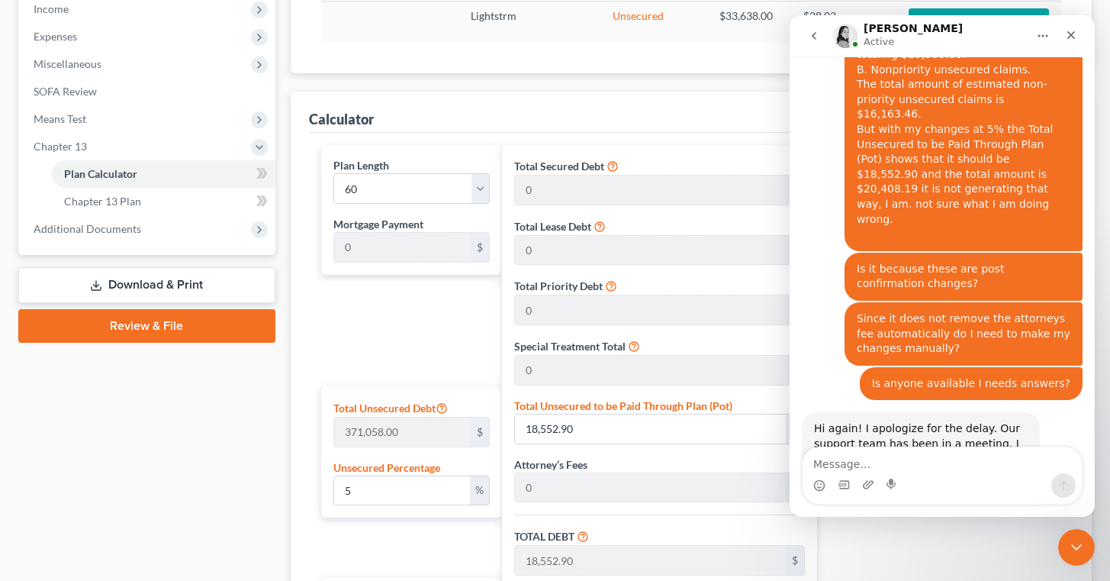
scroll to position [2150, 0]
click at [188, 459] on div "Case Dashboard Payments Invoices Payments Payments Credit Report Client Profile" at bounding box center [147, 243] width 272 height 1179
click at [1071, 35] on icon "Close" at bounding box center [1072, 35] width 8 height 8
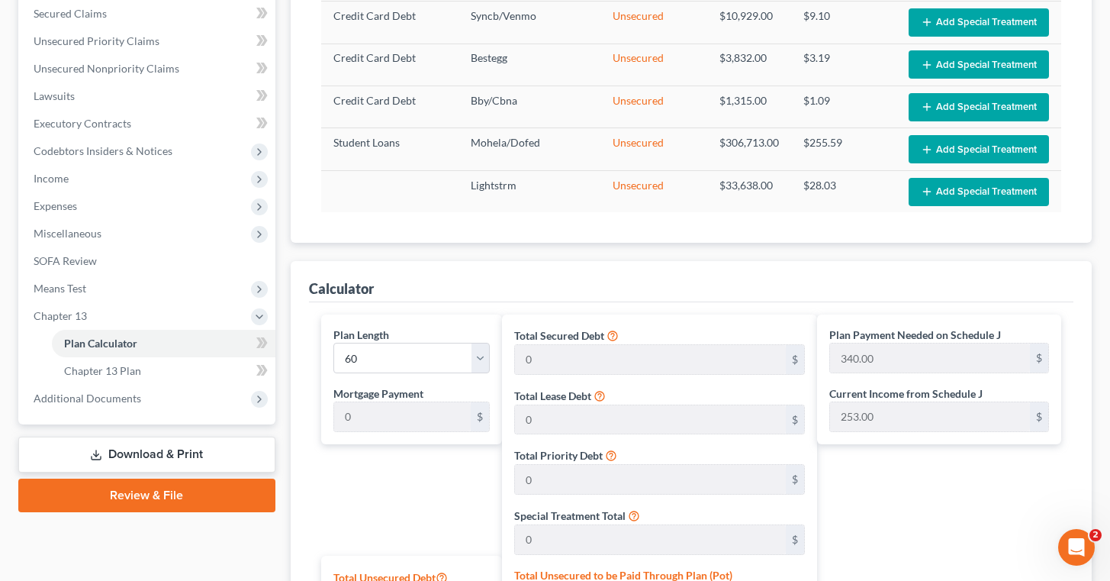
scroll to position [337, 0]
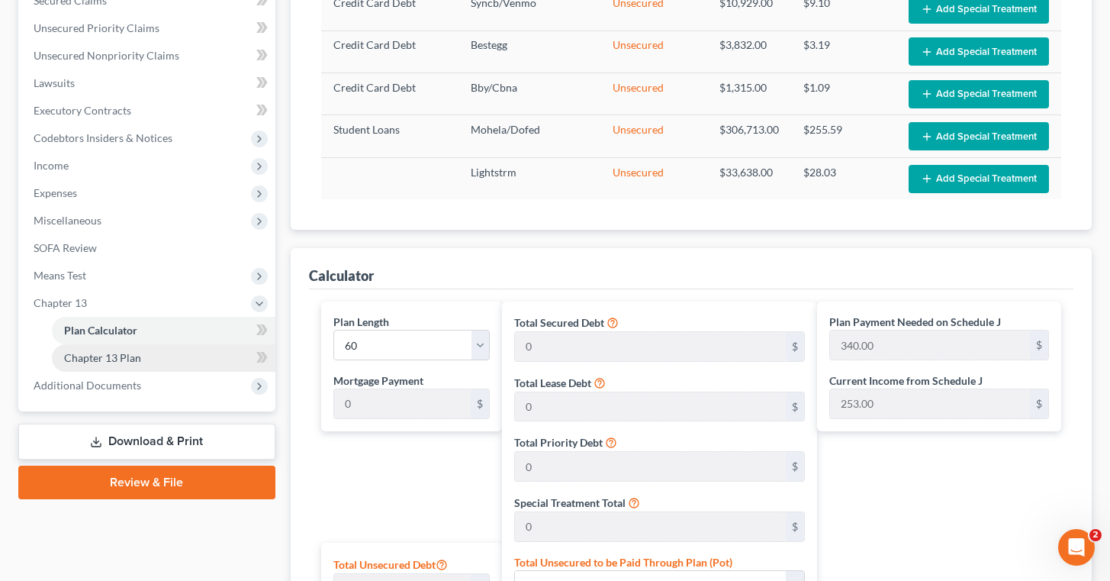
click at [169, 346] on link "Chapter 13 Plan" at bounding box center [164, 357] width 224 height 27
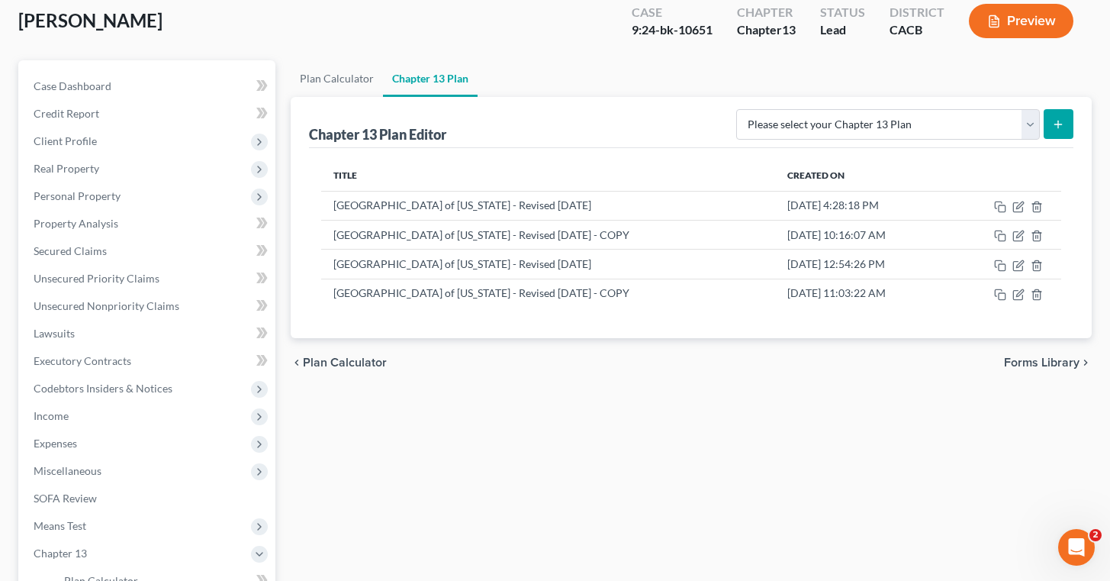
scroll to position [85, 0]
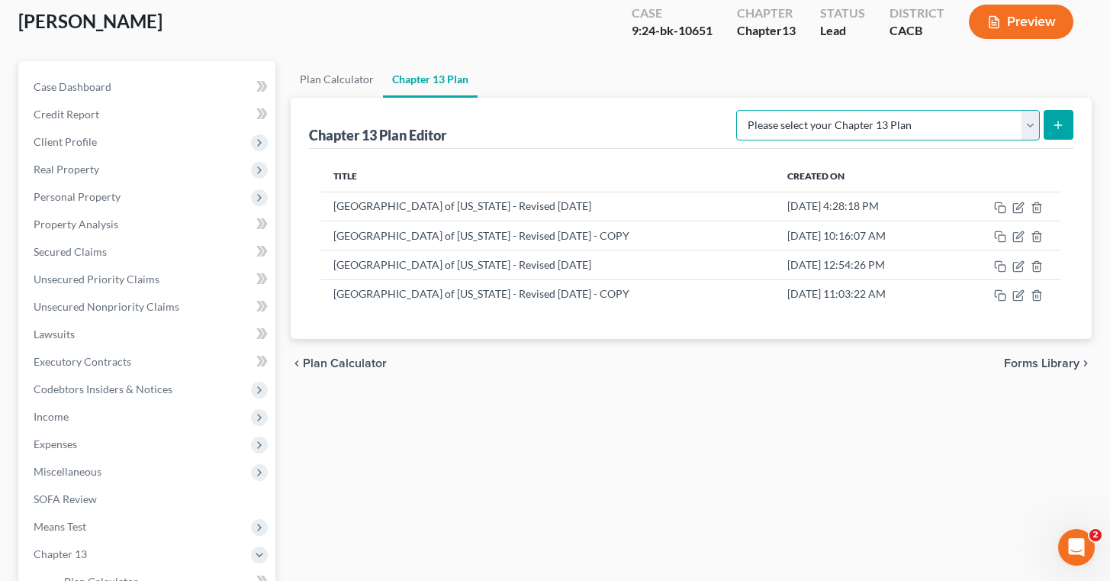
select select "1"
click option "[GEOGRAPHIC_DATA] of [US_STATE] - Revised [DATE]" at bounding box center [0, 0] width 0 height 0
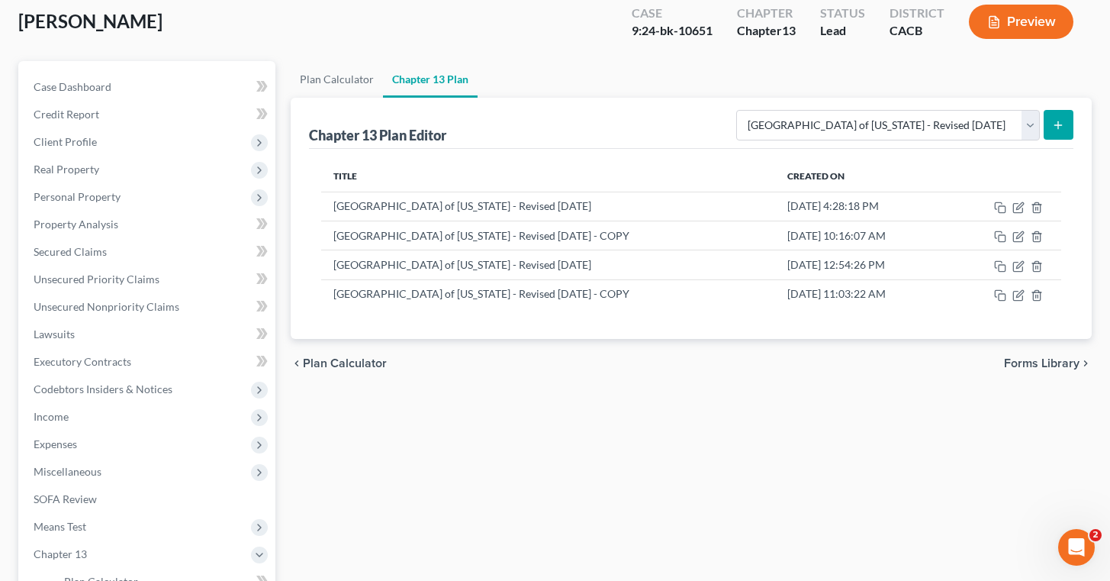
click at [1062, 121] on icon "submit" at bounding box center [1058, 125] width 12 height 12
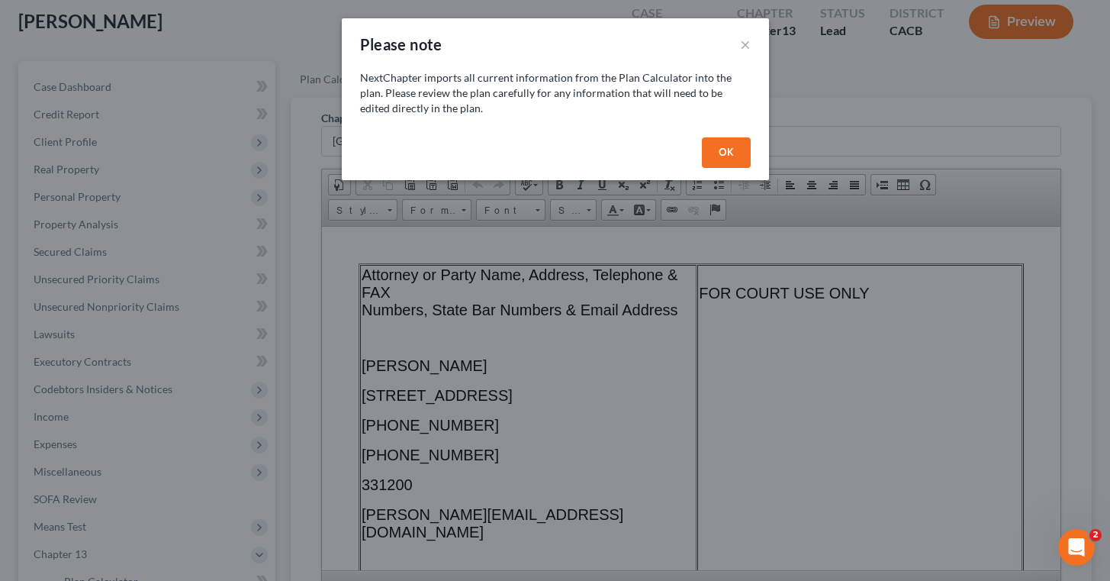
scroll to position [0, 0]
click at [737, 148] on button "OK" at bounding box center [726, 152] width 49 height 31
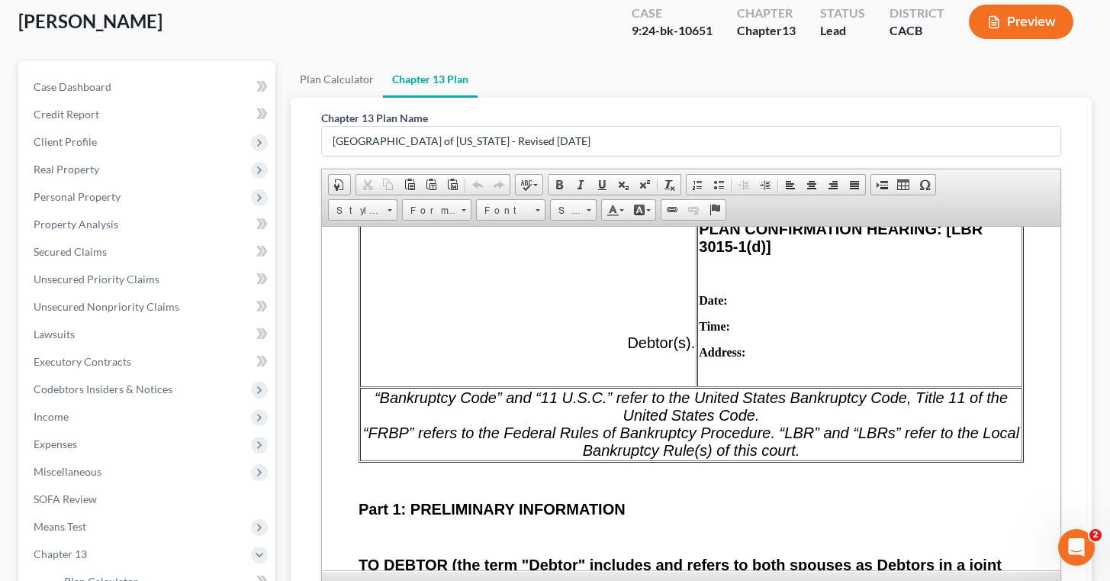
scroll to position [996, 0]
